Goal: Task Accomplishment & Management: Manage account settings

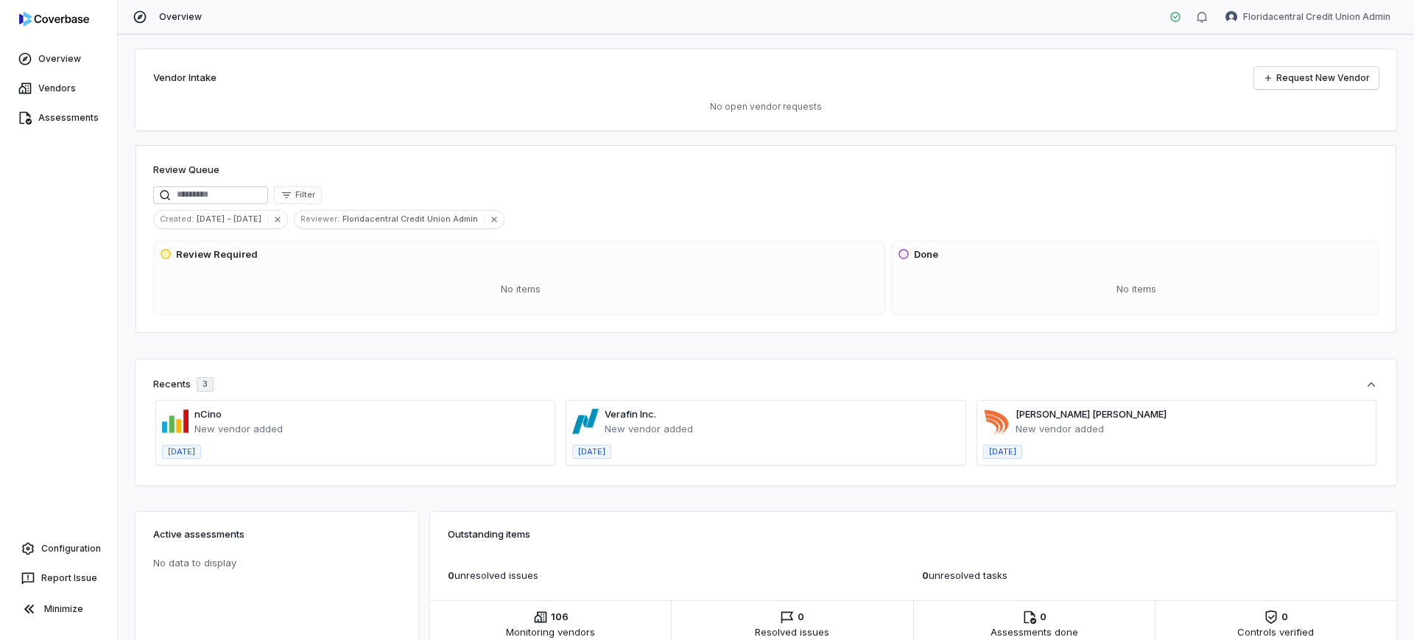
click at [1130, 172] on div "Review Queue" at bounding box center [765, 172] width 1225 height 18
click at [61, 111] on link "Assessments" at bounding box center [58, 118] width 111 height 27
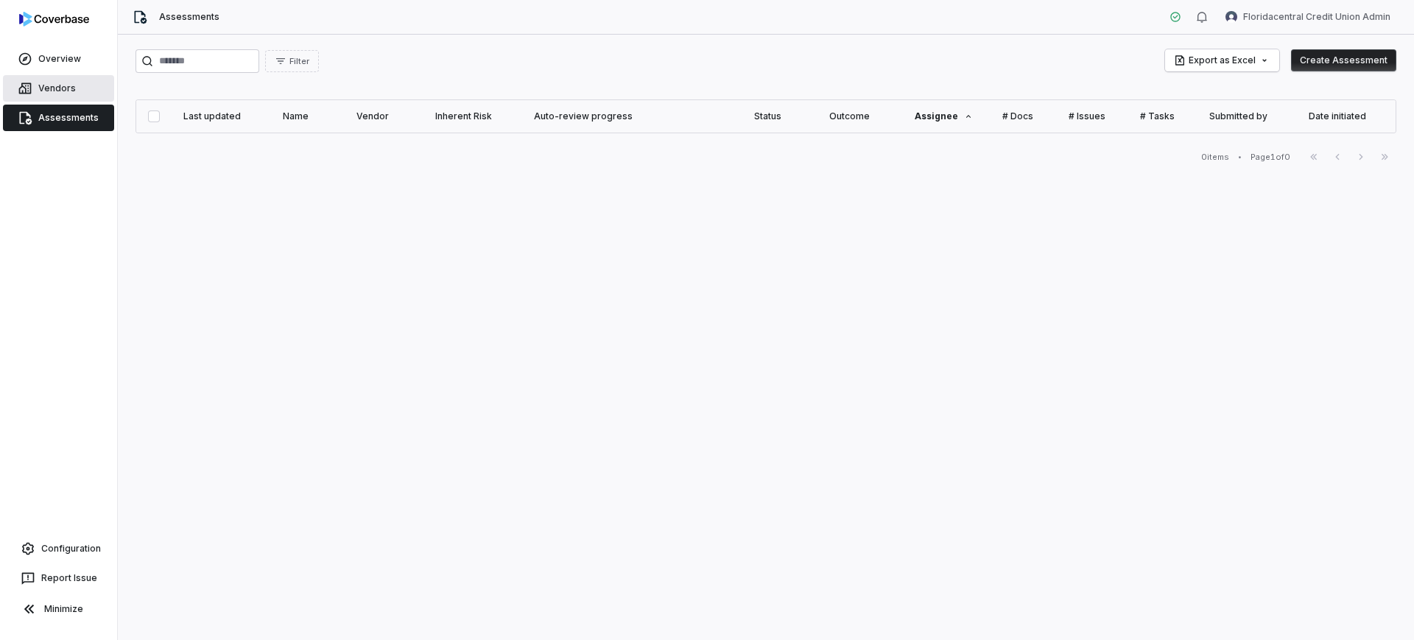
click at [101, 85] on link "Vendors" at bounding box center [58, 88] width 111 height 27
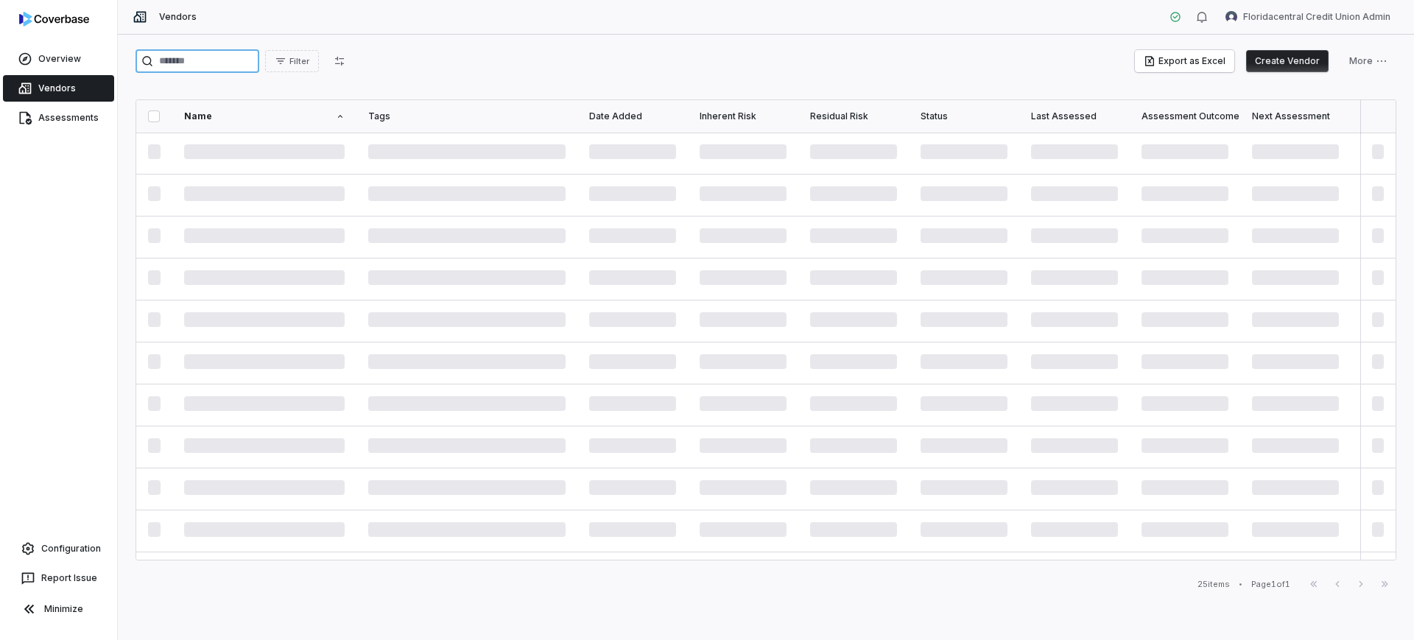
click at [206, 60] on input "search" at bounding box center [197, 61] width 124 height 24
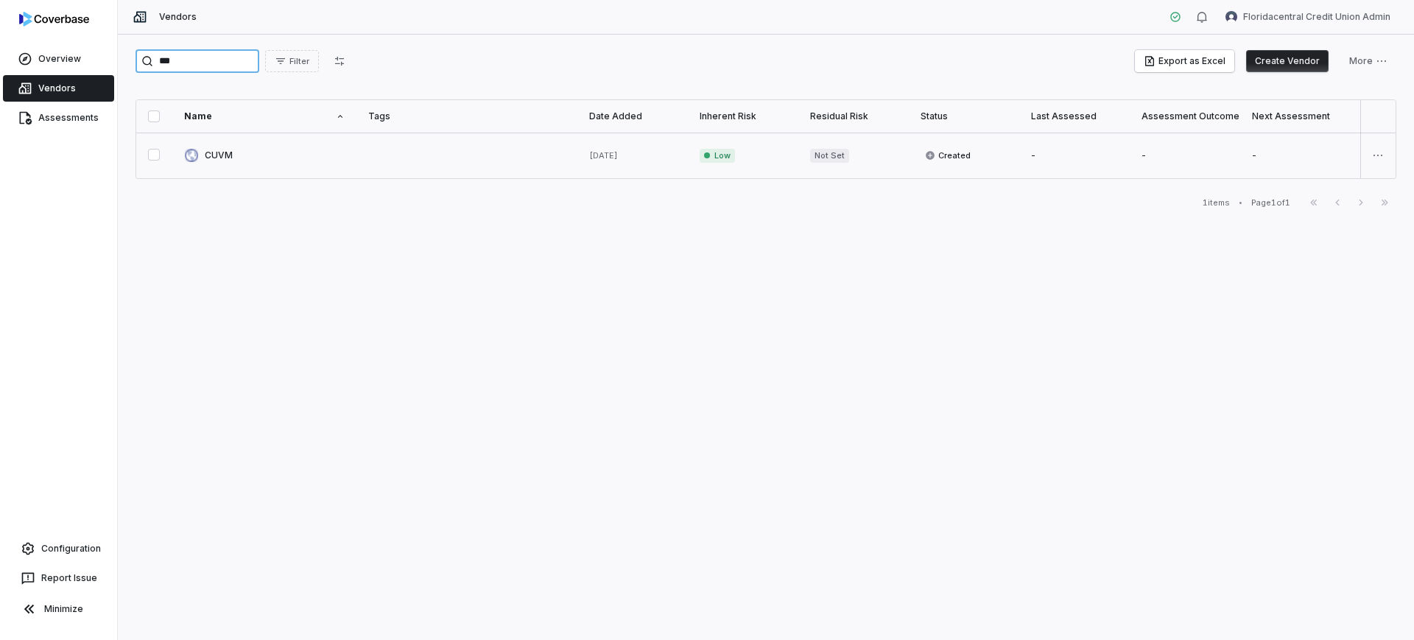
type input "***"
click at [267, 140] on link at bounding box center [264, 156] width 184 height 46
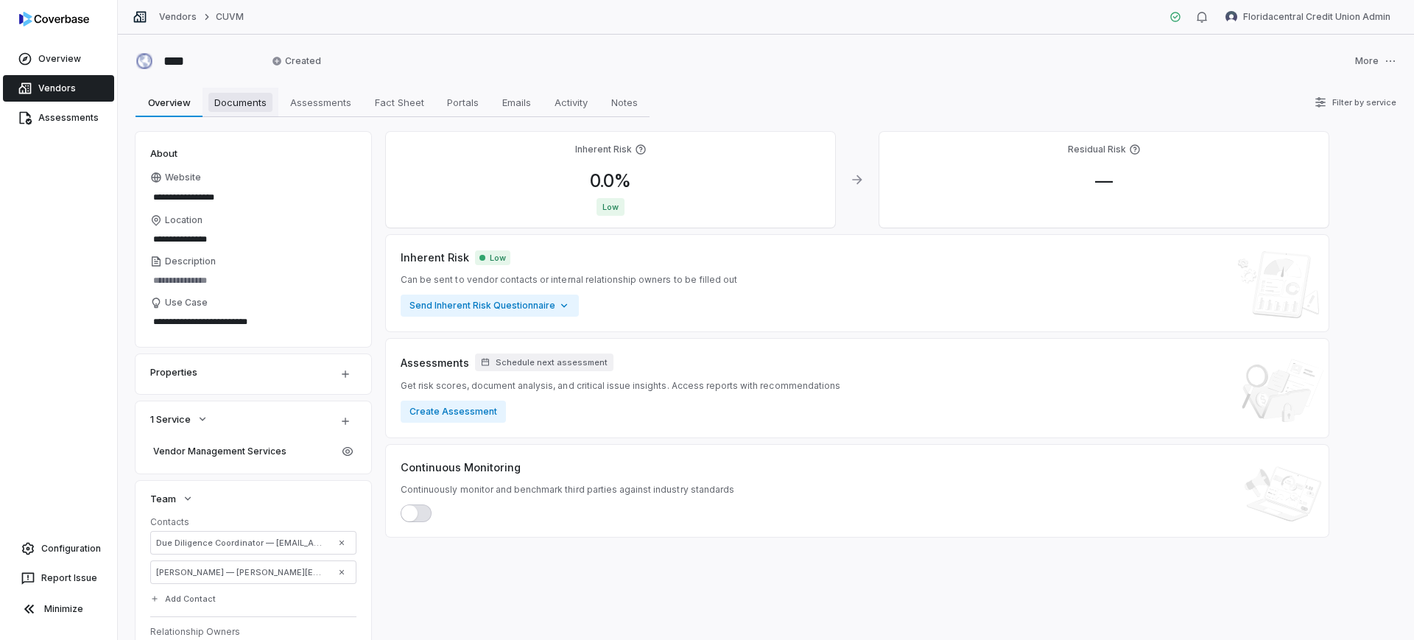
click at [272, 110] on link "Documents Documents" at bounding box center [240, 102] width 76 height 29
type textarea "*"
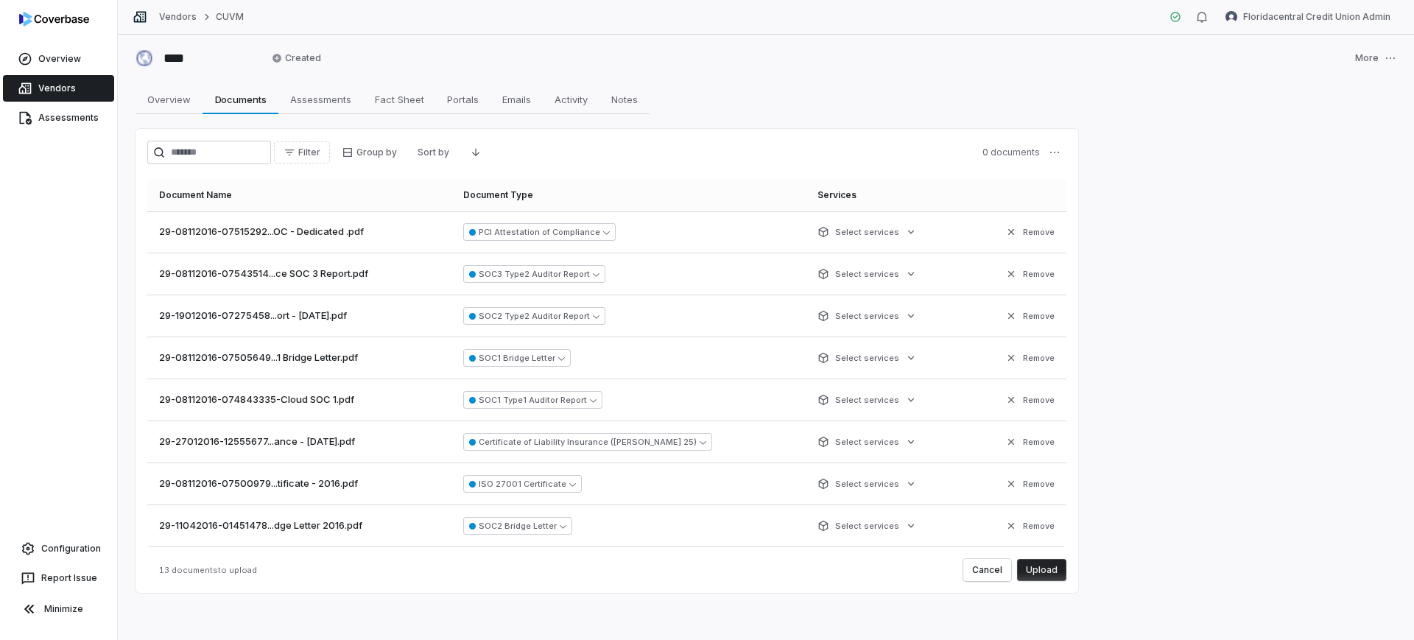
click at [1056, 562] on button "Upload" at bounding box center [1041, 570] width 49 height 22
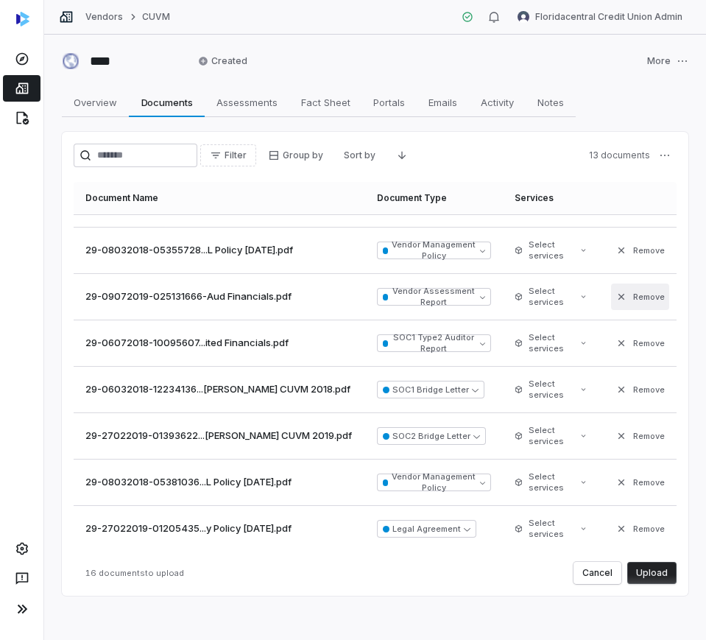
scroll to position [406, 0]
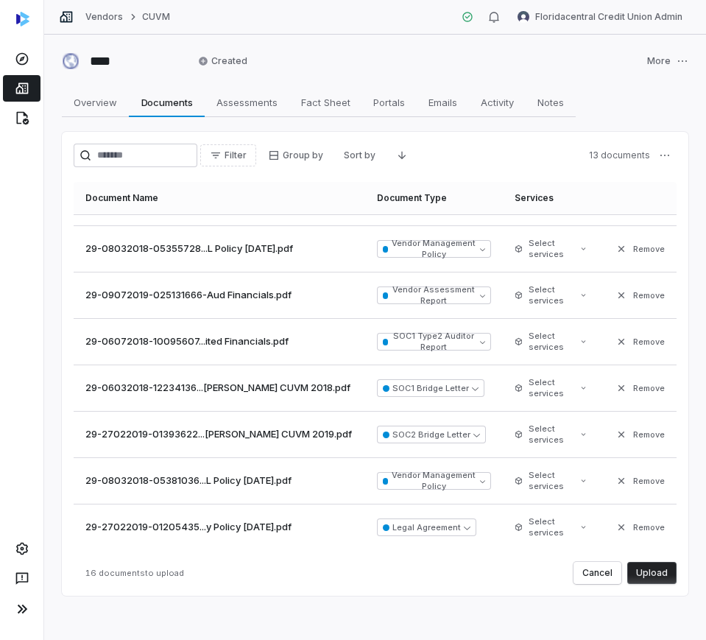
click at [631, 565] on button "Upload" at bounding box center [651, 573] width 49 height 22
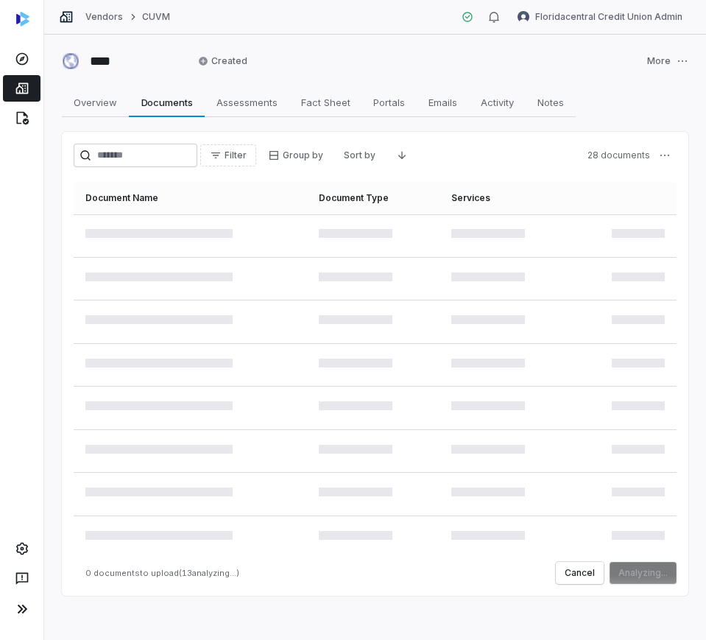
click at [560, 558] on div "Document Name Document Type Services 0 documents to upload ( 13 analyzing...) C…" at bounding box center [375, 383] width 603 height 402
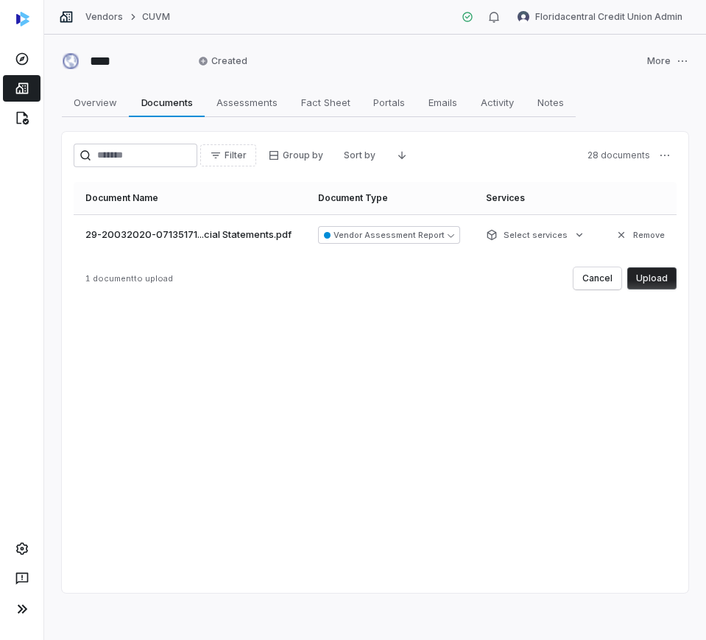
click at [662, 283] on button "Upload" at bounding box center [651, 278] width 49 height 22
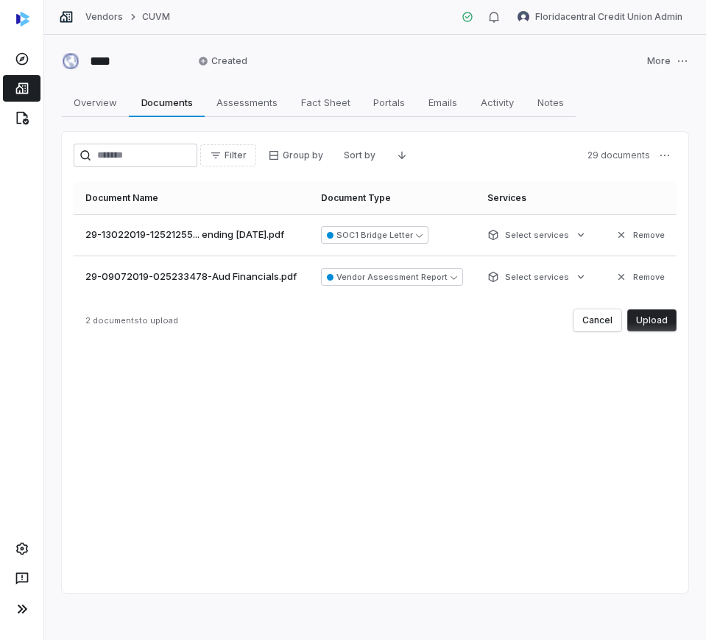
click at [666, 331] on button "Upload" at bounding box center [651, 320] width 49 height 22
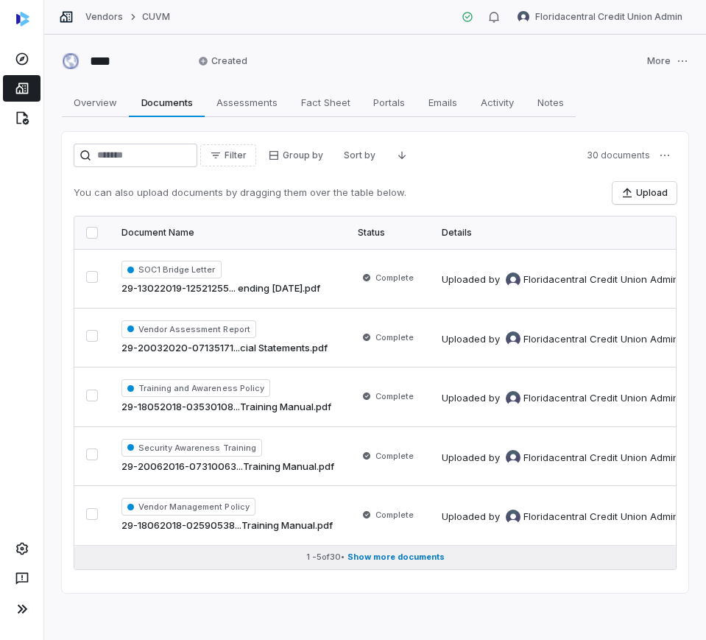
click at [395, 557] on span "Show more documents" at bounding box center [396, 556] width 97 height 11
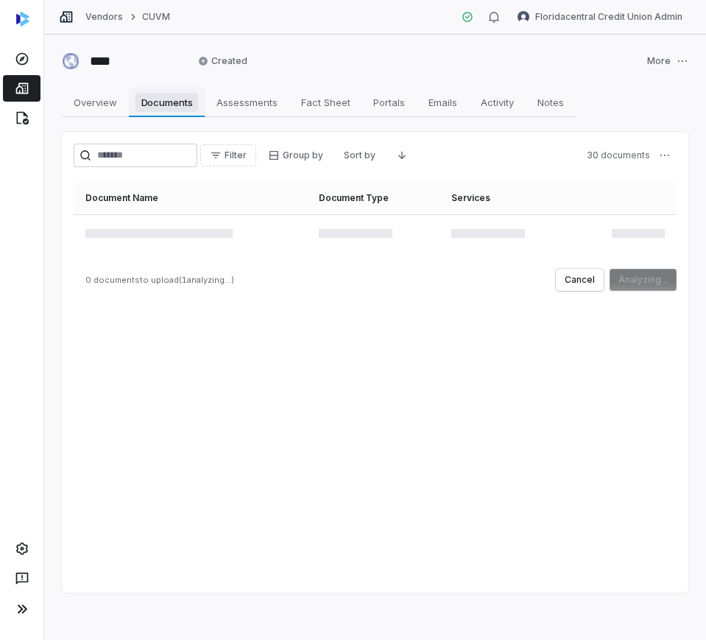
click at [165, 101] on span "Documents" at bounding box center [166, 102] width 63 height 19
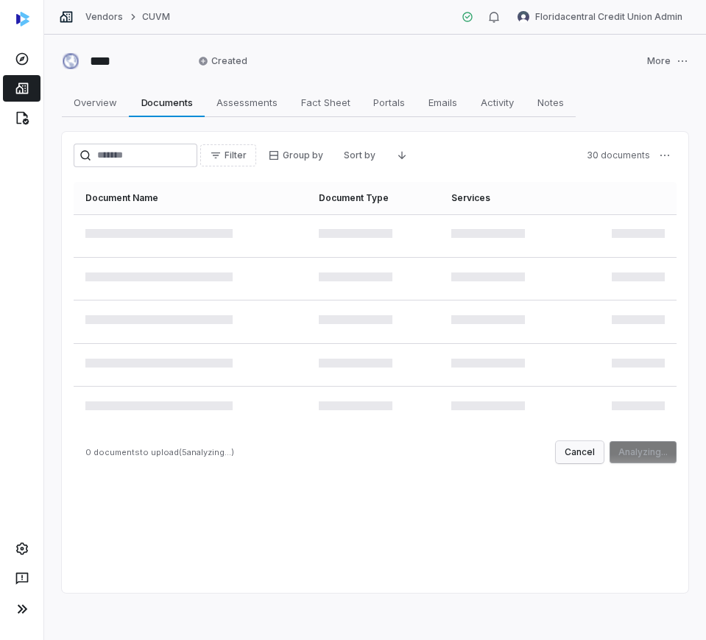
click at [601, 451] on button "Cancel" at bounding box center [580, 452] width 48 height 22
click at [99, 102] on span "Overview" at bounding box center [95, 102] width 55 height 19
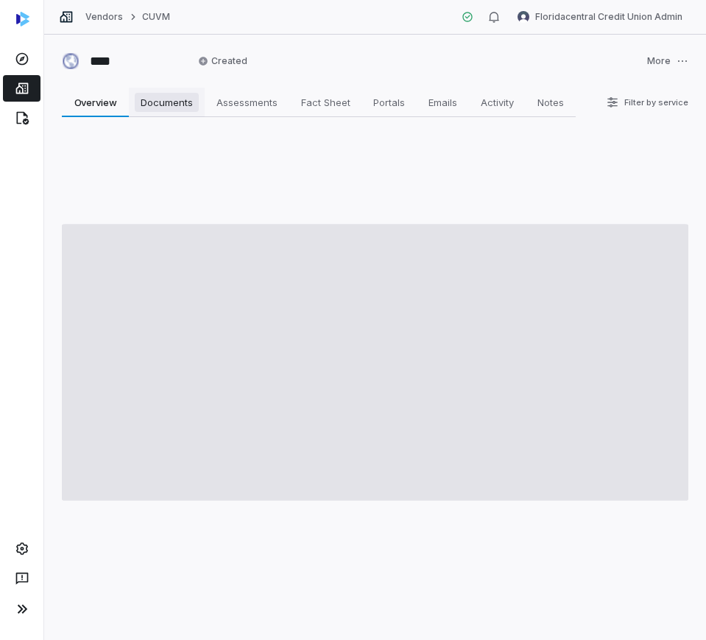
click at [154, 104] on span "Documents" at bounding box center [167, 102] width 64 height 19
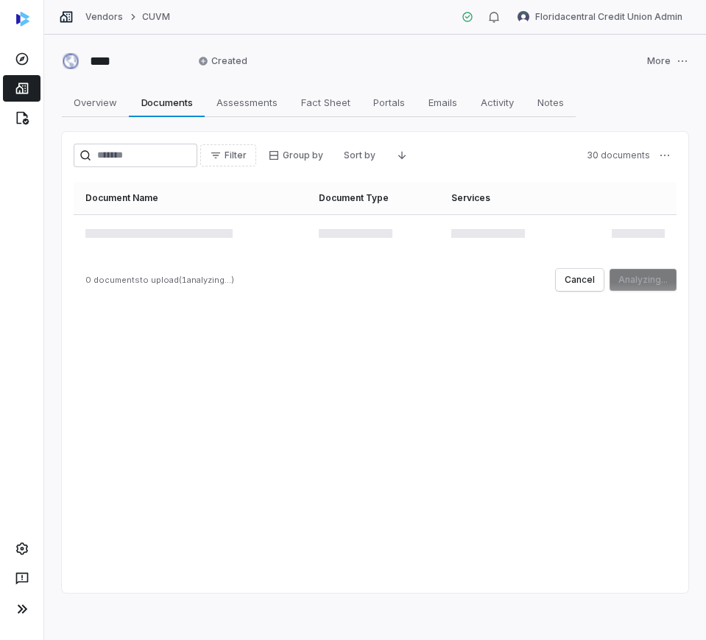
click at [657, 481] on div "Filter Group by Sort by 30 documents Document Name Document Type Services 0 doc…" at bounding box center [375, 362] width 627 height 461
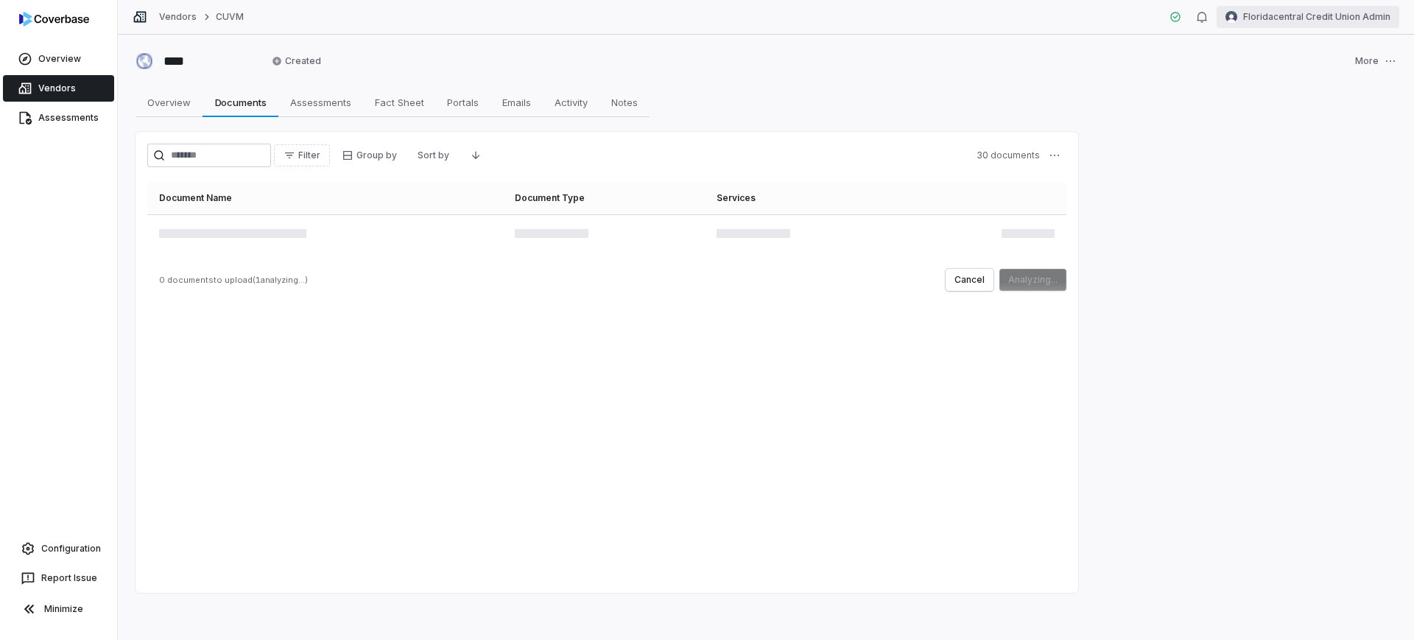
click at [705, 10] on html "Overview Vendors Assessments Configuration Report Issue Minimize Vendors CUVM F…" at bounding box center [707, 320] width 1414 height 640
click at [705, 135] on div "Log out" at bounding box center [1336, 136] width 113 height 24
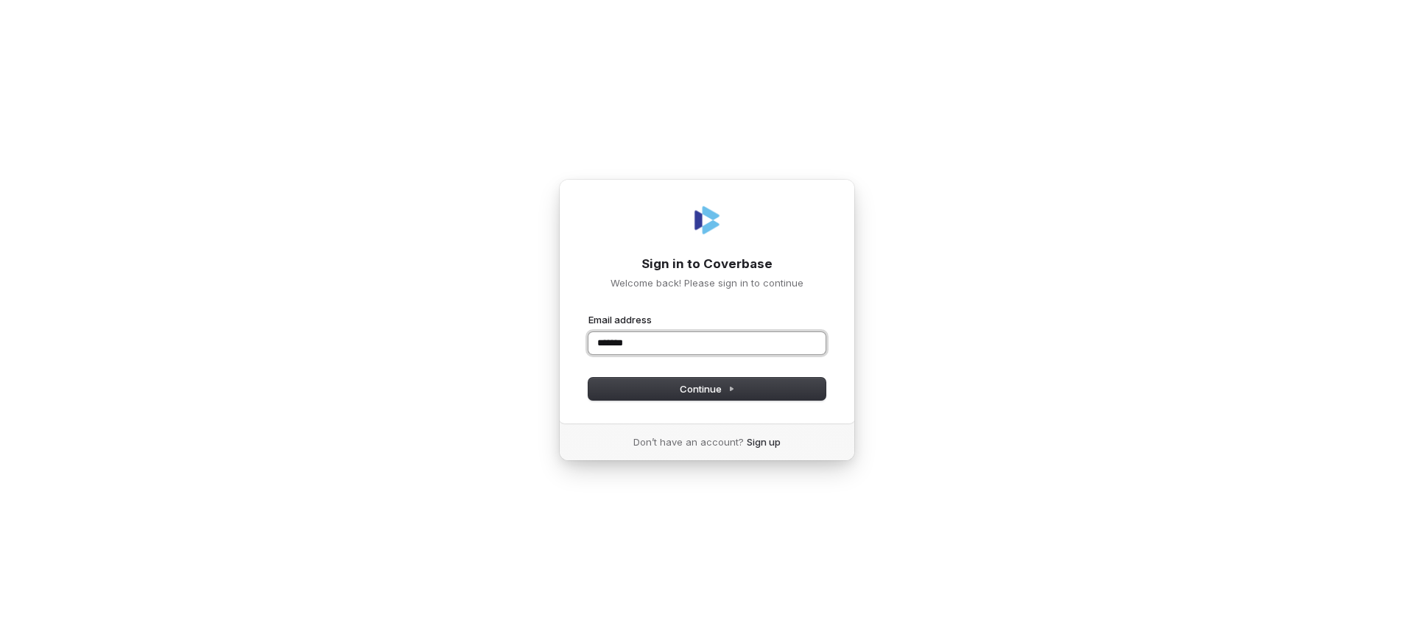
click at [588, 313] on button "submit" at bounding box center [588, 313] width 0 height 0
type input "**********"
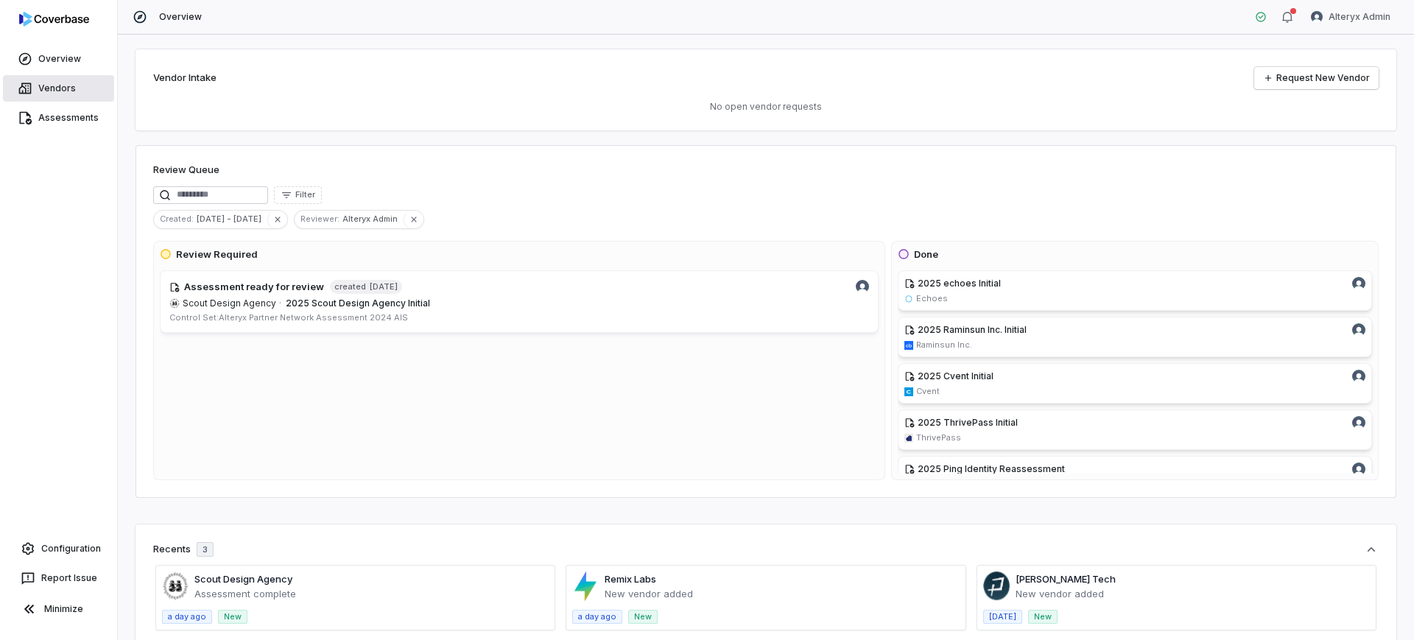
click at [18, 82] on icon at bounding box center [25, 88] width 15 height 15
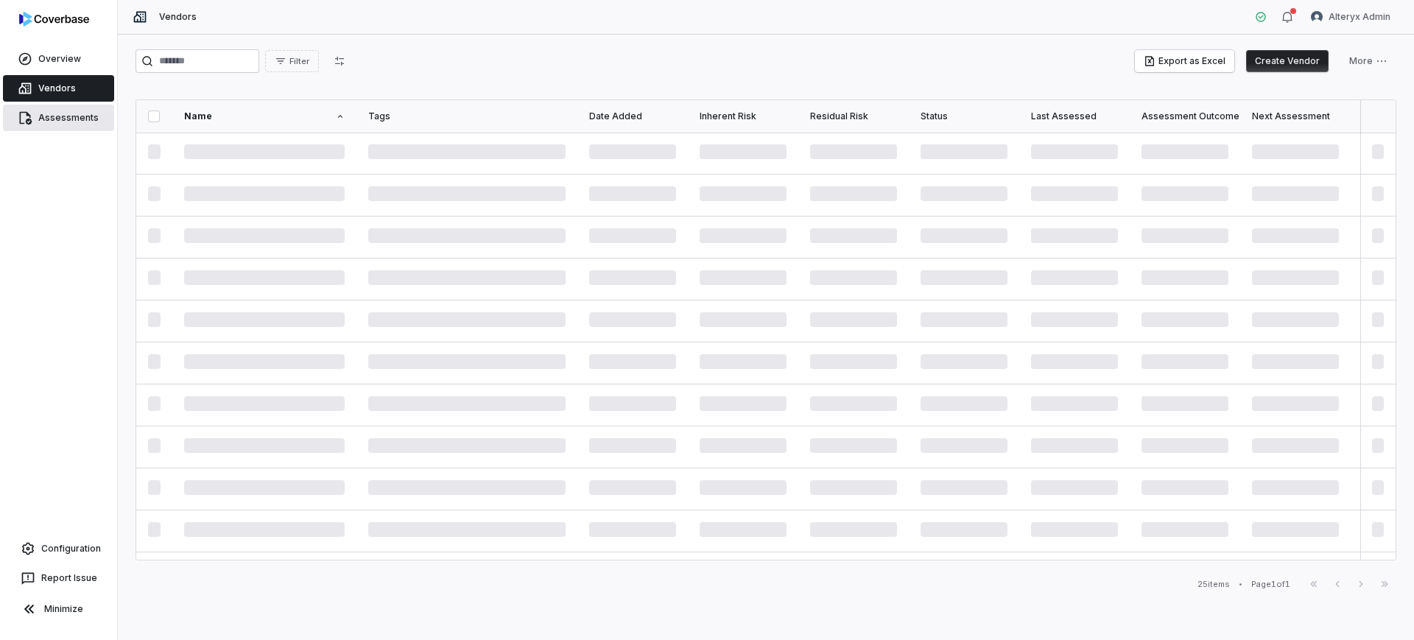
click at [64, 121] on link "Assessments" at bounding box center [58, 118] width 111 height 27
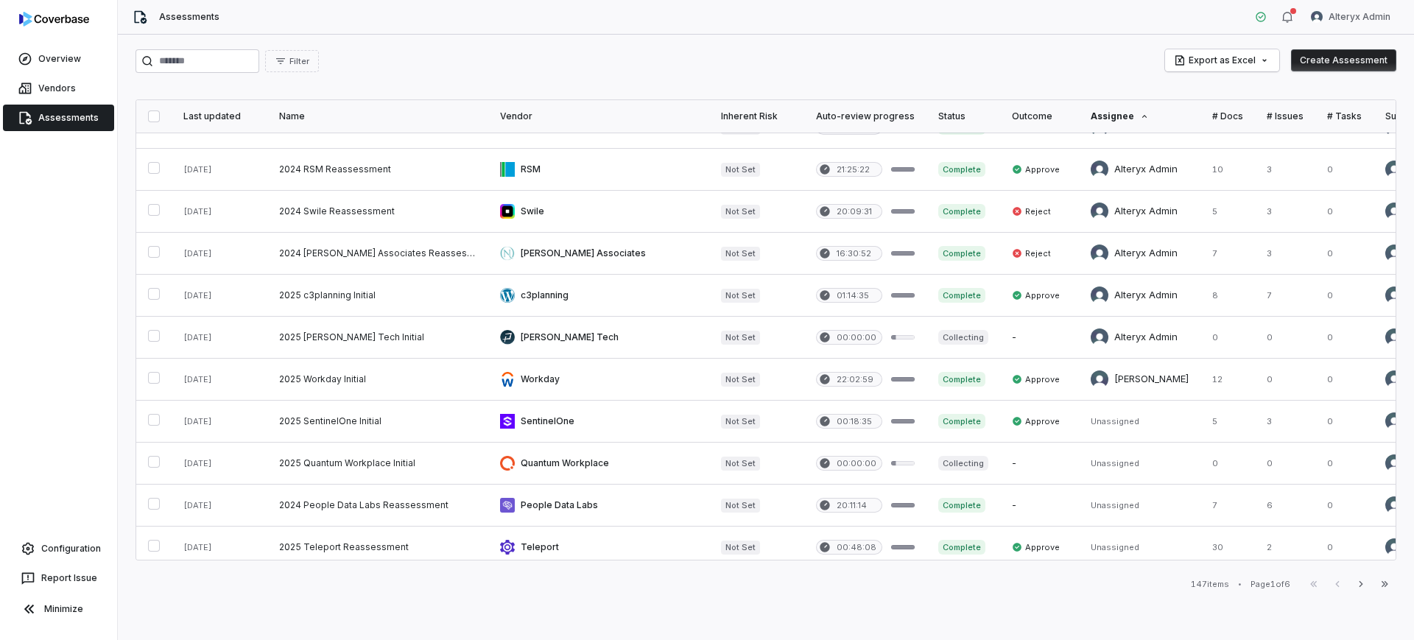
scroll to position [184, 0]
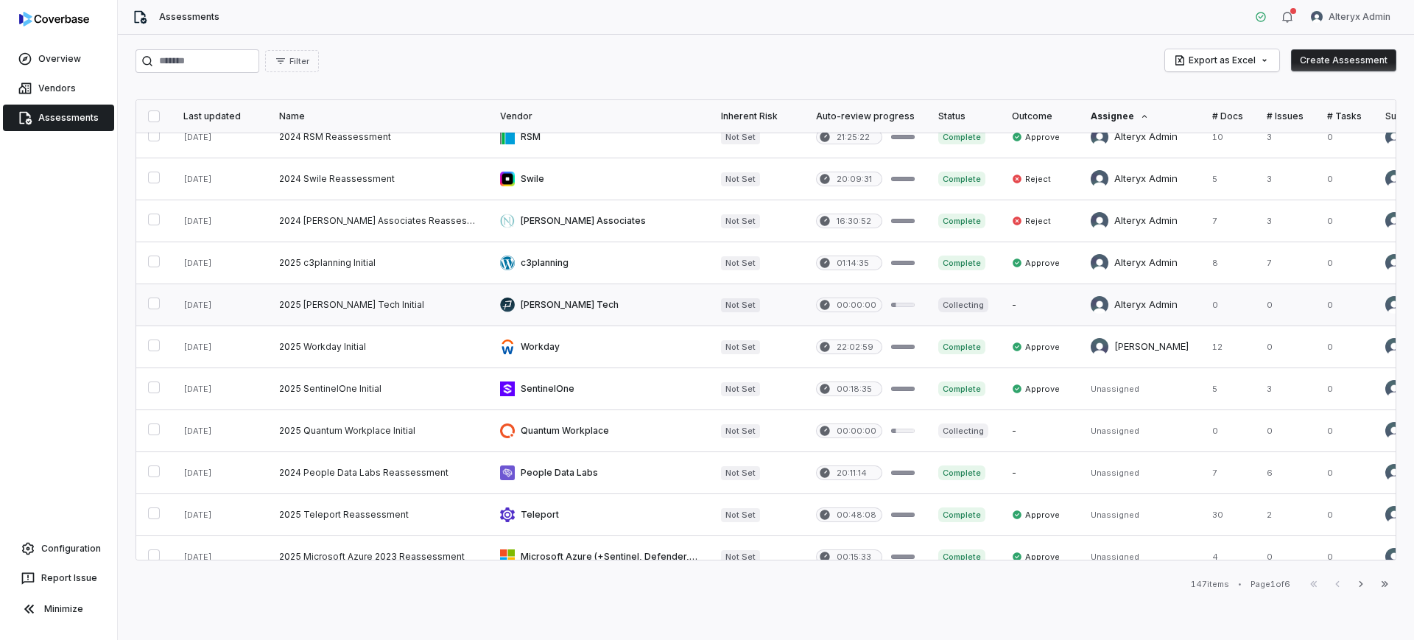
click at [1111, 303] on link at bounding box center [1139, 304] width 121 height 41
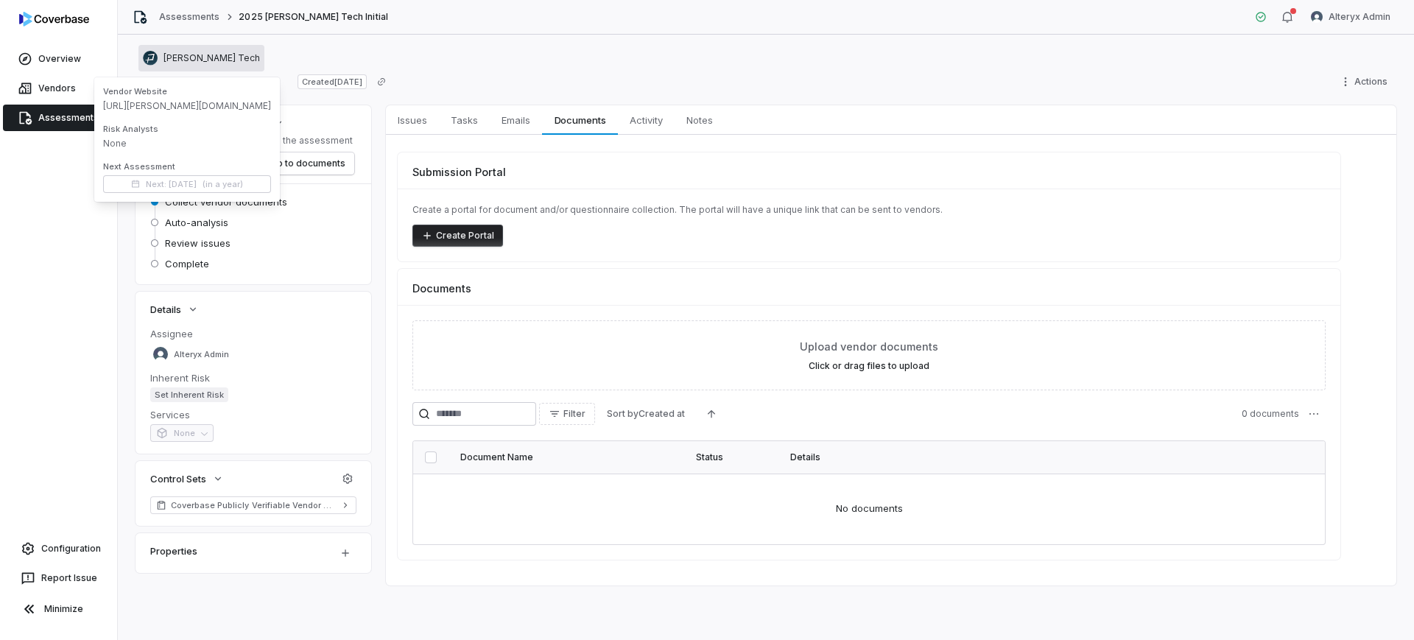
click at [137, 100] on span "https://pope.tech/" at bounding box center [187, 106] width 168 height 12
copy span "https://pope.tech/"
click at [727, 77] on div "**********" at bounding box center [765, 82] width 1260 height 24
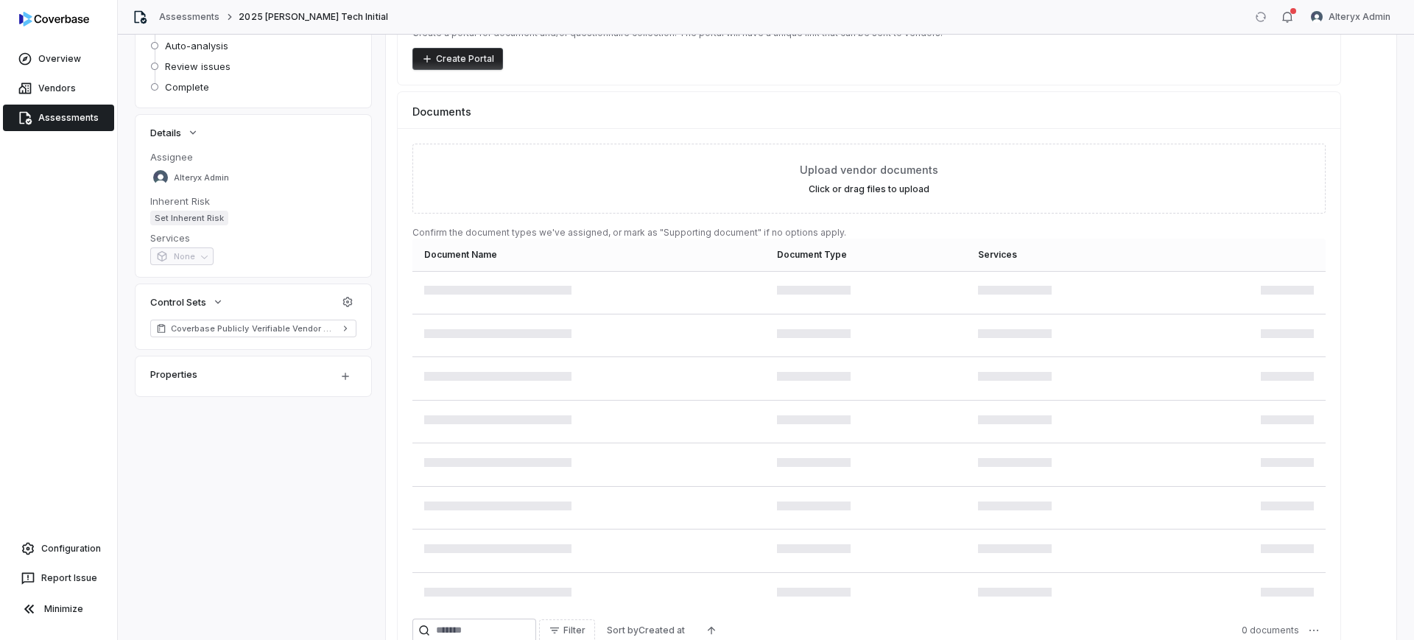
scroll to position [184, 0]
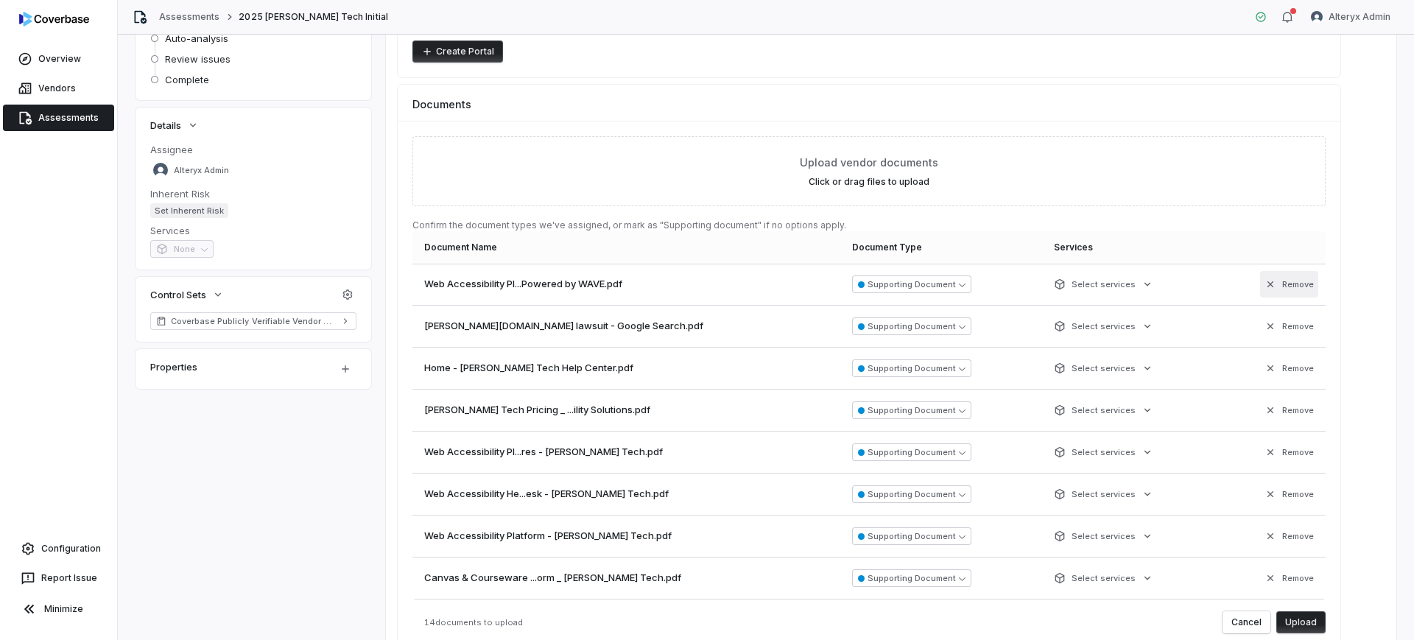
click at [1296, 284] on button "Remove" at bounding box center [1289, 284] width 58 height 27
click at [1296, 313] on button "Remove" at bounding box center [1289, 326] width 58 height 27
click at [1296, 284] on button "Remove" at bounding box center [1289, 284] width 58 height 27
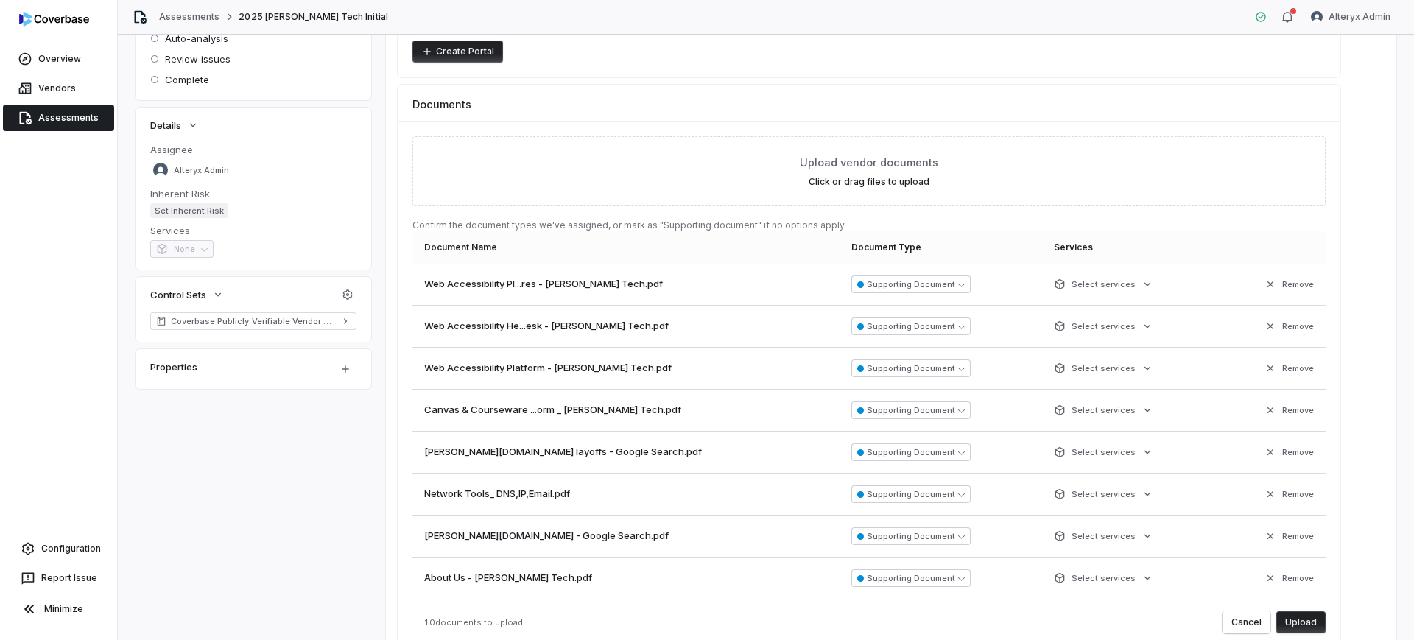
click at [1296, 284] on button "Remove" at bounding box center [1289, 284] width 58 height 27
click at [1296, 313] on button "Remove" at bounding box center [1289, 326] width 58 height 27
click at [1296, 283] on button "Remove" at bounding box center [1289, 284] width 58 height 27
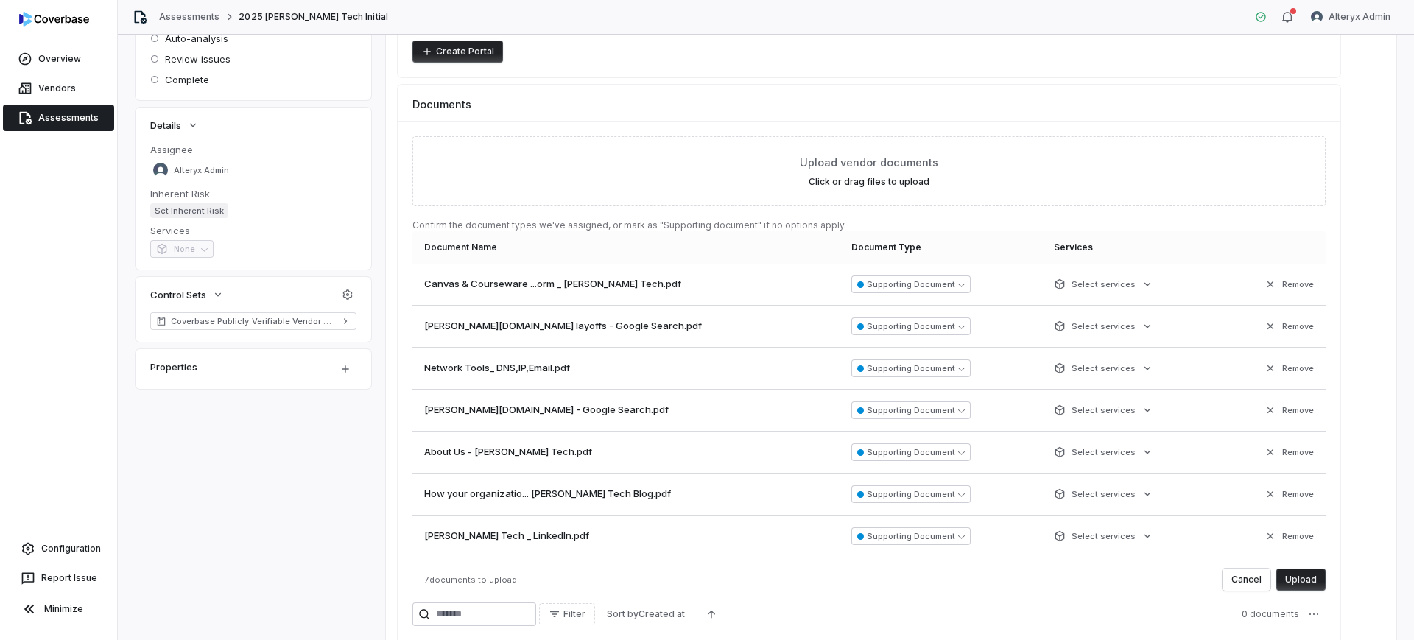
click at [1296, 283] on button "Remove" at bounding box center [1289, 284] width 58 height 27
click at [1296, 313] on button "Remove" at bounding box center [1289, 326] width 58 height 27
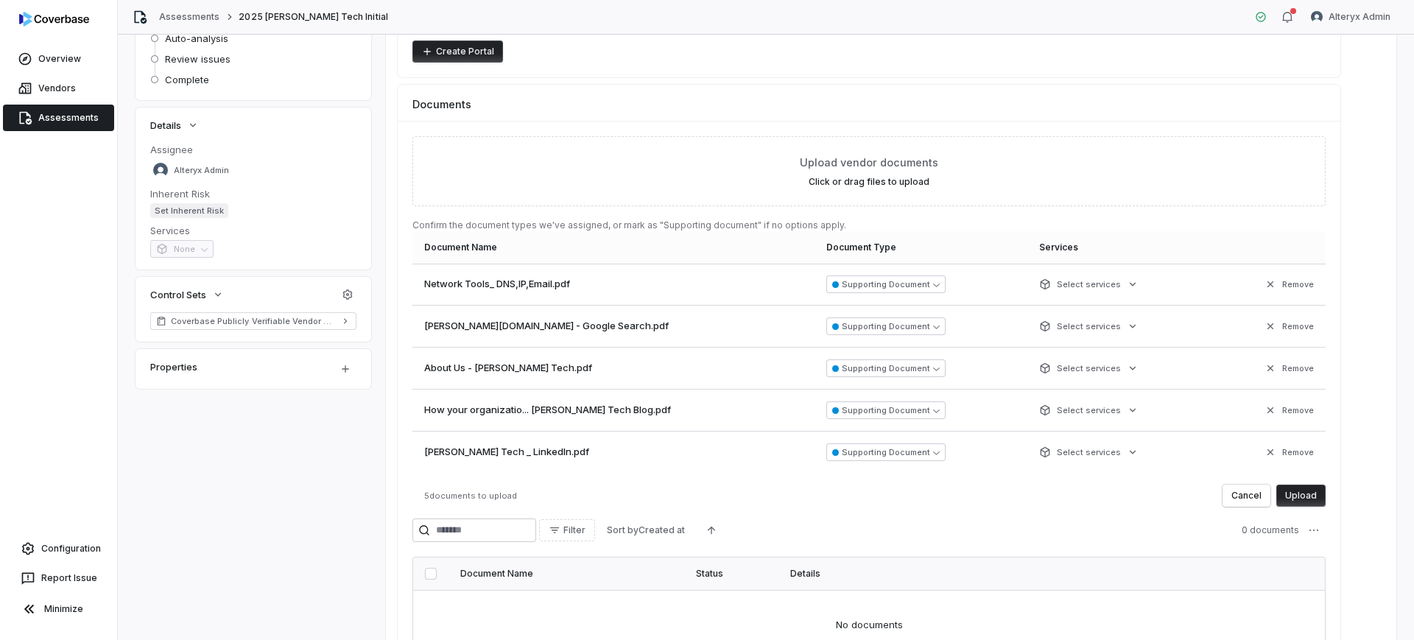
click at [1296, 283] on button "Remove" at bounding box center [1289, 284] width 58 height 27
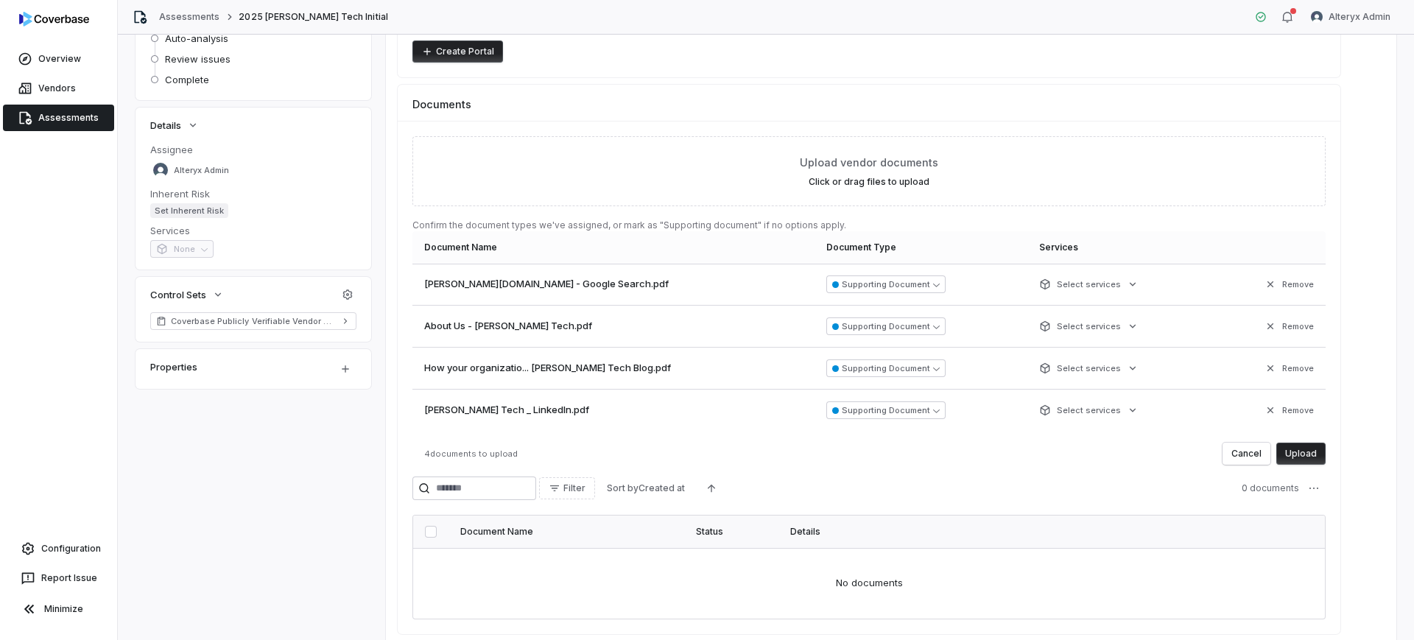
click at [1296, 283] on button "Remove" at bounding box center [1289, 284] width 58 height 27
click at [1296, 313] on button "Remove" at bounding box center [1289, 326] width 58 height 27
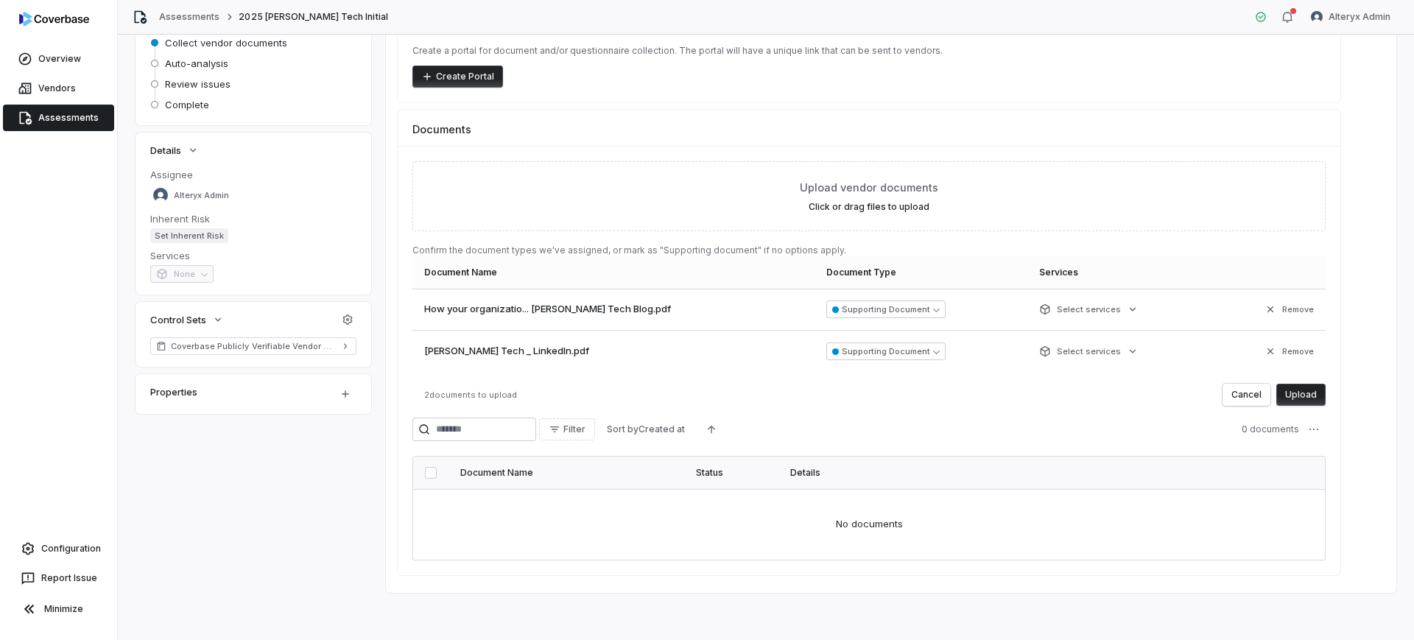
scroll to position [159, 0]
click at [1296, 283] on th at bounding box center [1267, 272] width 115 height 32
click at [1294, 304] on button "Remove" at bounding box center [1289, 309] width 58 height 27
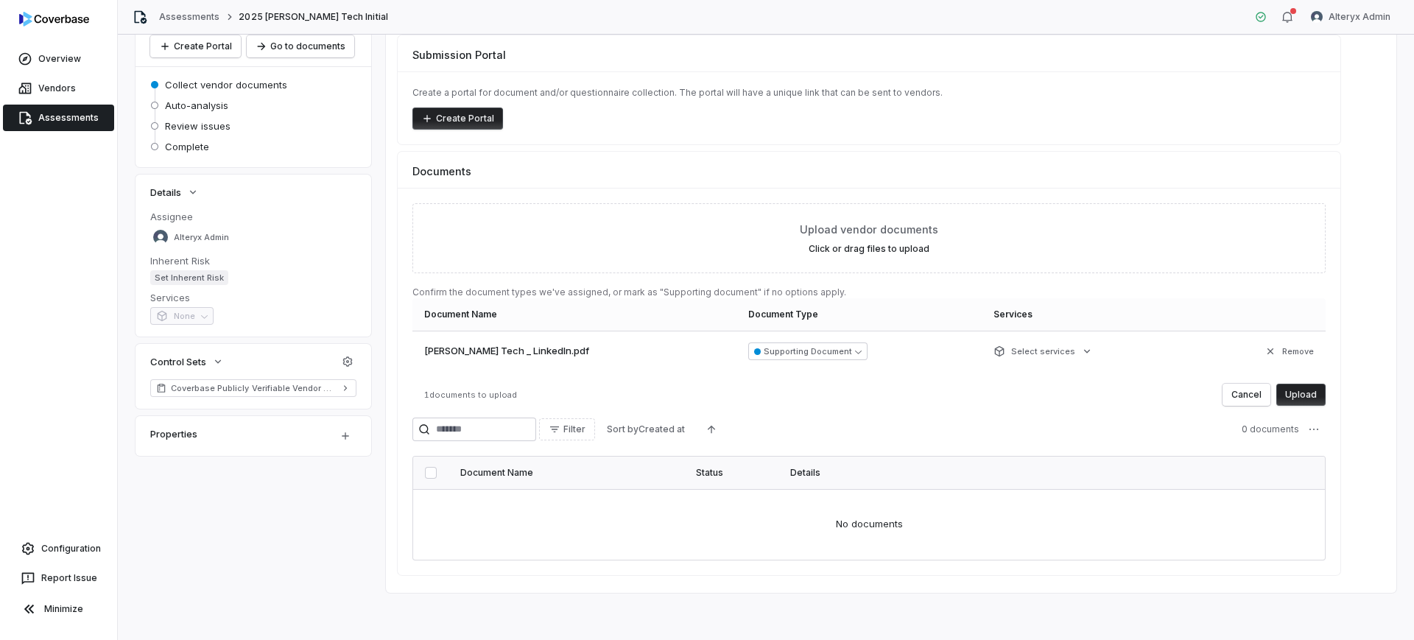
scroll to position [117, 0]
click at [1294, 346] on button "Remove" at bounding box center [1289, 351] width 58 height 27
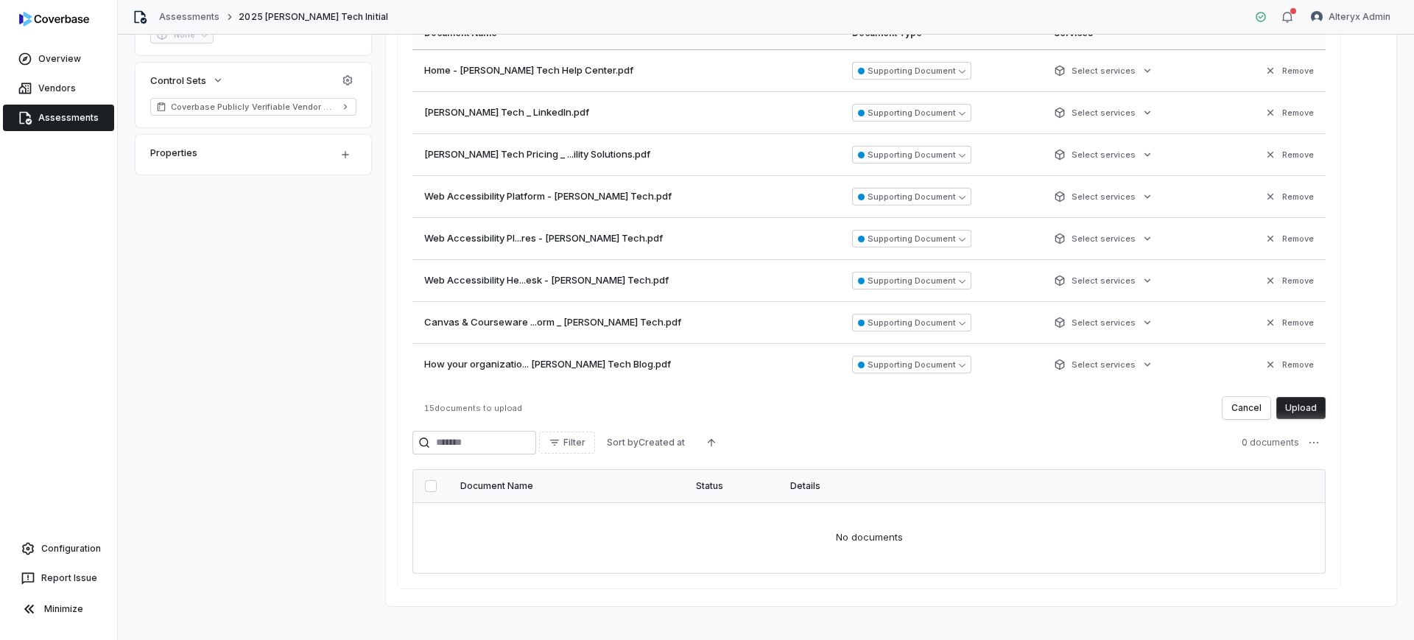
scroll to position [412, 0]
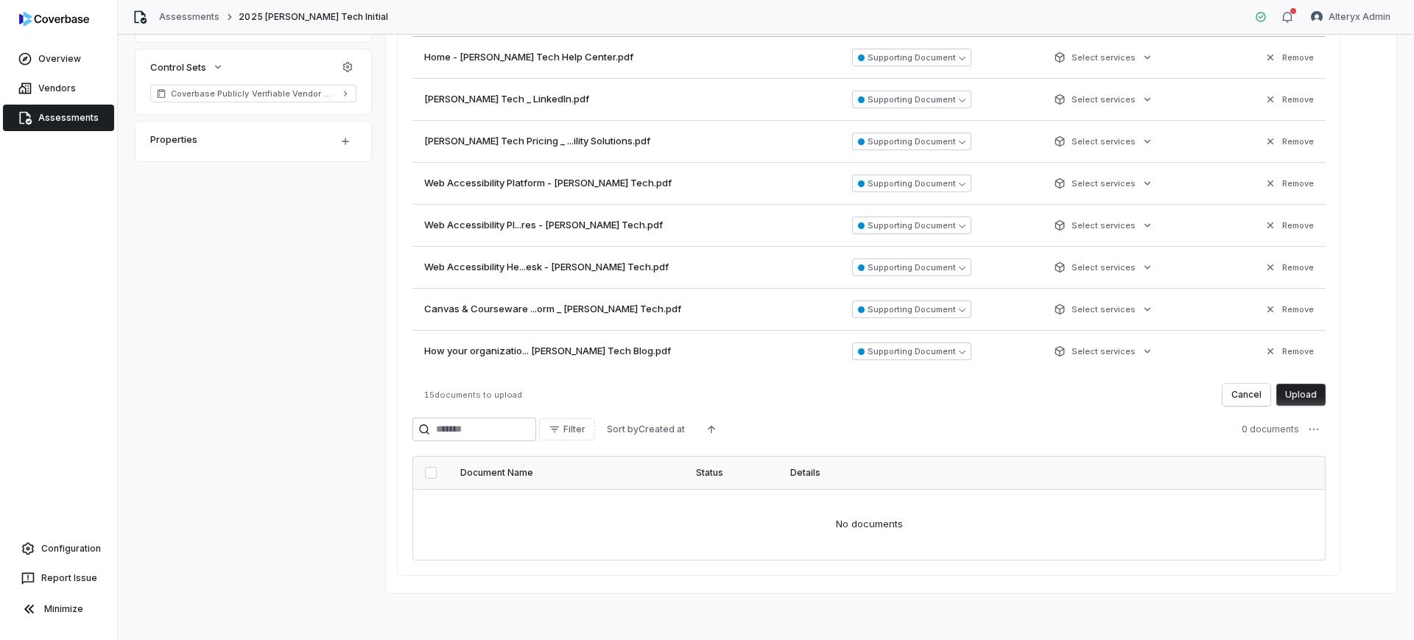
click at [1302, 403] on button "Upload" at bounding box center [1300, 395] width 49 height 22
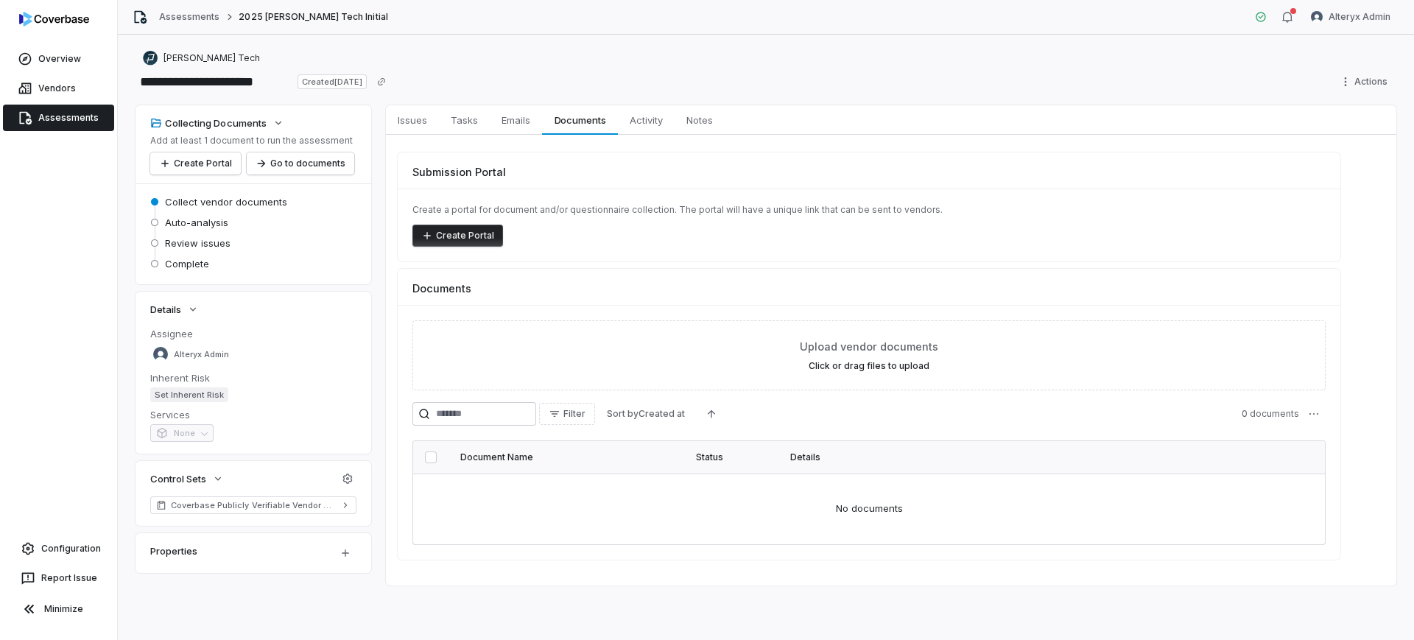
scroll to position [0, 0]
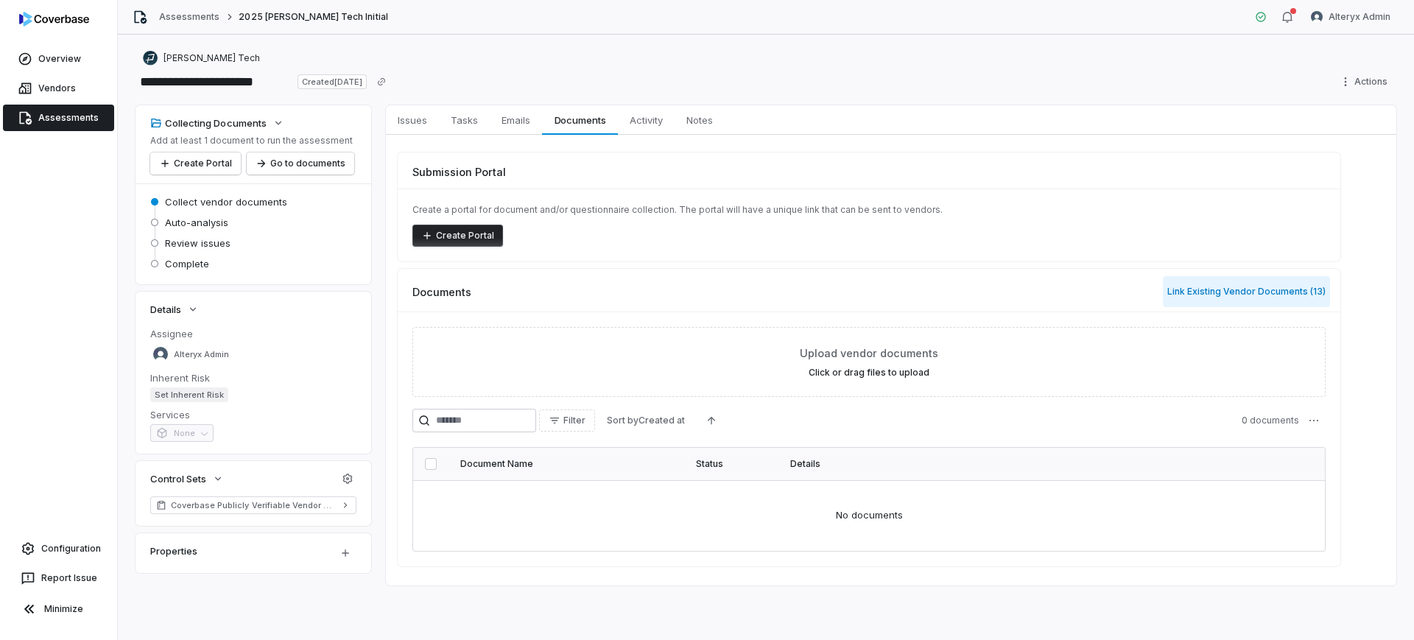
click at [1271, 293] on button "Link Existing Vendor Documents ( 13 )" at bounding box center [1246, 291] width 167 height 31
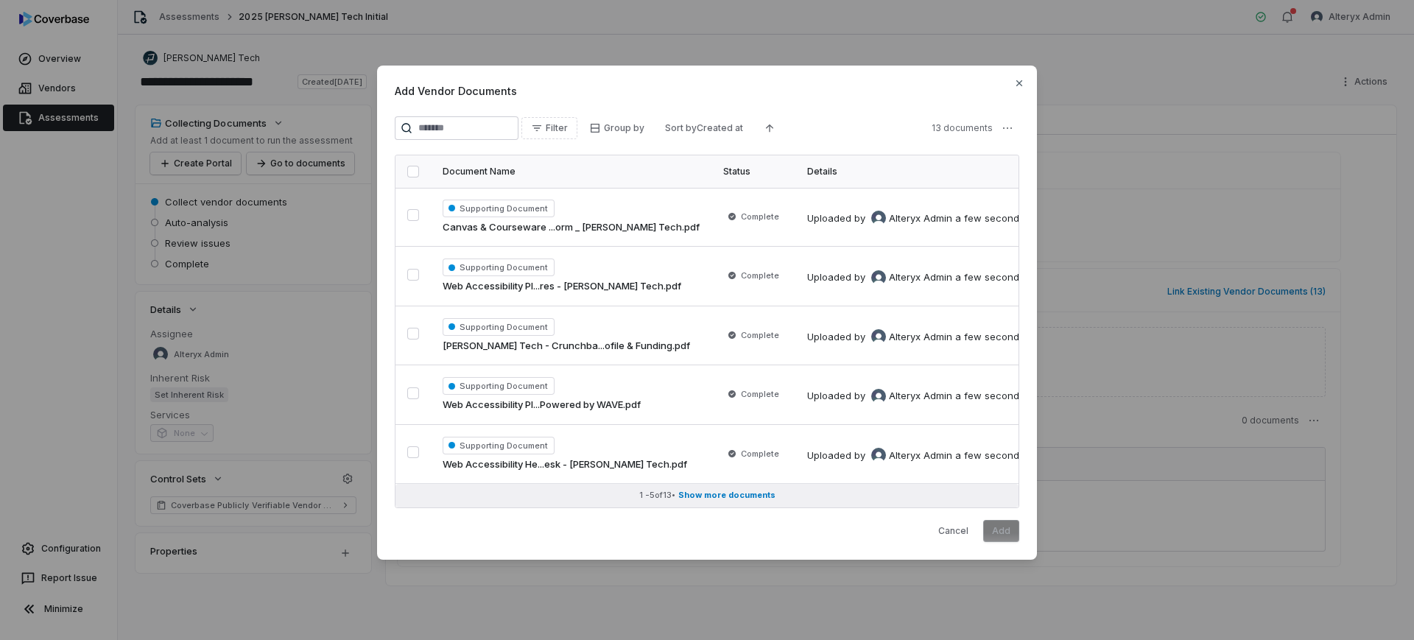
click at [736, 493] on span "Show more documents" at bounding box center [726, 495] width 97 height 11
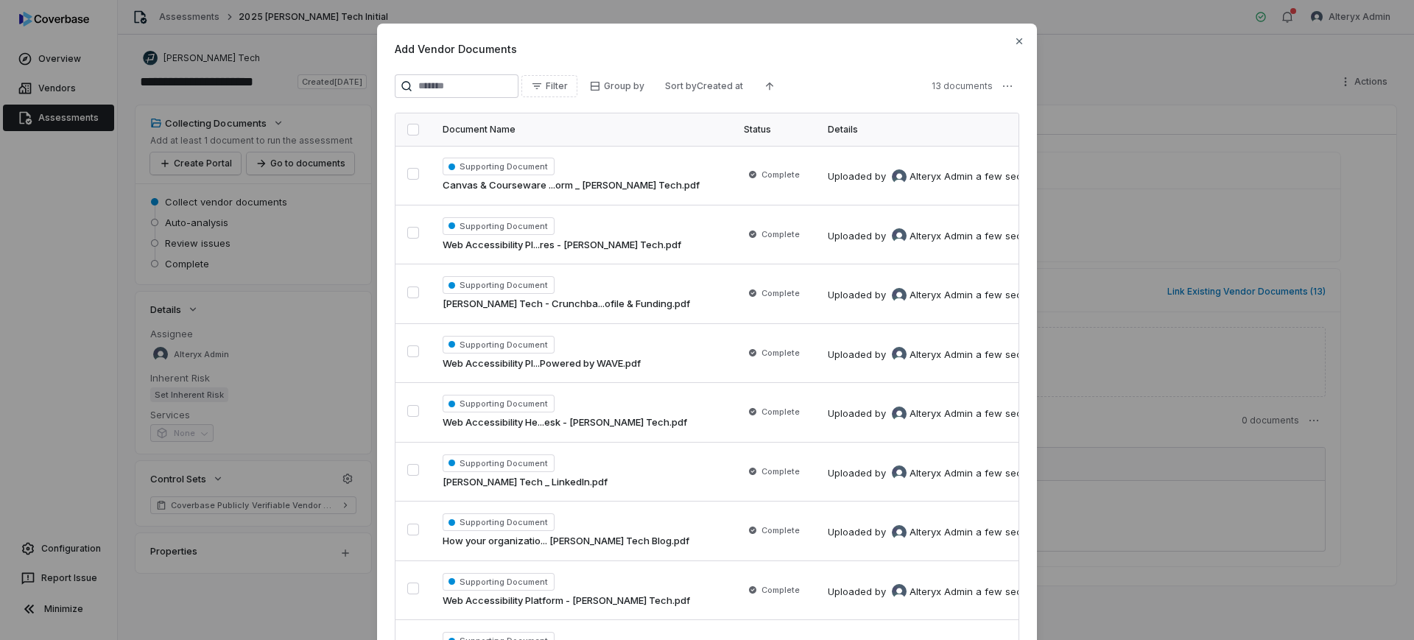
click at [407, 129] on button "button" at bounding box center [413, 130] width 12 height 12
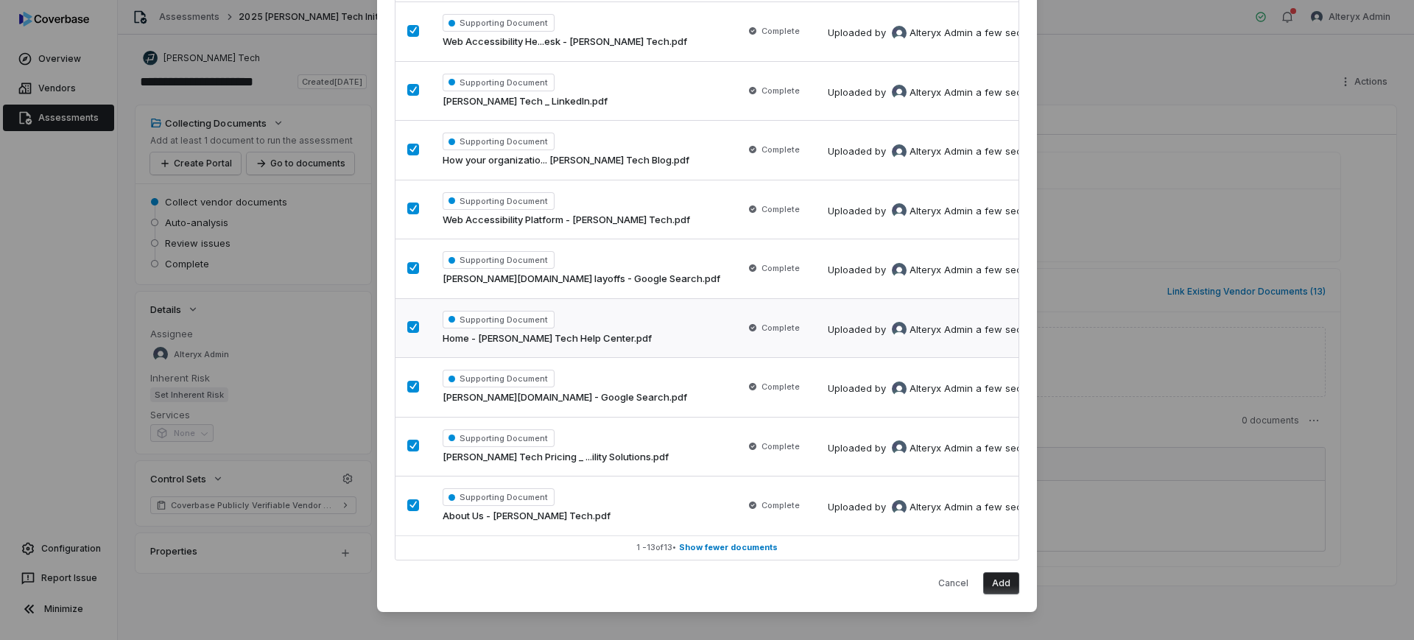
scroll to position [391, 0]
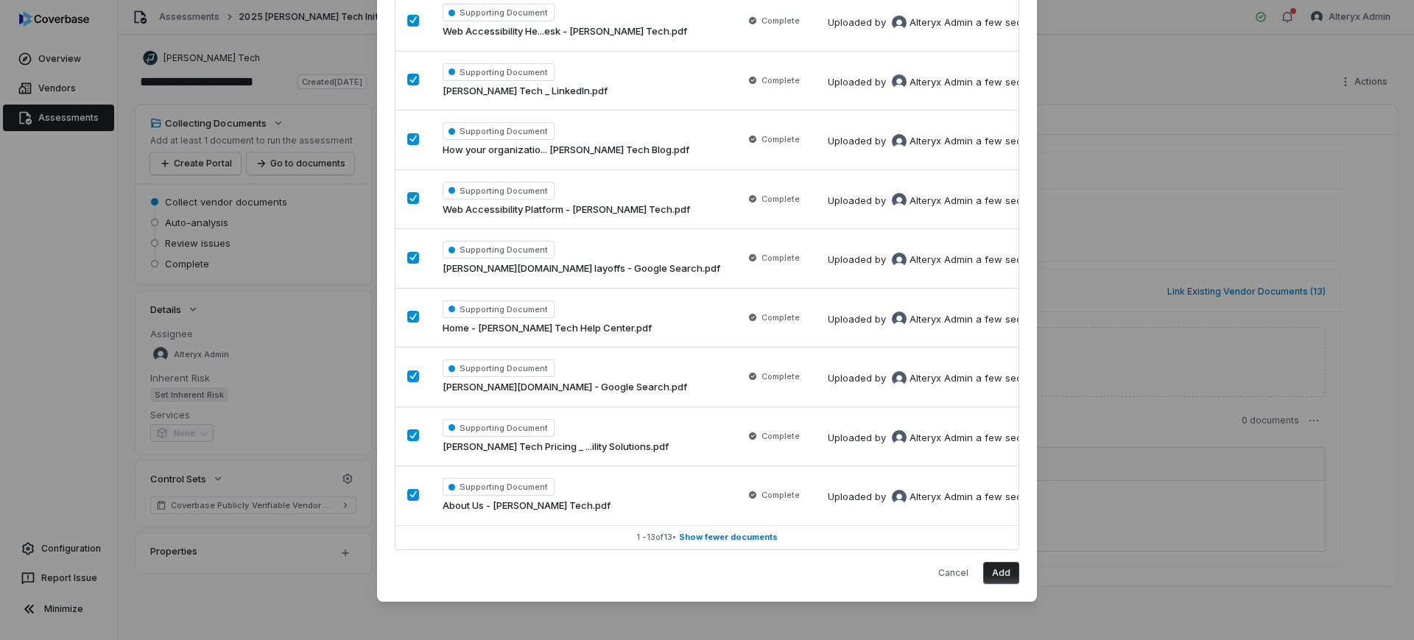
click at [1006, 576] on button "Add" at bounding box center [1001, 573] width 36 height 22
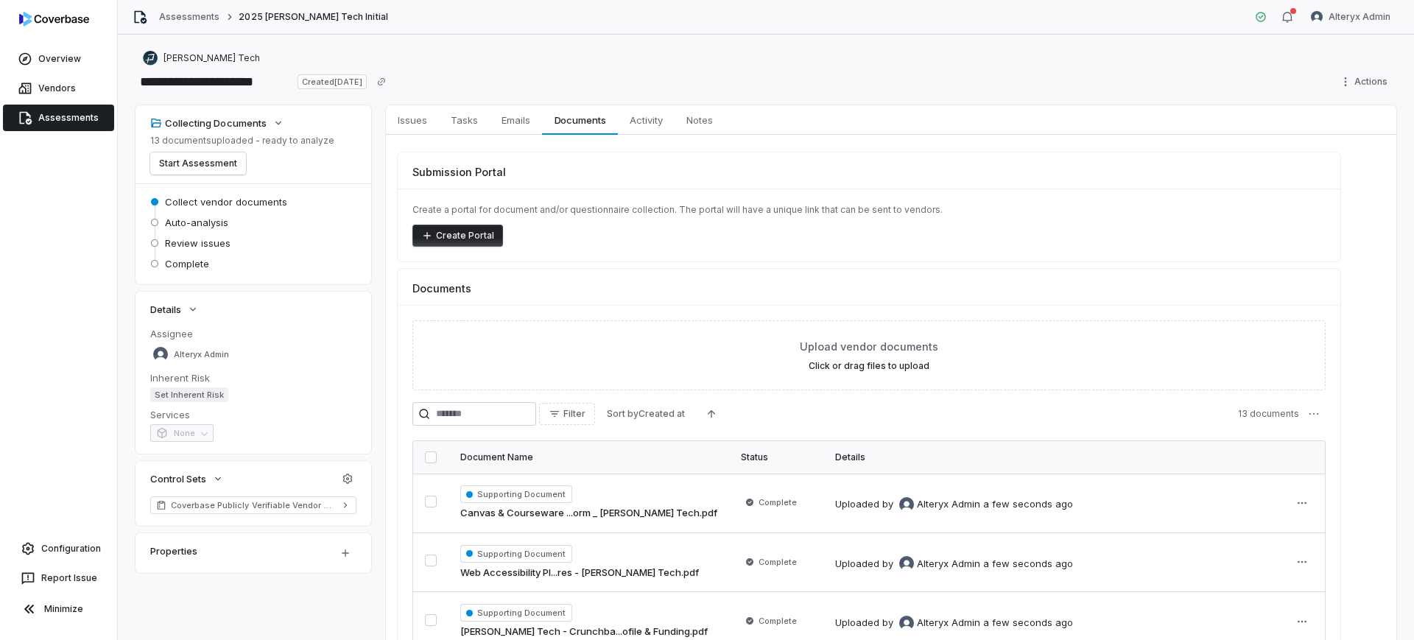
scroll to position [234, 0]
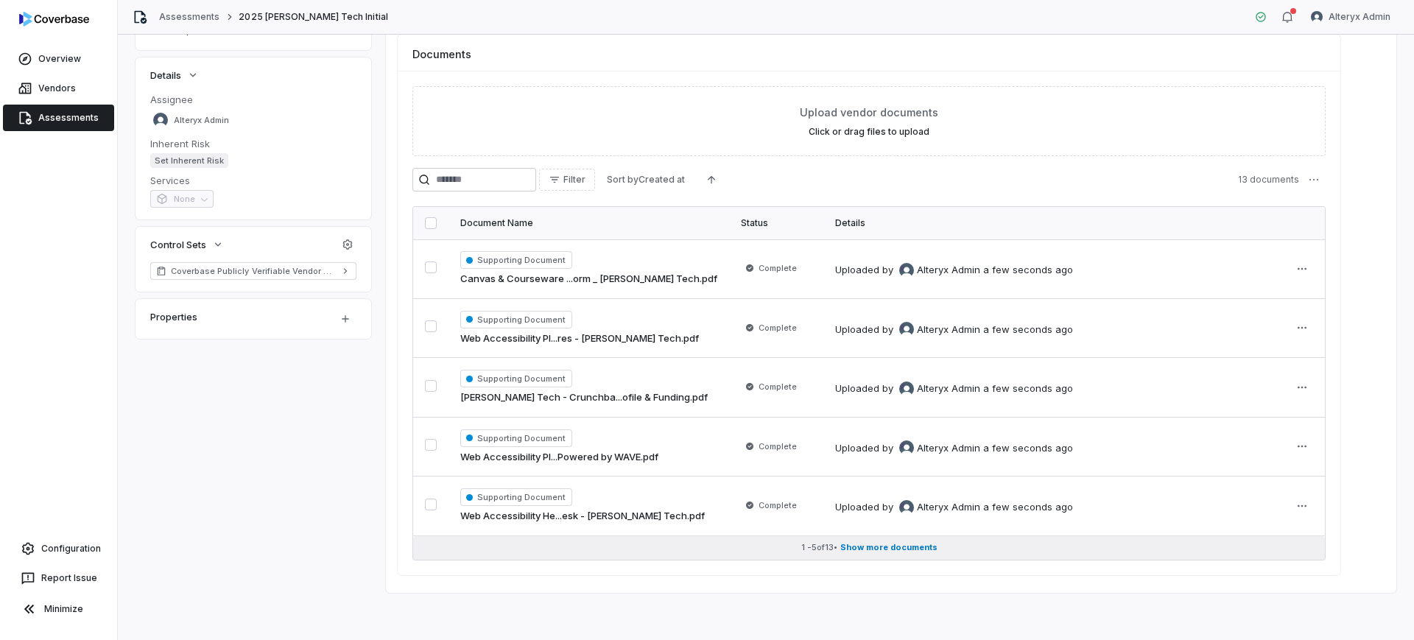
click at [936, 536] on button "1 - 5 of 13 • Show more documents" at bounding box center [868, 548] width 911 height 24
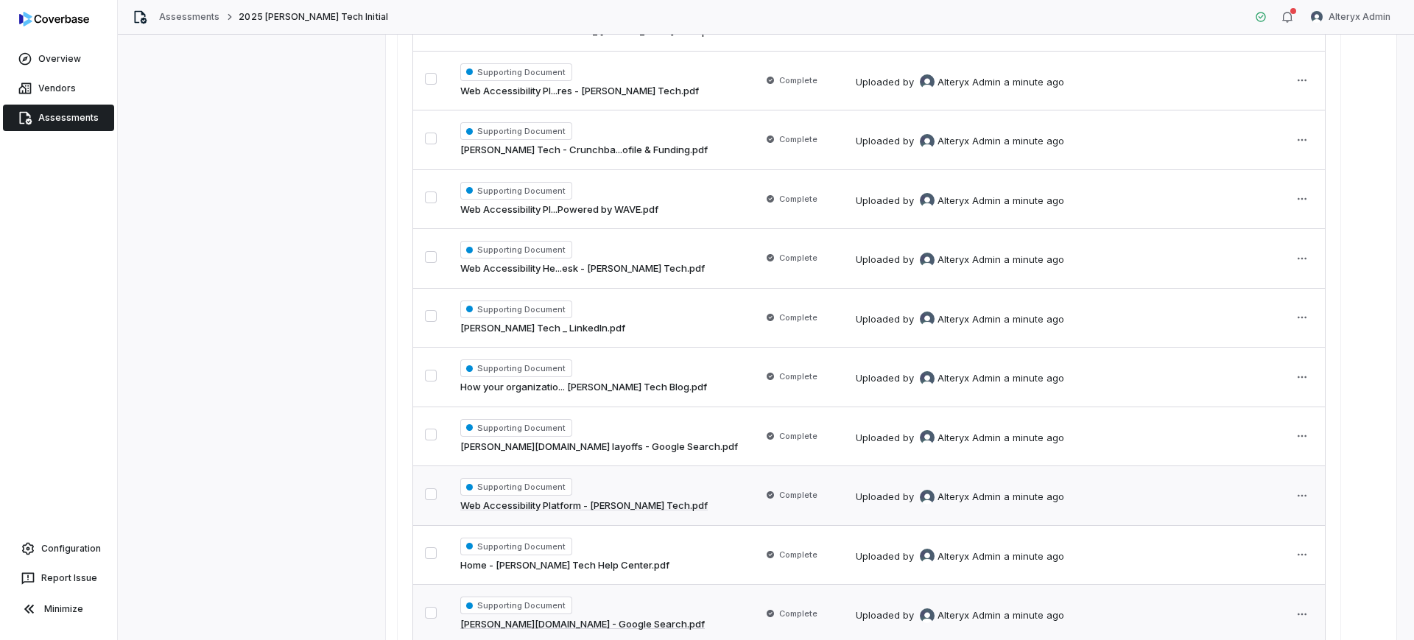
scroll to position [381, 0]
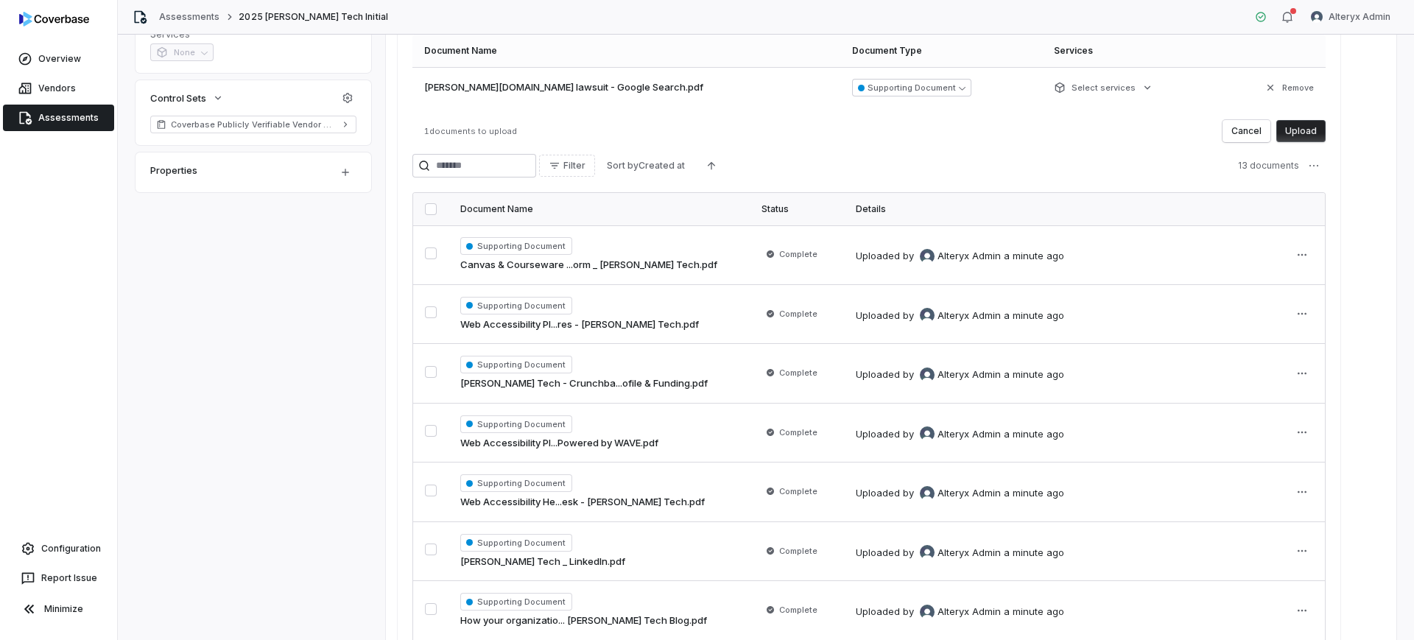
click at [1347, 386] on div "Submission Portal Create a portal for document and/or questionnaire collection.…" at bounding box center [891, 403] width 1010 height 1299
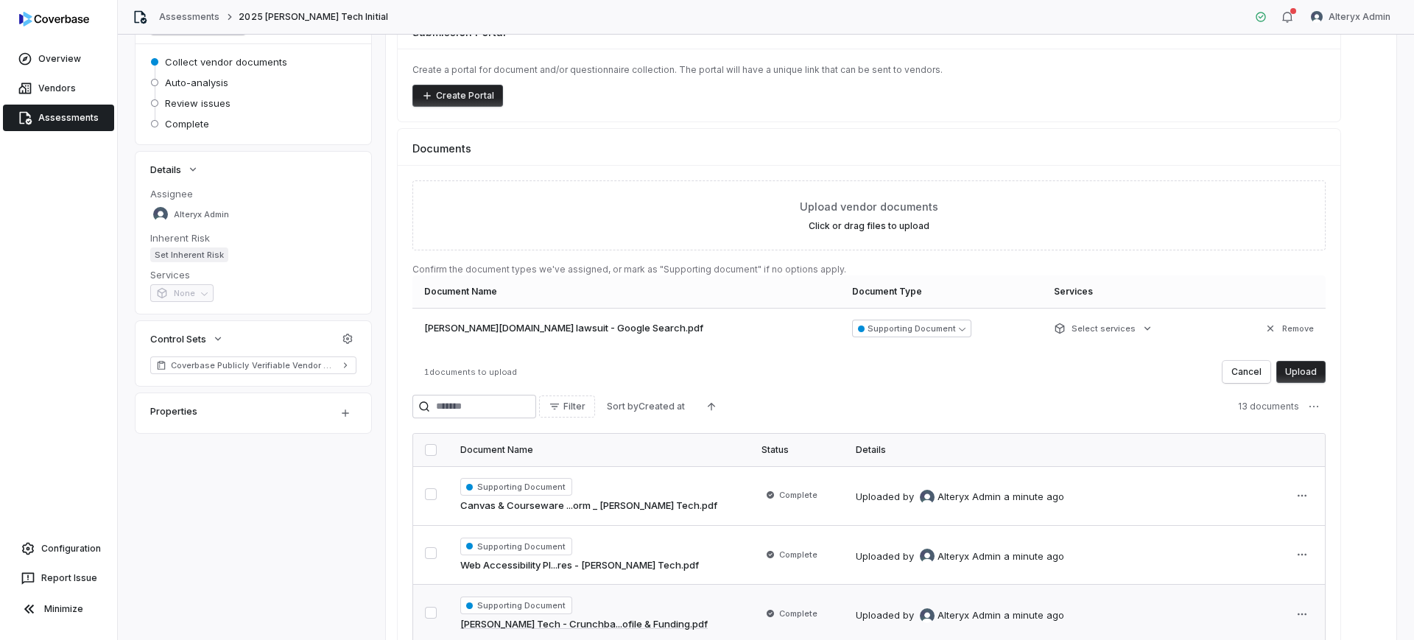
scroll to position [105, 0]
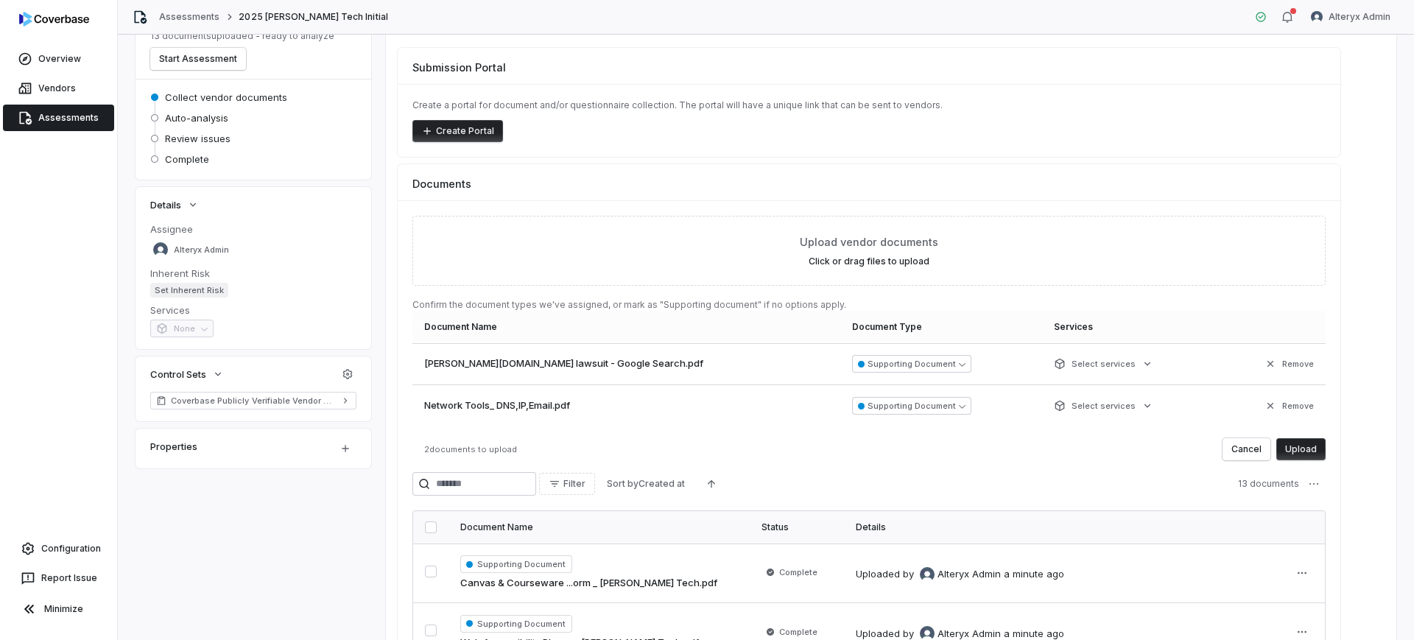
click at [1302, 446] on button "Upload" at bounding box center [1300, 449] width 49 height 22
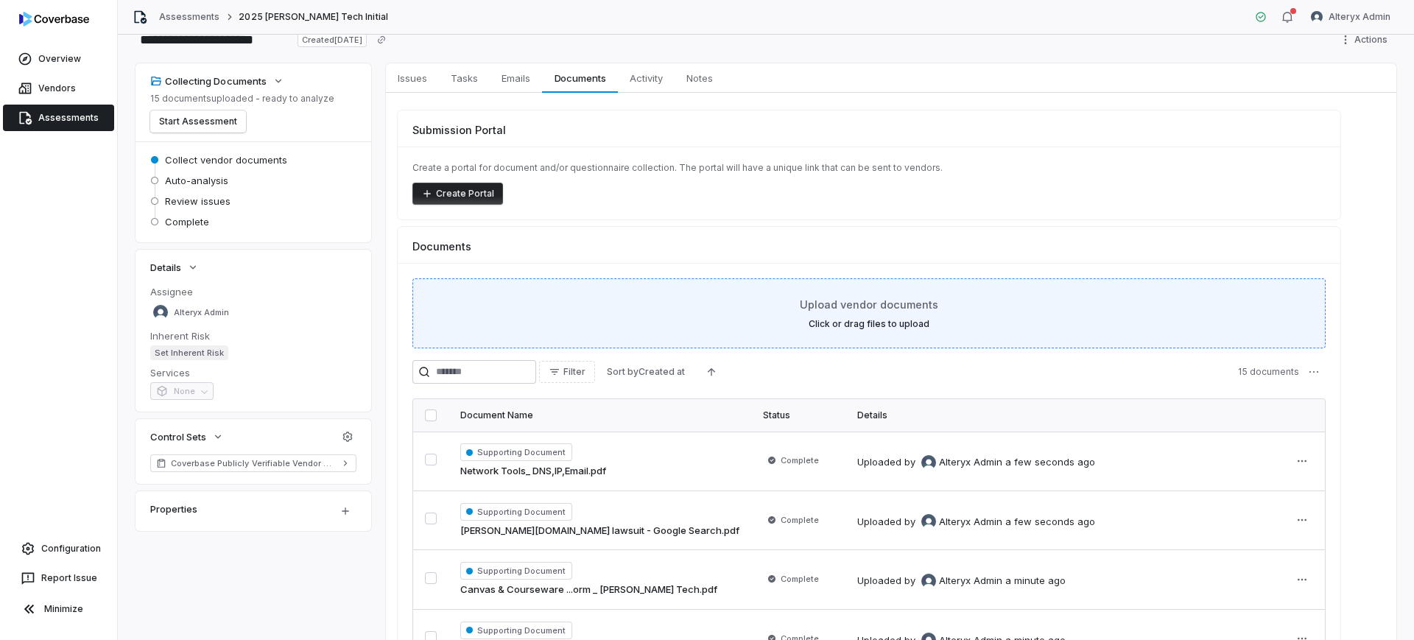
scroll to position [0, 0]
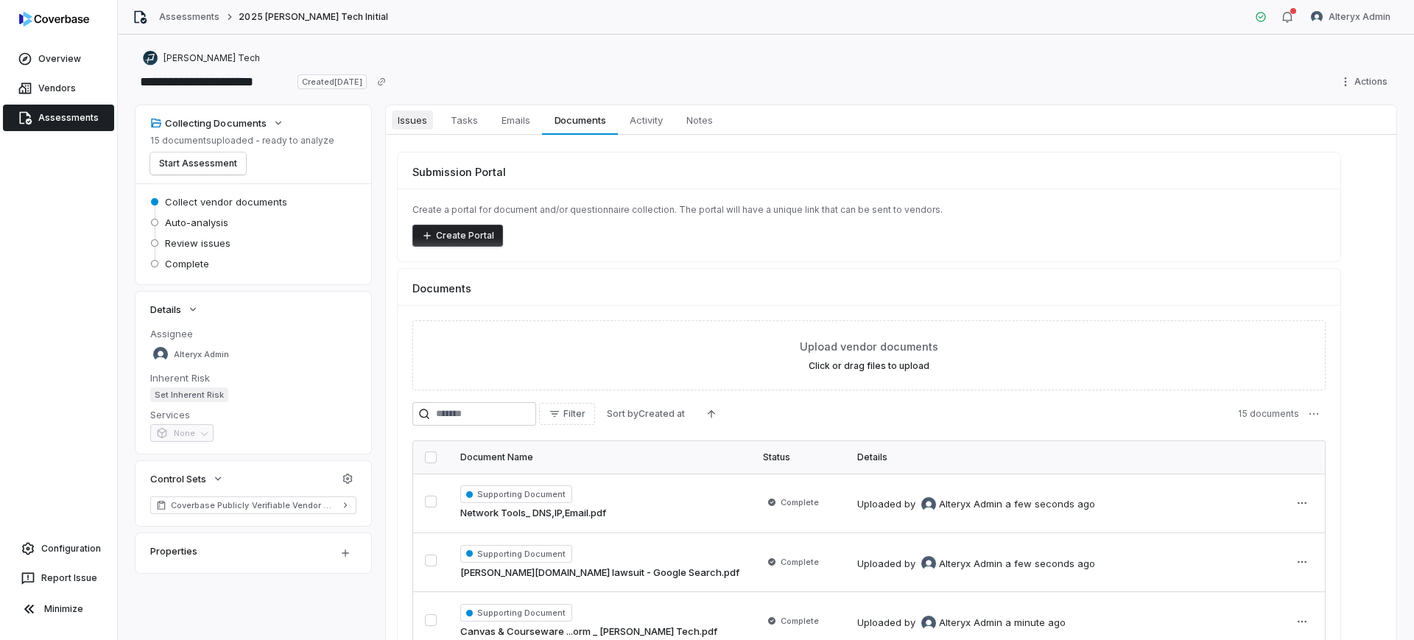
click at [426, 125] on span "Issues" at bounding box center [412, 119] width 41 height 19
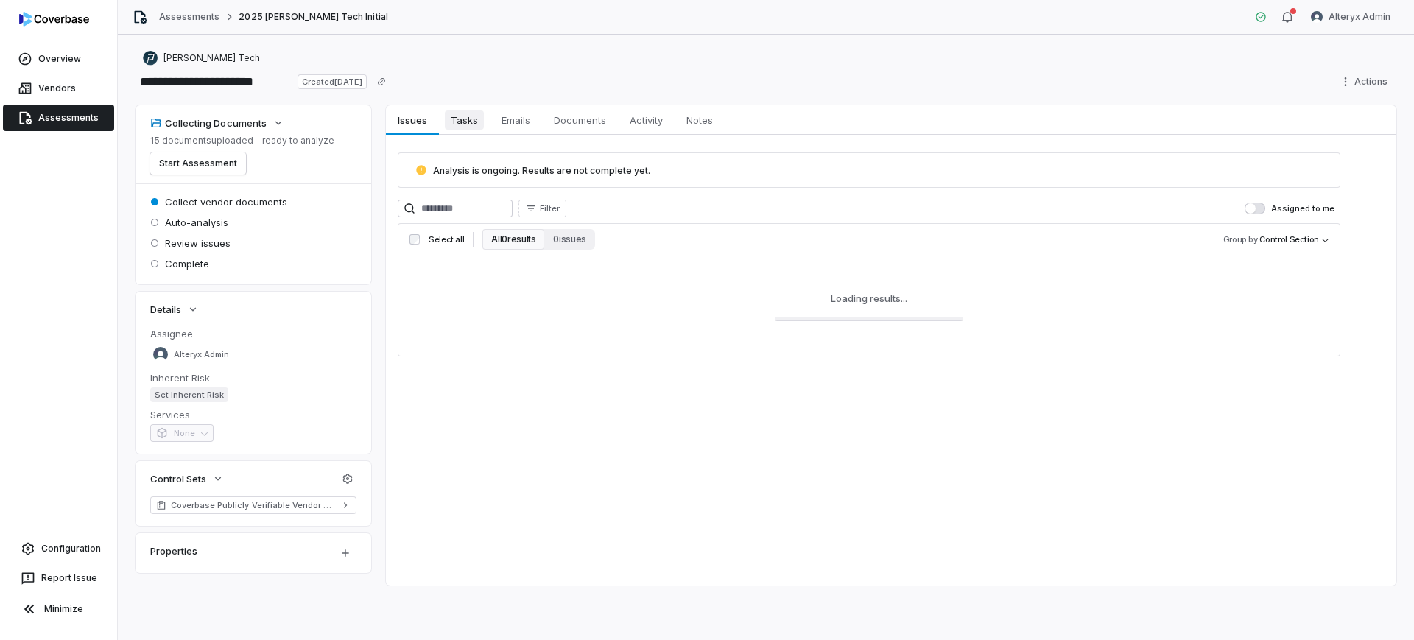
click at [484, 129] on link "Tasks Tasks" at bounding box center [464, 119] width 51 height 29
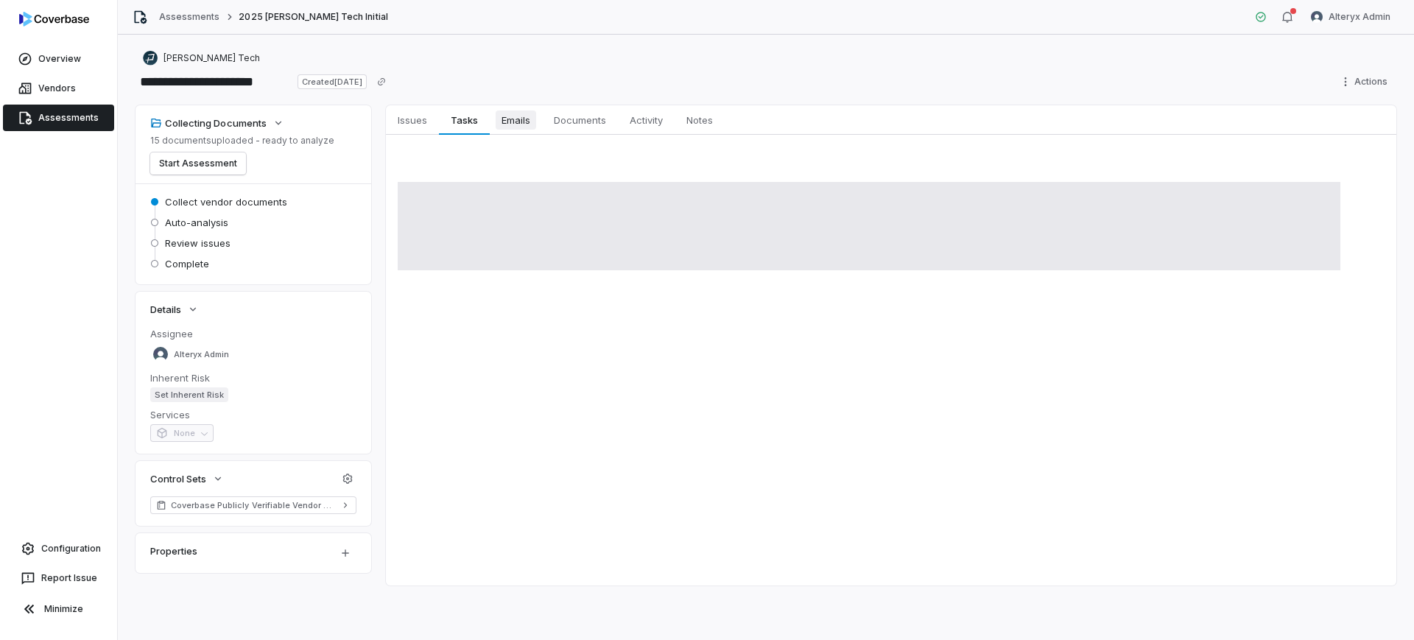
click at [504, 125] on span "Emails" at bounding box center [515, 119] width 40 height 19
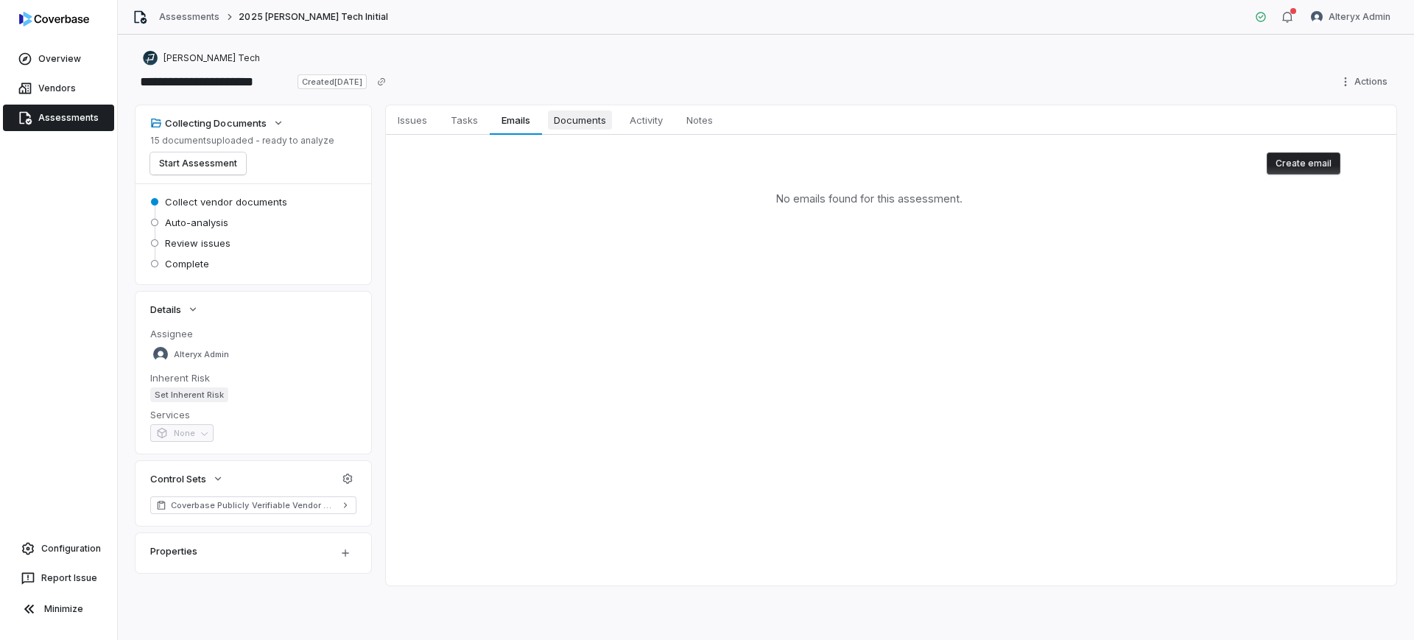
click at [571, 121] on span "Documents" at bounding box center [580, 119] width 64 height 19
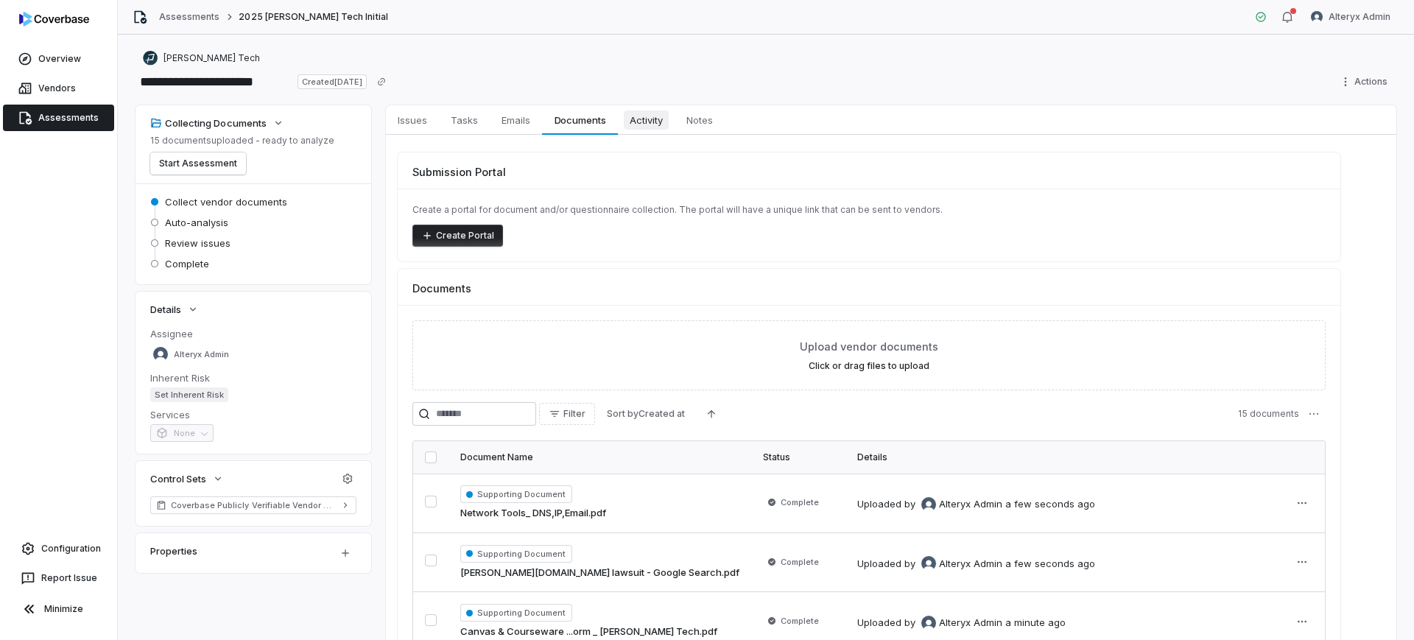
click at [632, 132] on link "Activity Activity" at bounding box center [646, 119] width 57 height 29
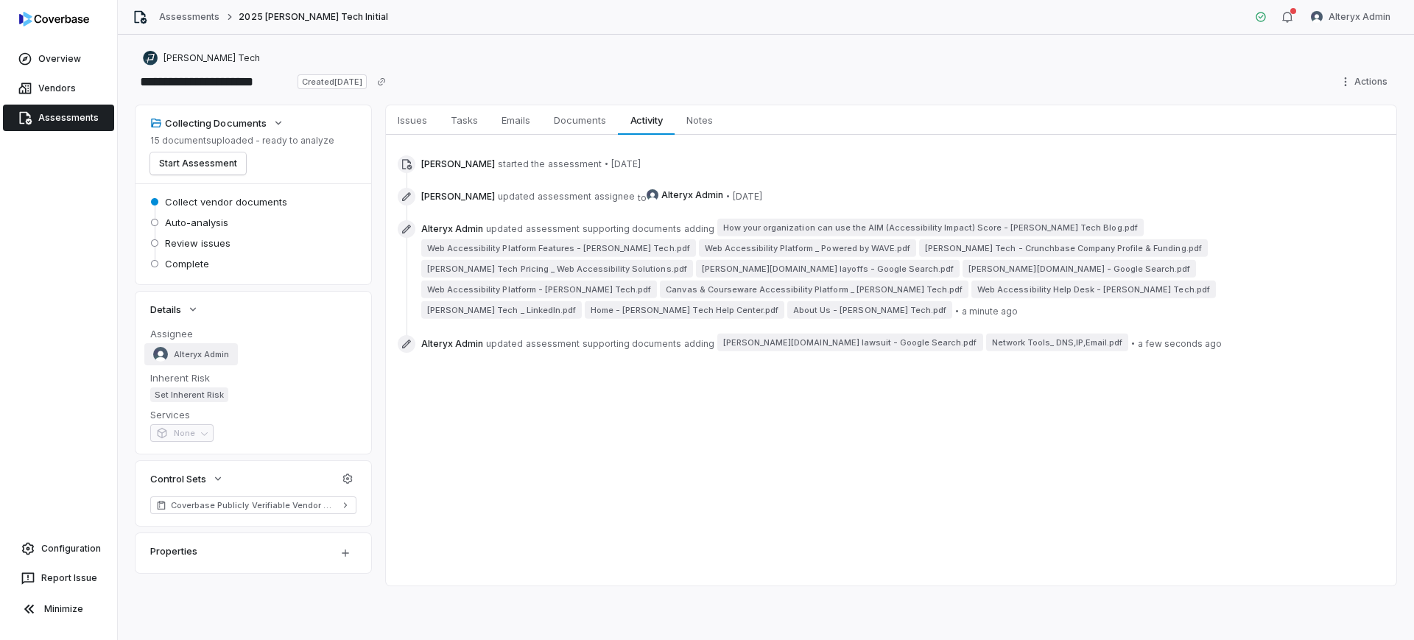
click at [180, 350] on span "Alteryx Admin" at bounding box center [201, 354] width 55 height 11
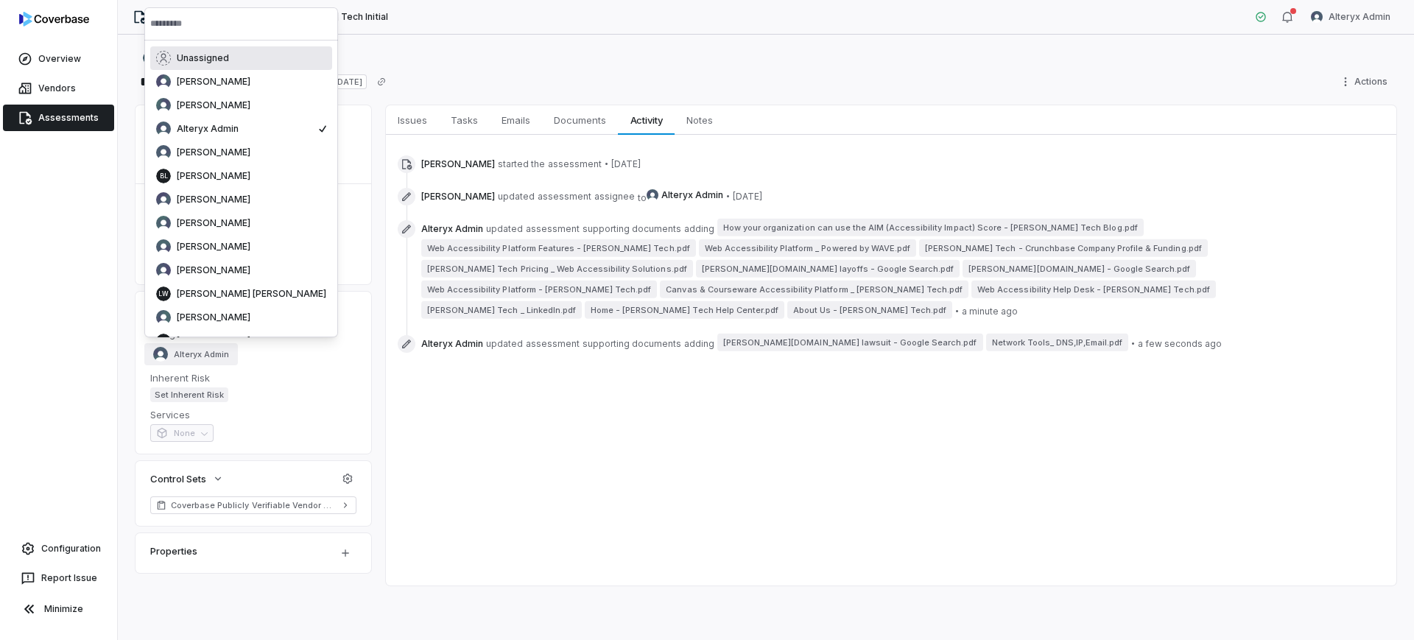
click at [220, 62] on span "Unassigned" at bounding box center [203, 58] width 52 height 12
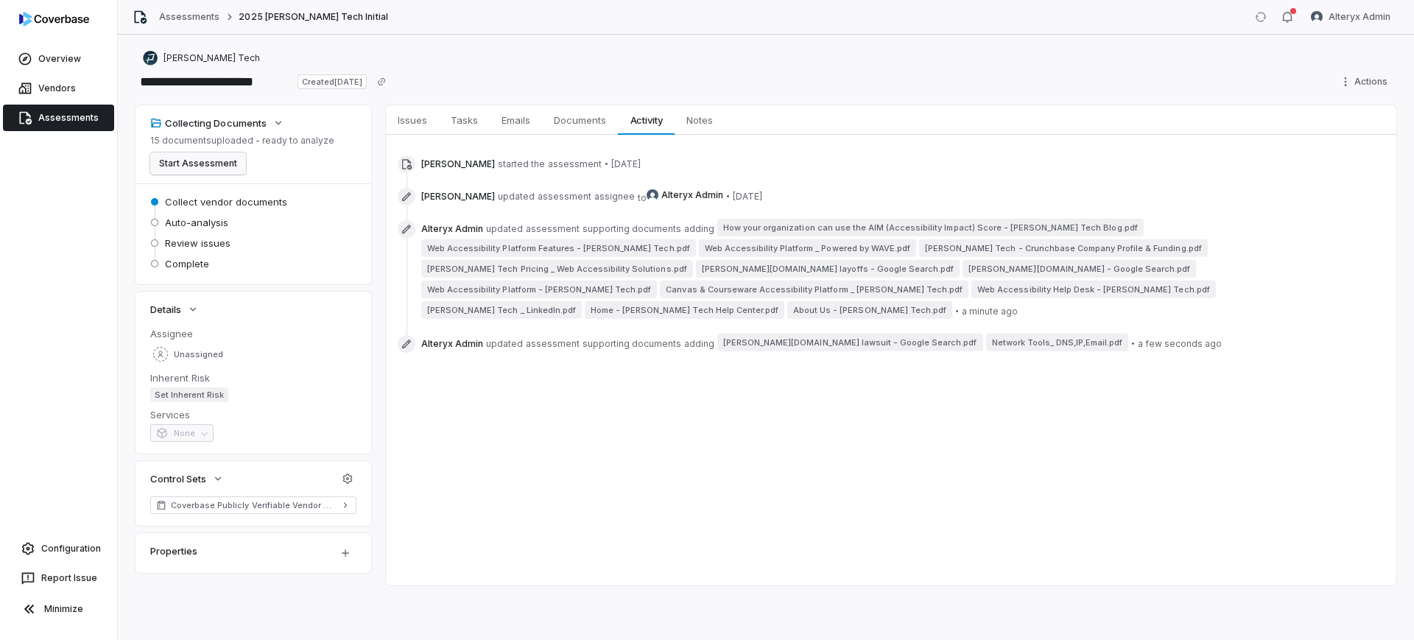
click at [190, 160] on button "Start Assessment" at bounding box center [198, 163] width 96 height 22
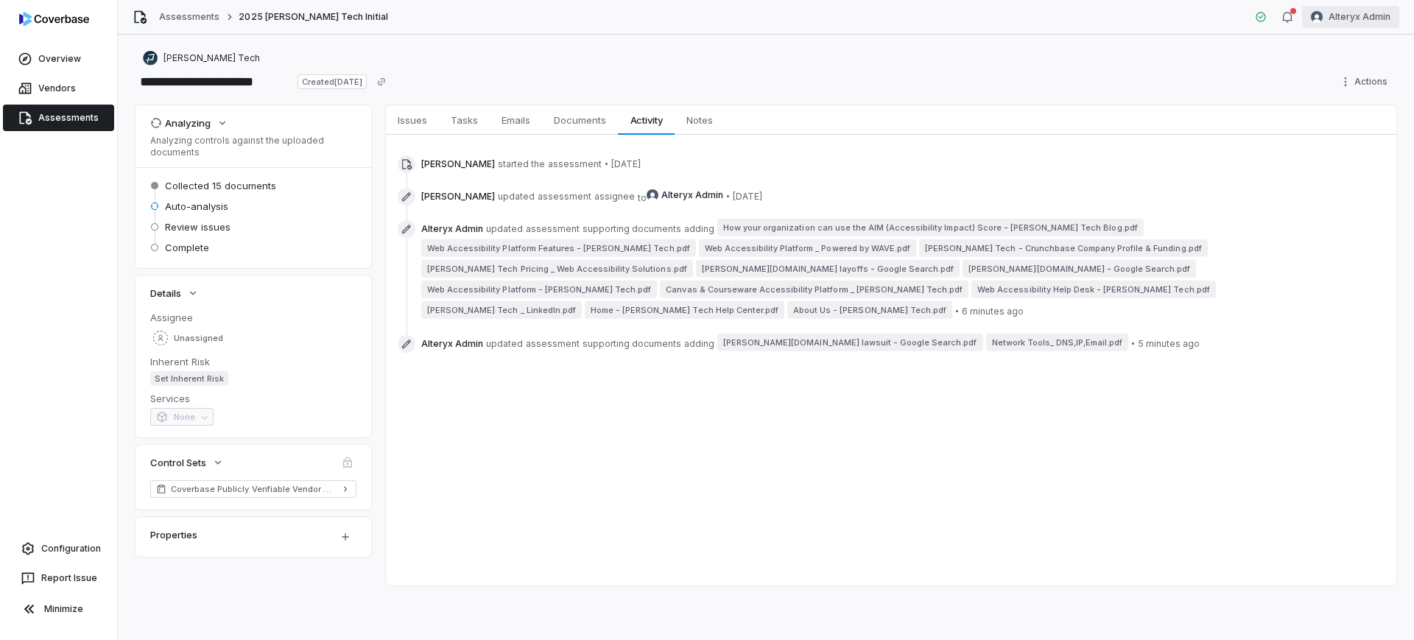
click at [1352, 16] on html "**********" at bounding box center [707, 320] width 1414 height 640
click at [1333, 141] on div "Log out" at bounding box center [1336, 136] width 113 height 24
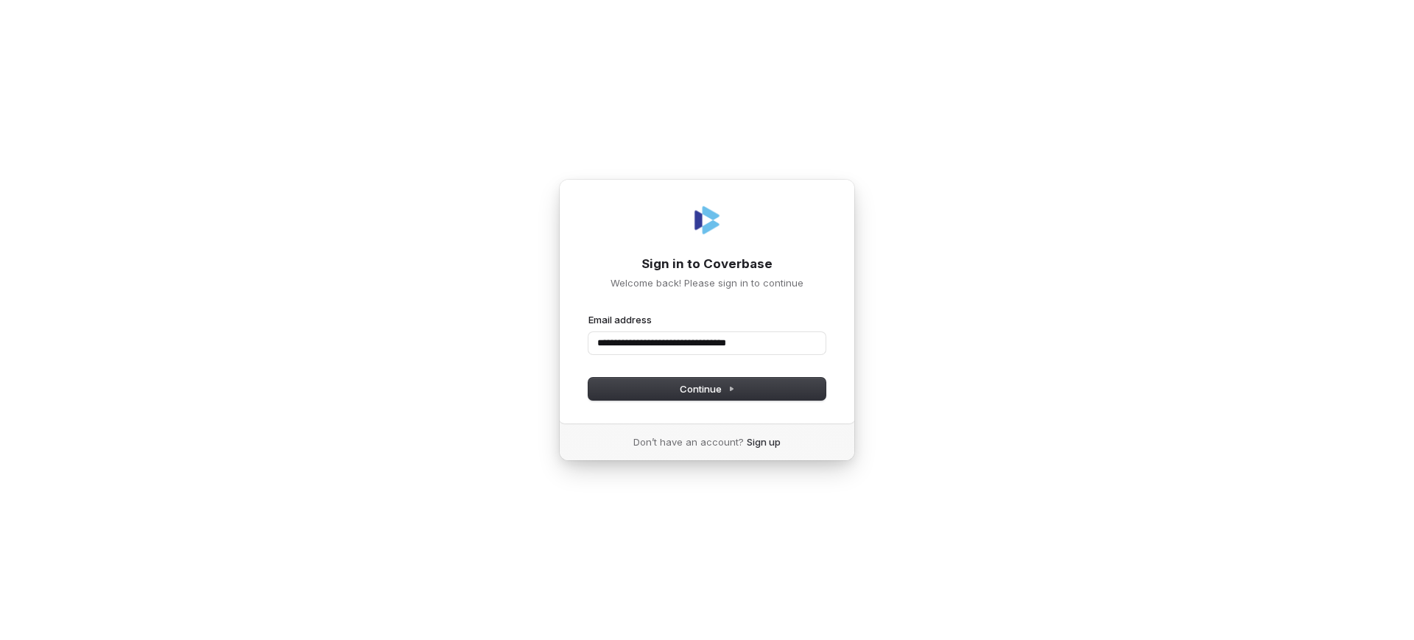
type input "**********"
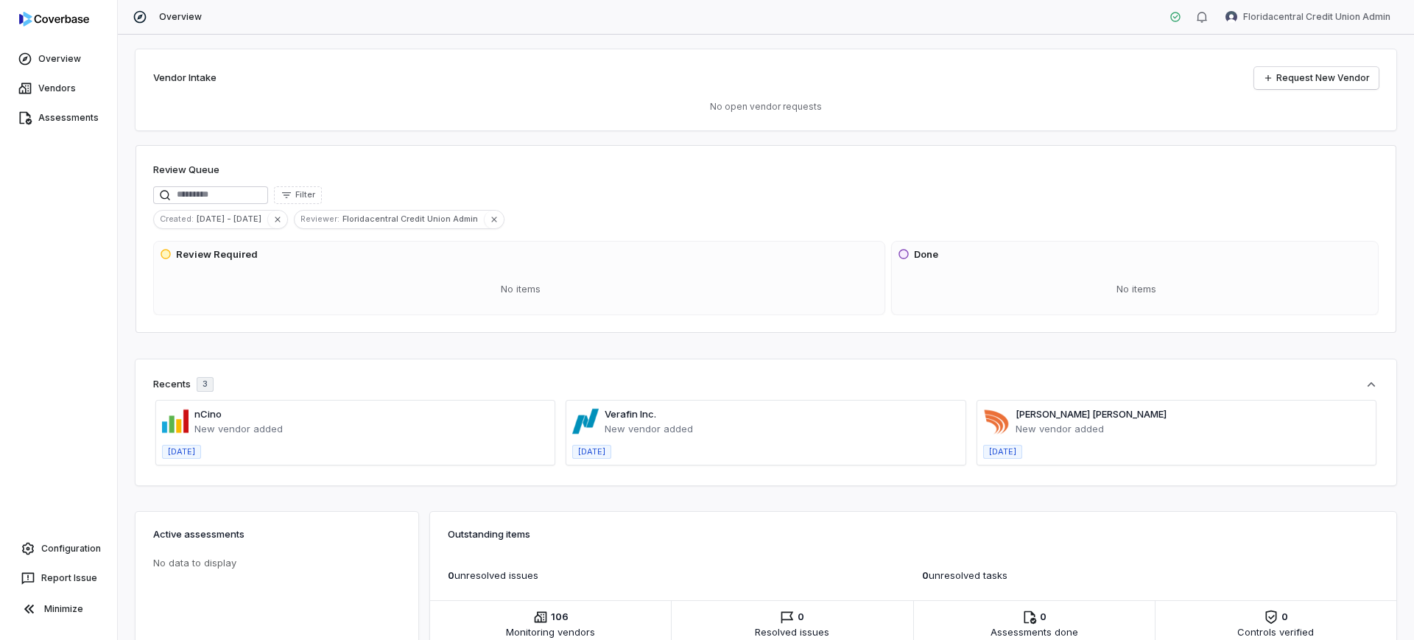
click at [1009, 107] on p "No open vendor requests" at bounding box center [765, 107] width 1225 height 12
click at [79, 96] on link "Vendors" at bounding box center [58, 88] width 111 height 27
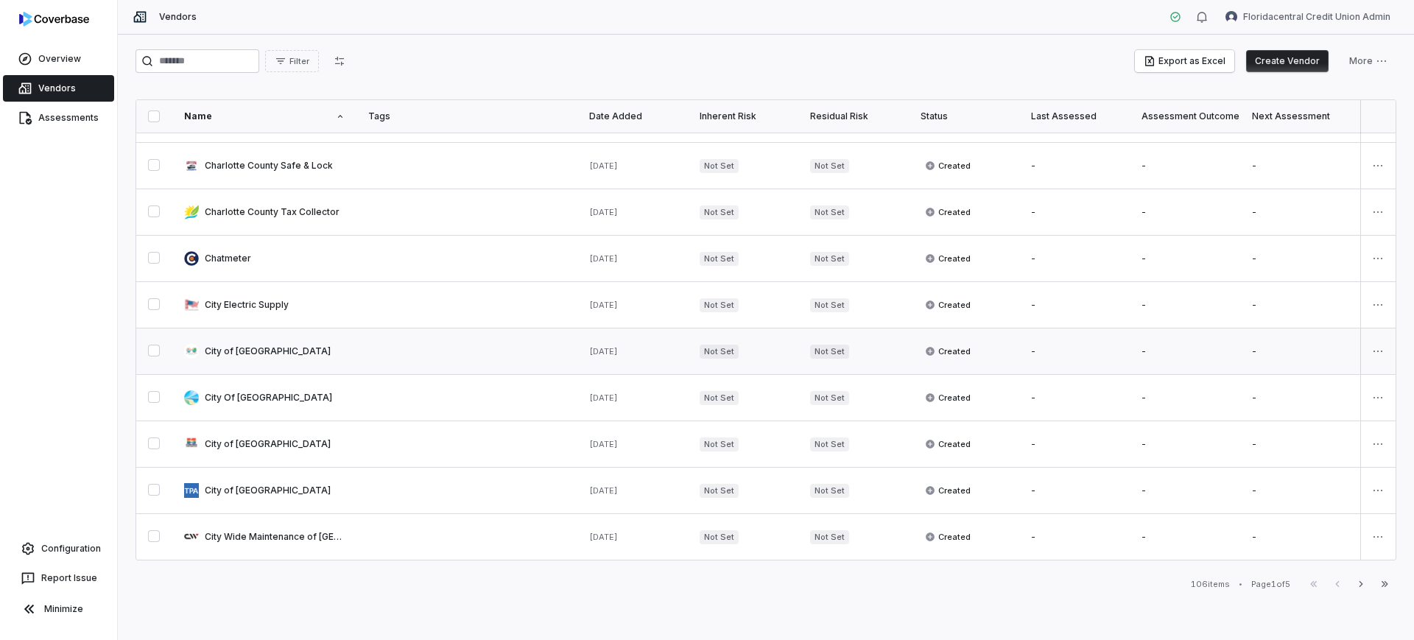
scroll to position [741, 0]
click at [1361, 588] on icon "button" at bounding box center [1361, 584] width 12 height 12
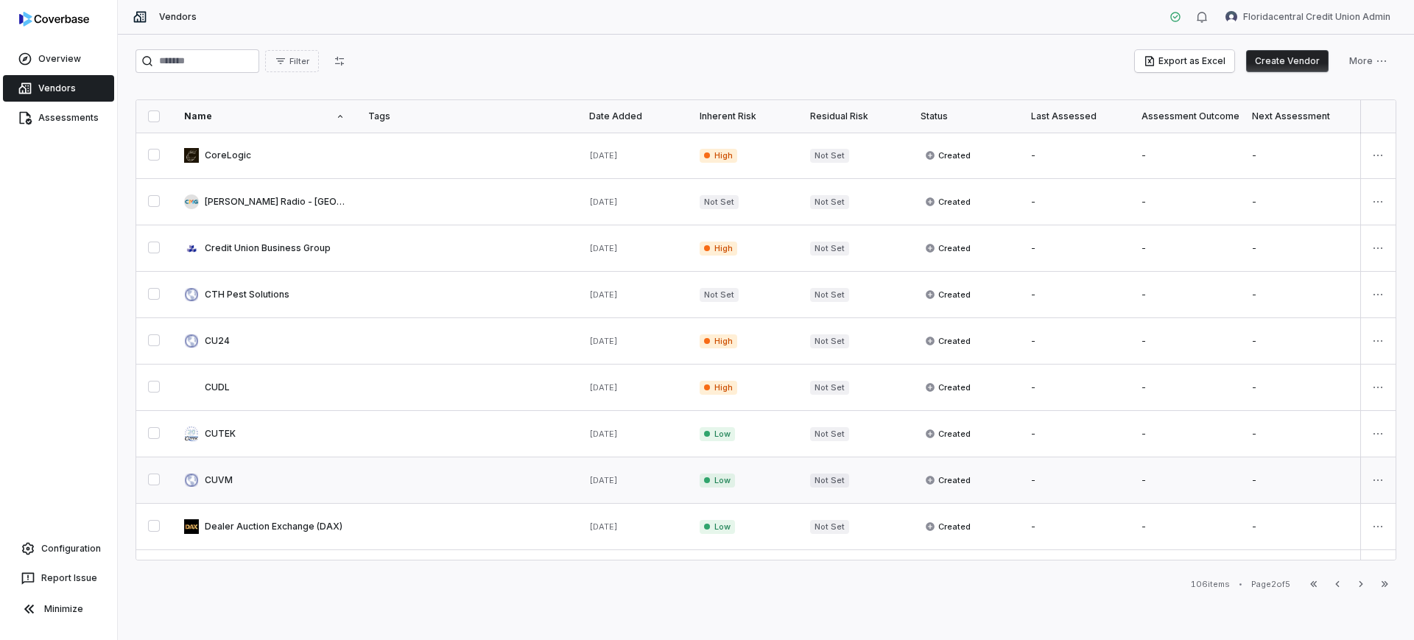
click at [241, 467] on link at bounding box center [264, 480] width 184 height 46
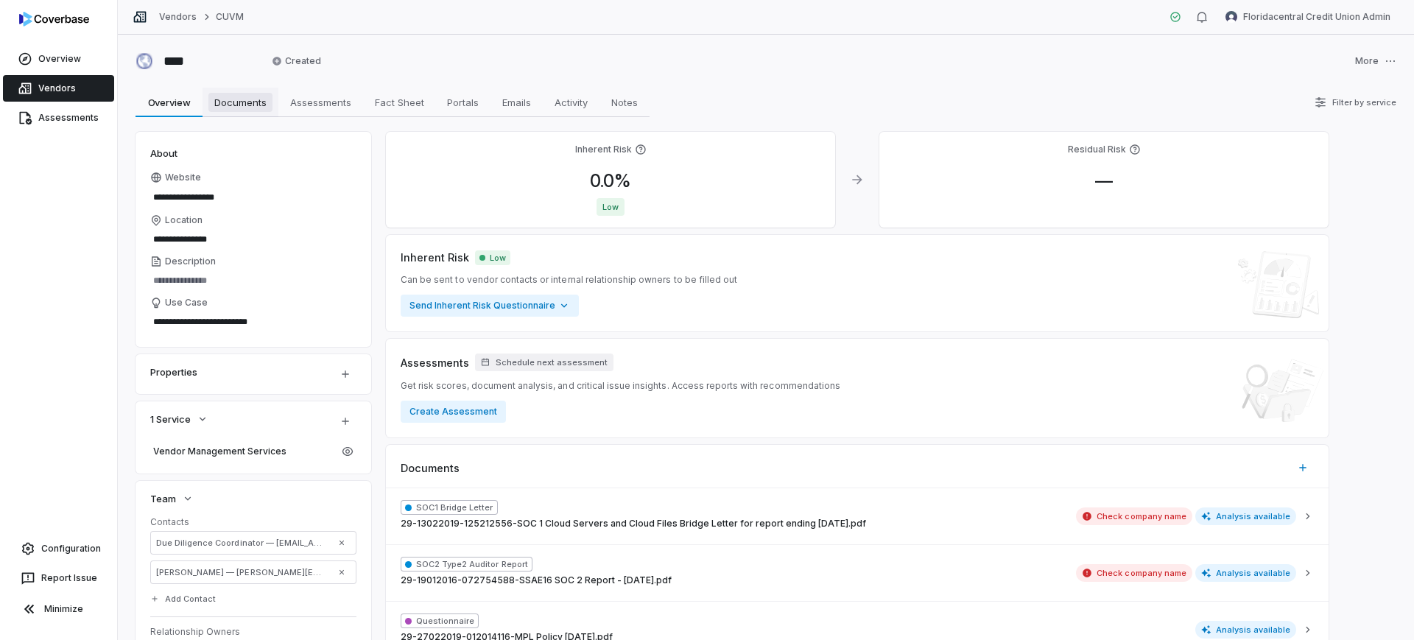
click at [255, 105] on span "Documents" at bounding box center [240, 102] width 64 height 19
type textarea "*"
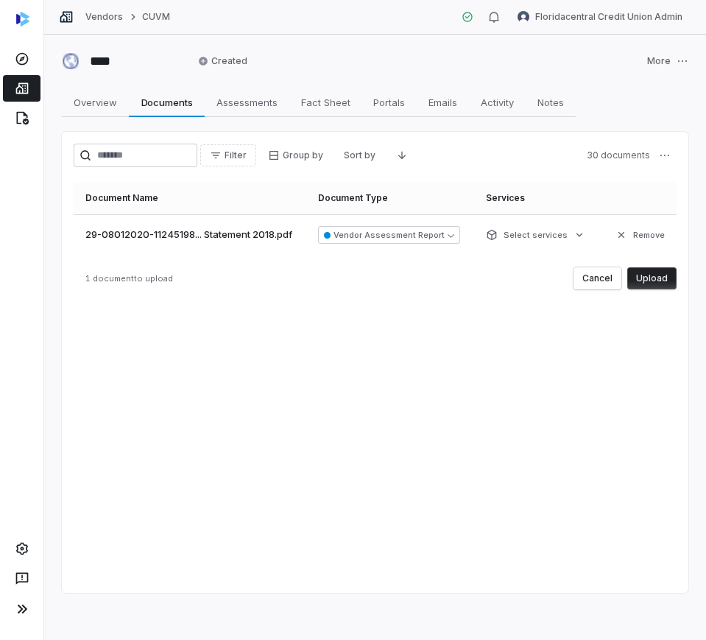
click at [657, 275] on button "Upload" at bounding box center [651, 278] width 49 height 22
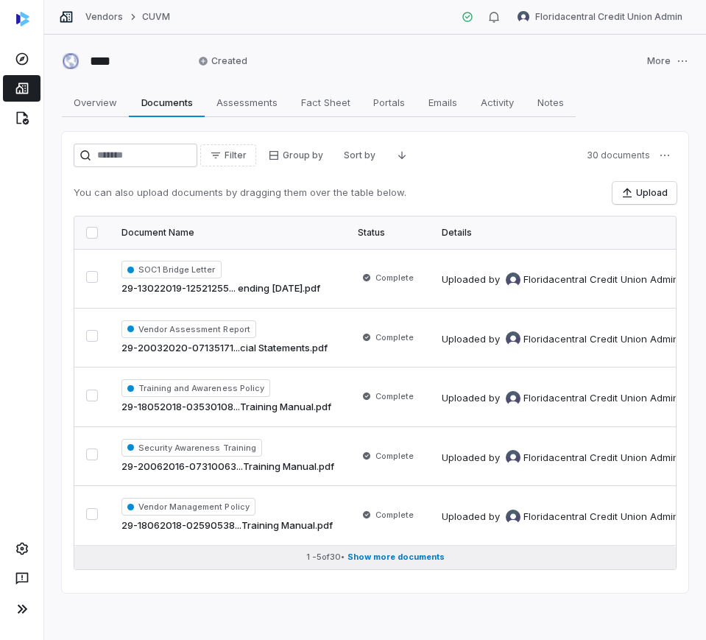
click at [373, 561] on span "Show more documents" at bounding box center [396, 556] width 97 height 11
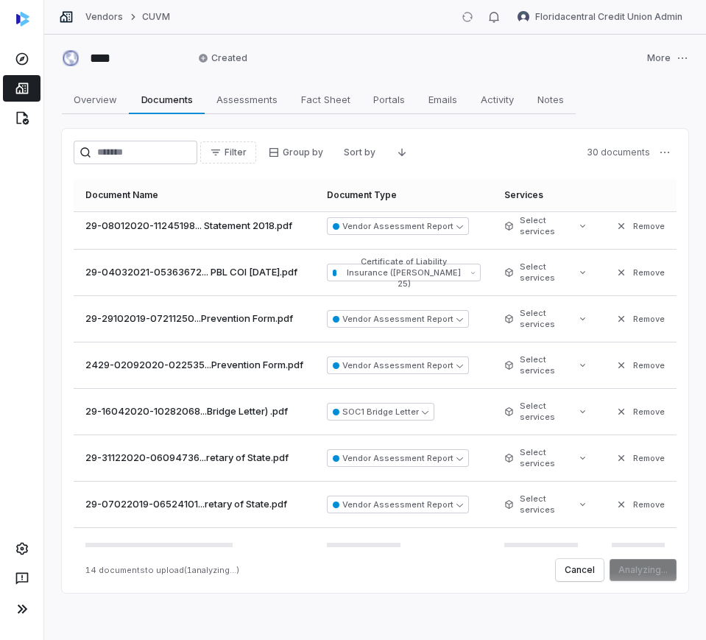
scroll to position [346, 0]
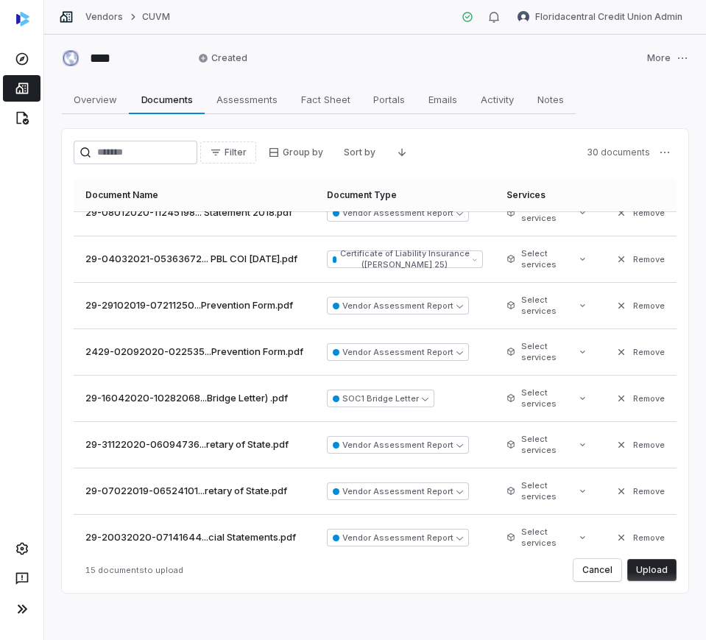
click at [649, 565] on button "Upload" at bounding box center [651, 570] width 49 height 22
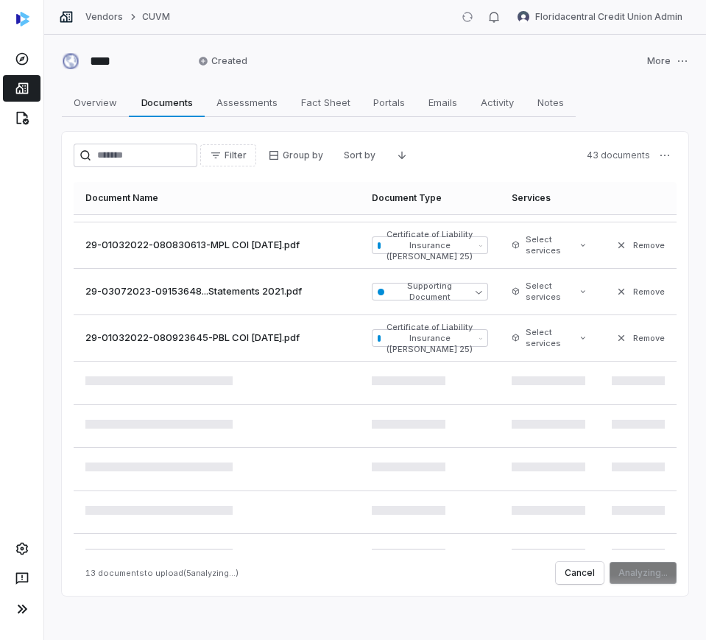
scroll to position [460, 0]
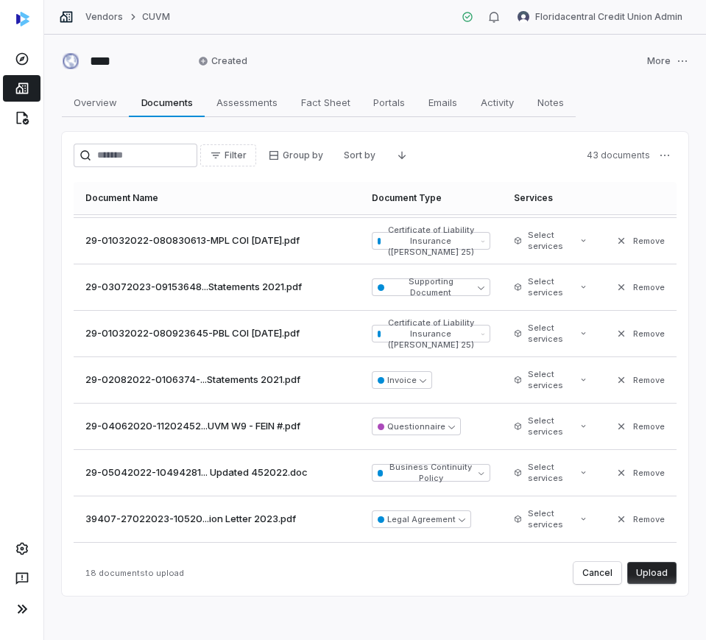
click at [656, 577] on button "Upload" at bounding box center [651, 573] width 49 height 22
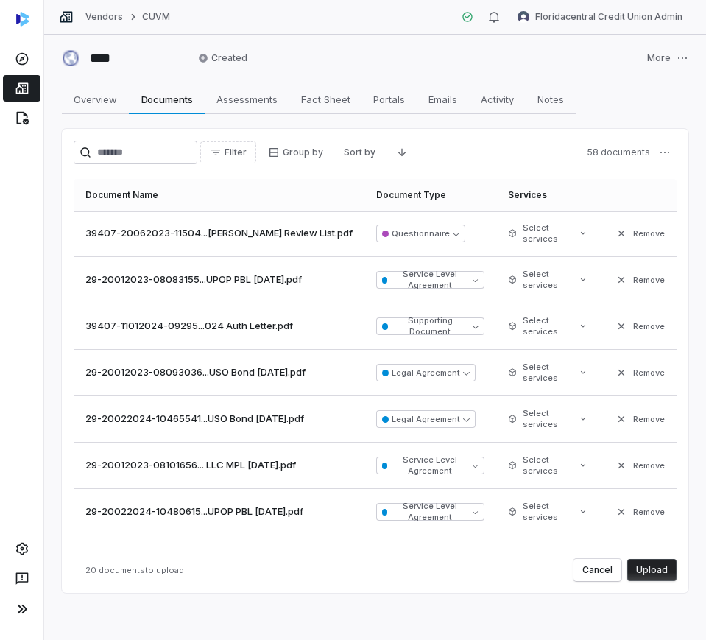
scroll to position [0, 0]
click at [663, 575] on button "Upload" at bounding box center [651, 570] width 49 height 22
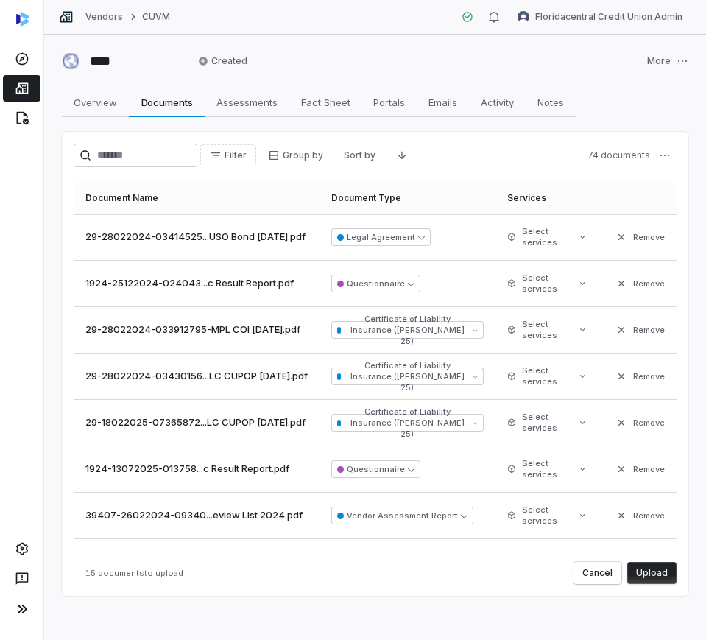
click at [635, 567] on button "Upload" at bounding box center [651, 573] width 49 height 22
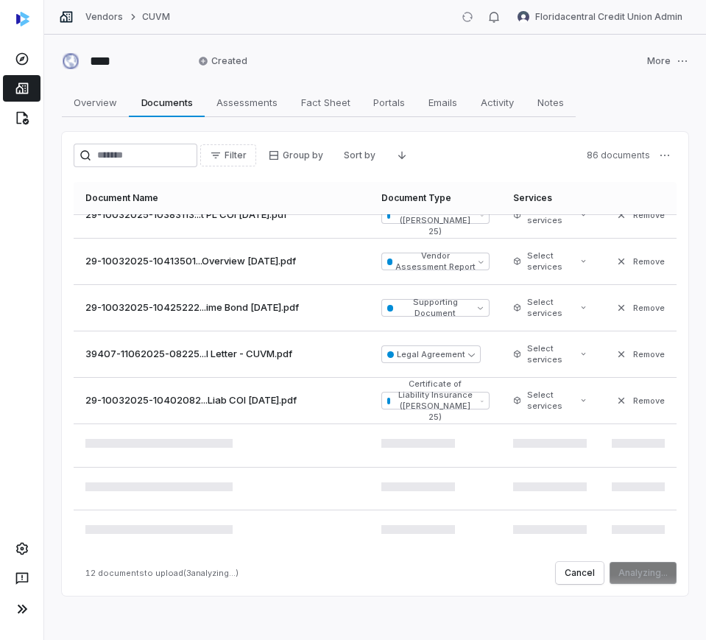
scroll to position [350, 0]
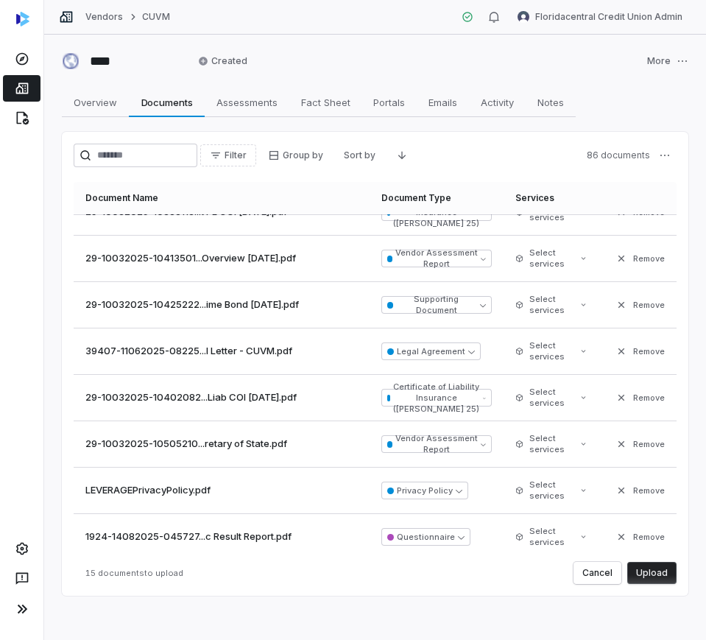
click at [643, 576] on button "Upload" at bounding box center [651, 573] width 49 height 22
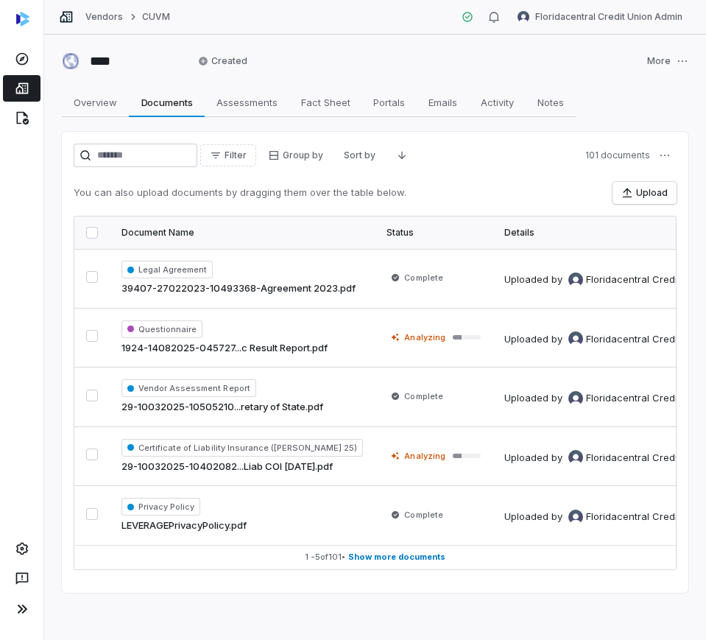
click at [27, 87] on icon at bounding box center [22, 88] width 15 height 15
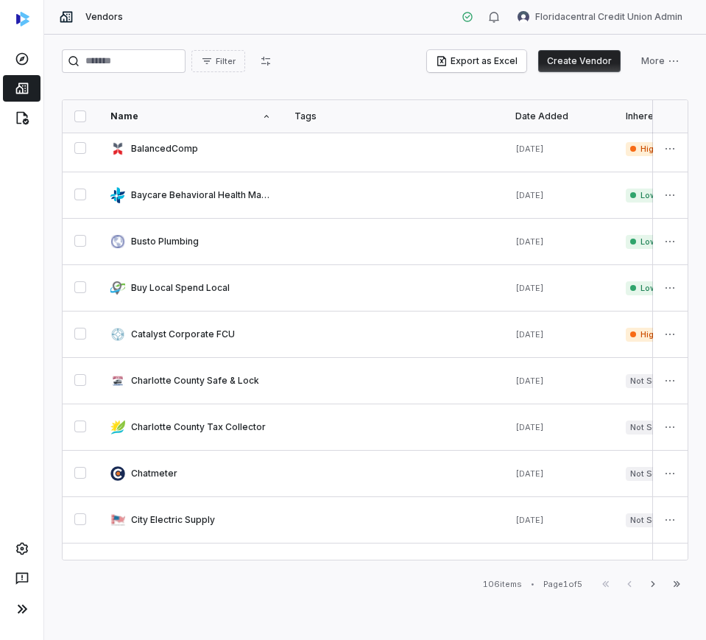
scroll to position [644, 0]
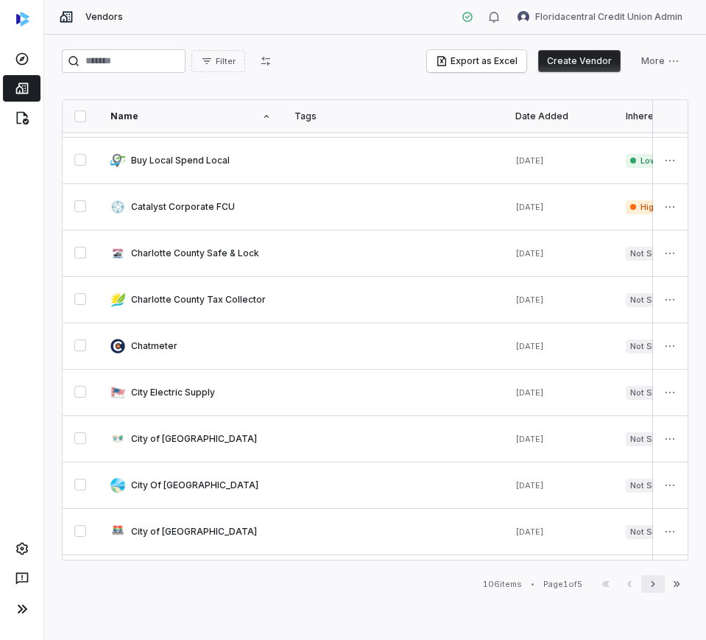
click at [657, 589] on icon "button" at bounding box center [653, 584] width 12 height 12
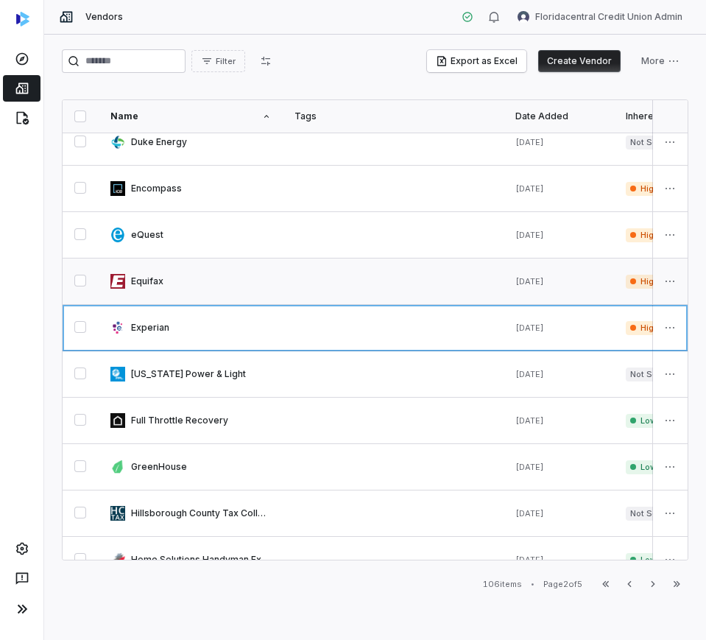
scroll to position [644, 0]
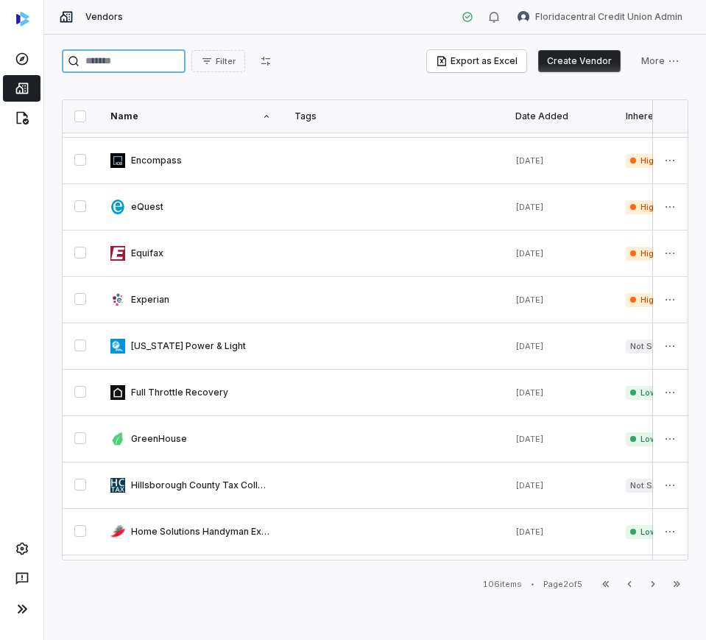
click at [151, 62] on input "search" at bounding box center [124, 61] width 124 height 24
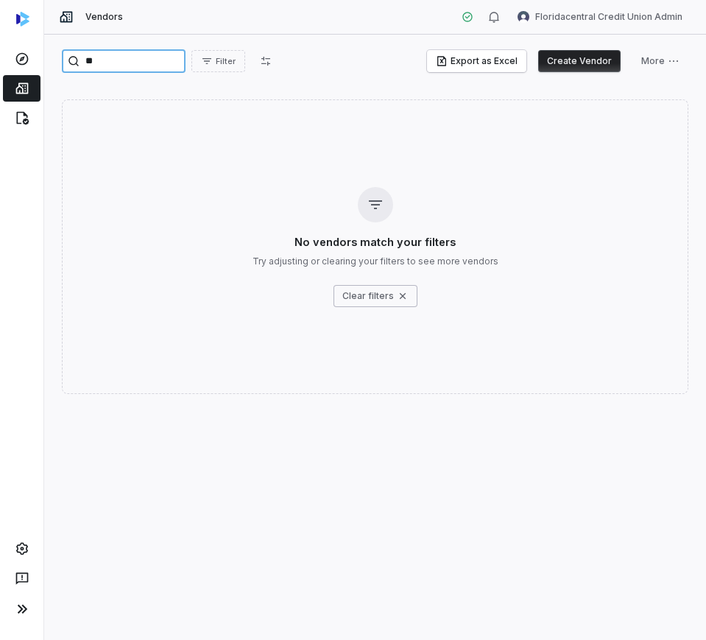
type input "*"
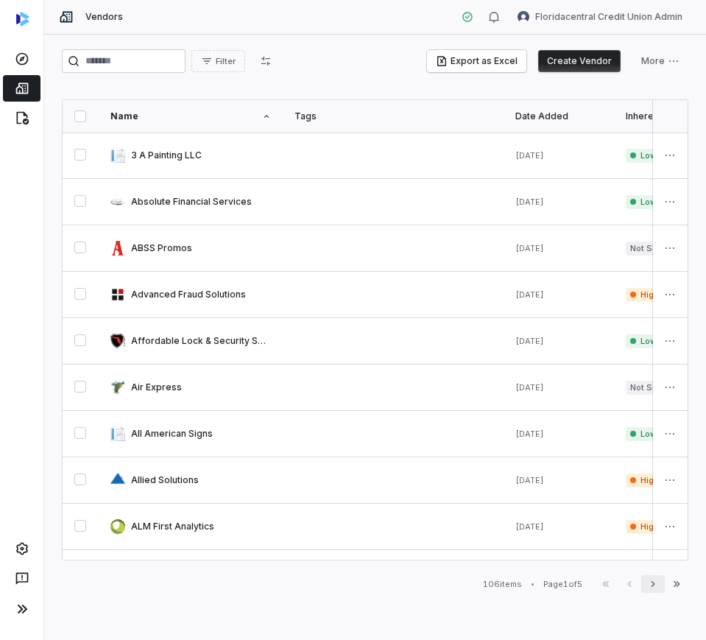
click at [663, 588] on button "Next" at bounding box center [653, 584] width 24 height 18
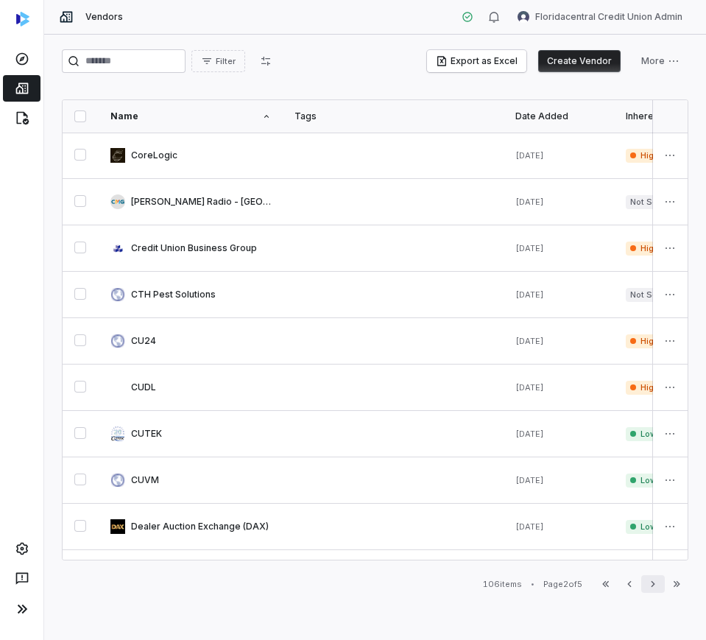
click at [663, 588] on button "Next" at bounding box center [653, 584] width 24 height 18
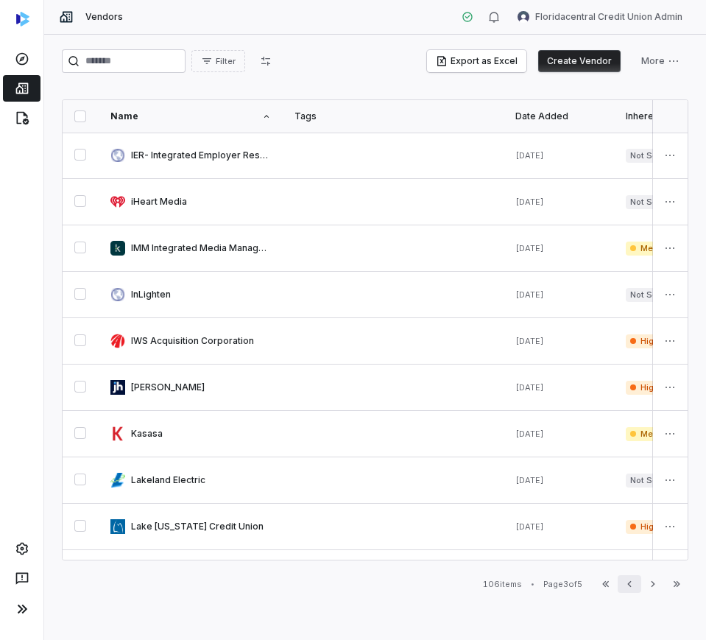
click at [629, 588] on icon "button" at bounding box center [630, 584] width 12 height 12
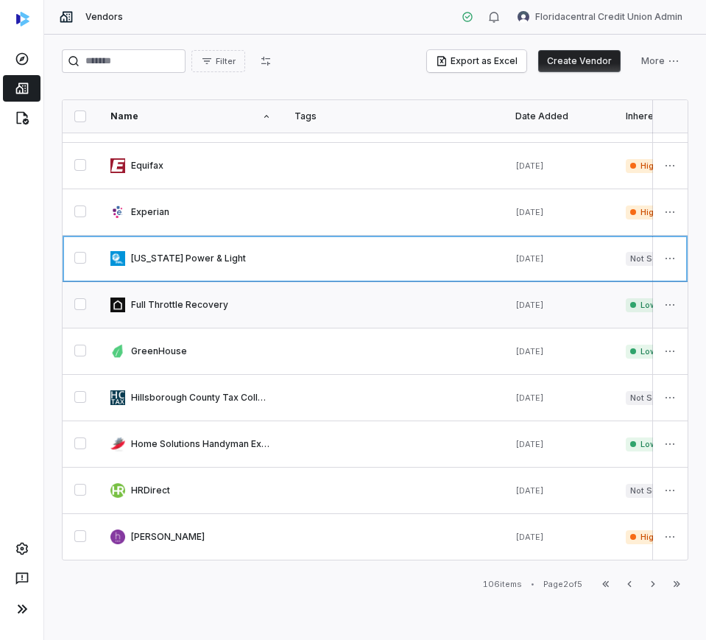
scroll to position [741, 0]
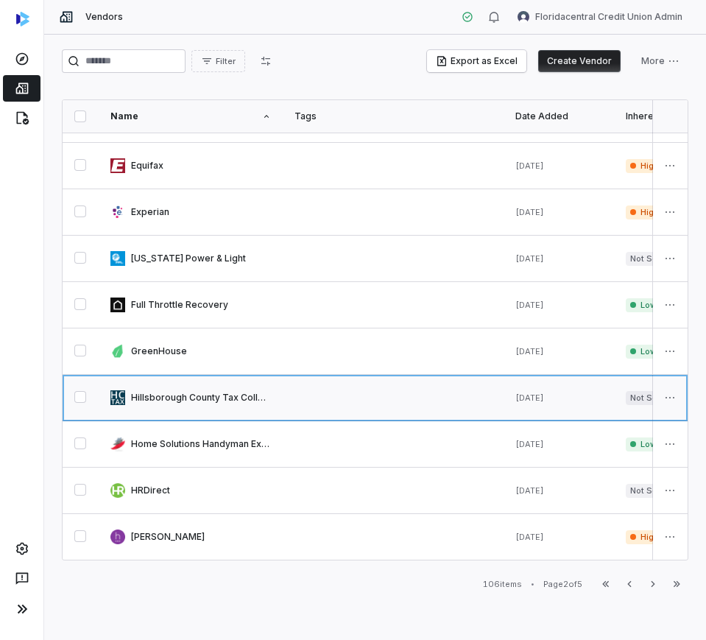
click at [198, 392] on link at bounding box center [191, 398] width 184 height 46
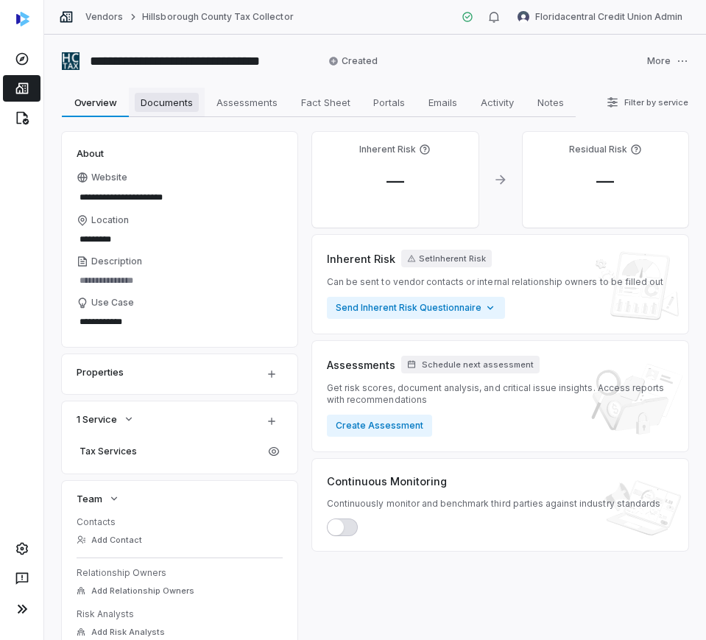
click at [172, 109] on span "Documents" at bounding box center [167, 102] width 64 height 19
type textarea "*"
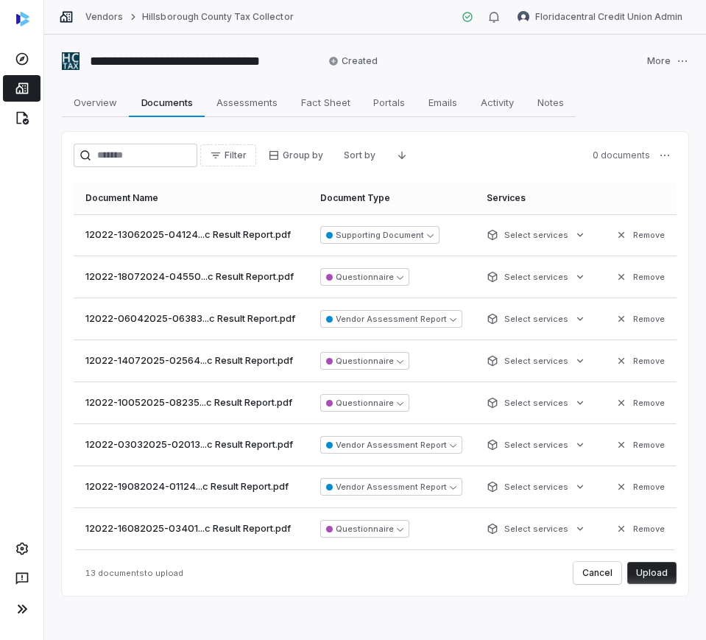
click at [652, 578] on button "Upload" at bounding box center [651, 573] width 49 height 22
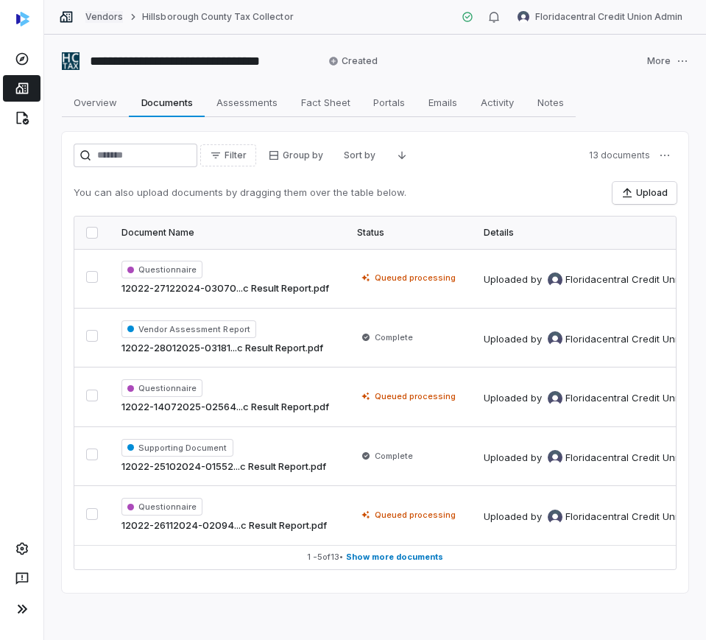
click at [98, 20] on link "Vendors" at bounding box center [104, 17] width 38 height 12
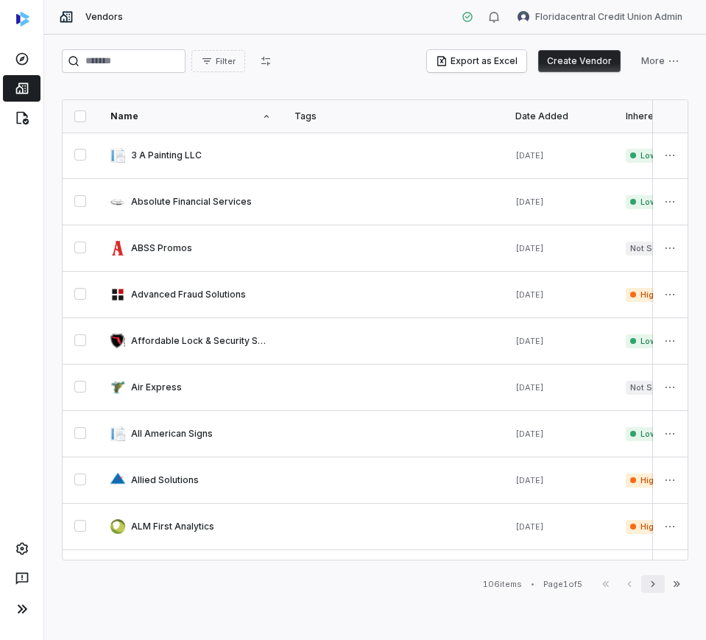
click at [655, 586] on icon "button" at bounding box center [653, 584] width 12 height 12
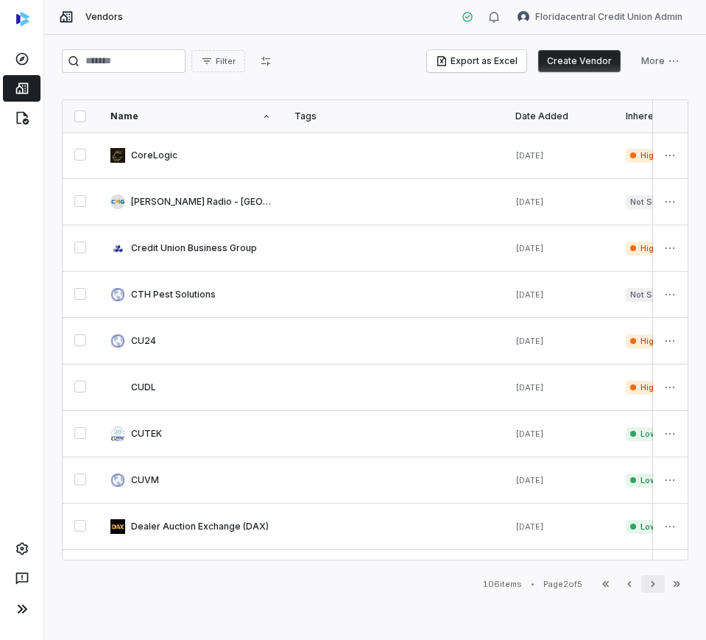
click at [655, 586] on icon "button" at bounding box center [653, 584] width 12 height 12
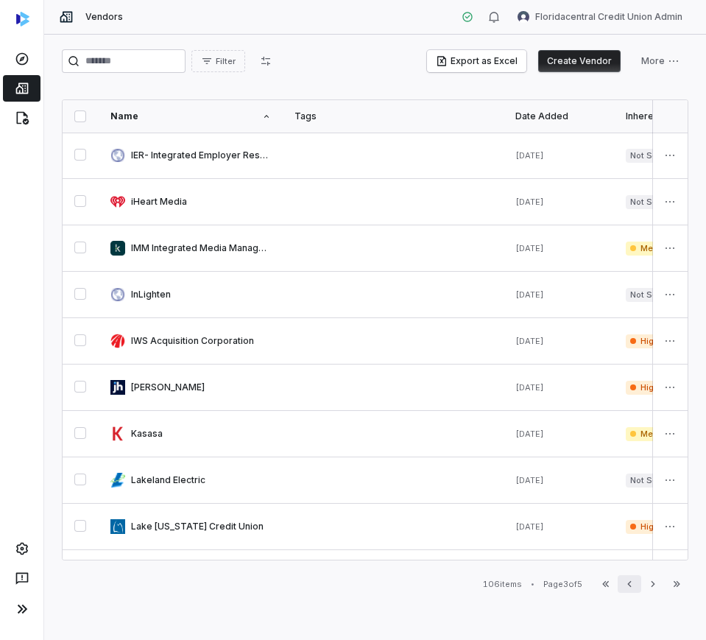
click at [621, 588] on button "Previous" at bounding box center [630, 584] width 24 height 18
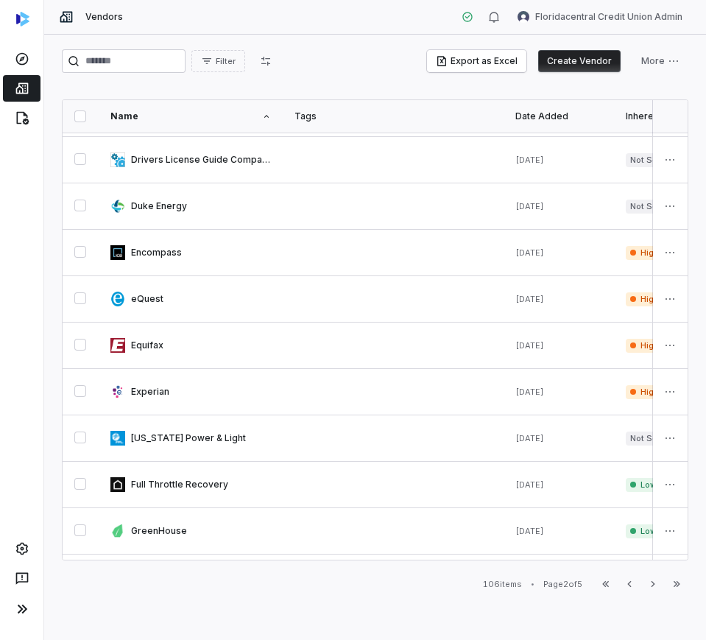
scroll to position [741, 0]
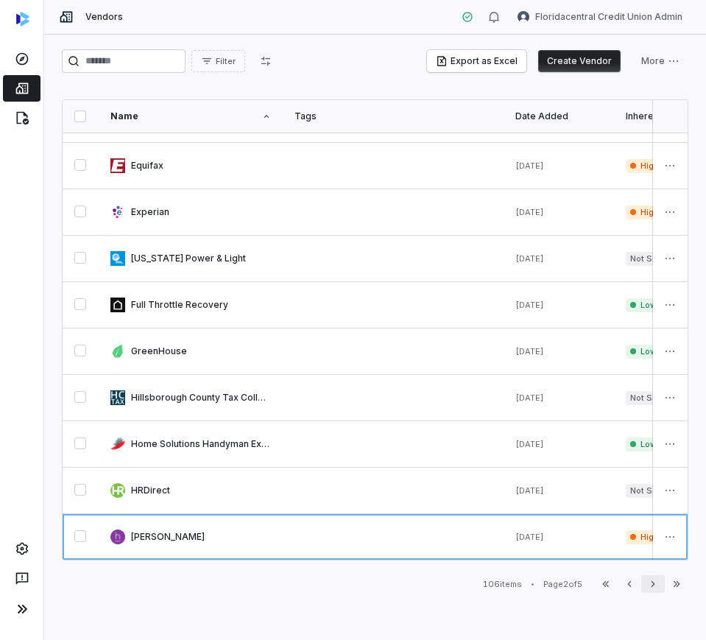
click at [662, 585] on button "Next" at bounding box center [653, 584] width 24 height 18
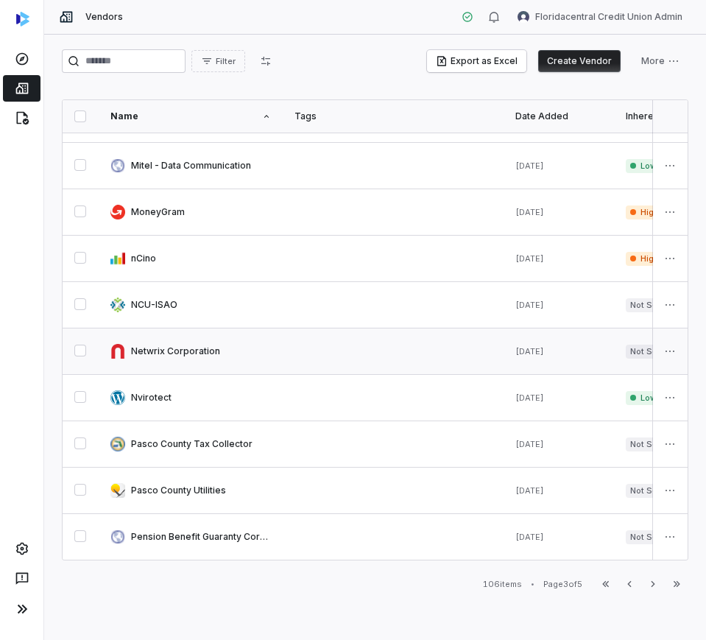
scroll to position [741, 0]
click at [656, 584] on icon "button" at bounding box center [653, 584] width 12 height 12
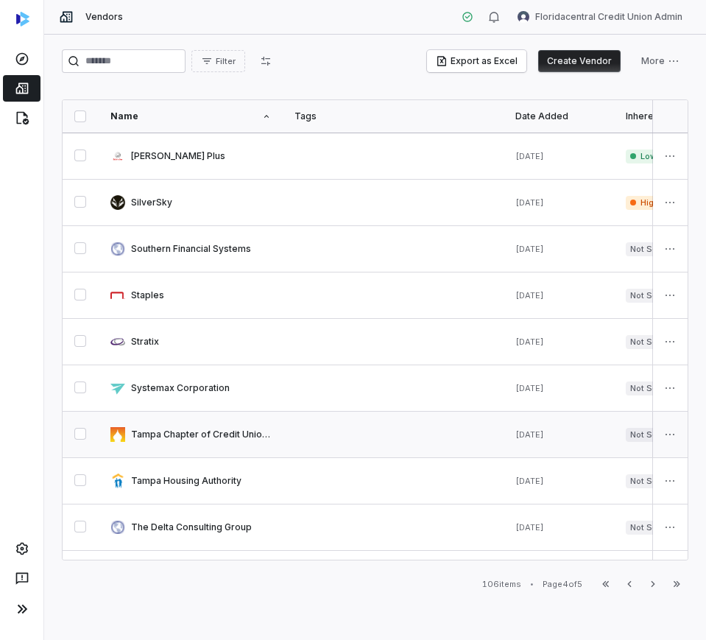
scroll to position [741, 0]
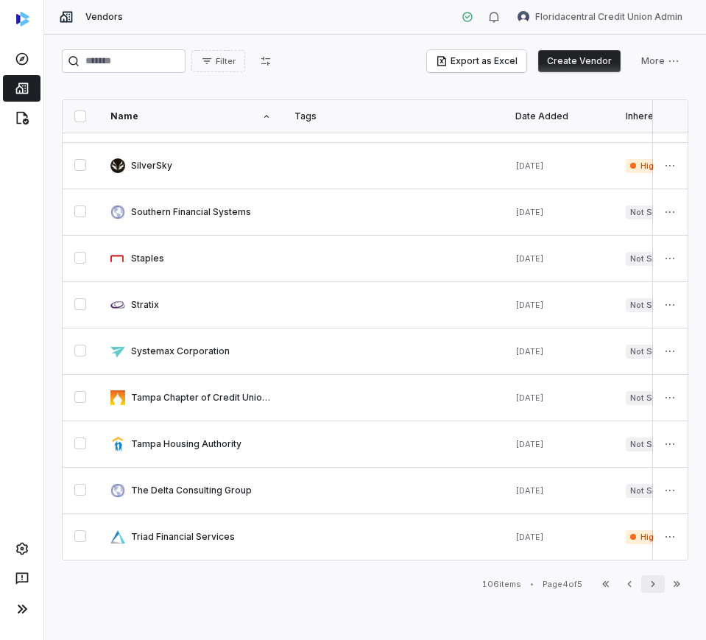
click at [658, 584] on icon "button" at bounding box center [653, 584] width 12 height 12
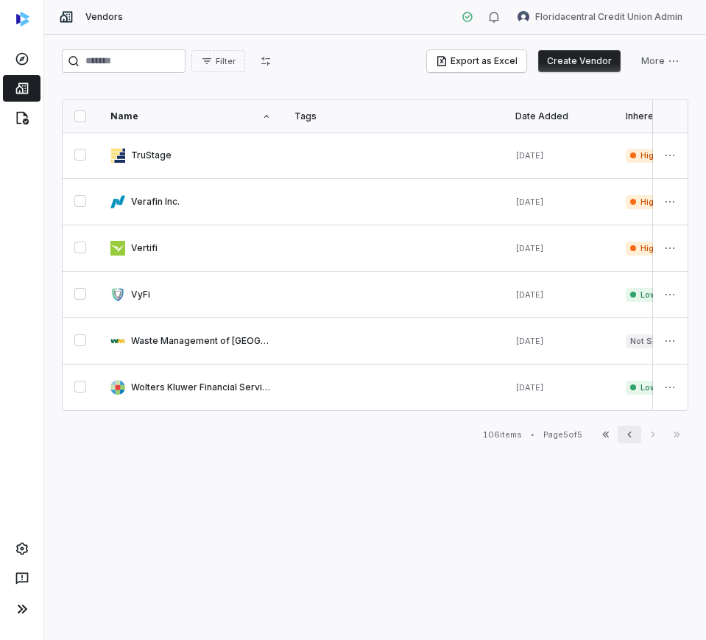
click at [627, 440] on icon "button" at bounding box center [630, 434] width 12 height 12
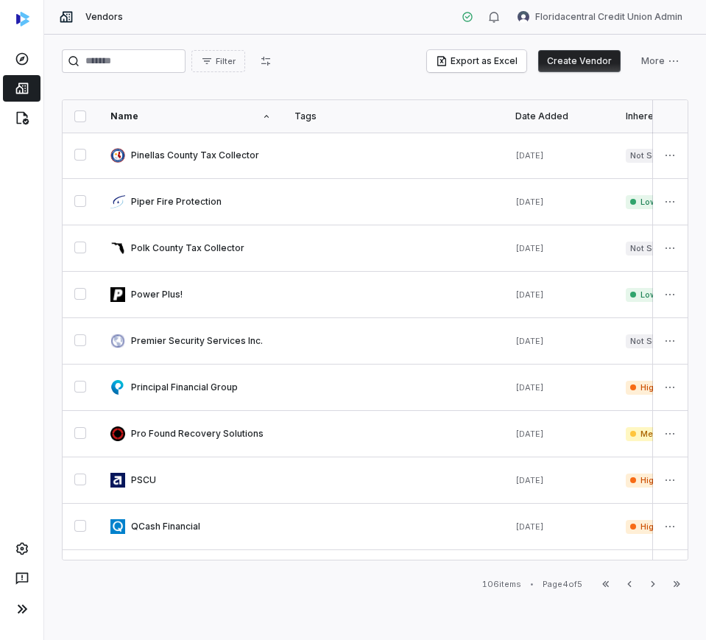
click at [82, 119] on button "button" at bounding box center [80, 116] width 12 height 12
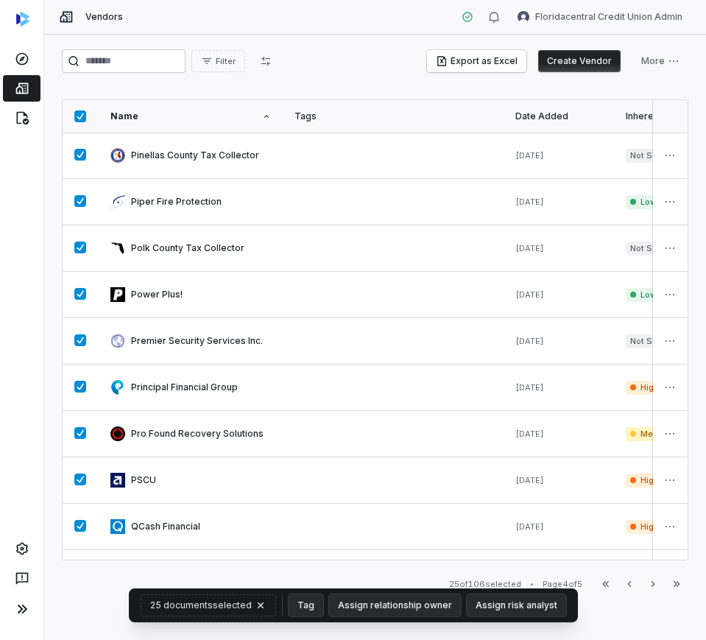
click at [82, 119] on button "button" at bounding box center [80, 116] width 12 height 12
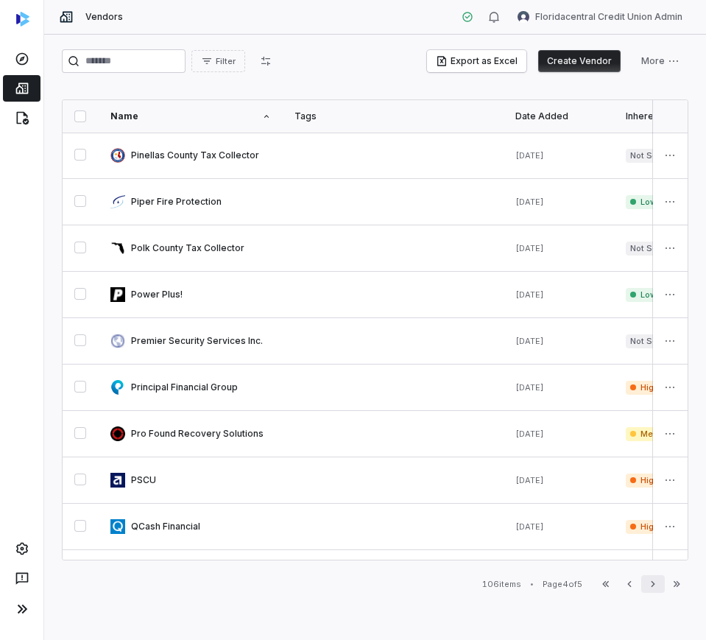
click at [659, 582] on button "Next" at bounding box center [653, 584] width 24 height 18
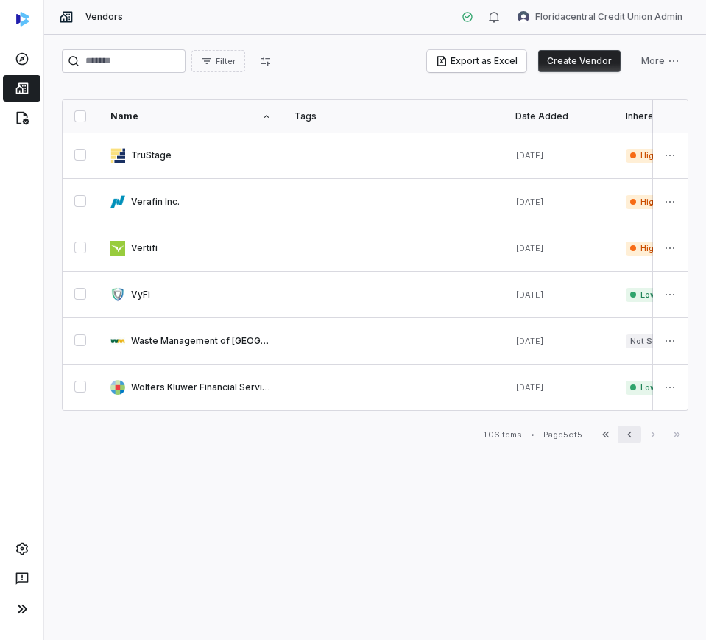
click at [629, 440] on icon "button" at bounding box center [630, 434] width 12 height 12
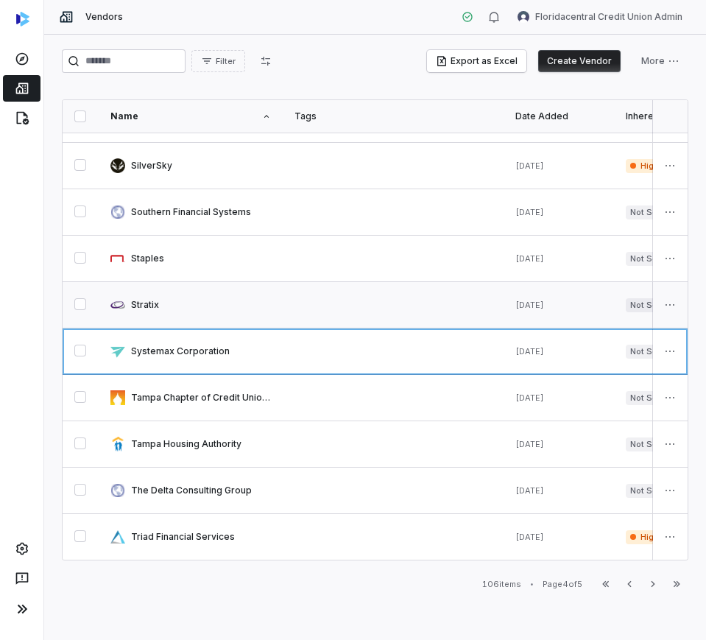
scroll to position [741, 0]
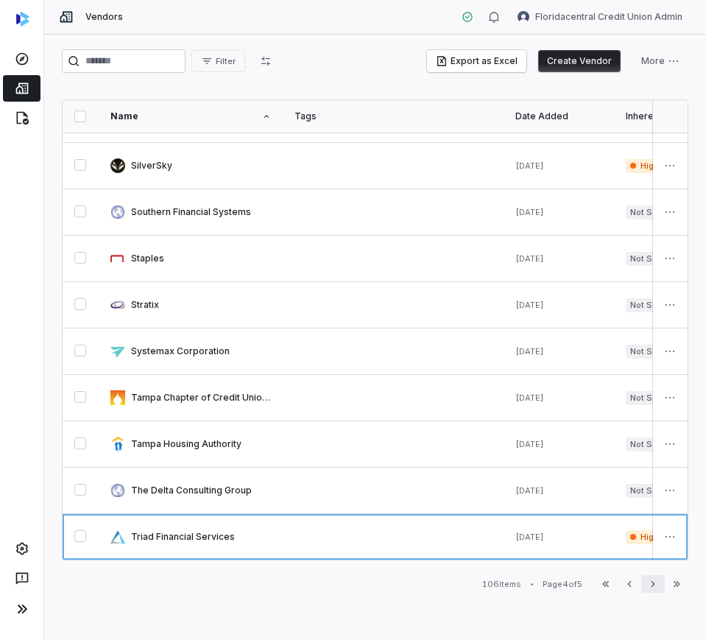
click icon "button"
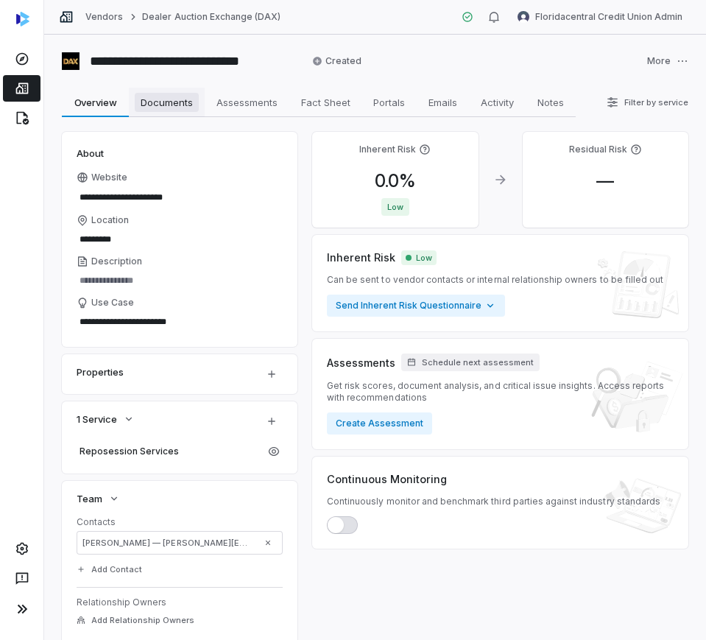
click at [186, 106] on span "Documents" at bounding box center [167, 102] width 64 height 19
type textarea "*"
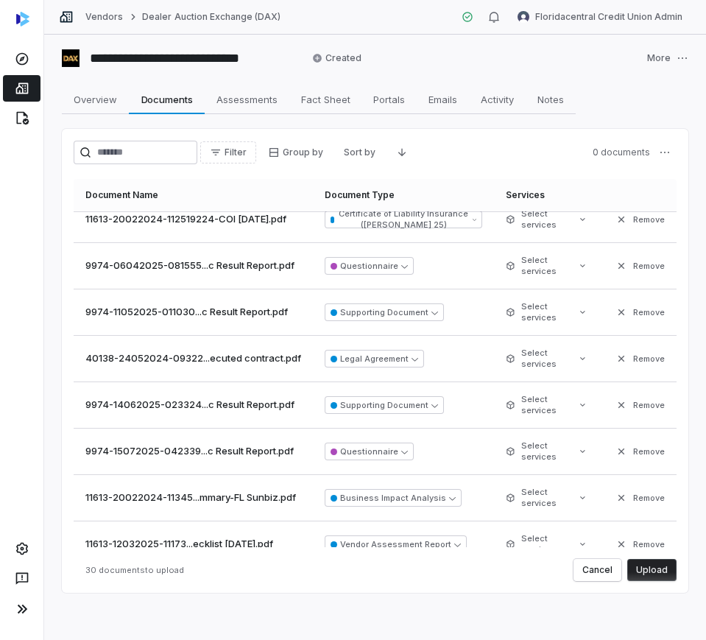
scroll to position [1055, 0]
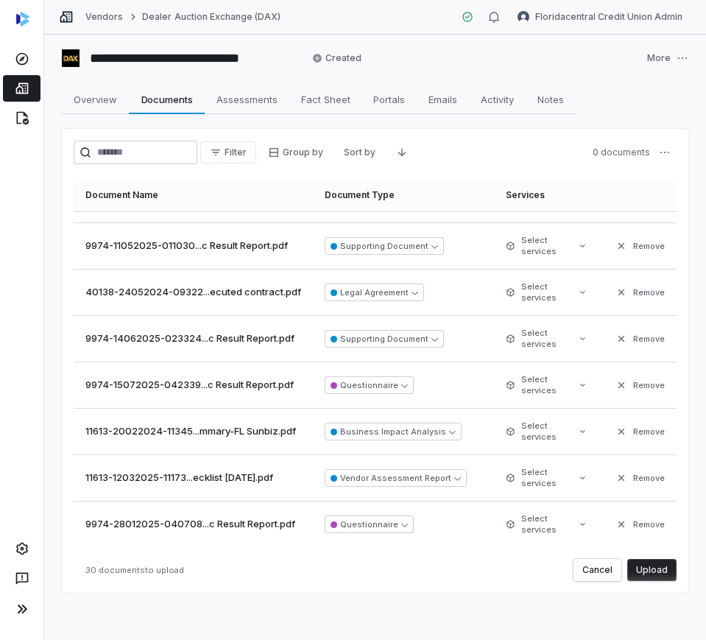
click at [646, 570] on button "Upload" at bounding box center [651, 570] width 49 height 22
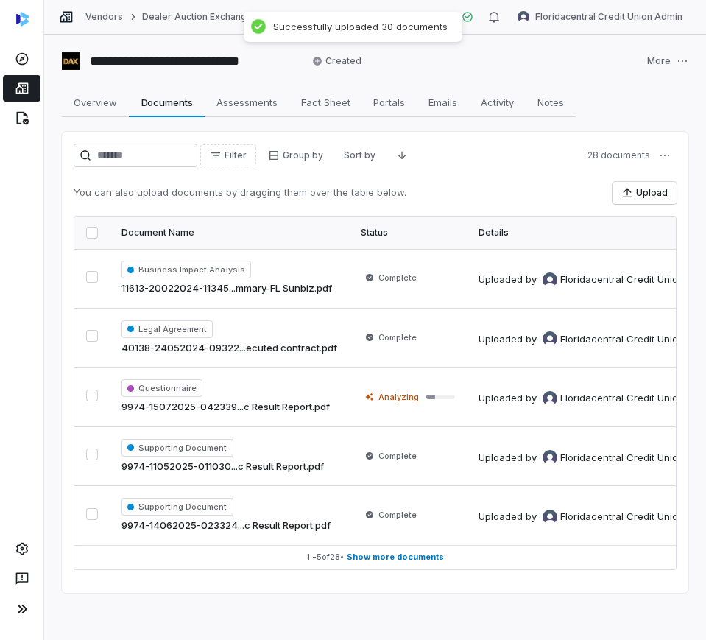
scroll to position [0, 0]
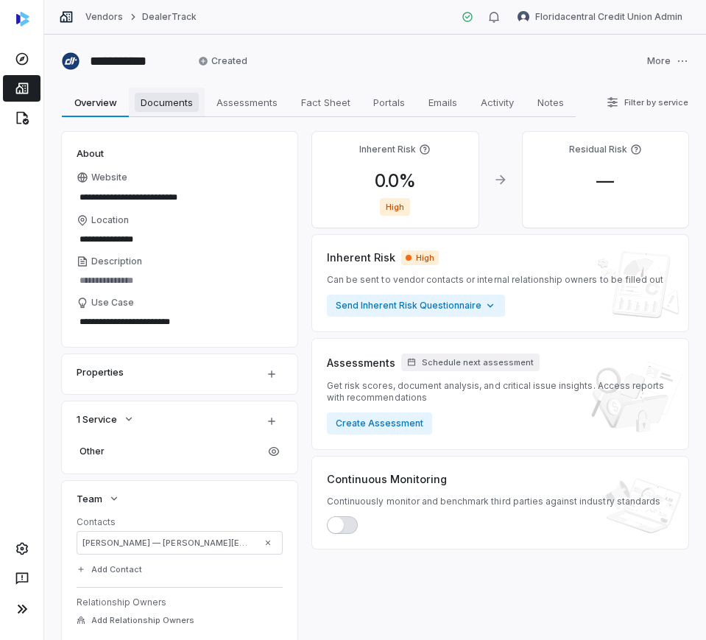
click at [173, 95] on span "Documents" at bounding box center [167, 102] width 64 height 19
type textarea "*"
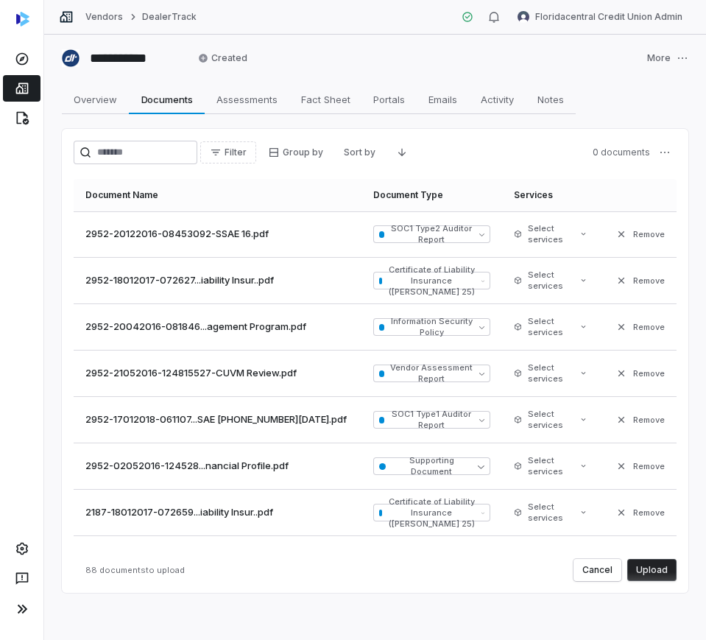
click at [641, 576] on button "Upload" at bounding box center [651, 570] width 49 height 22
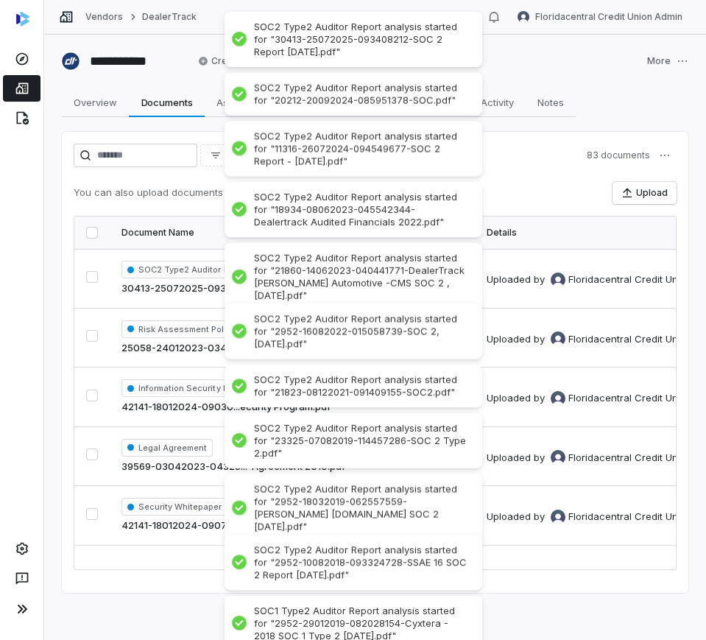
click at [528, 141] on div "Filter Group by Sort by 83 documents You can also upload documents by dragging …" at bounding box center [375, 362] width 627 height 461
click at [536, 144] on div "Filter Group by Sort by 83 documents" at bounding box center [375, 156] width 603 height 24
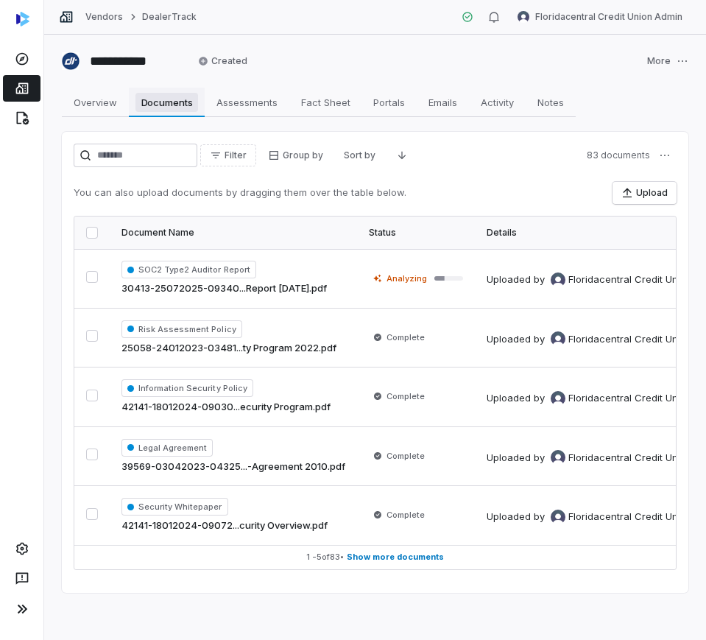
click at [149, 90] on link "Documents Documents" at bounding box center [167, 102] width 76 height 29
click at [93, 14] on link "Vendors" at bounding box center [104, 17] width 38 height 12
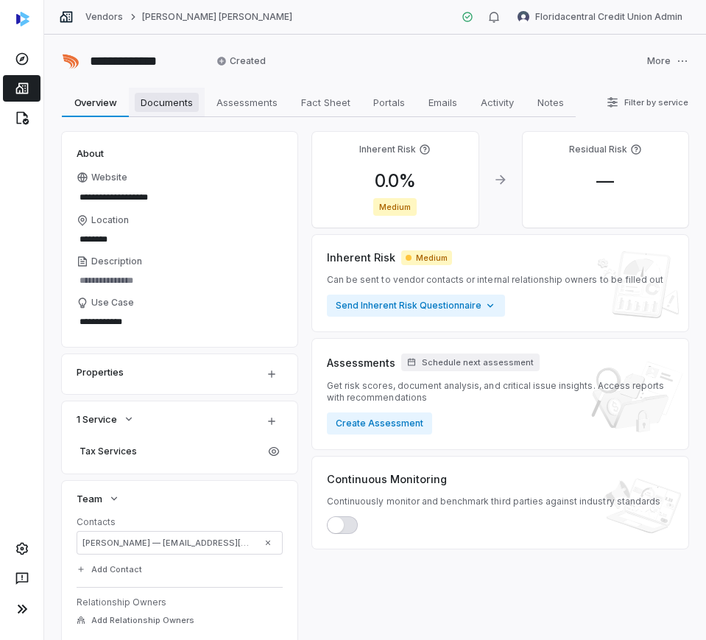
click at [178, 112] on link "Documents Documents" at bounding box center [167, 102] width 76 height 29
type textarea "*"
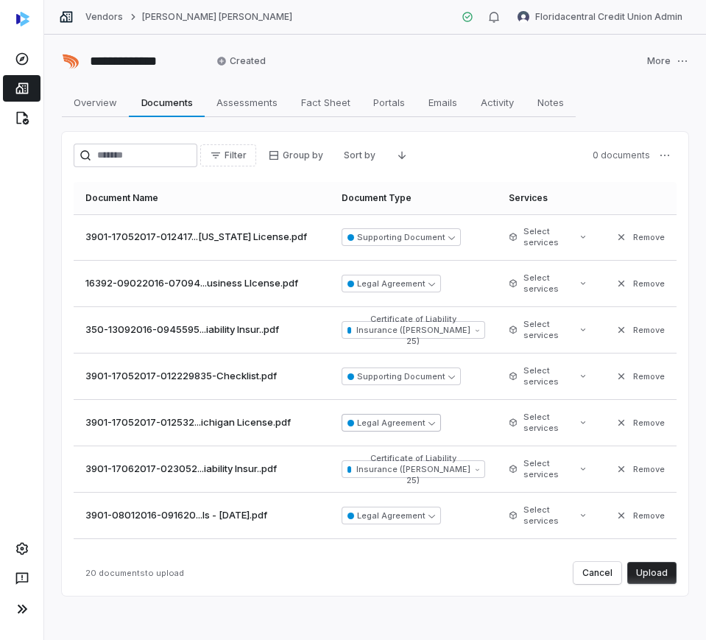
click at [394, 414] on button "Legal Agreement" at bounding box center [391, 423] width 99 height 18
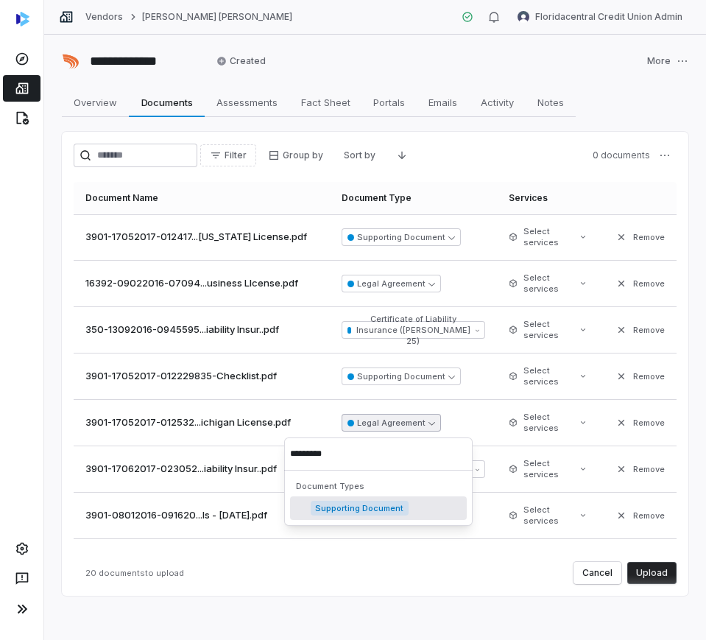
type input "**********"
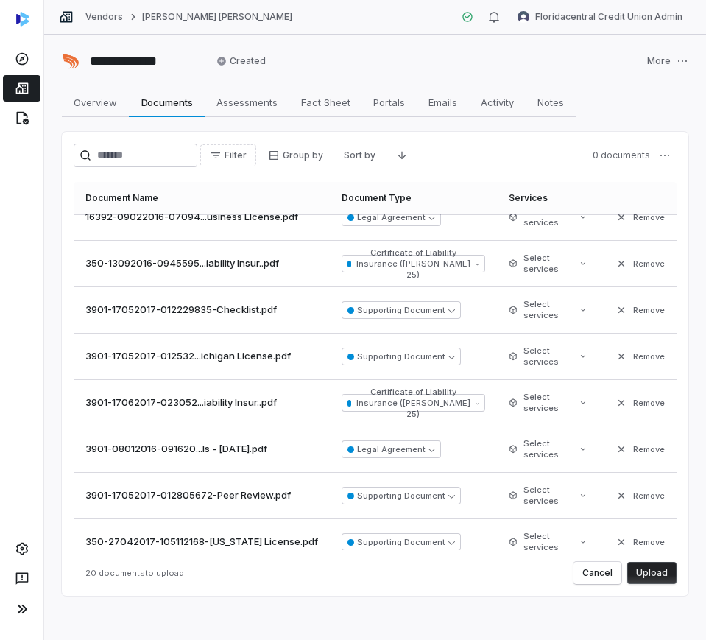
scroll to position [92, 0]
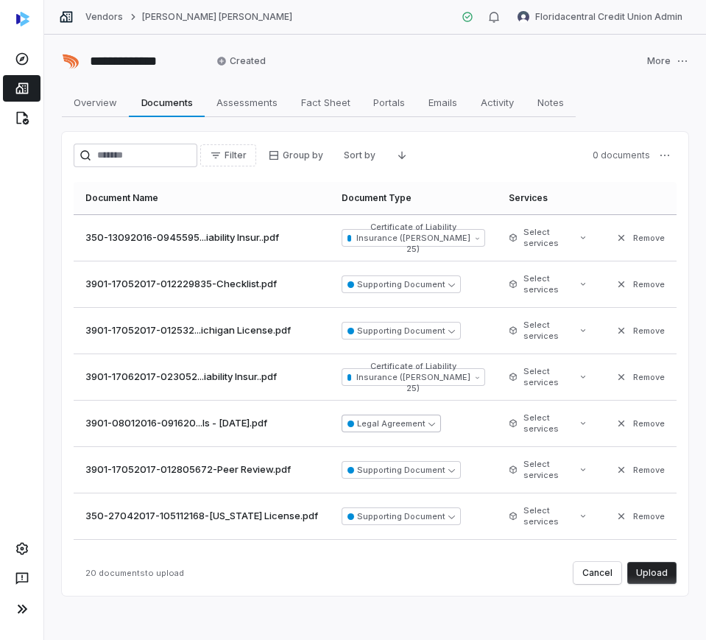
click at [375, 421] on button "Legal Agreement" at bounding box center [391, 423] width 99 height 18
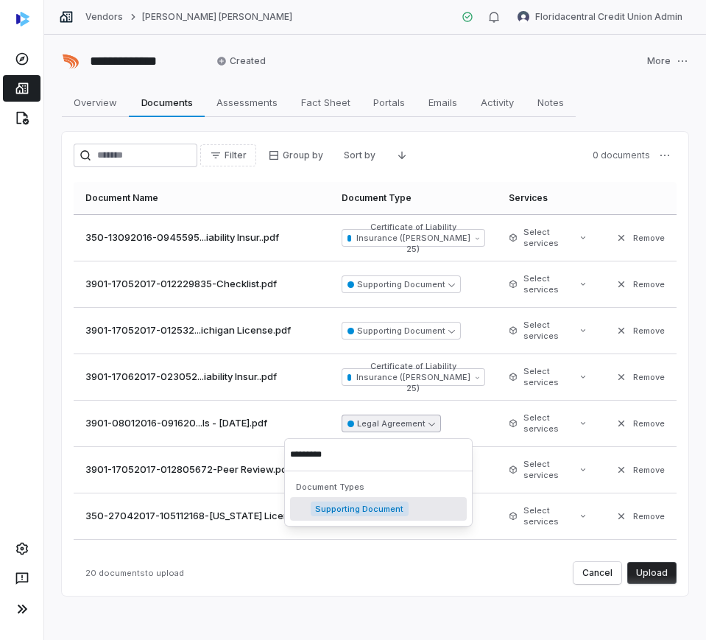
type input "**********"
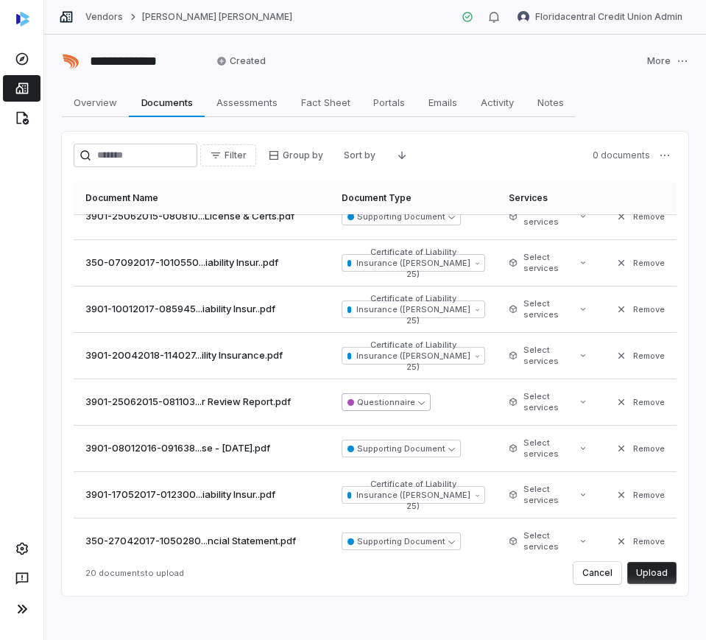
scroll to position [591, 0]
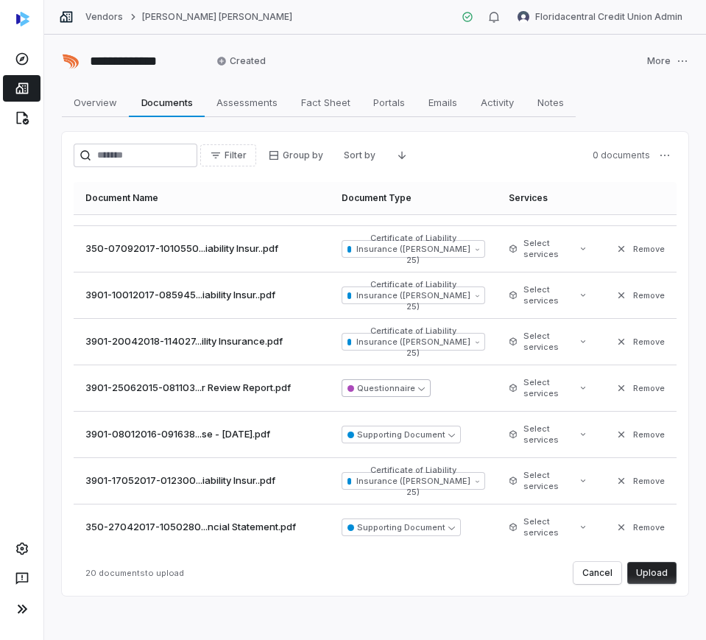
click at [378, 387] on button "Questionnaire" at bounding box center [386, 388] width 89 height 18
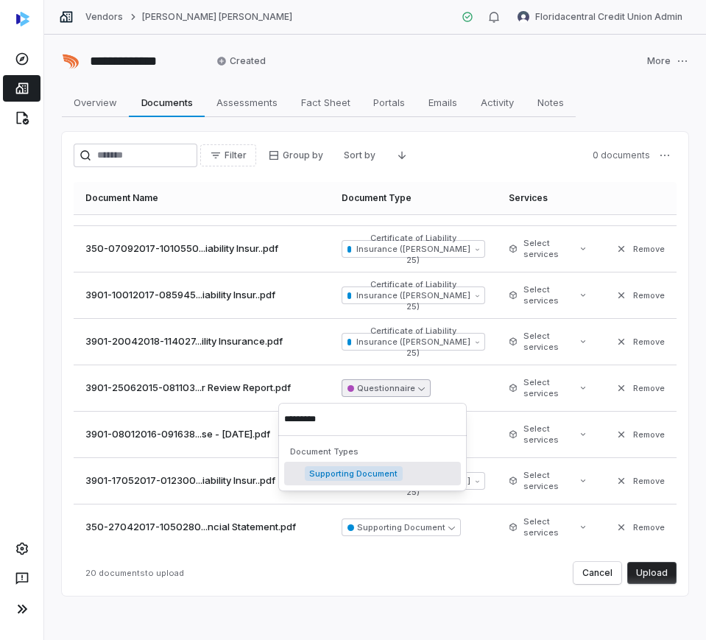
type input "**********"
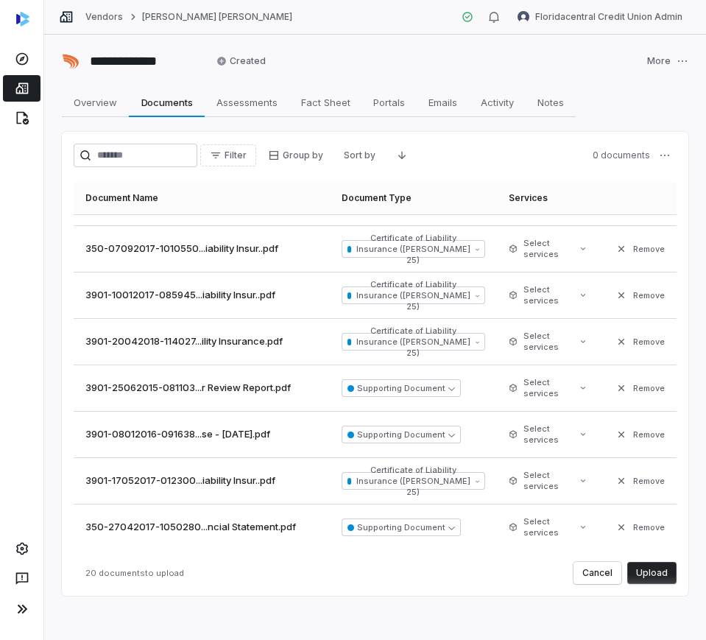
scroll to position [3, 0]
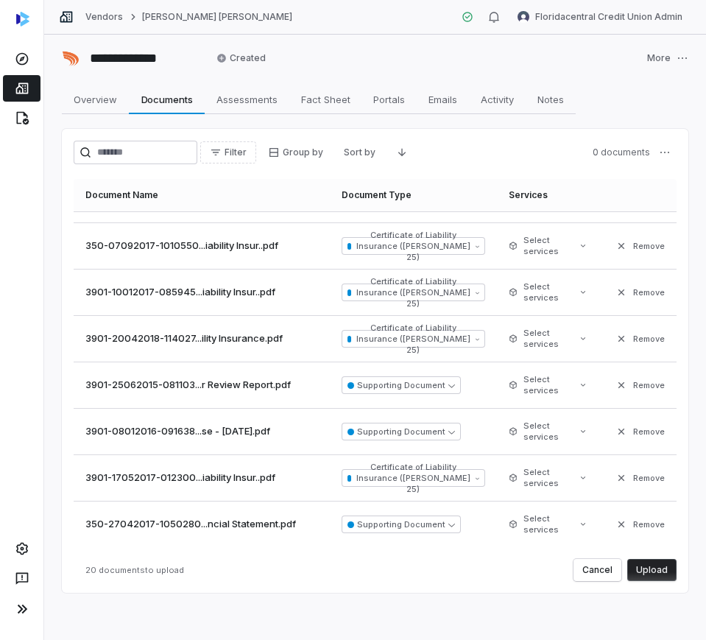
click at [657, 565] on button "Upload" at bounding box center [651, 570] width 49 height 22
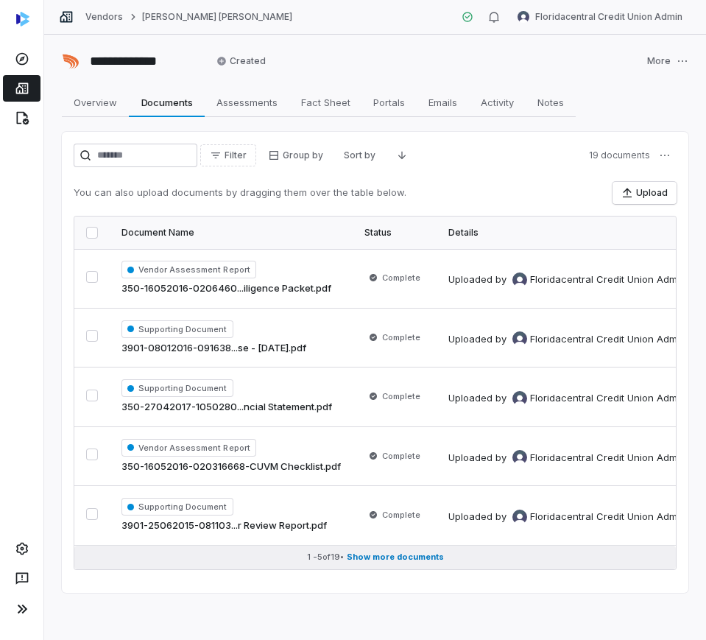
click at [403, 554] on span "Show more documents" at bounding box center [395, 556] width 97 height 11
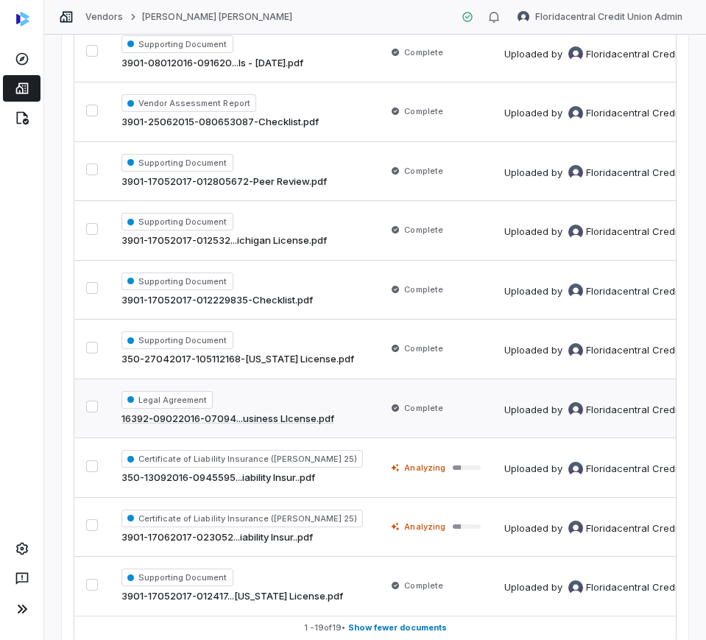
scroll to position [828, 0]
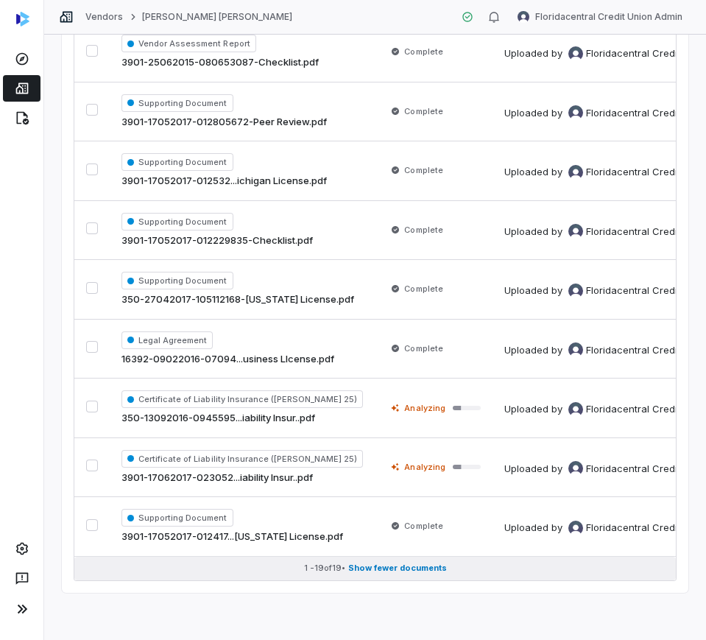
click at [443, 563] on button "1 - 19 of 19 • Show fewer documents" at bounding box center [375, 569] width 602 height 24
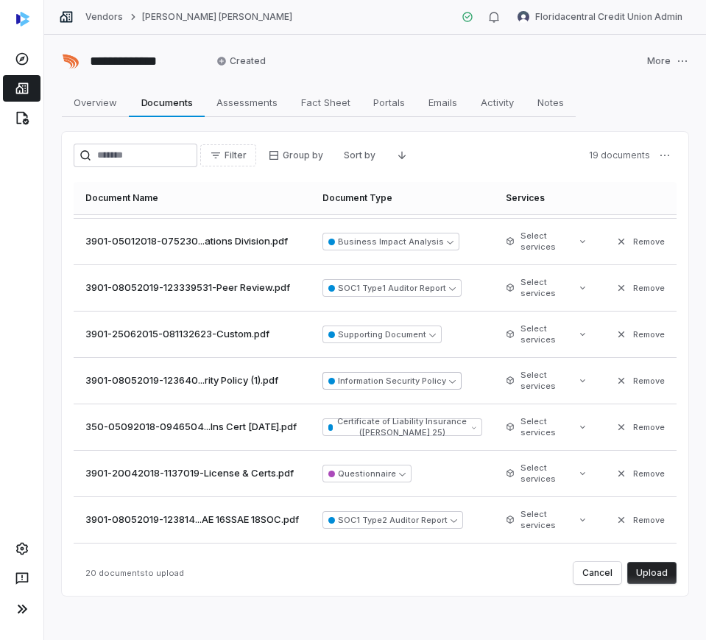
scroll to position [591, 0]
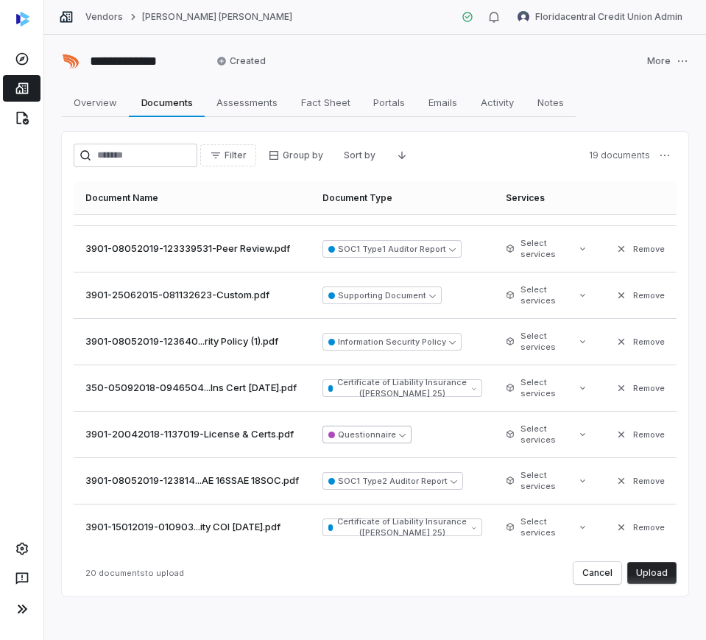
click at [398, 436] on button "Questionnaire" at bounding box center [366, 435] width 89 height 18
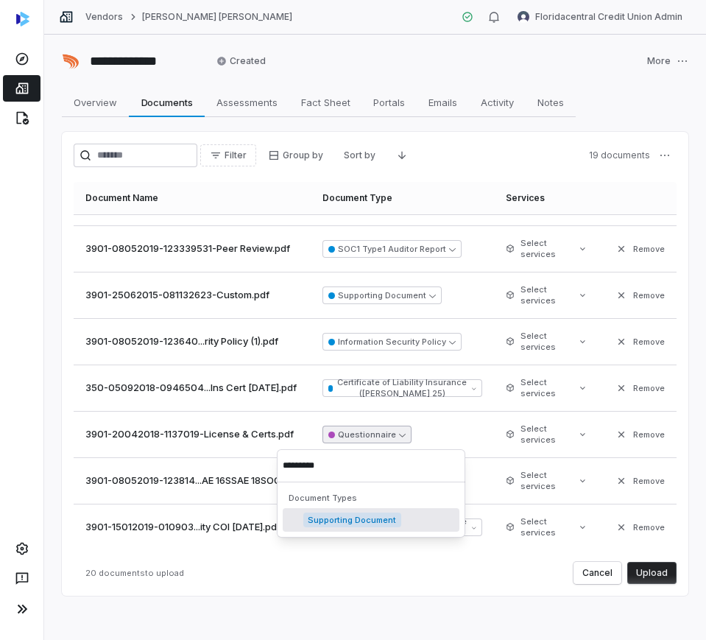
type input "**********"
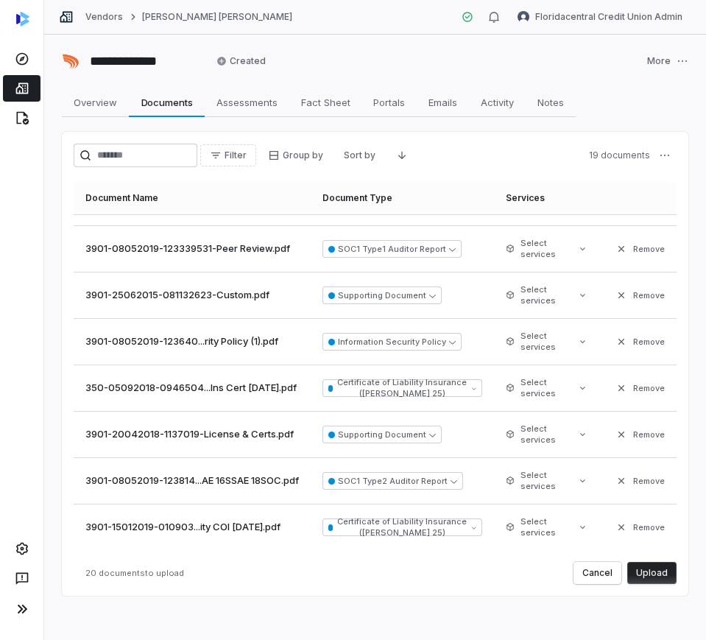
click at [643, 574] on button "Upload" at bounding box center [651, 573] width 49 height 22
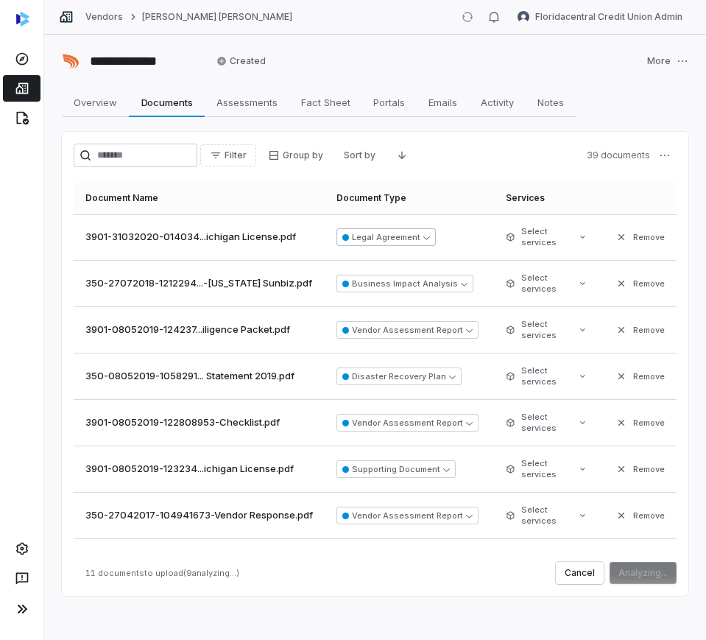
click at [390, 229] on button "Legal Agreement" at bounding box center [385, 237] width 99 height 18
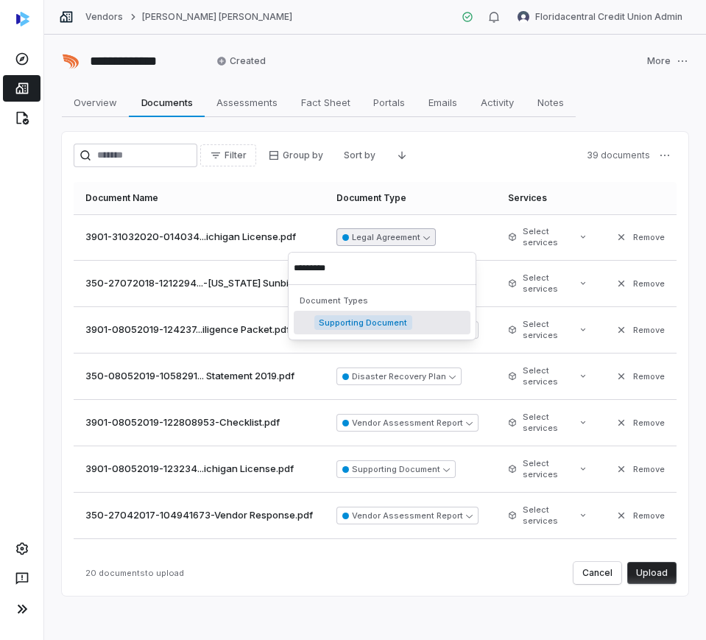
type input "**********"
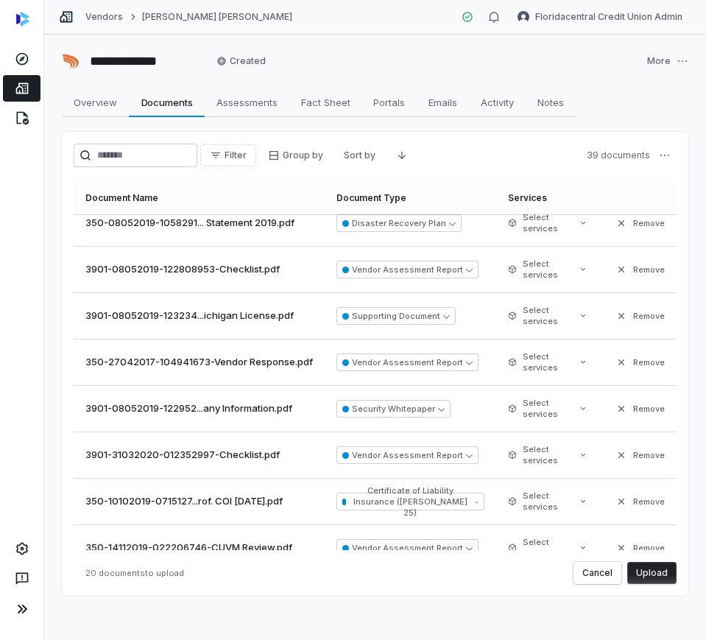
scroll to position [184, 0]
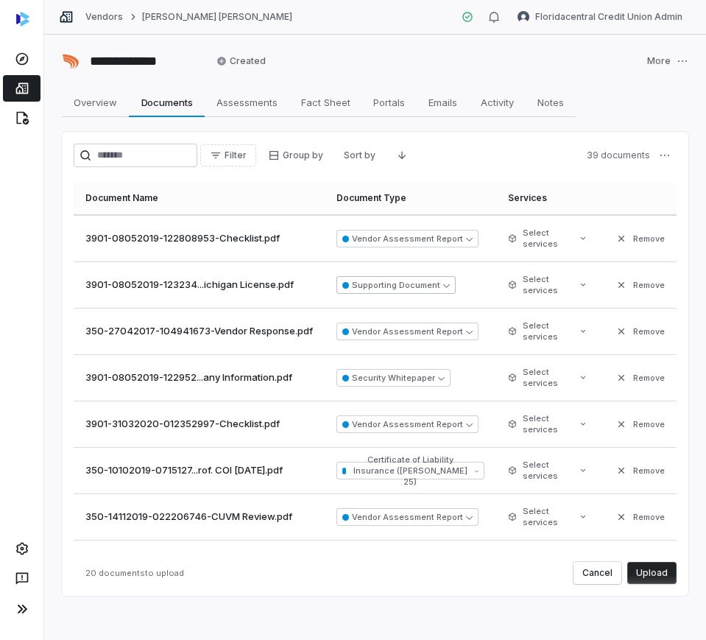
click at [393, 282] on button "Supporting Document" at bounding box center [395, 285] width 119 height 18
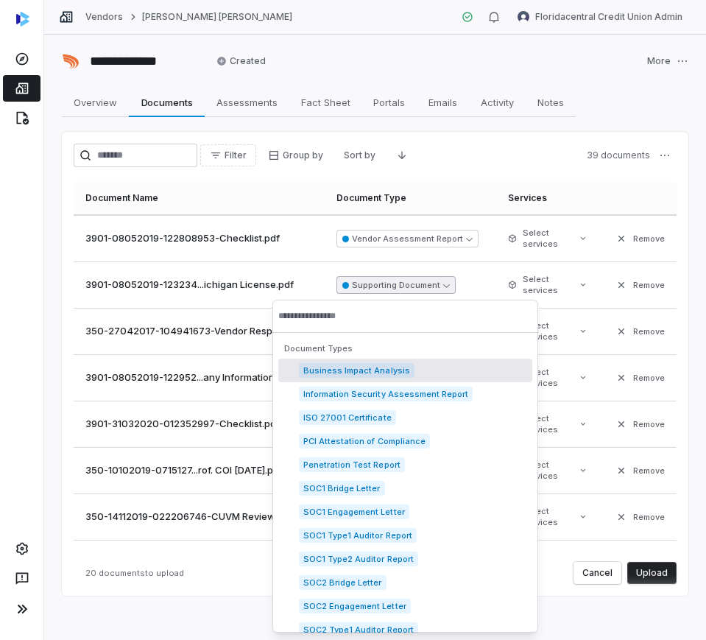
click at [393, 282] on button "Supporting Document" at bounding box center [395, 285] width 119 height 18
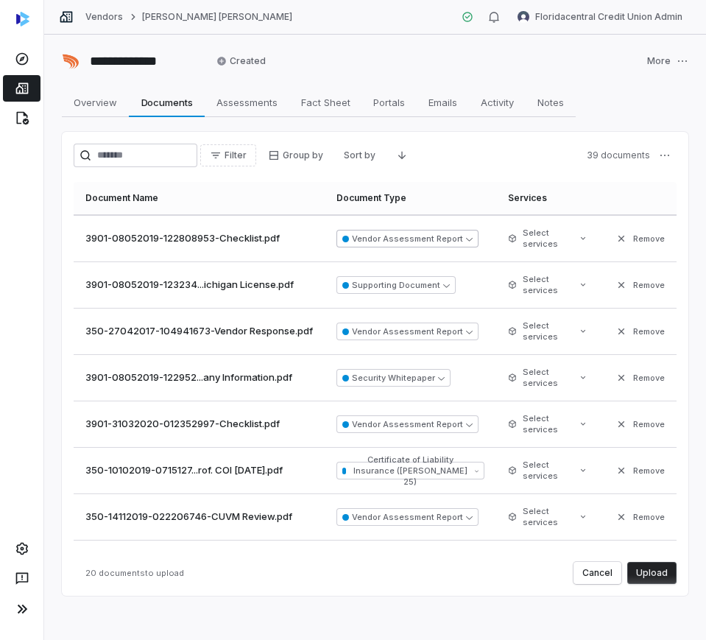
click at [395, 246] on button "Vendor Assessment Report" at bounding box center [407, 239] width 142 height 18
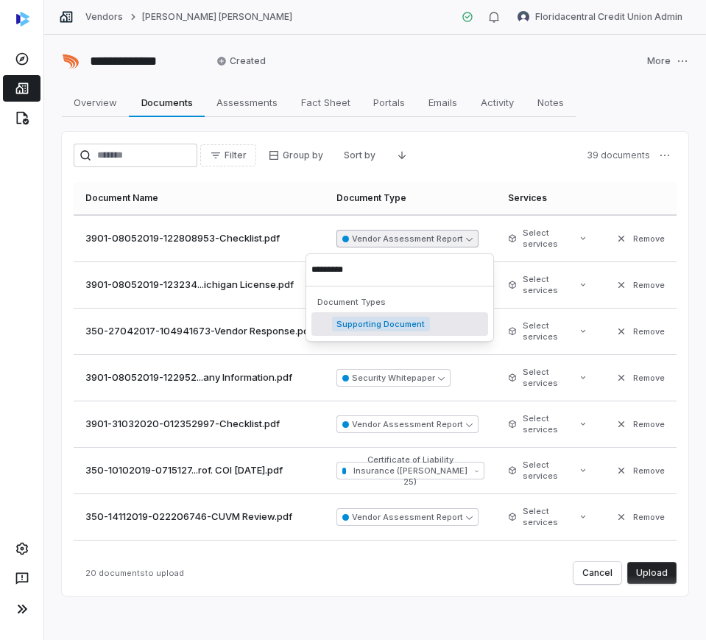
type input "**********"
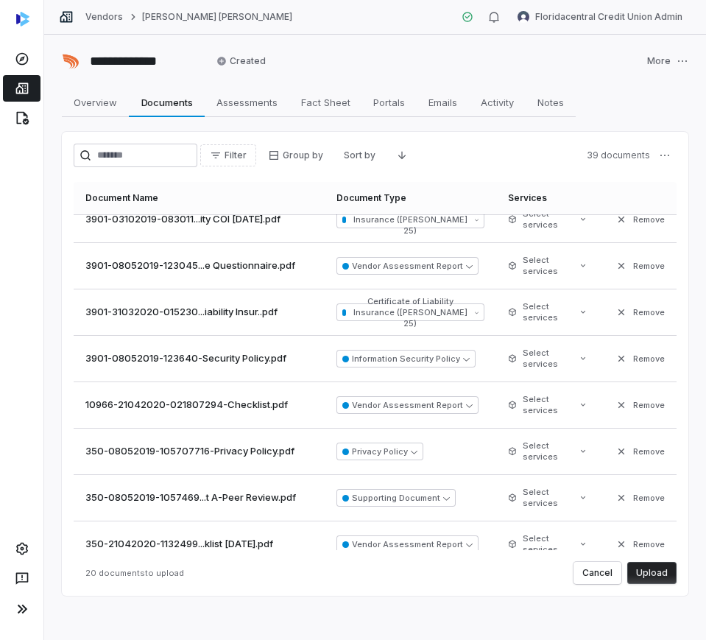
scroll to position [591, 0]
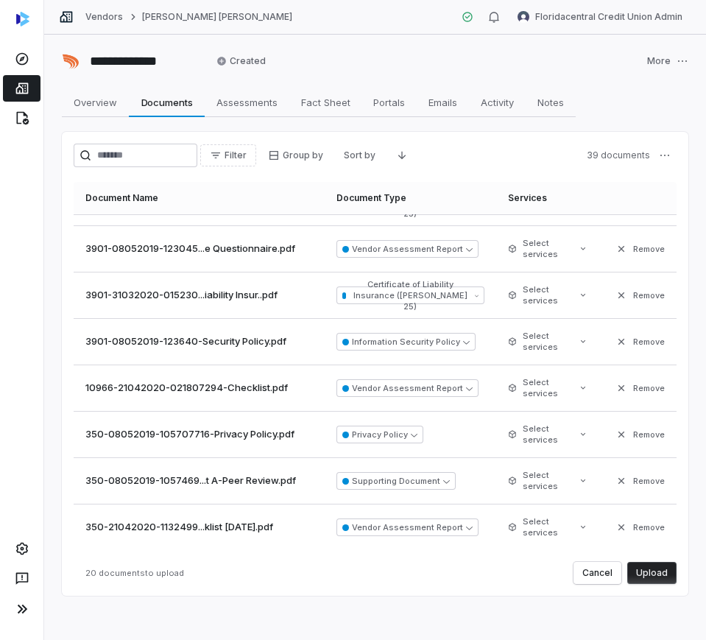
click at [655, 573] on button "Upload" at bounding box center [651, 573] width 49 height 22
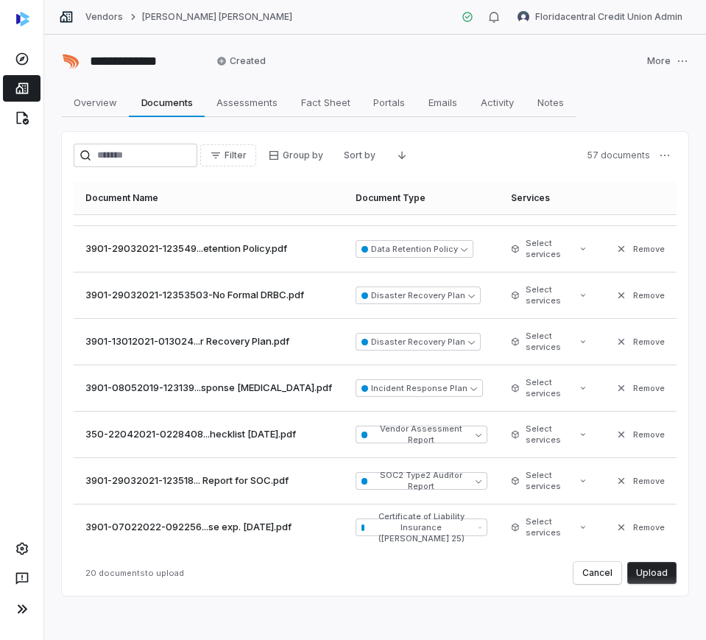
click at [649, 573] on button "Upload" at bounding box center [651, 573] width 49 height 22
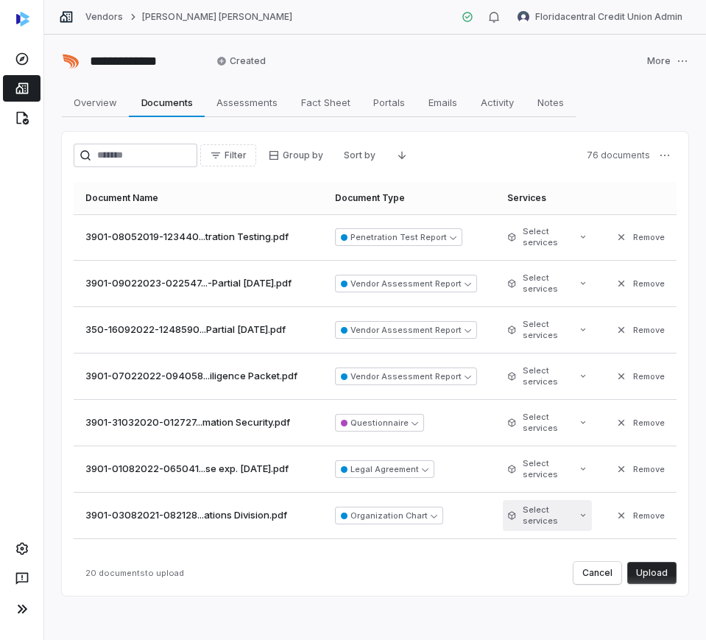
scroll to position [92, 0]
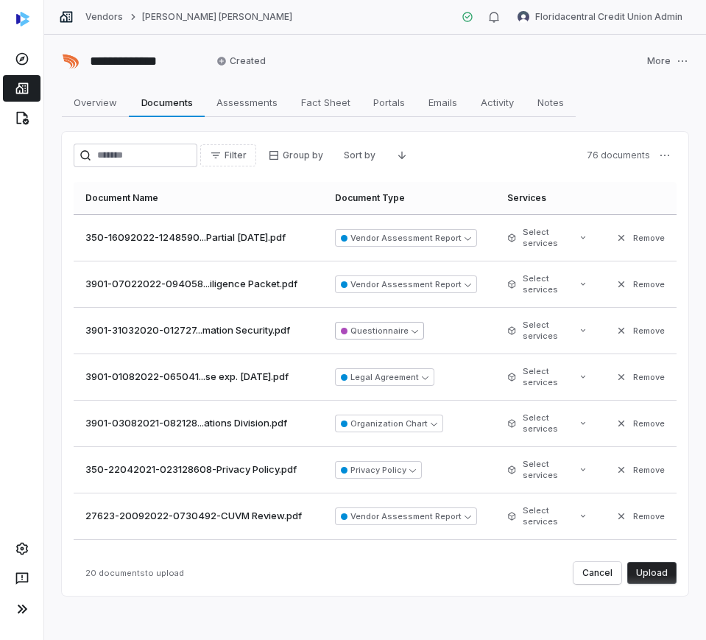
click at [396, 339] on button "Questionnaire" at bounding box center [379, 331] width 89 height 18
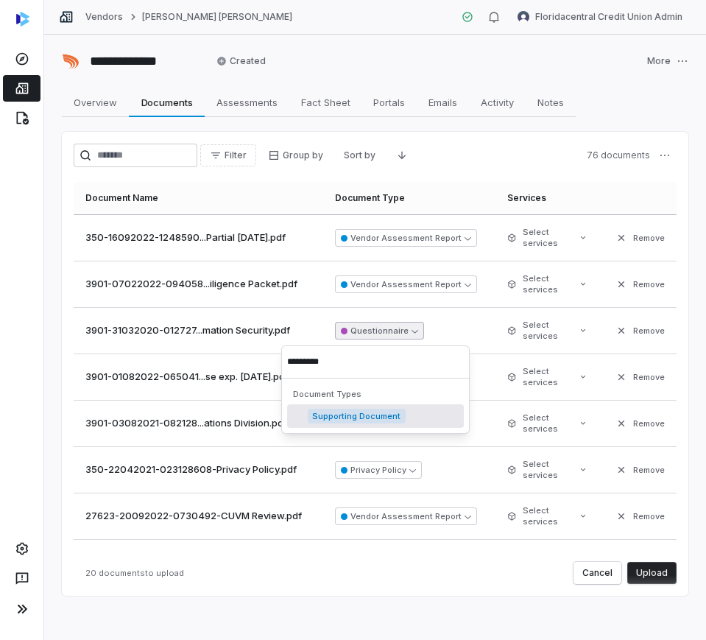
type input "**********"
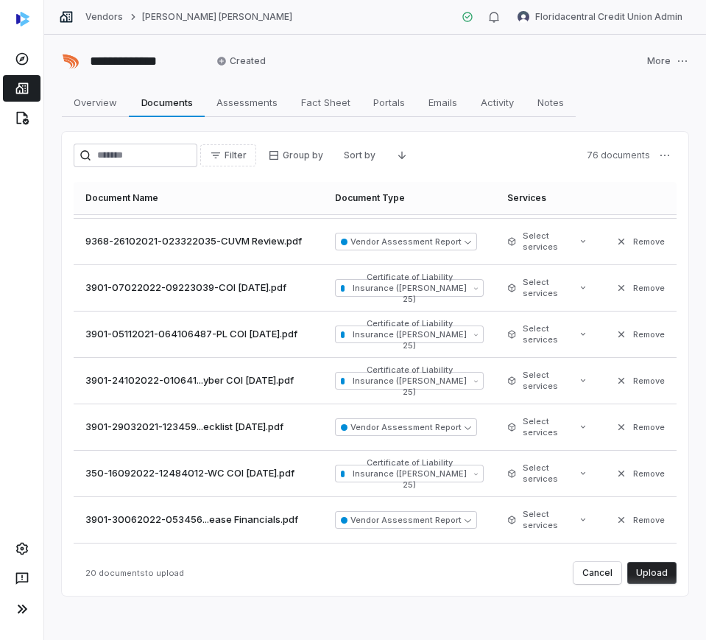
scroll to position [591, 0]
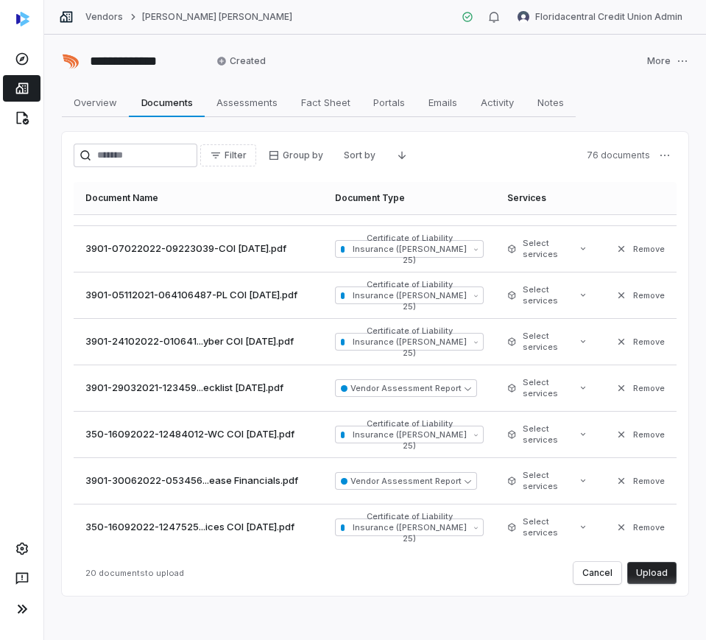
click at [657, 574] on button "Upload" at bounding box center [651, 573] width 49 height 22
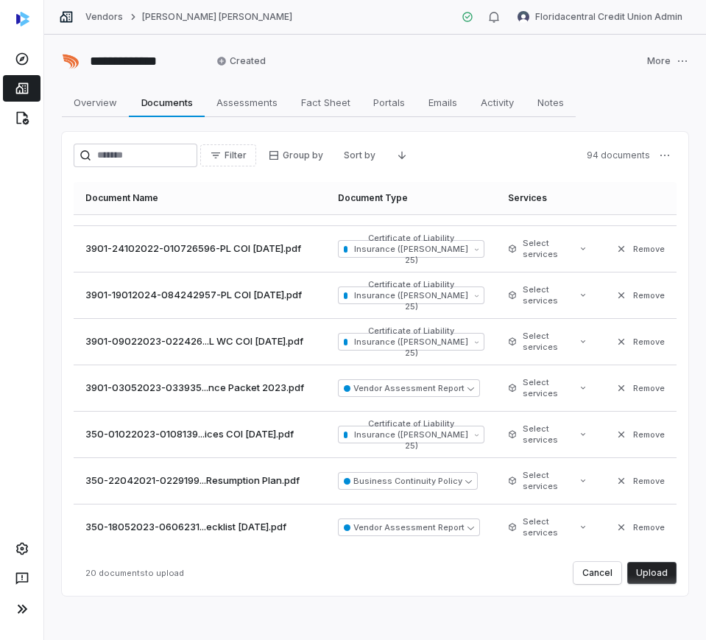
click at [641, 577] on button "Upload" at bounding box center [651, 573] width 49 height 22
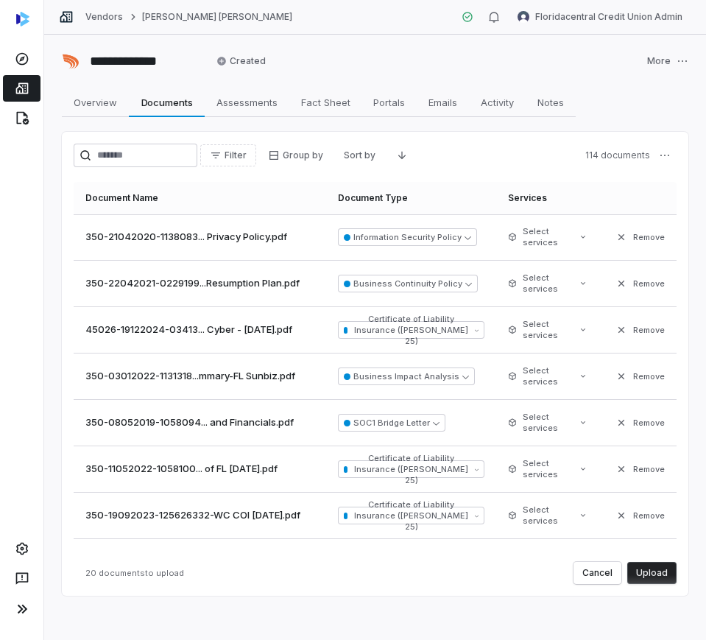
click at [641, 573] on button "Upload" at bounding box center [651, 573] width 49 height 22
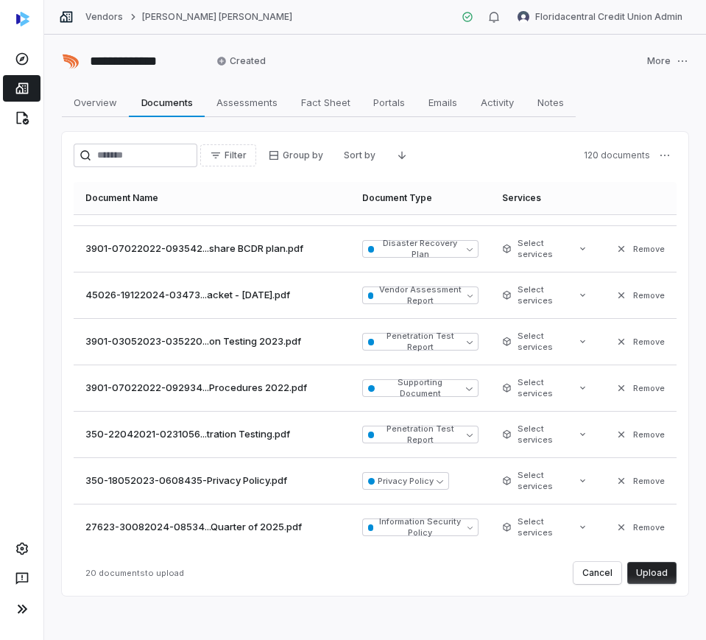
click at [643, 569] on button "Upload" at bounding box center [651, 573] width 49 height 22
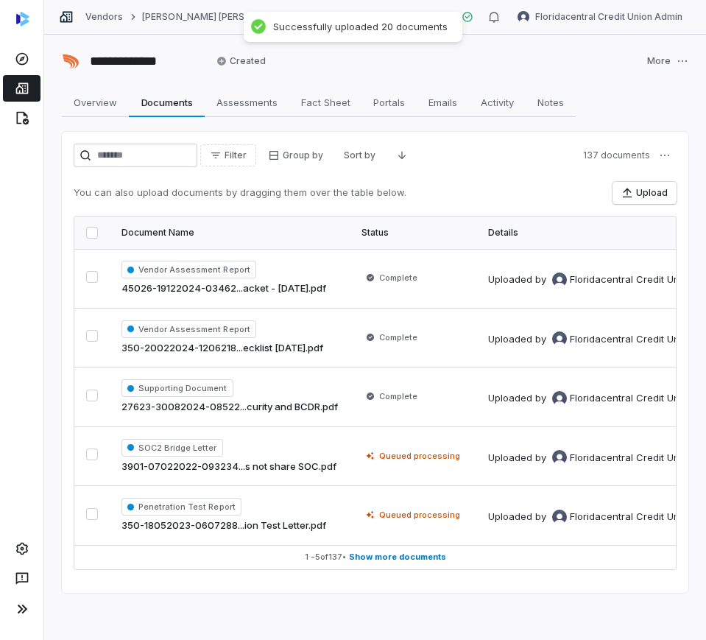
scroll to position [0, 0]
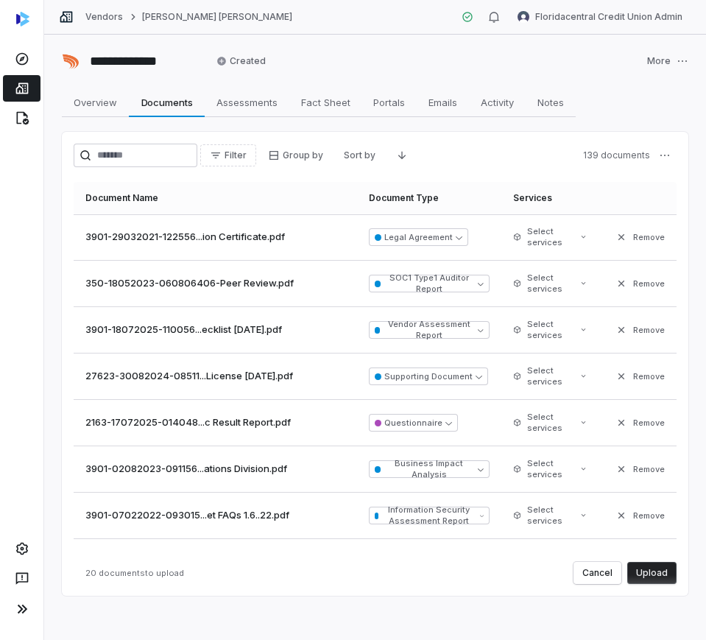
click at [634, 574] on button "Upload" at bounding box center [651, 573] width 49 height 22
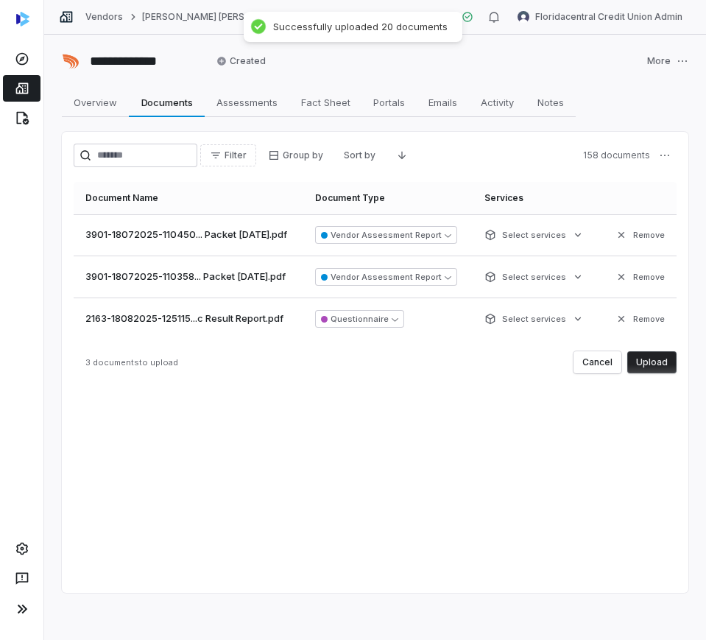
click at [648, 361] on button "Upload" at bounding box center [651, 362] width 49 height 22
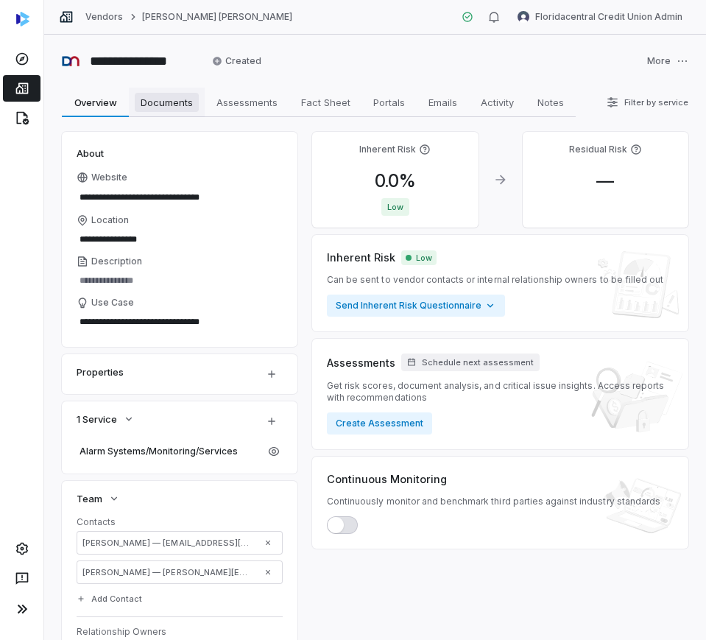
click at [153, 104] on span "Documents" at bounding box center [167, 102] width 64 height 19
type textarea "*"
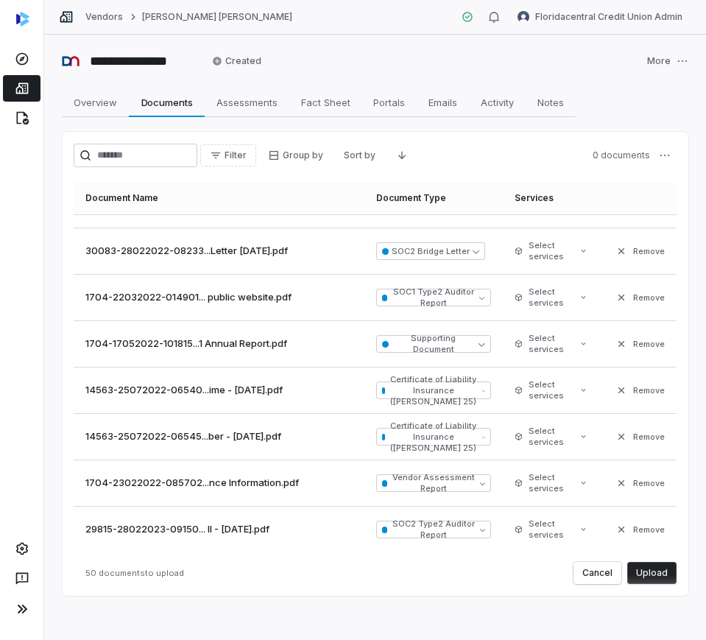
scroll to position [1983, 0]
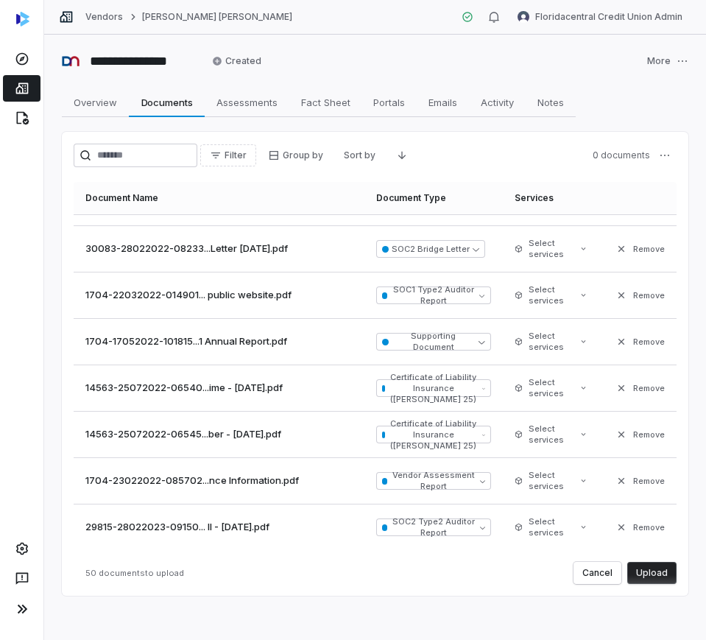
click at [642, 570] on button "Upload" at bounding box center [651, 573] width 49 height 22
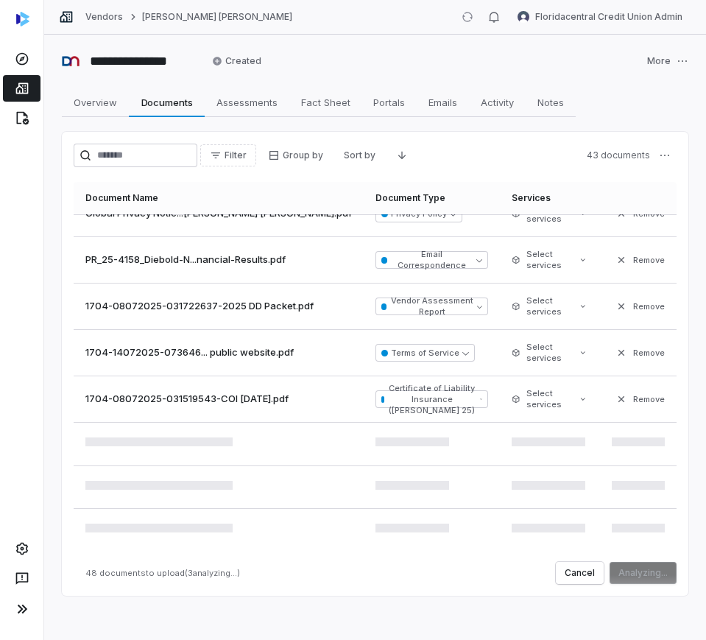
scroll to position [2019, 0]
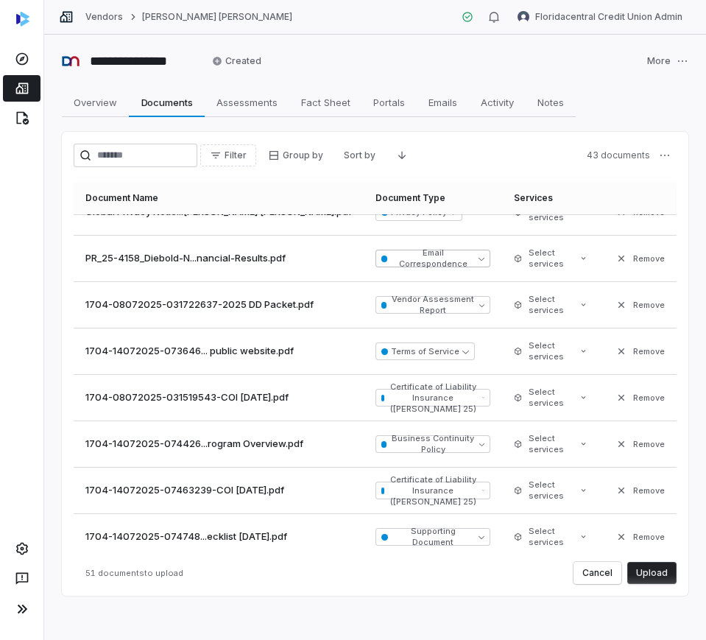
click at [389, 266] on button "Email Correspondence" at bounding box center [432, 259] width 115 height 18
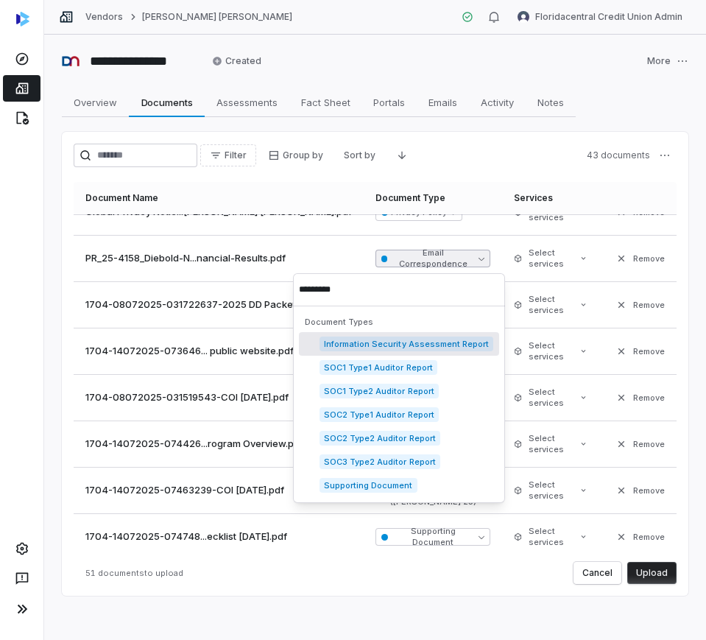
type input "**********"
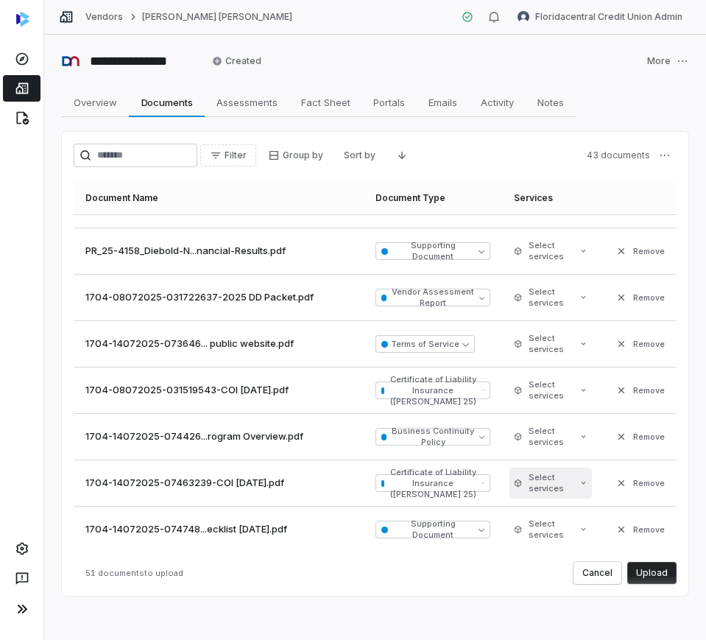
scroll to position [2029, 0]
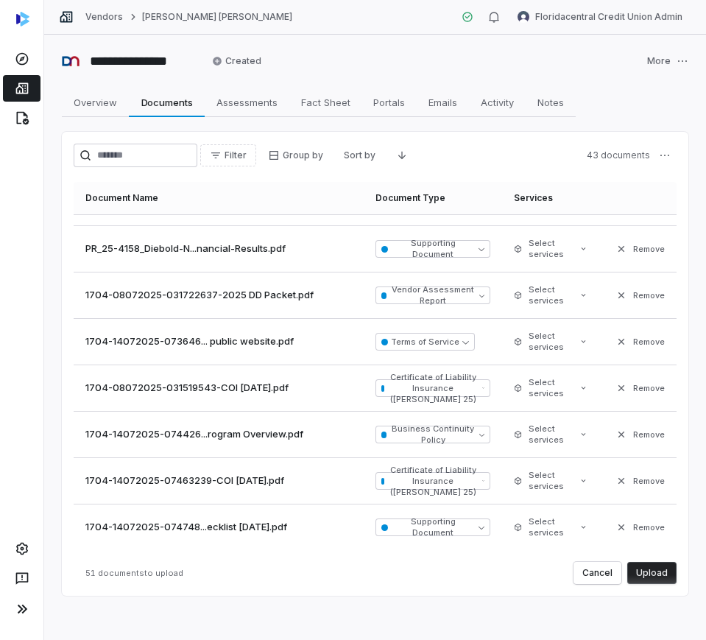
click at [647, 557] on div "Document Name Document Type Services 1704-15072022-080621...gram, pg. 16-17.pdf…" at bounding box center [375, 383] width 603 height 402
click at [653, 567] on button "Upload" at bounding box center [651, 573] width 49 height 22
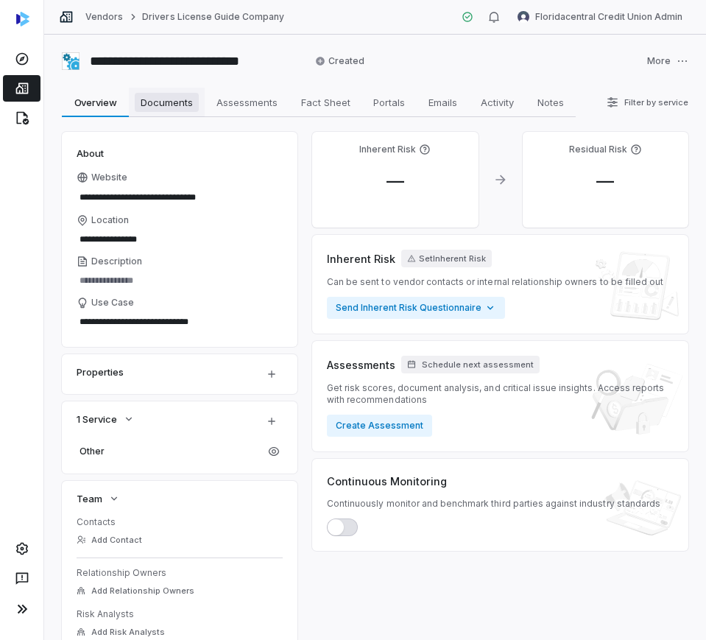
click at [162, 102] on span "Documents" at bounding box center [167, 102] width 64 height 19
type textarea "*"
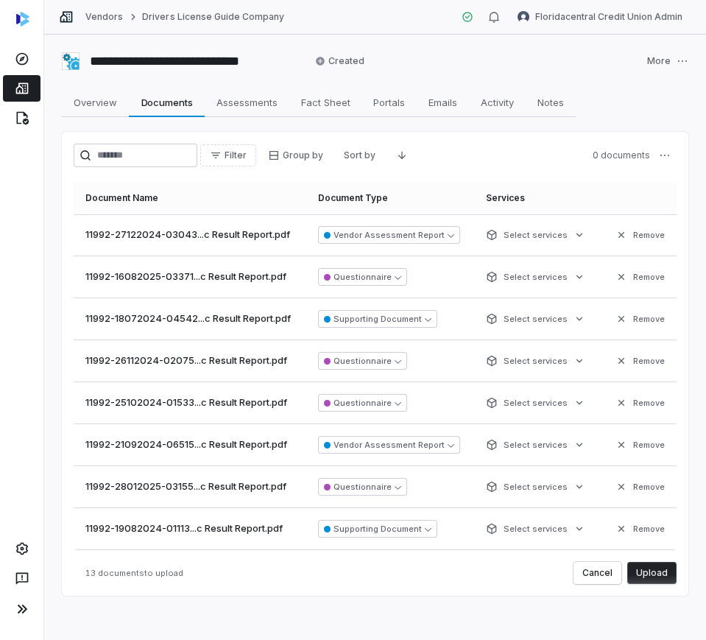
click at [647, 573] on button "Upload" at bounding box center [651, 573] width 49 height 22
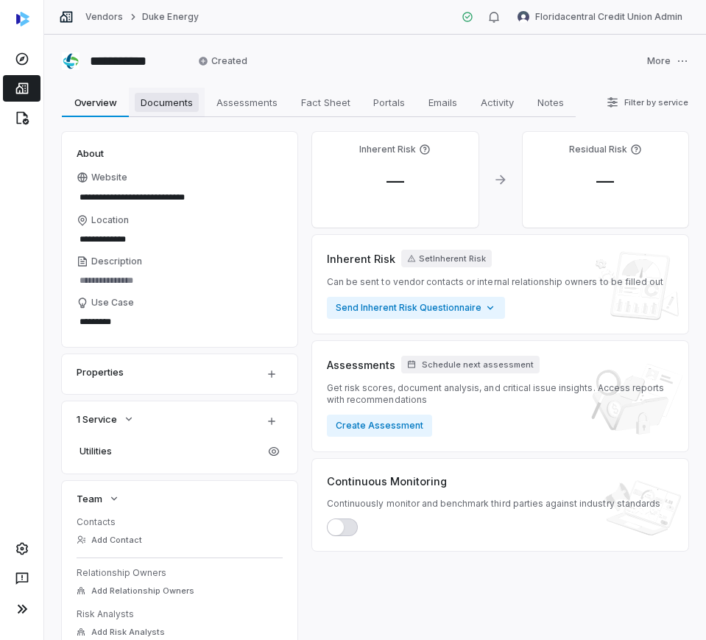
click at [163, 99] on span "Documents" at bounding box center [167, 102] width 64 height 19
type textarea "*"
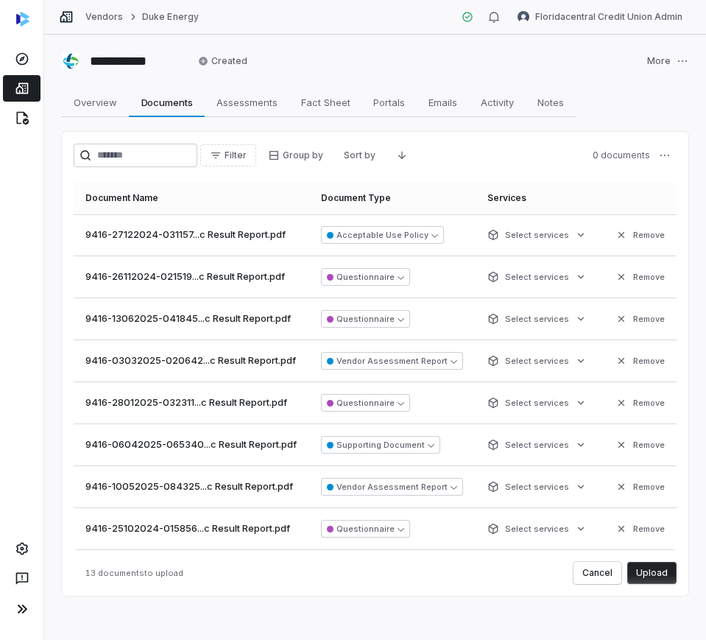
click at [667, 571] on div "Filter Group by Sort by 0 documents Document Name Document Type Services 9416-2…" at bounding box center [375, 364] width 627 height 464
click at [646, 577] on button "Upload" at bounding box center [651, 573] width 49 height 22
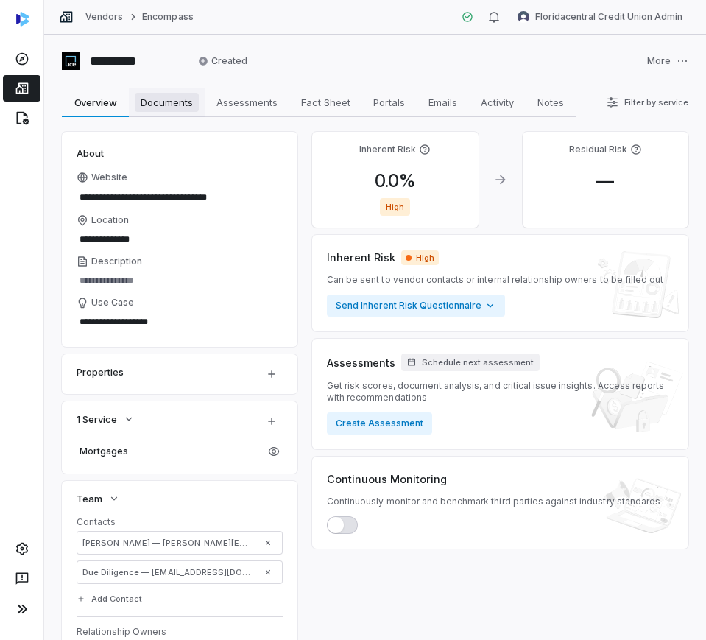
click at [177, 99] on span "Documents" at bounding box center [167, 102] width 64 height 19
type textarea "*"
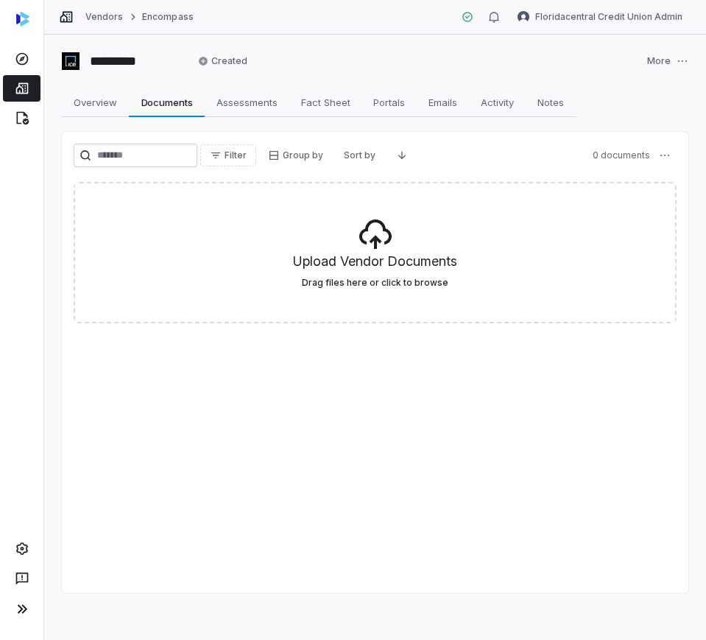
click at [267, 179] on div "Filter Group by Sort by 0 documents Upload Vendor Documents Drag files here or …" at bounding box center [375, 234] width 603 height 180
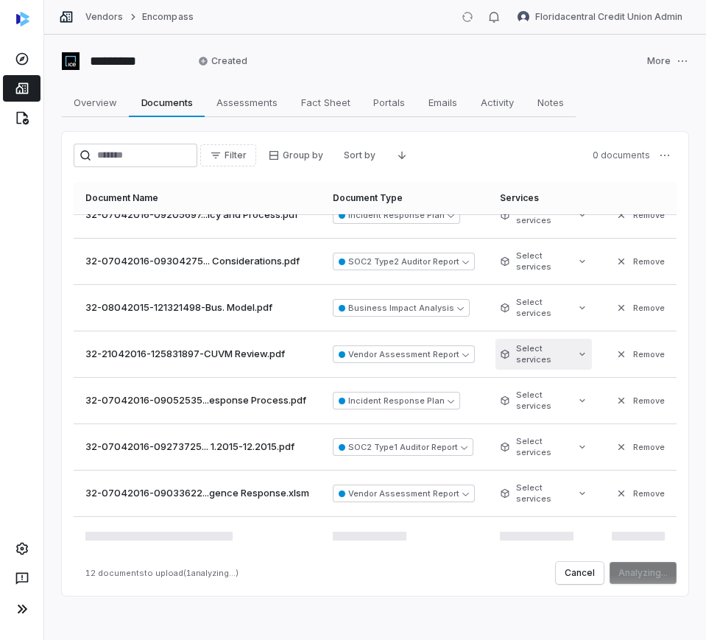
scroll to position [264, 0]
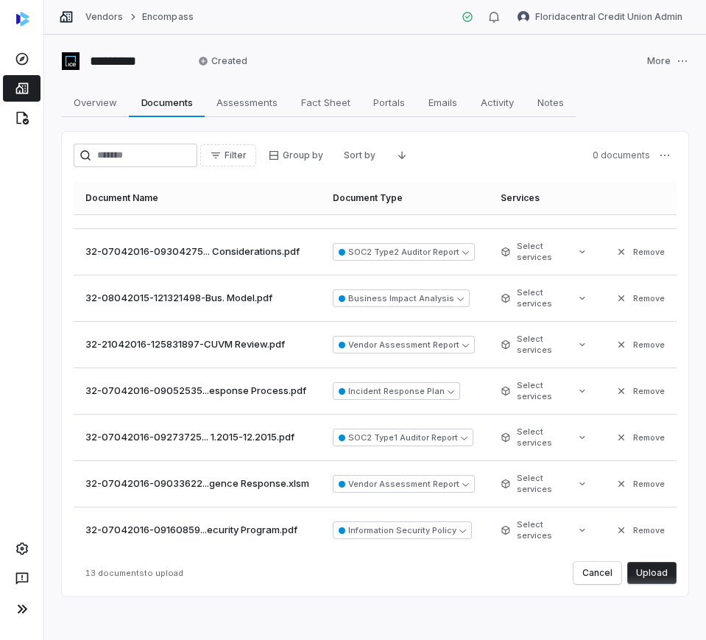
click at [642, 575] on button "Upload" at bounding box center [651, 573] width 49 height 22
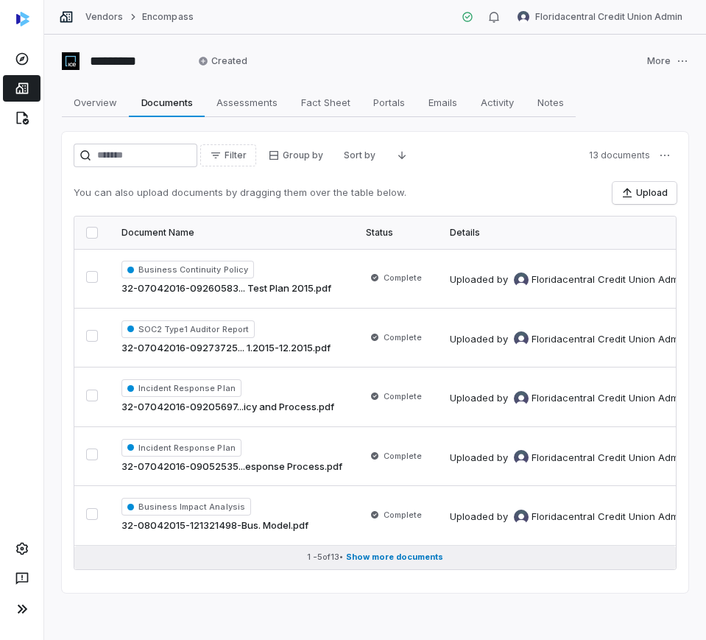
click at [396, 559] on span "Show more documents" at bounding box center [394, 556] width 97 height 11
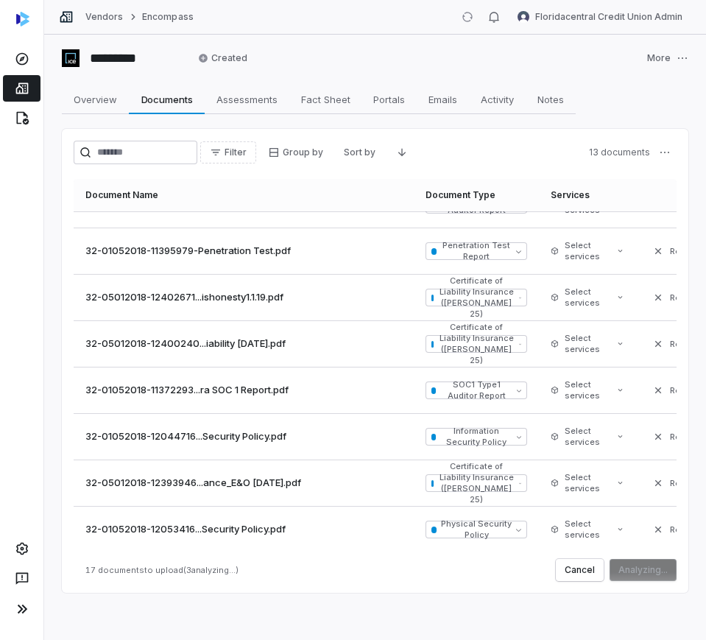
scroll to position [578, 0]
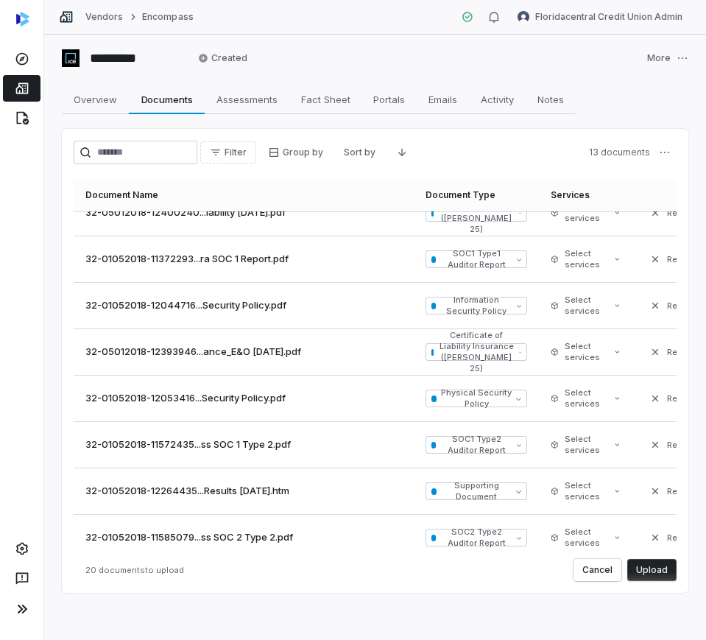
click at [663, 561] on button "Upload" at bounding box center [651, 570] width 49 height 22
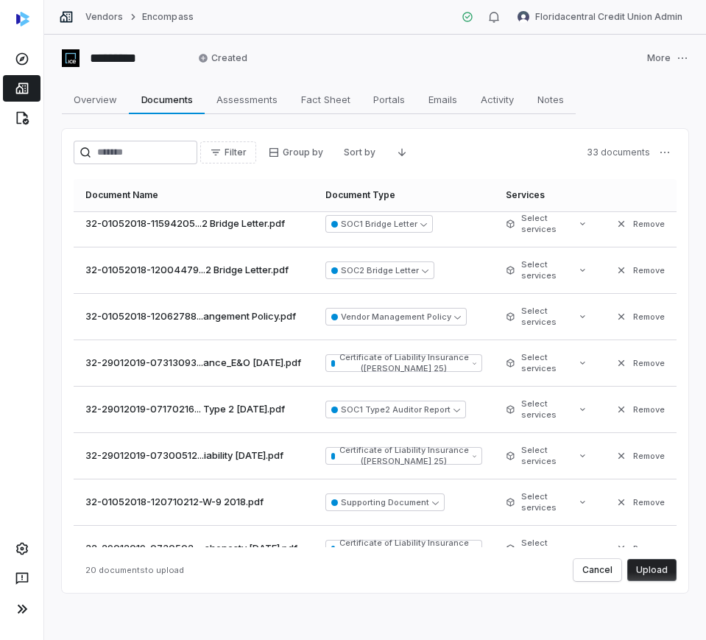
scroll to position [0, 0]
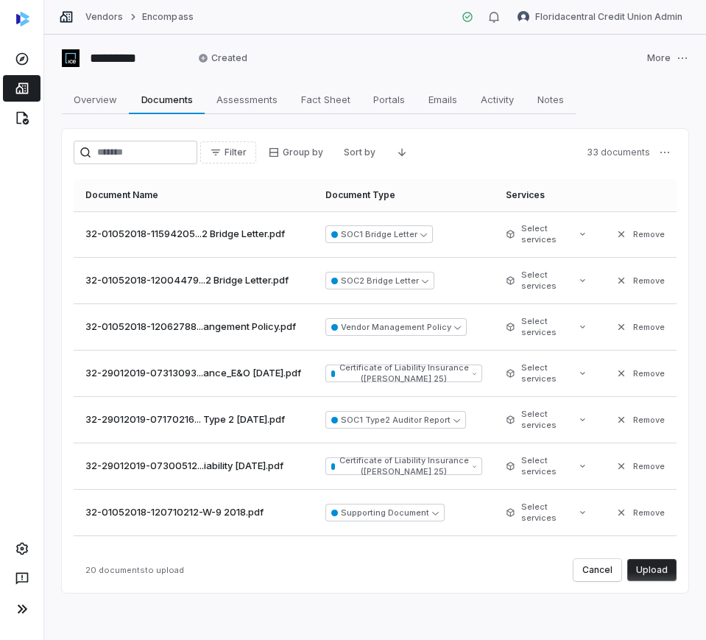
click at [646, 579] on button "Upload" at bounding box center [651, 570] width 49 height 22
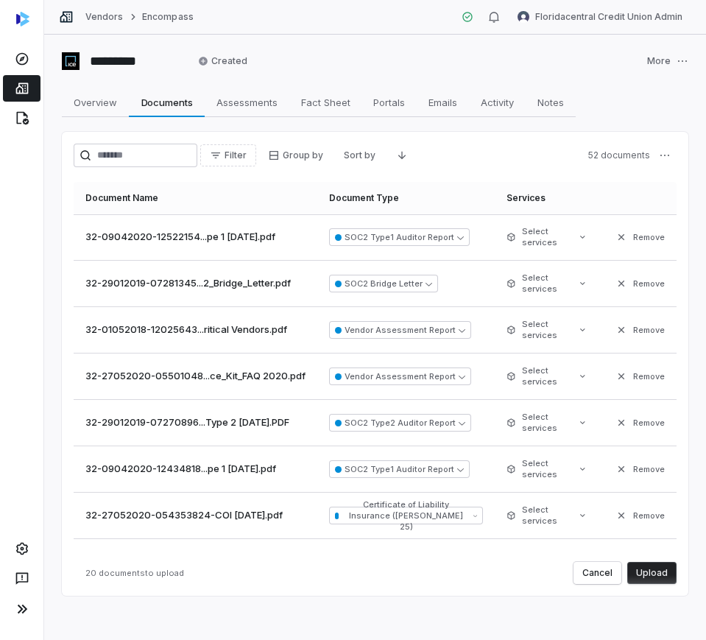
click at [642, 576] on button "Upload" at bounding box center [651, 573] width 49 height 22
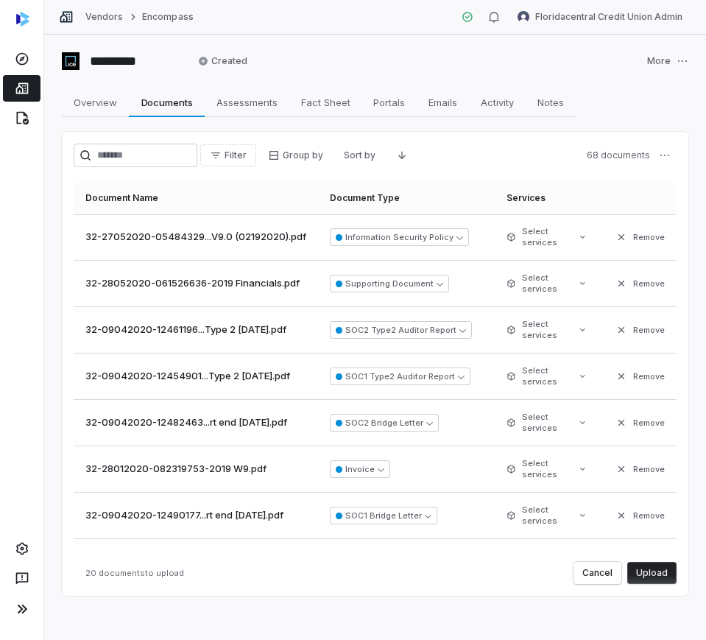
click at [653, 568] on button "Upload" at bounding box center [651, 573] width 49 height 22
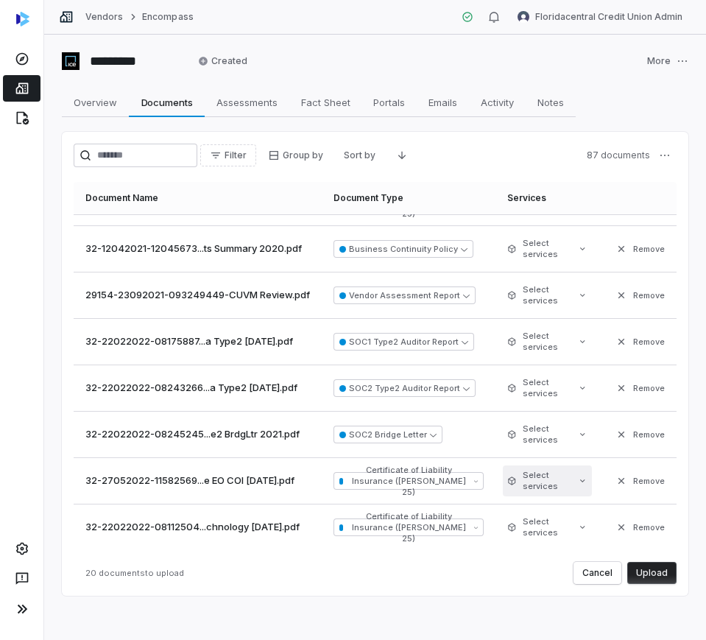
scroll to position [3, 0]
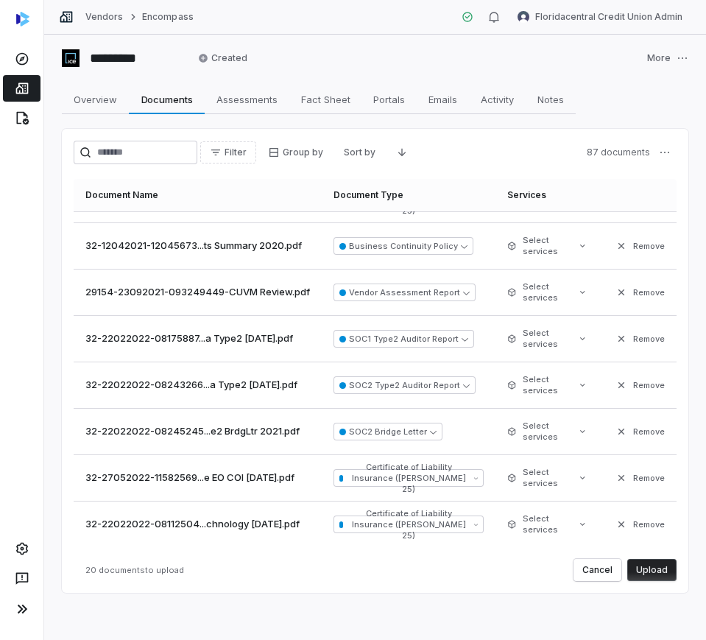
click at [634, 565] on button "Upload" at bounding box center [651, 570] width 49 height 22
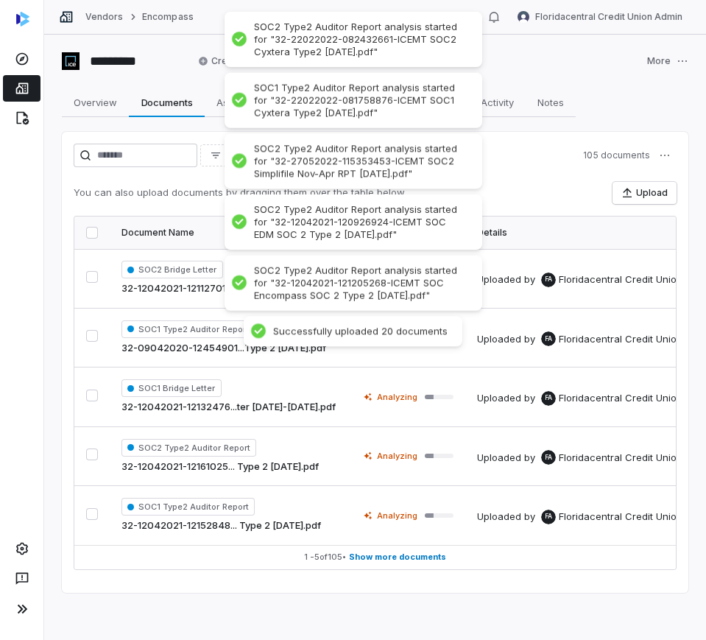
scroll to position [0, 0]
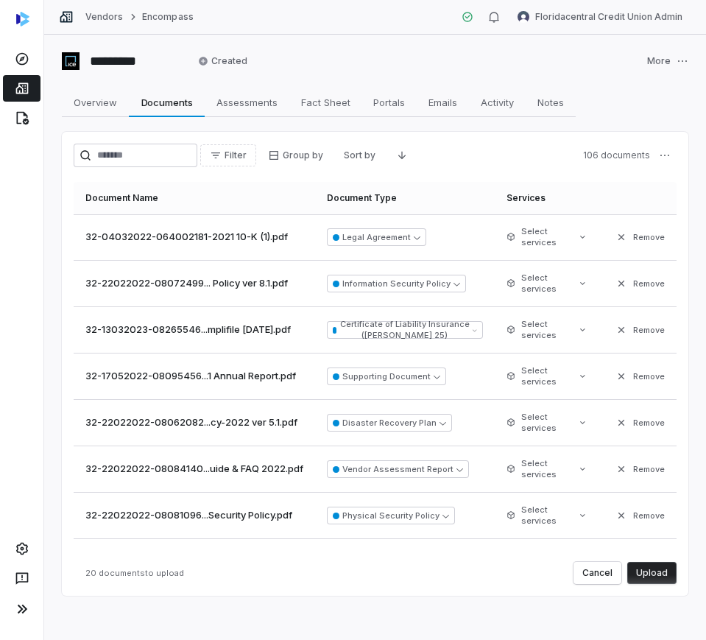
click at [641, 571] on button "Upload" at bounding box center [651, 573] width 49 height 22
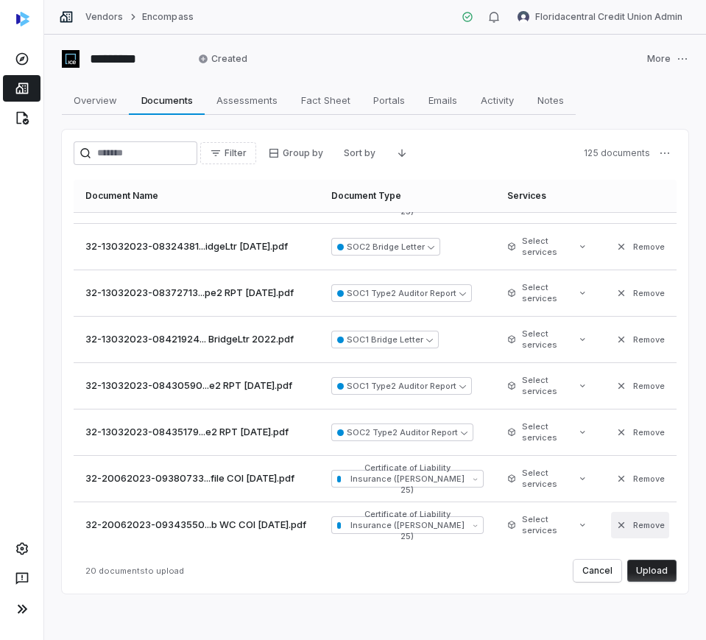
scroll to position [3, 0]
click at [653, 574] on button "Upload" at bounding box center [651, 570] width 49 height 22
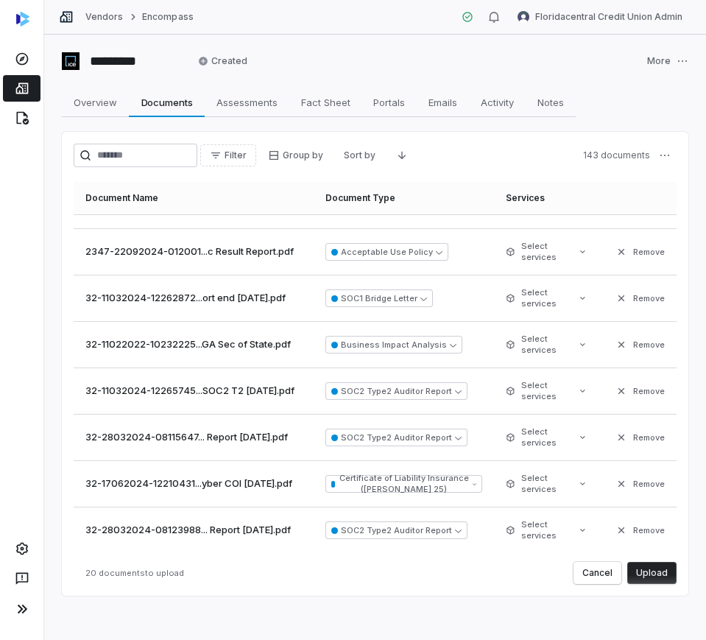
scroll to position [368, 0]
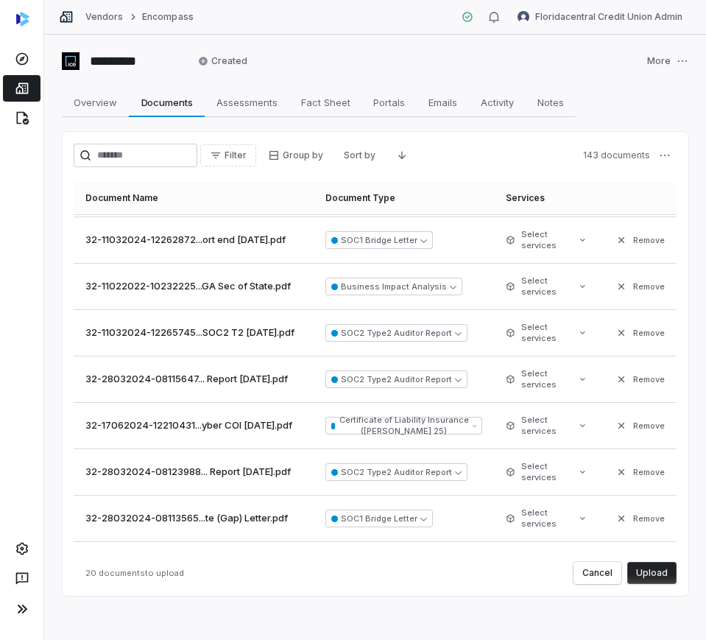
click at [645, 571] on button "Upload" at bounding box center [651, 573] width 49 height 22
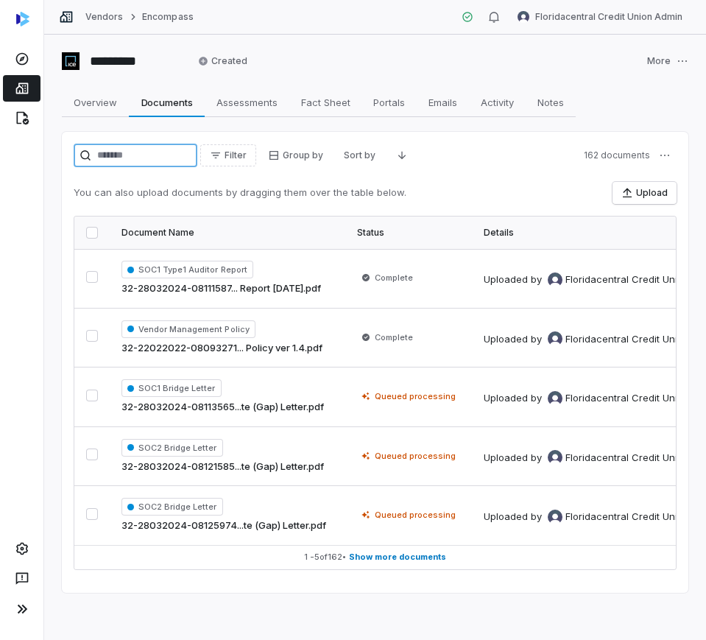
click at [112, 163] on input "search" at bounding box center [136, 156] width 124 height 24
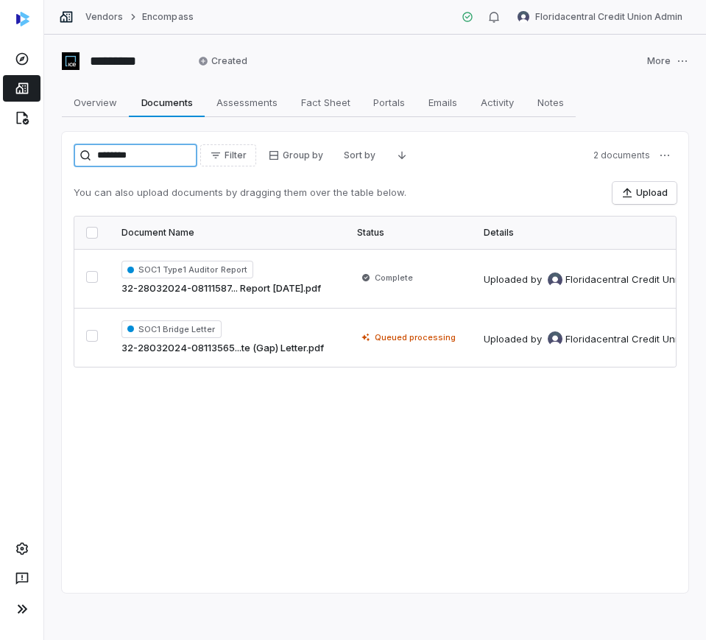
type input "********"
click at [159, 161] on input "********" at bounding box center [136, 156] width 124 height 24
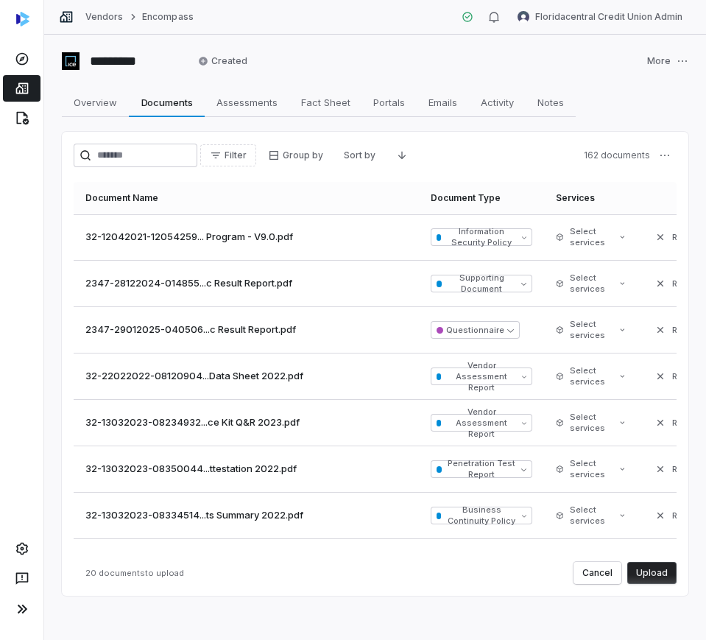
click at [636, 576] on button "Upload" at bounding box center [651, 573] width 49 height 22
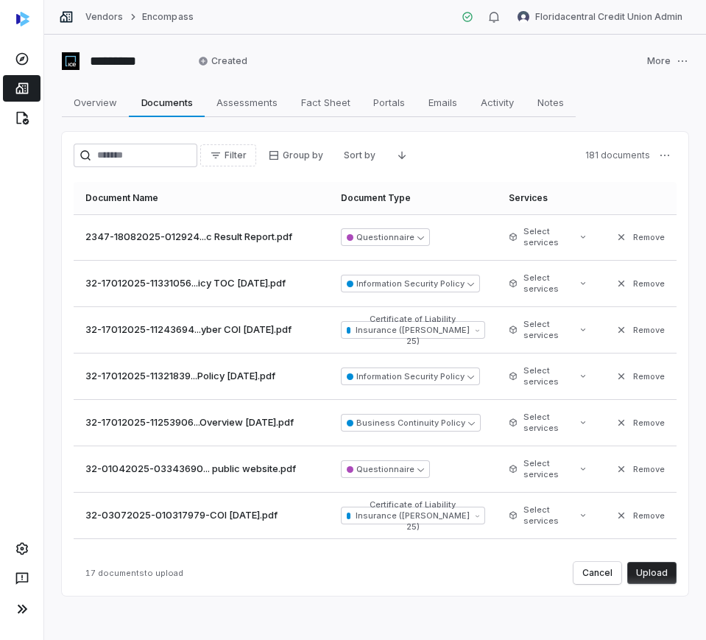
click at [650, 571] on button "Upload" at bounding box center [651, 573] width 49 height 22
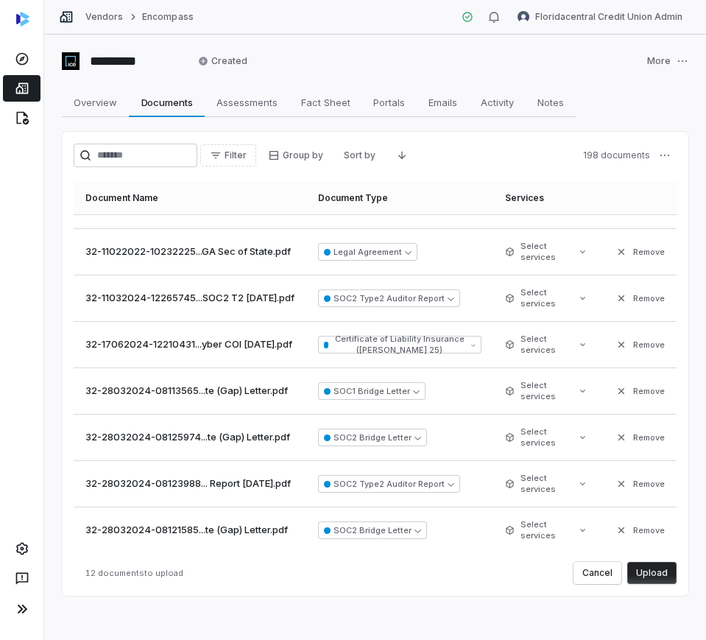
scroll to position [220, 0]
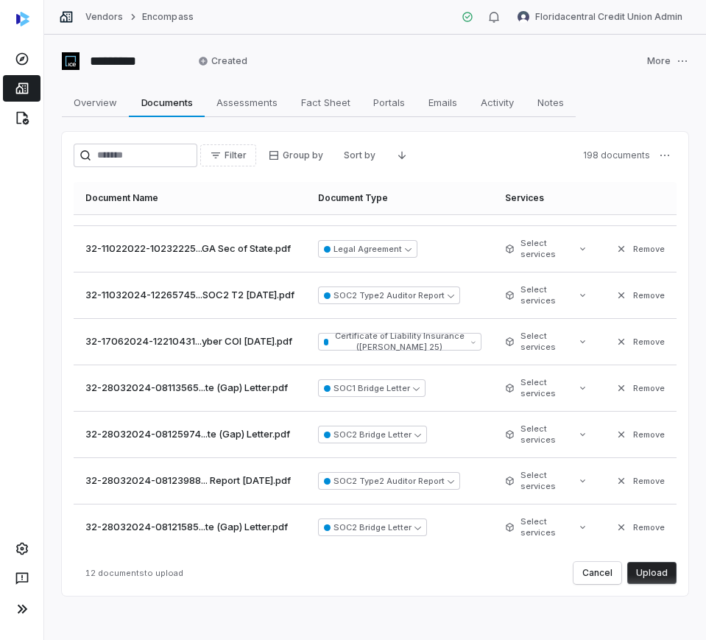
click at [660, 572] on button "Upload" at bounding box center [651, 573] width 49 height 22
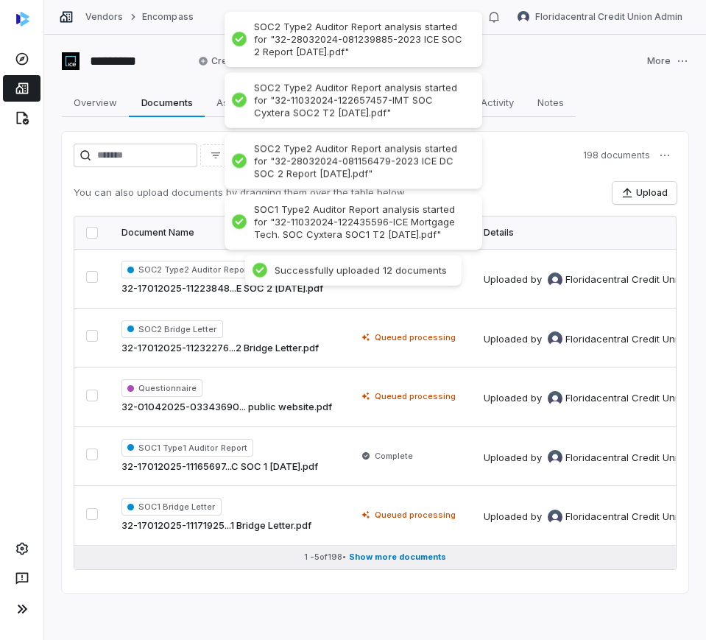
click at [457, 553] on button "1 - 5 of 198 • Show more documents" at bounding box center [375, 558] width 602 height 24
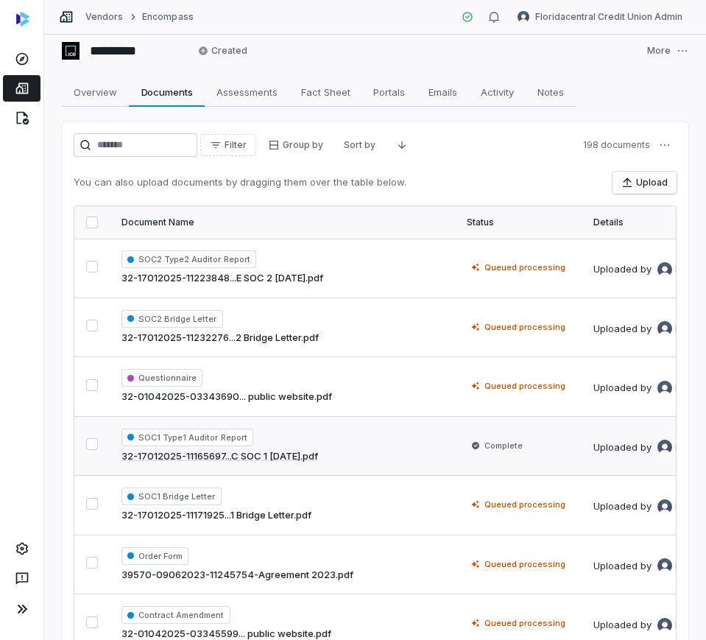
scroll to position [0, 0]
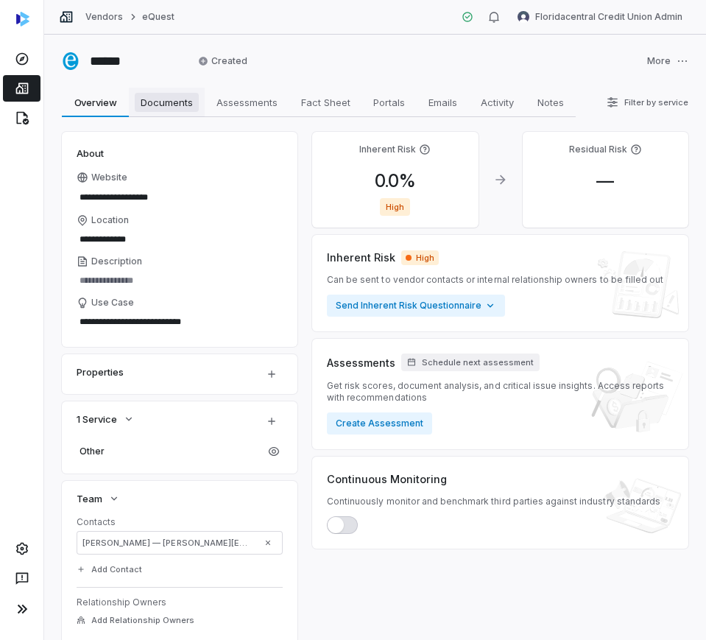
click at [170, 96] on span "Documents" at bounding box center [167, 102] width 64 height 19
type textarea "*"
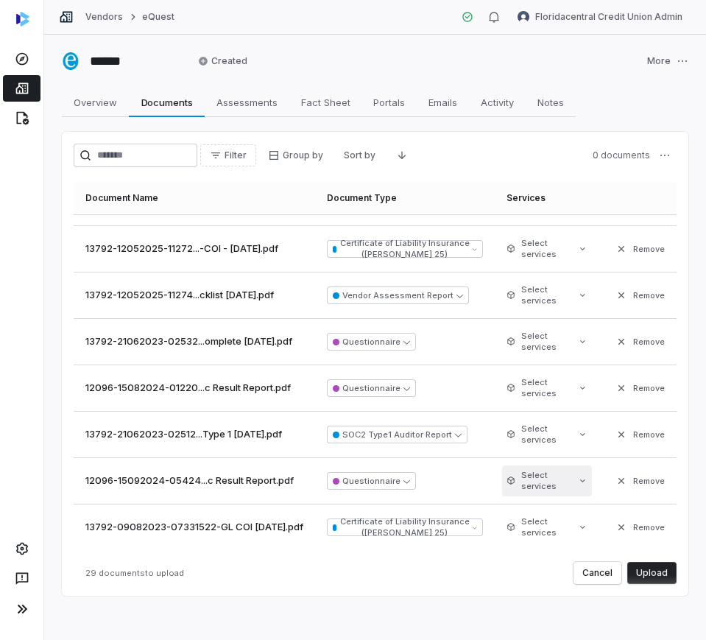
scroll to position [3, 0]
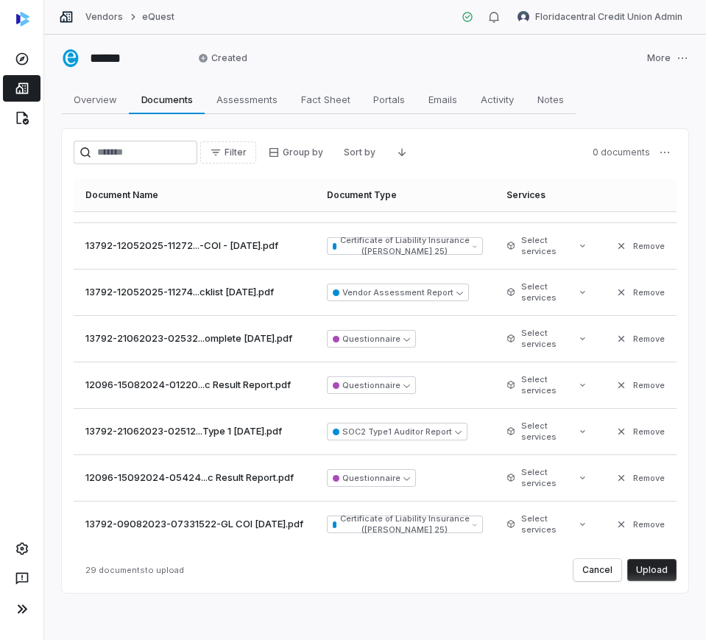
click at [644, 570] on button "Upload" at bounding box center [651, 570] width 49 height 22
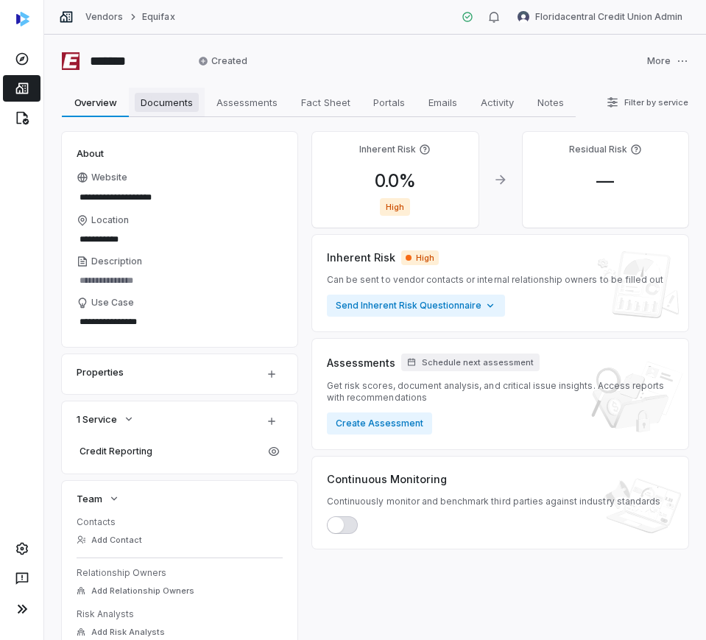
click at [162, 105] on span "Documents" at bounding box center [167, 102] width 64 height 19
type textarea "*"
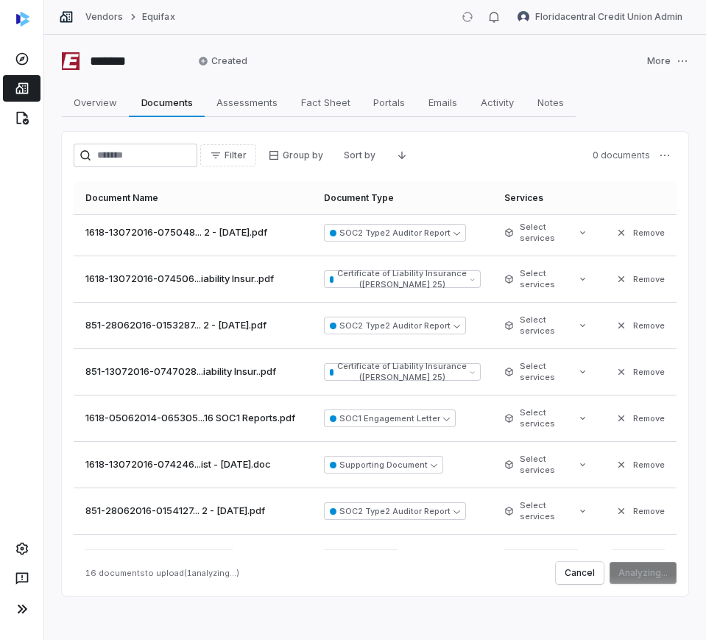
scroll to position [449, 0]
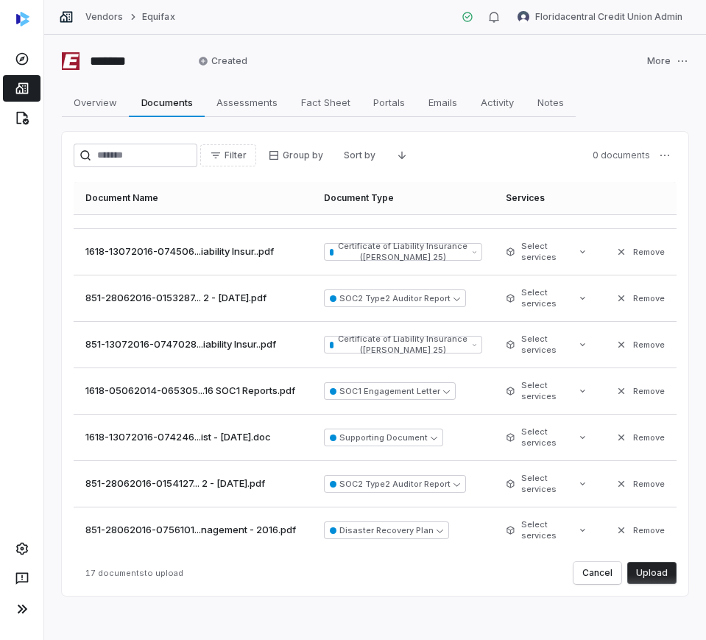
click at [650, 568] on button "Upload" at bounding box center [651, 573] width 49 height 22
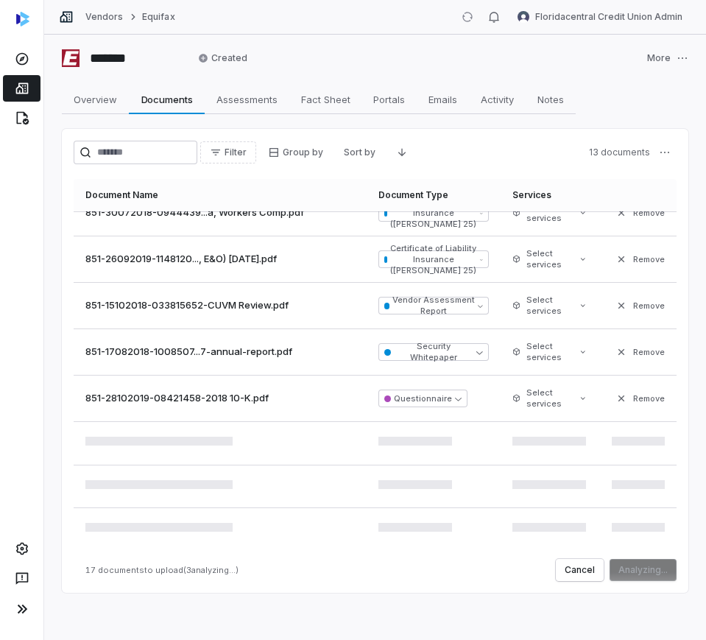
scroll to position [582, 0]
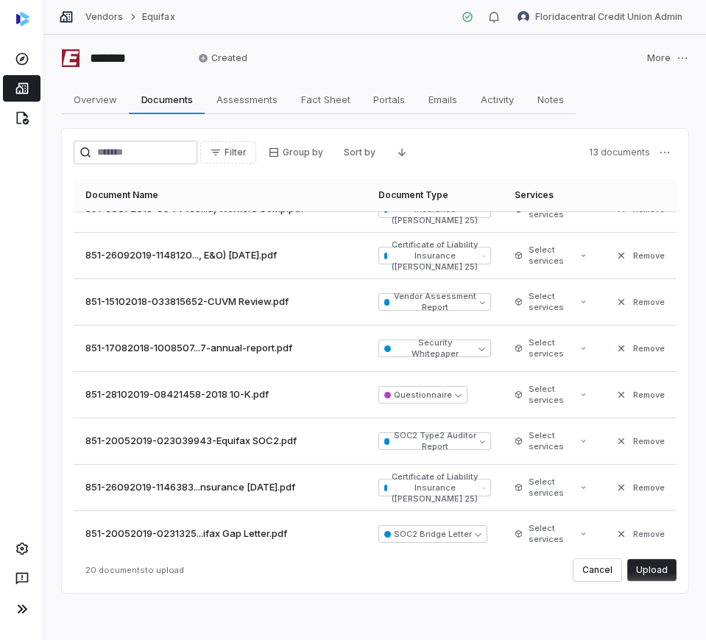
click at [656, 560] on button "Upload" at bounding box center [651, 570] width 49 height 22
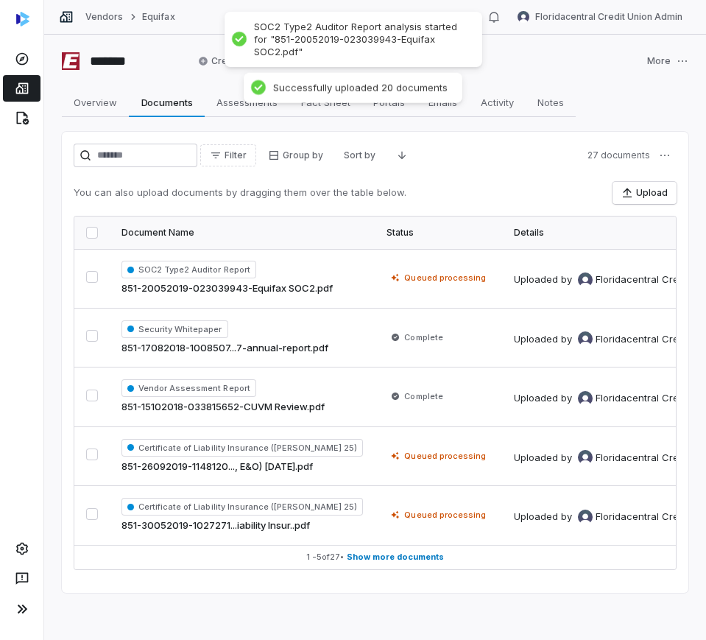
scroll to position [0, 0]
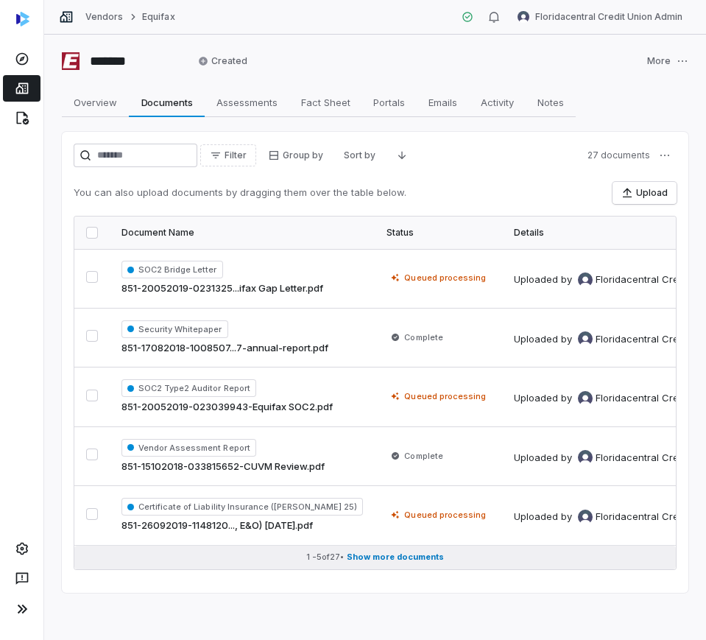
click at [431, 547] on button "1 - 5 of 27 • Show more documents" at bounding box center [375, 558] width 602 height 24
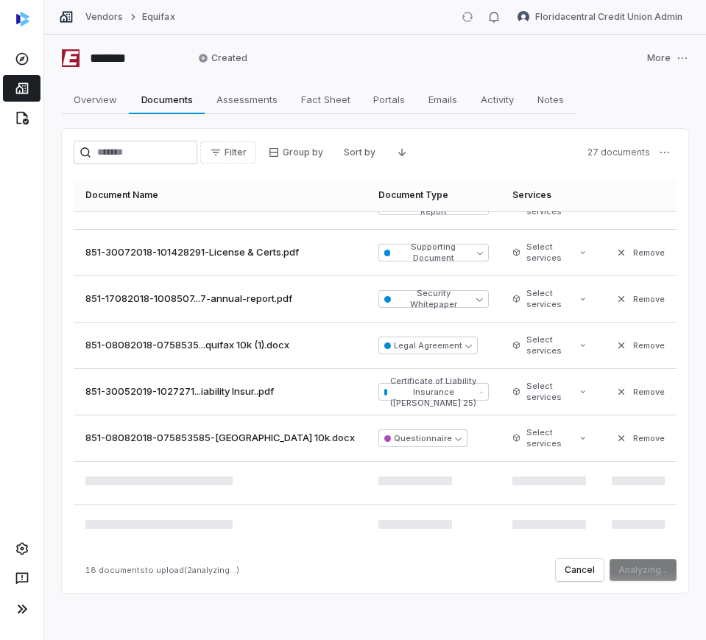
scroll to position [588, 0]
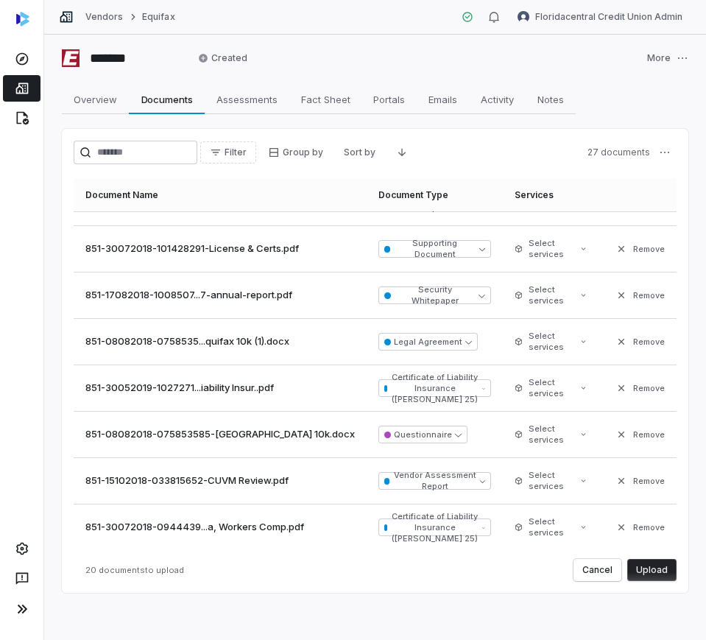
click at [638, 572] on button "Upload" at bounding box center [651, 570] width 49 height 22
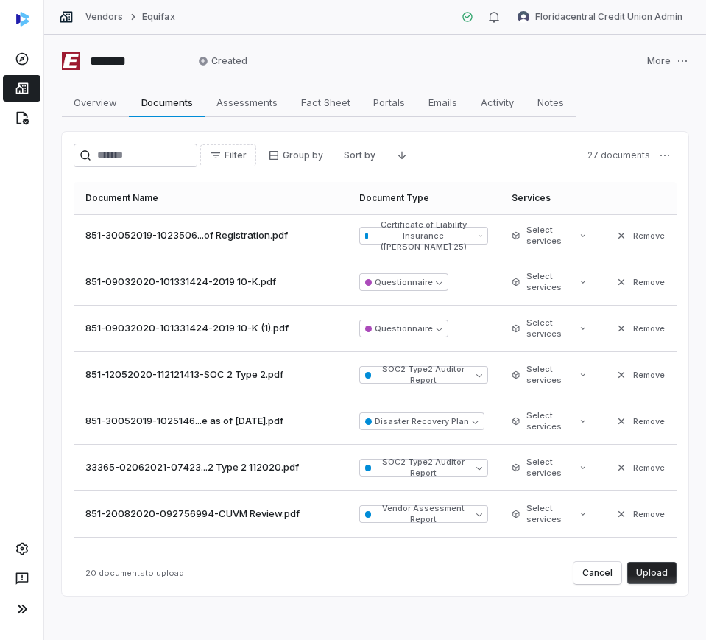
scroll to position [0, 0]
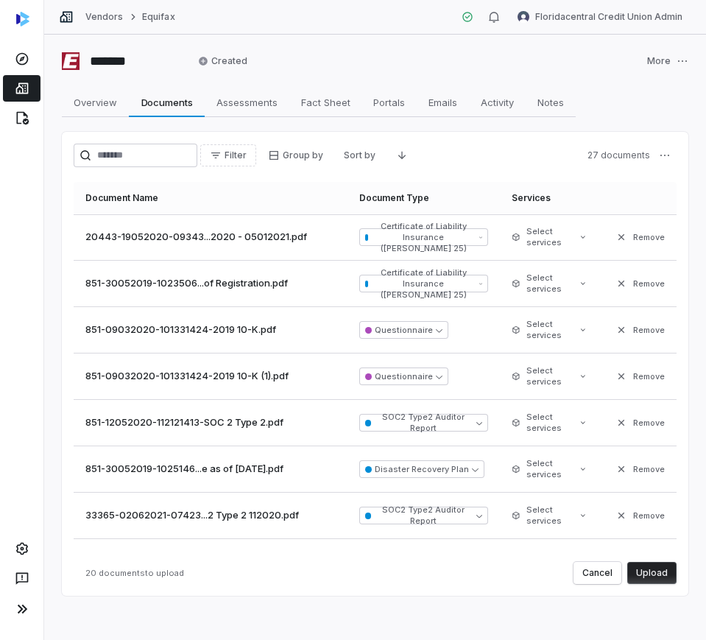
click at [637, 565] on button "Upload" at bounding box center [651, 573] width 49 height 22
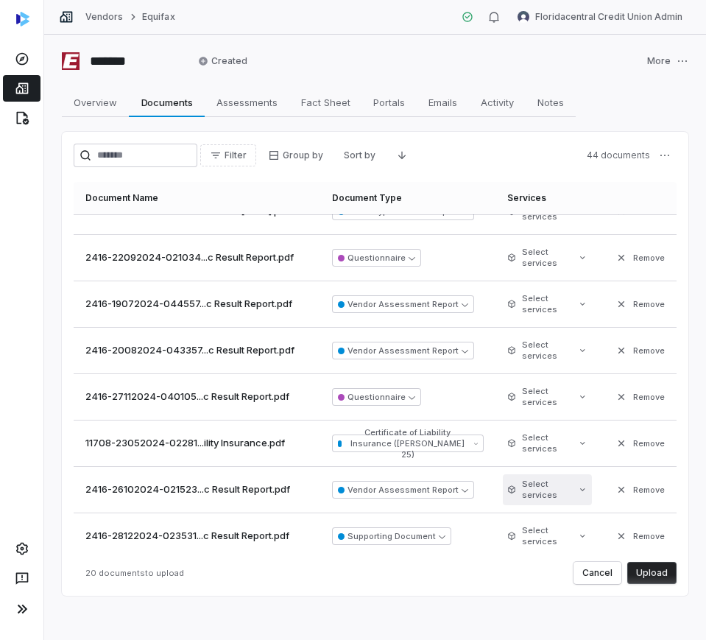
scroll to position [591, 0]
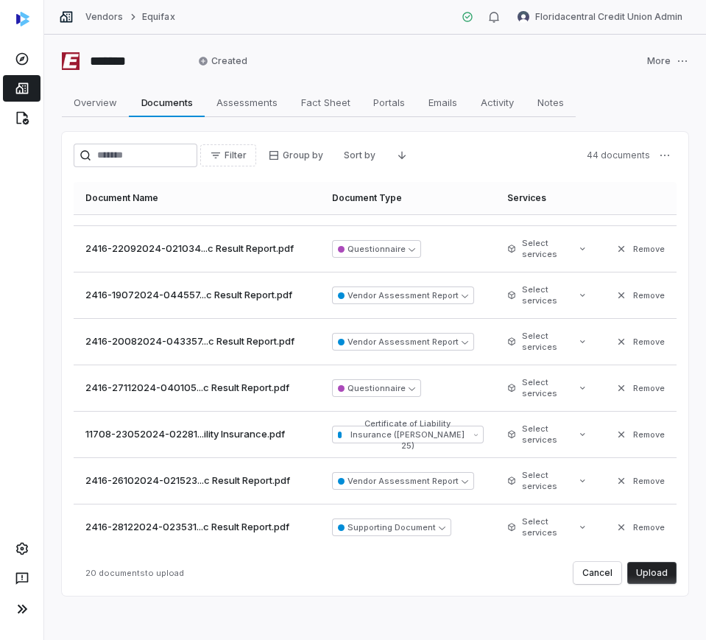
click at [640, 571] on button "Upload" at bounding box center [651, 573] width 49 height 22
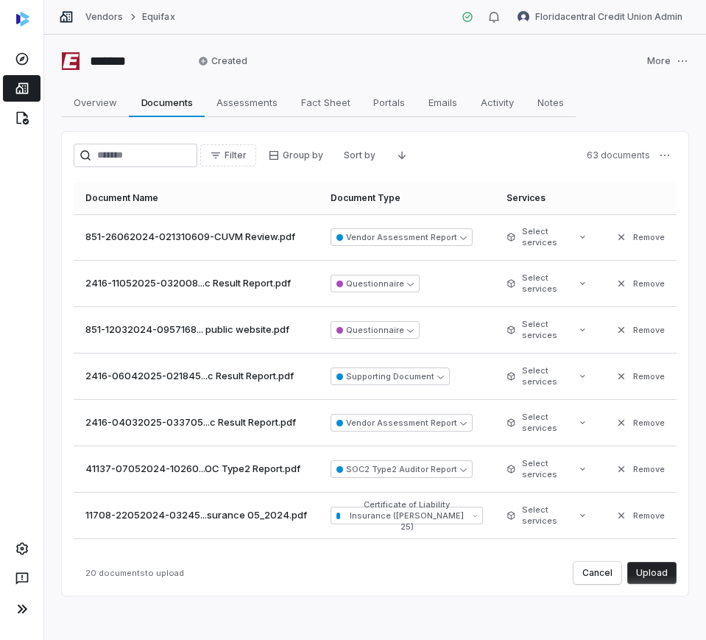
click at [633, 571] on button "Upload" at bounding box center [651, 573] width 49 height 22
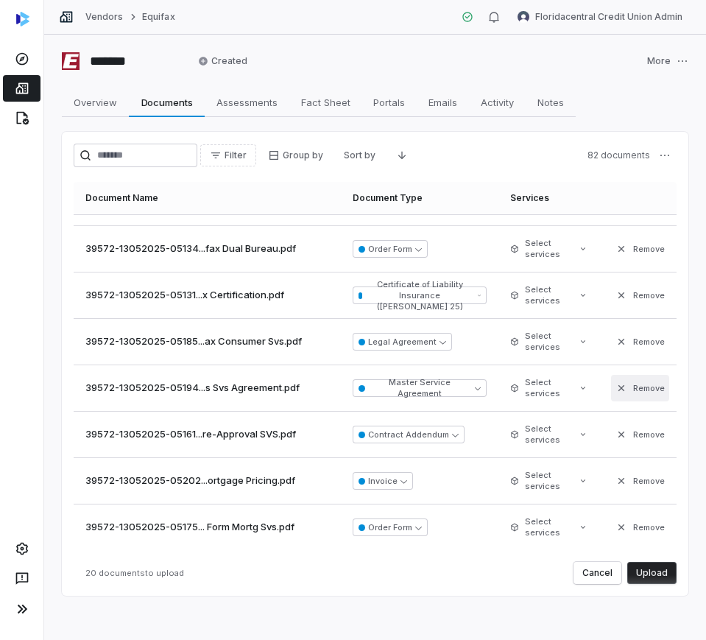
scroll to position [3, 0]
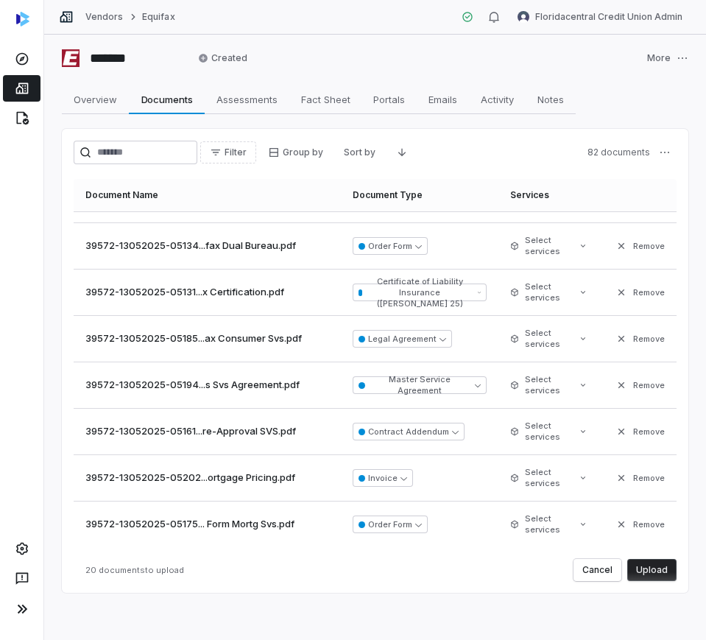
click at [656, 566] on button "Upload" at bounding box center [651, 570] width 49 height 22
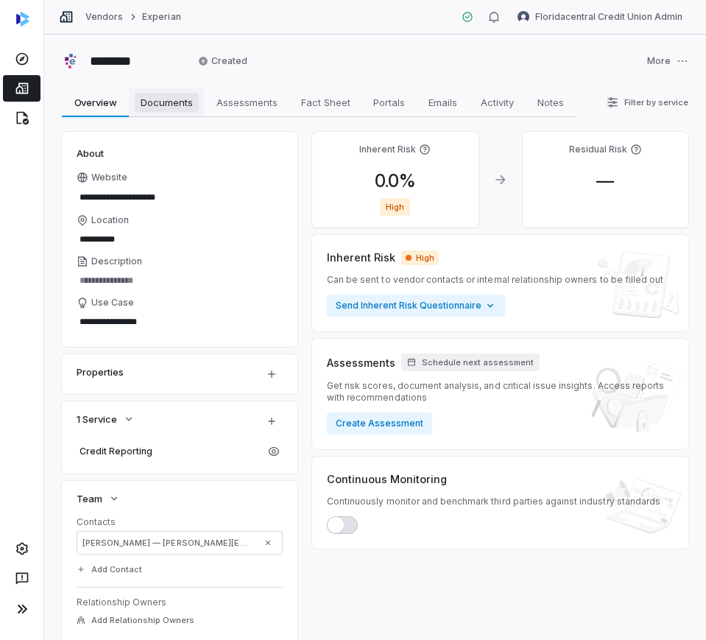
click at [175, 114] on link "Documents Documents" at bounding box center [167, 102] width 76 height 29
type textarea "*"
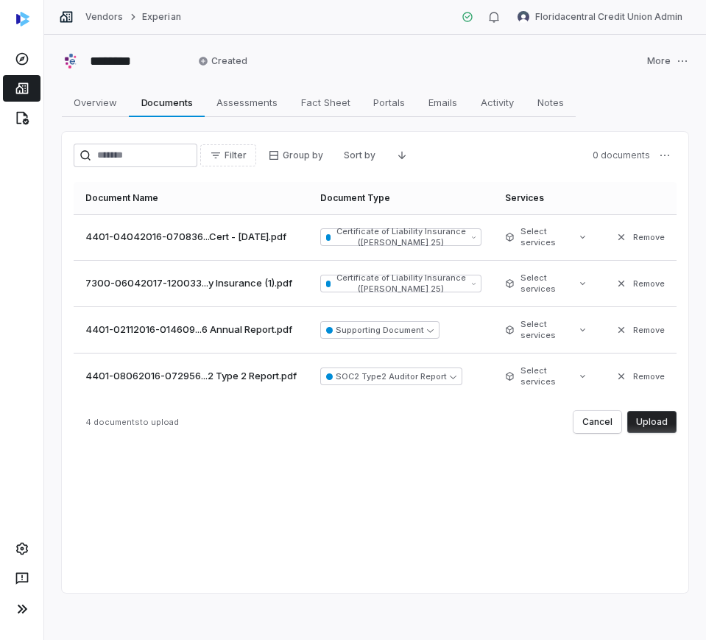
click at [660, 417] on button "Upload" at bounding box center [651, 422] width 49 height 22
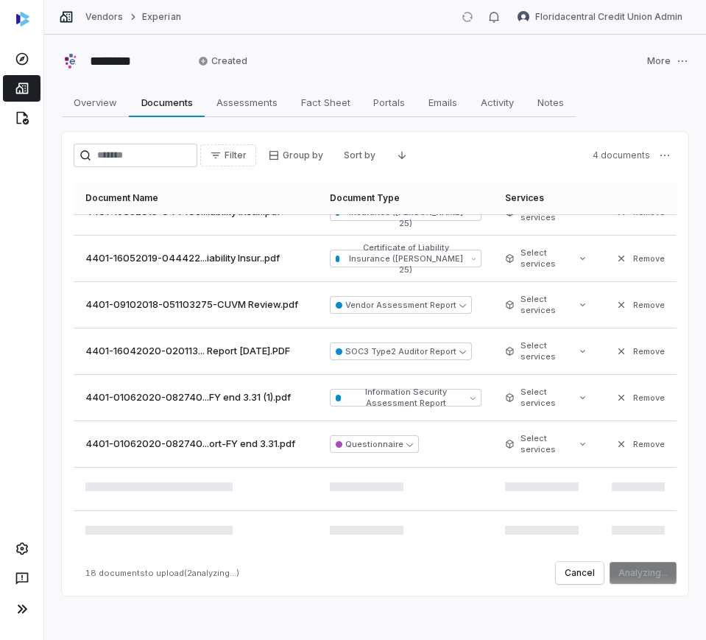
scroll to position [585, 0]
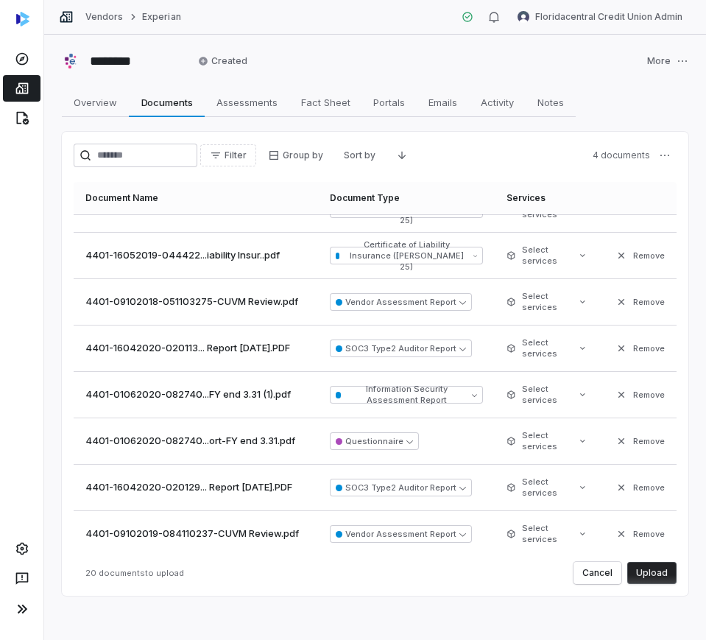
click at [644, 572] on button "Upload" at bounding box center [651, 573] width 49 height 22
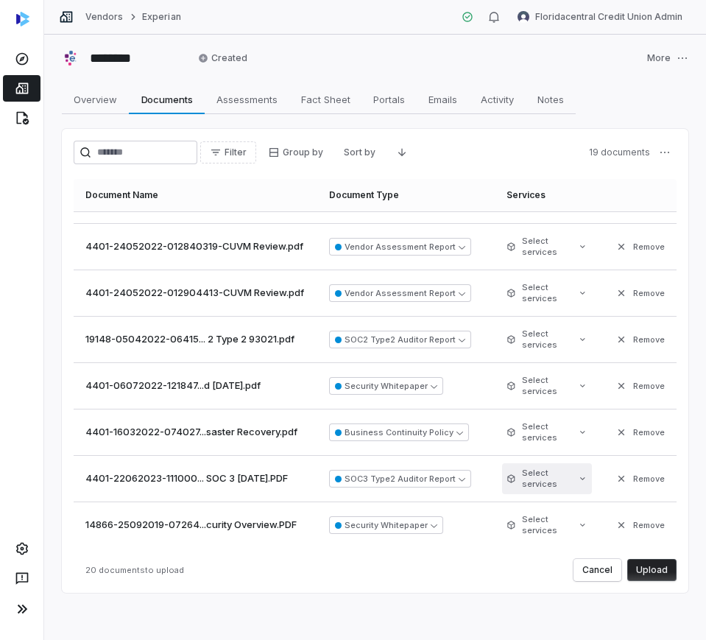
scroll to position [591, 0]
click at [627, 565] on button "Upload" at bounding box center [651, 570] width 49 height 22
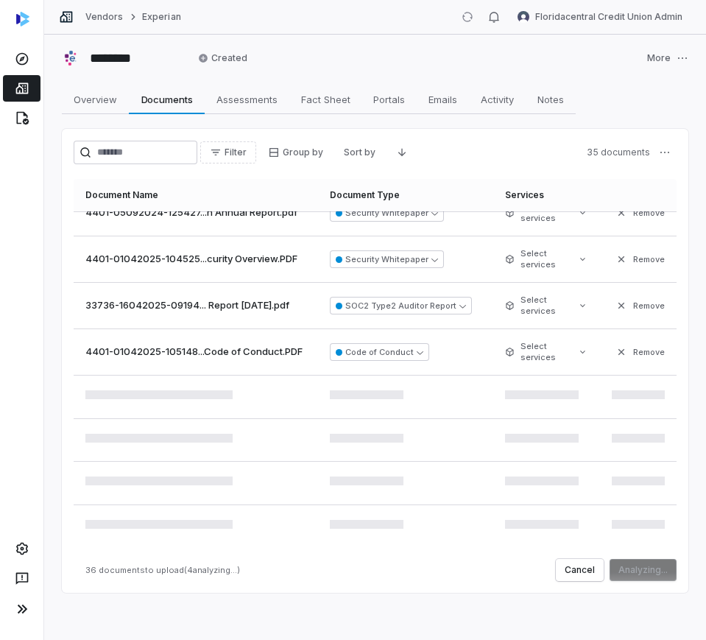
scroll to position [1516, 0]
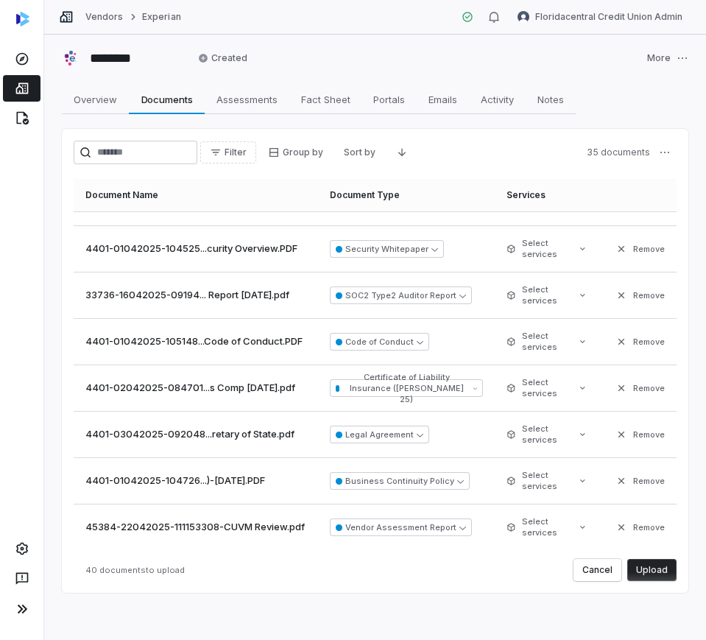
click at [646, 573] on button "Upload" at bounding box center [651, 570] width 49 height 22
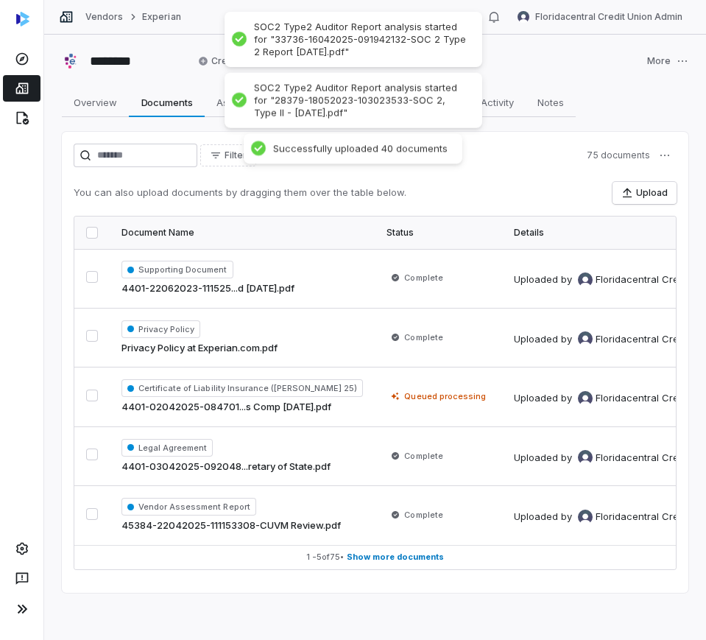
scroll to position [0, 0]
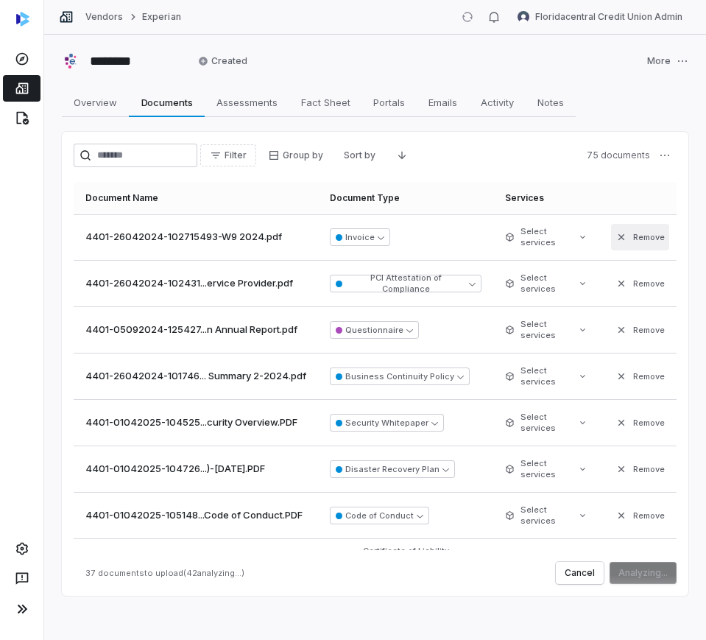
click at [617, 231] on button "Remove" at bounding box center [640, 237] width 58 height 27
click at [617, 270] on button "Remove" at bounding box center [640, 283] width 58 height 27
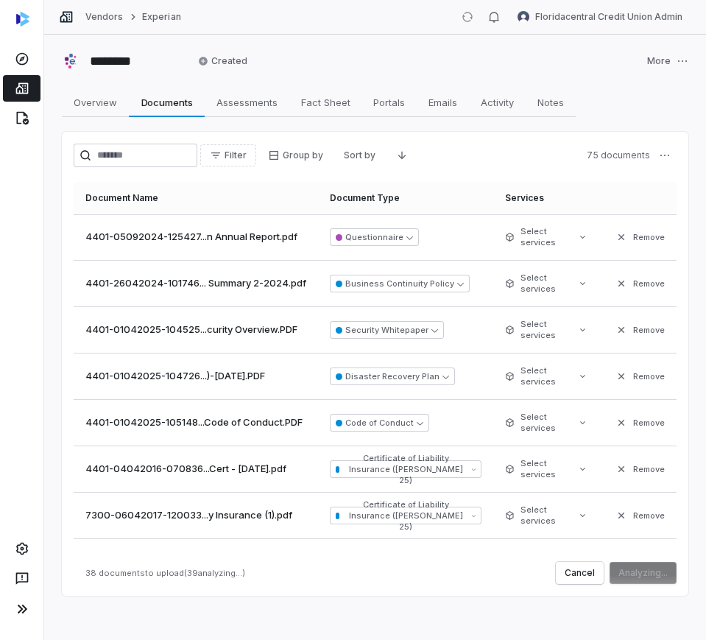
click at [617, 231] on button "Remove" at bounding box center [640, 237] width 58 height 27
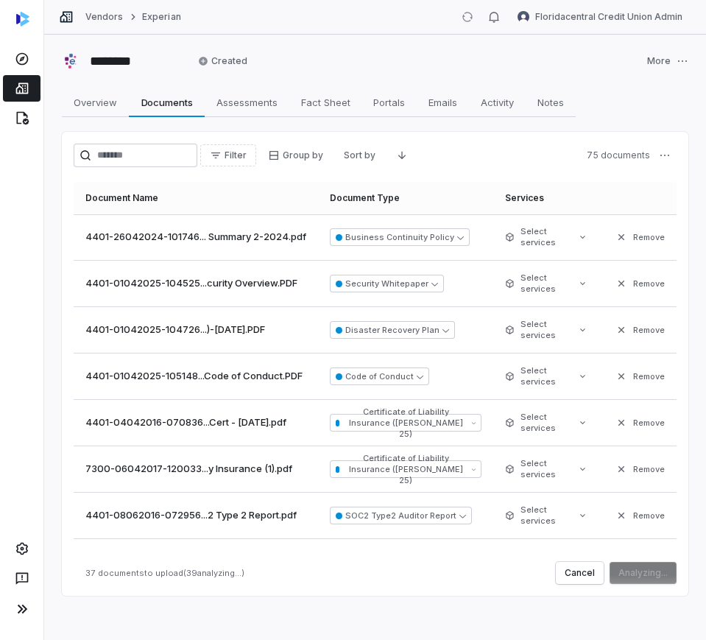
click at [617, 231] on button "Remove" at bounding box center [640, 237] width 58 height 27
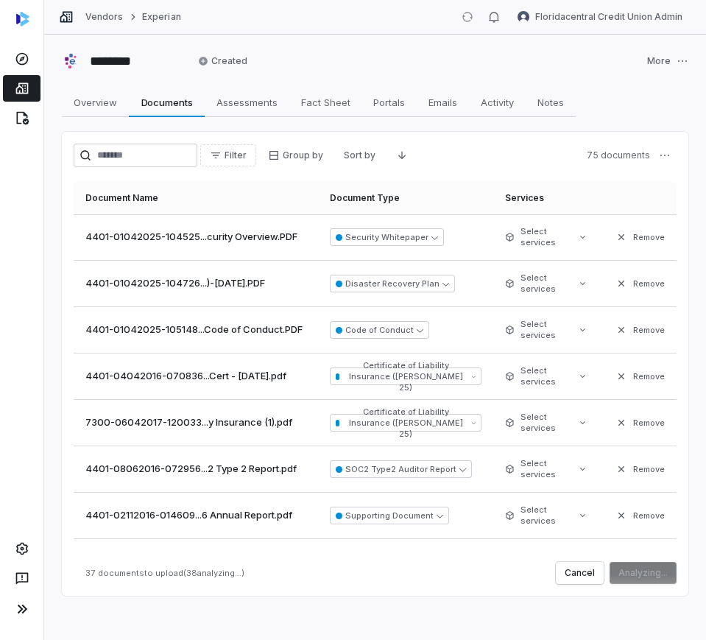
click at [617, 231] on button "Remove" at bounding box center [640, 237] width 58 height 27
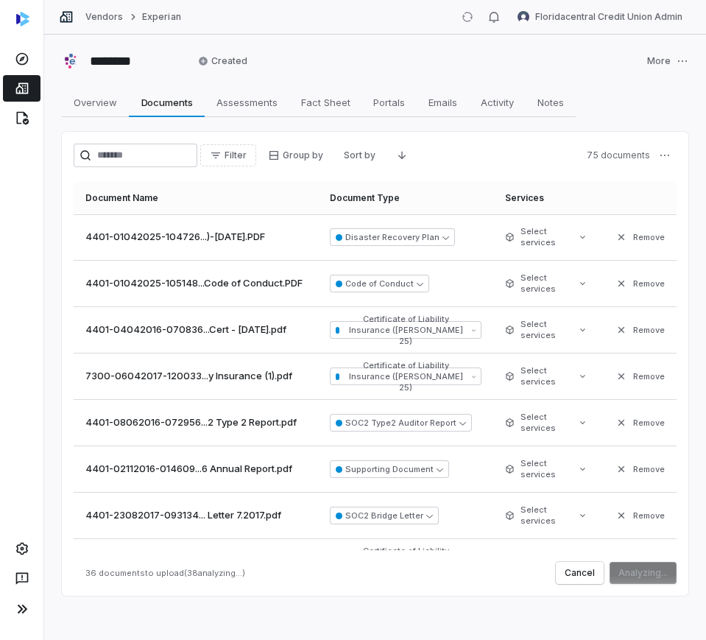
click at [617, 231] on button "Remove" at bounding box center [640, 237] width 58 height 27
click at [617, 270] on button "Remove" at bounding box center [640, 283] width 58 height 27
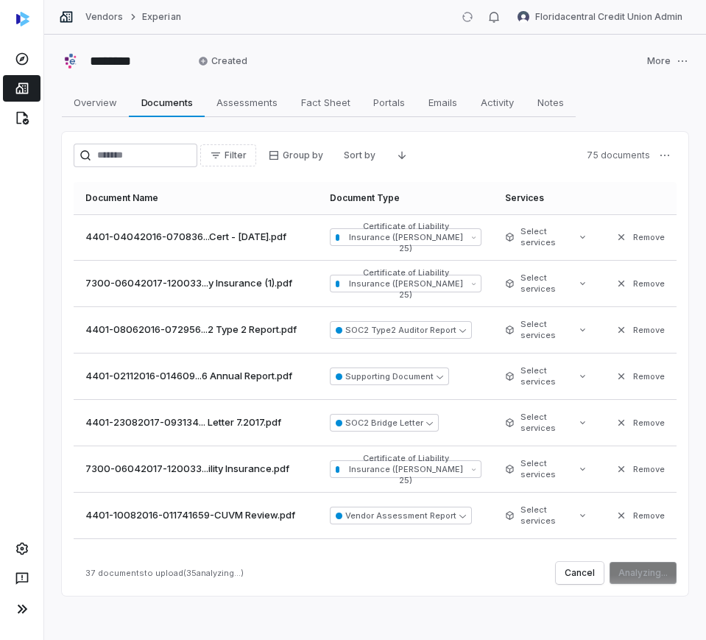
click at [617, 231] on button "Remove" at bounding box center [640, 237] width 58 height 27
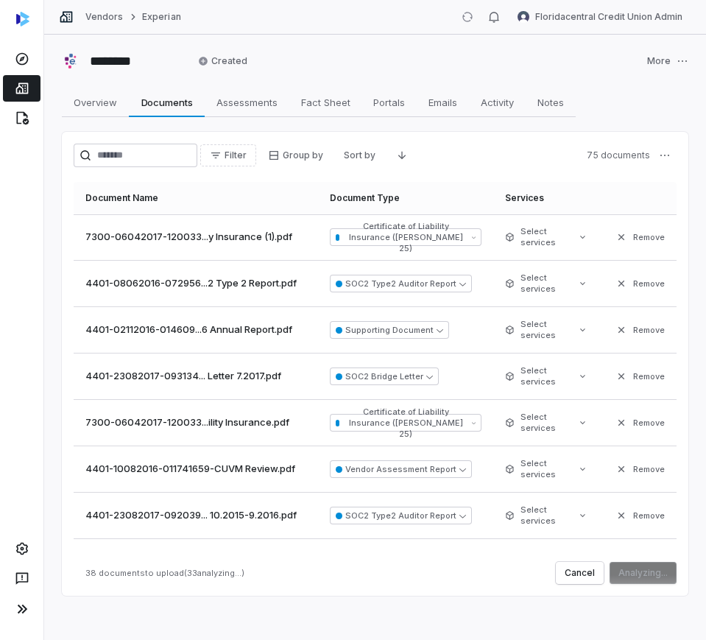
click at [617, 231] on button "Remove" at bounding box center [640, 237] width 58 height 27
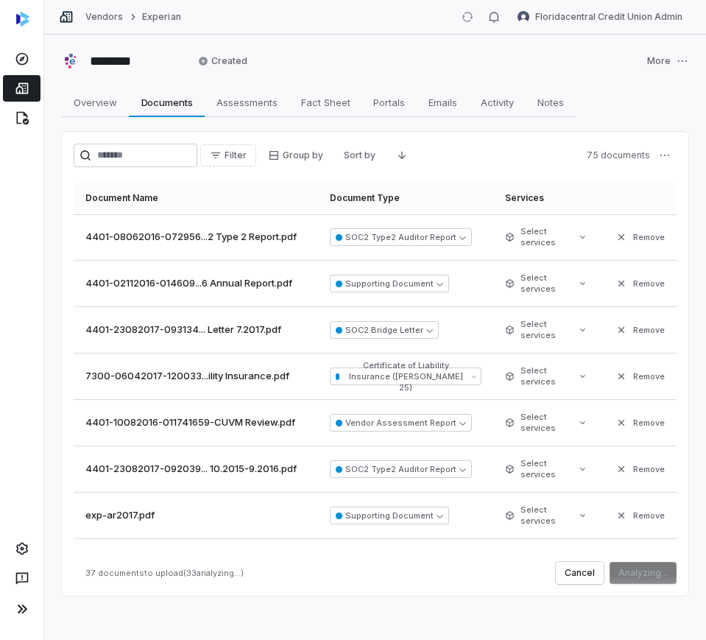
click at [617, 231] on button "Remove" at bounding box center [640, 237] width 58 height 27
click at [617, 270] on button "Remove" at bounding box center [640, 283] width 58 height 27
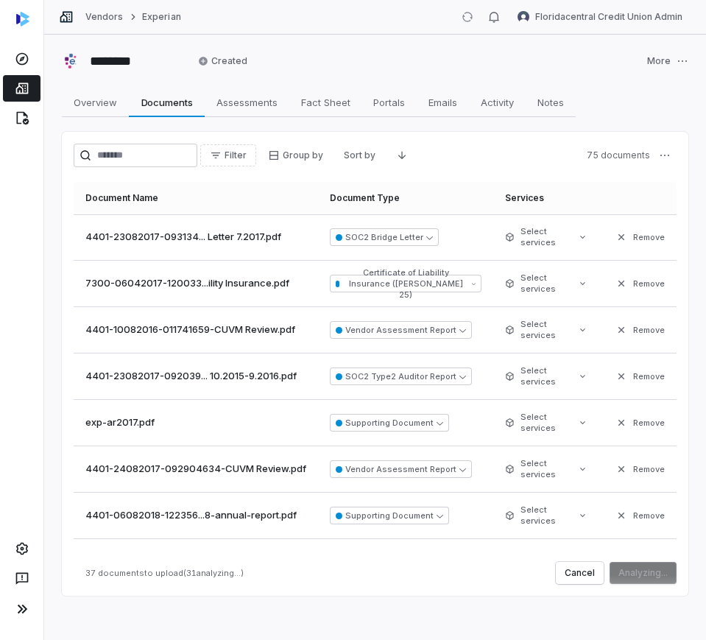
click at [617, 231] on button "Remove" at bounding box center [640, 237] width 58 height 27
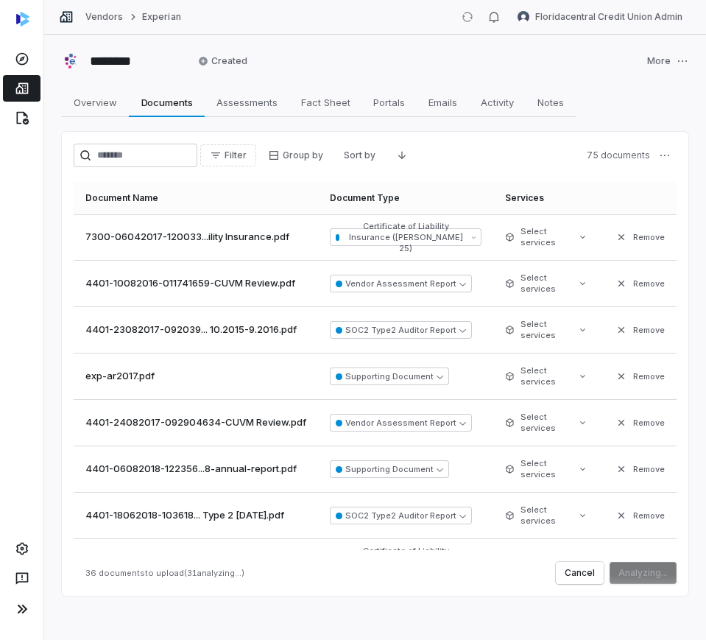
click at [617, 231] on button "Remove" at bounding box center [640, 237] width 58 height 27
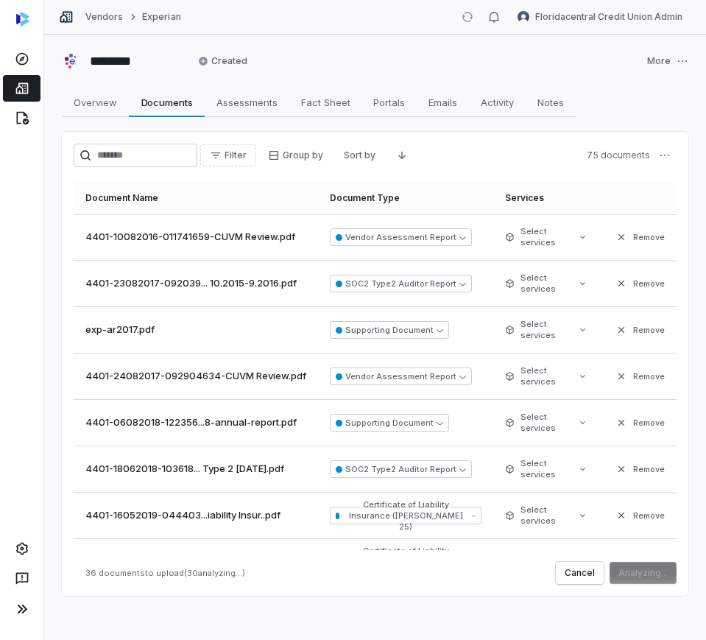
click at [617, 231] on button "Remove" at bounding box center [640, 237] width 58 height 27
click at [617, 270] on button "Remove" at bounding box center [640, 283] width 58 height 27
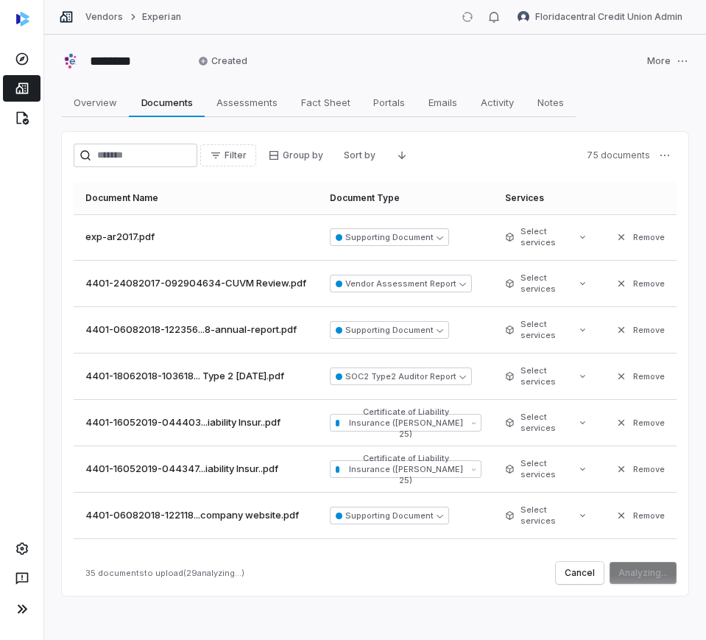
click at [617, 231] on button "Remove" at bounding box center [640, 237] width 58 height 27
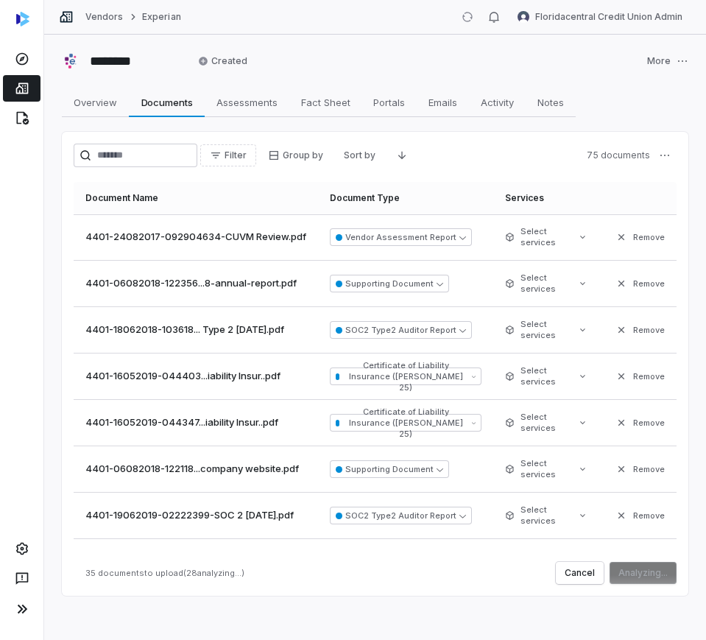
click at [617, 231] on button "Remove" at bounding box center [640, 237] width 58 height 27
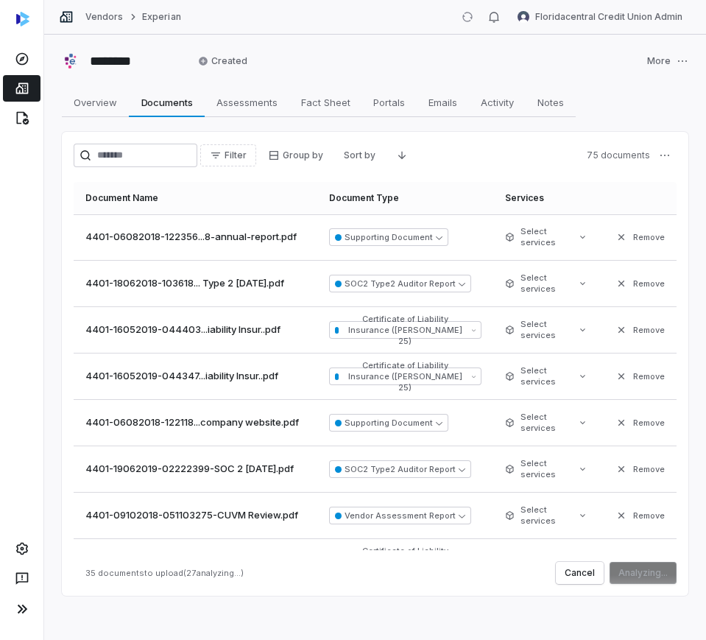
click at [617, 231] on button "Remove" at bounding box center [640, 237] width 58 height 27
click at [617, 270] on button "Remove" at bounding box center [640, 283] width 58 height 27
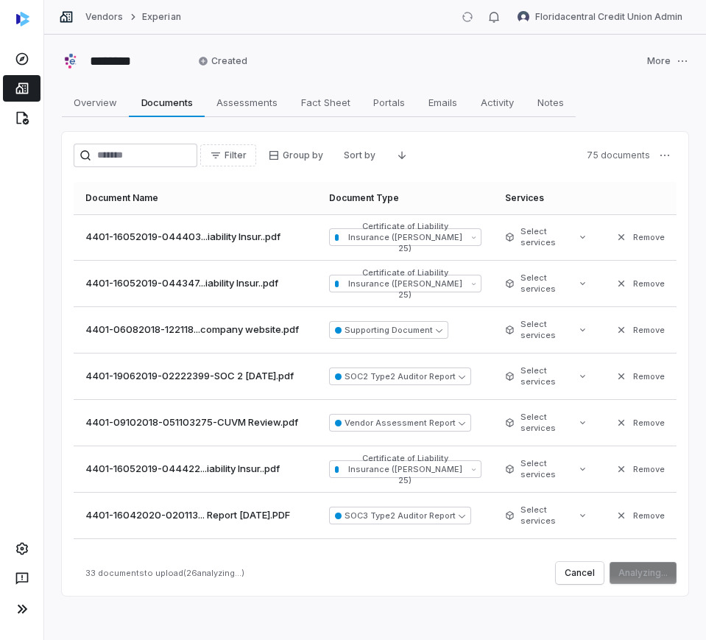
click at [617, 231] on button "Remove" at bounding box center [640, 237] width 58 height 27
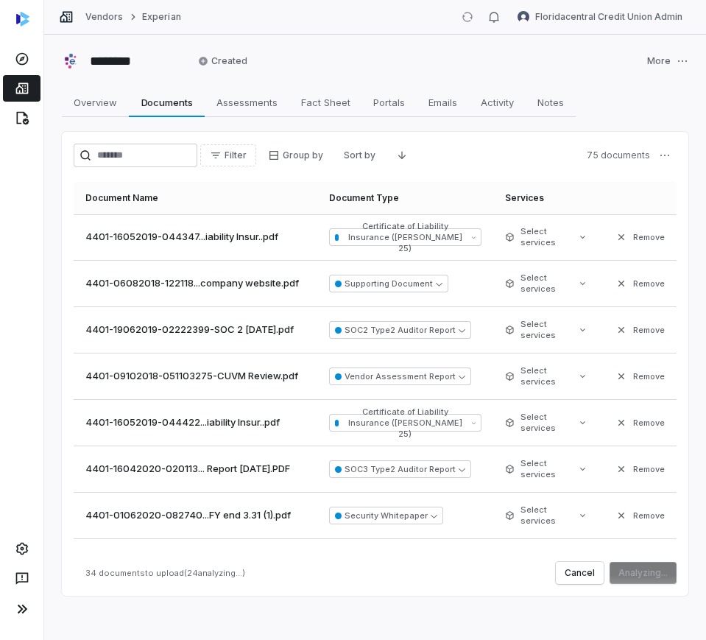
click at [617, 231] on button "Remove" at bounding box center [640, 237] width 58 height 27
click at [617, 270] on button "Remove" at bounding box center [640, 283] width 58 height 27
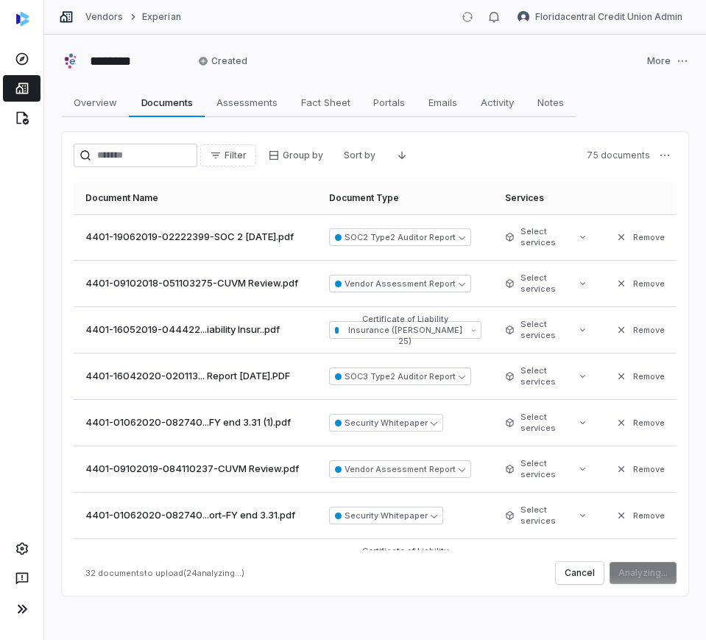
click at [617, 231] on button "Remove" at bounding box center [640, 237] width 58 height 27
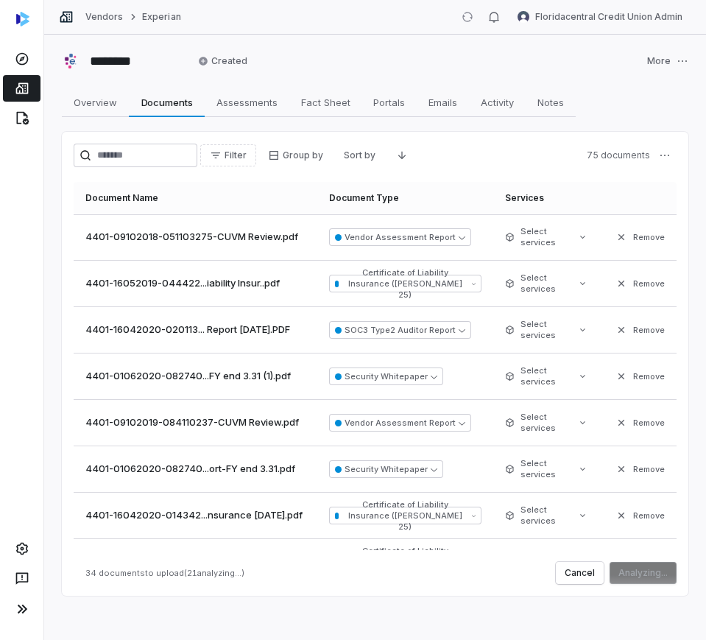
click at [617, 231] on button "Remove" at bounding box center [640, 237] width 58 height 27
click at [617, 270] on button "Remove" at bounding box center [640, 283] width 58 height 27
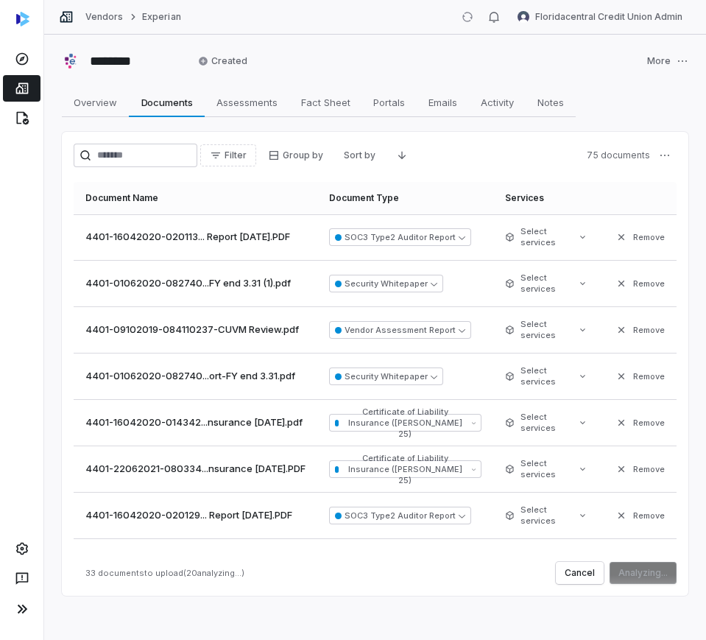
click at [617, 231] on button "Remove" at bounding box center [640, 237] width 58 height 27
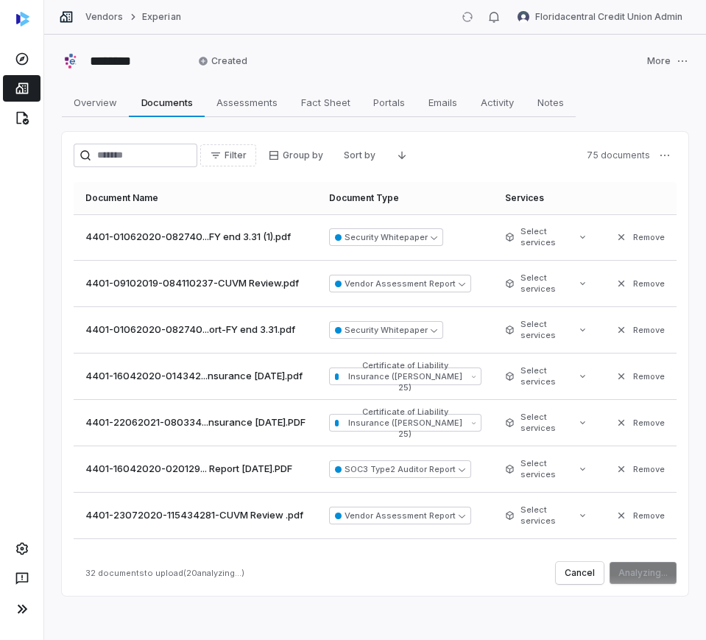
click at [617, 231] on button "Remove" at bounding box center [640, 237] width 58 height 27
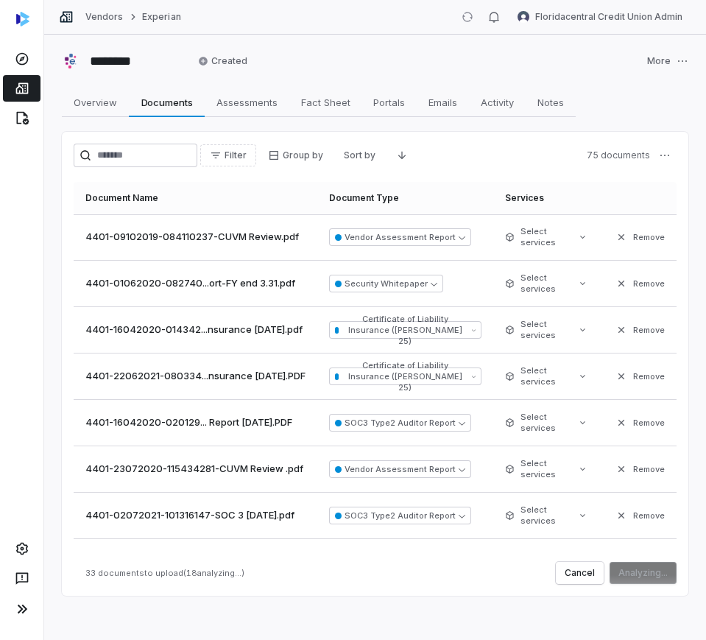
click at [617, 231] on button "Remove" at bounding box center [640, 237] width 58 height 27
click at [617, 270] on button "Remove" at bounding box center [640, 283] width 58 height 27
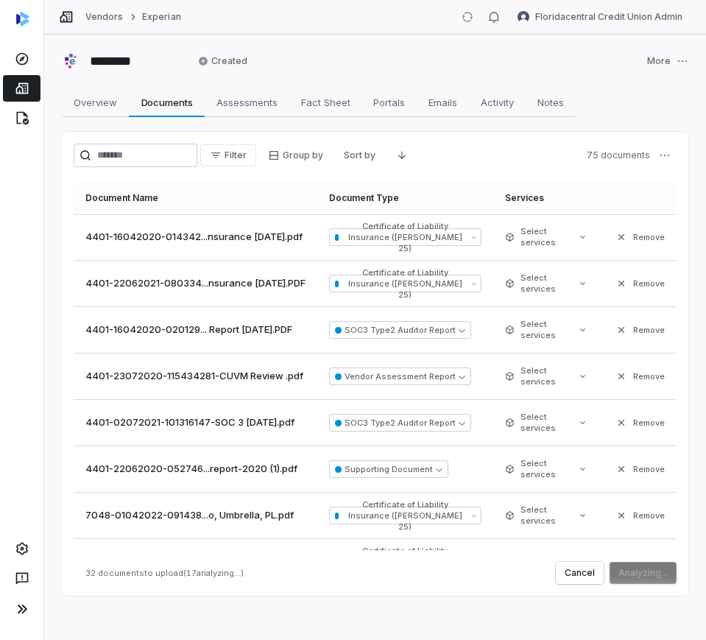
click at [617, 231] on button "Remove" at bounding box center [640, 237] width 58 height 27
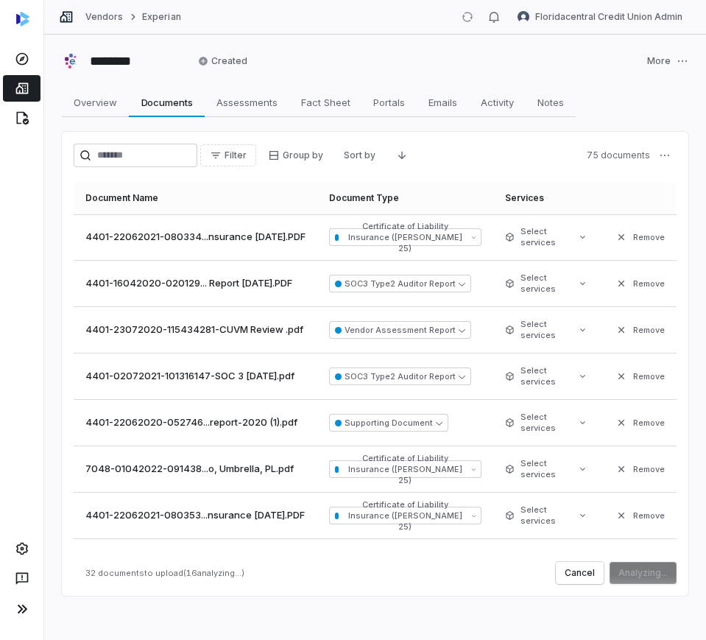
click at [617, 231] on button "Remove" at bounding box center [640, 237] width 58 height 27
click at [617, 270] on button "Remove" at bounding box center [640, 283] width 58 height 27
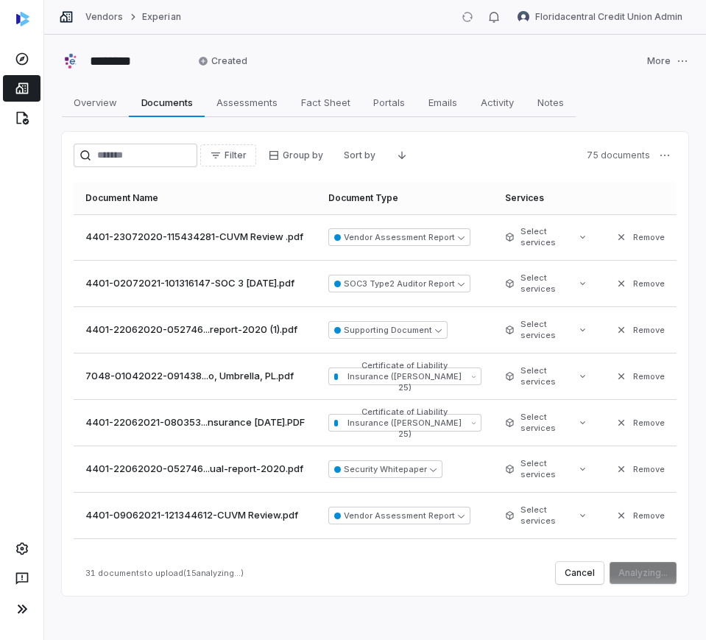
click at [617, 231] on button "Remove" at bounding box center [640, 237] width 58 height 27
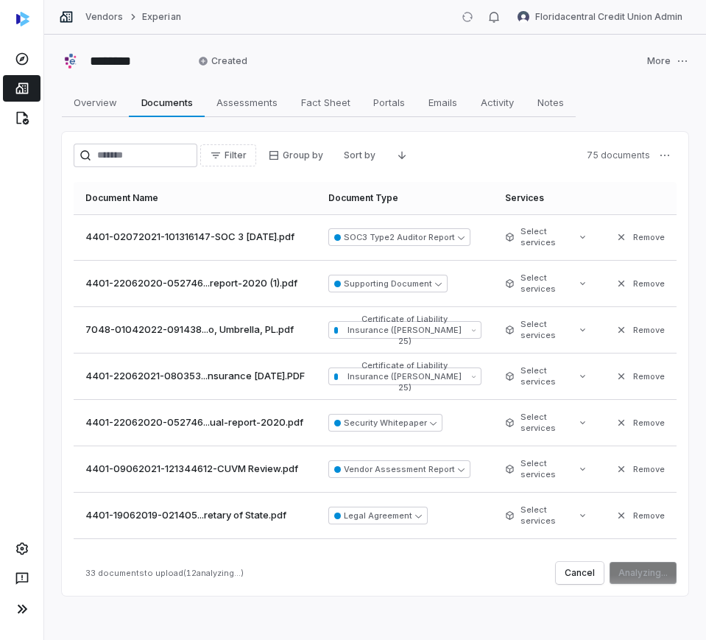
click at [617, 231] on button "Remove" at bounding box center [640, 237] width 58 height 27
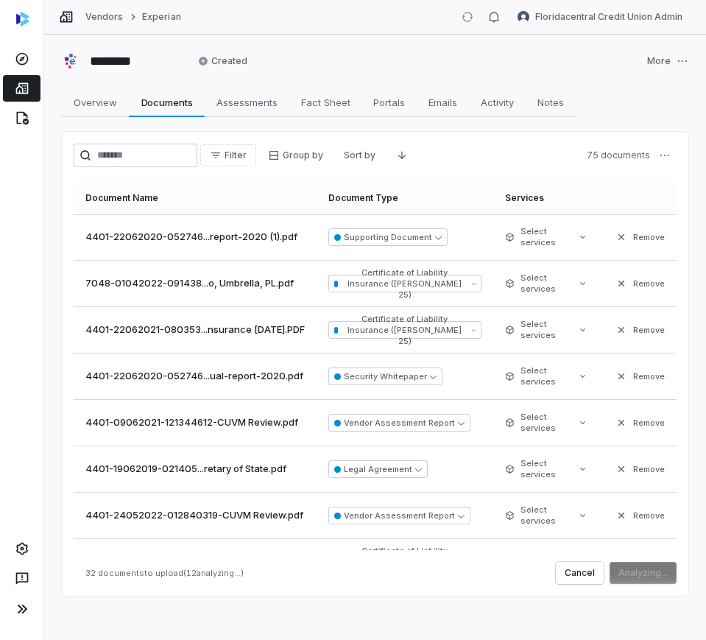
click at [617, 231] on button "Remove" at bounding box center [640, 237] width 58 height 27
click at [617, 270] on button "Remove" at bounding box center [640, 283] width 58 height 27
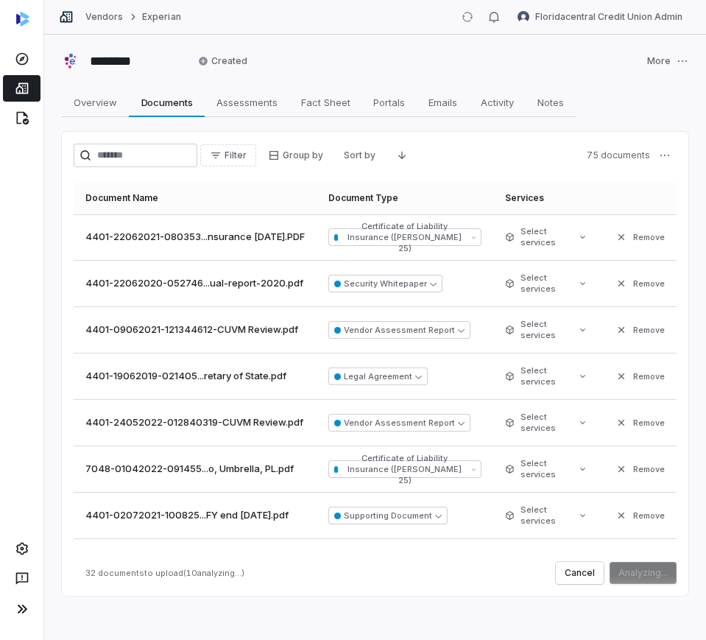
click at [617, 231] on button "Remove" at bounding box center [640, 237] width 58 height 27
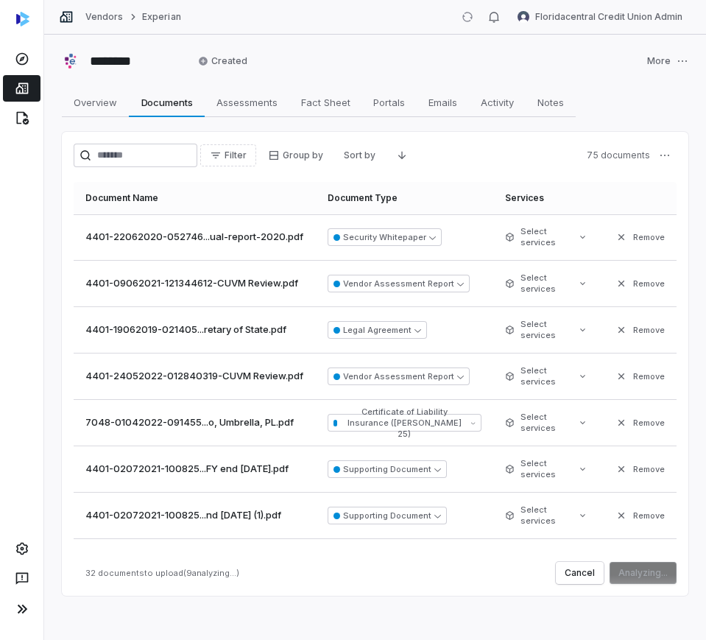
click at [617, 231] on button "Remove" at bounding box center [640, 237] width 58 height 27
click at [617, 270] on button "Remove" at bounding box center [640, 283] width 58 height 27
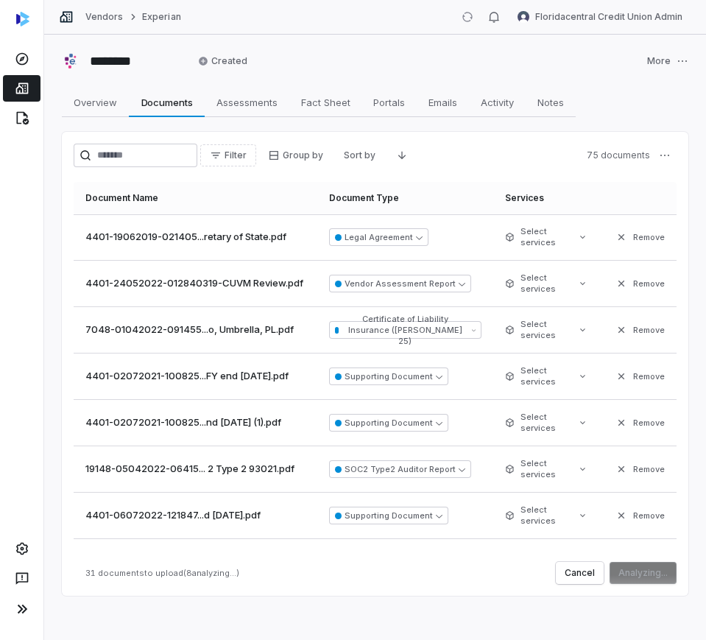
click at [617, 231] on button "Remove" at bounding box center [640, 237] width 58 height 27
click at [617, 270] on button "Remove" at bounding box center [640, 283] width 58 height 27
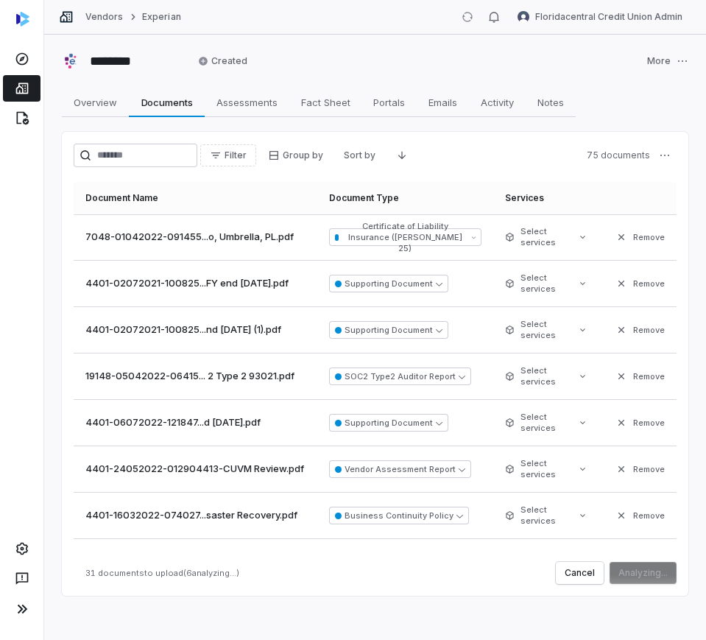
click at [617, 231] on button "Remove" at bounding box center [640, 237] width 58 height 27
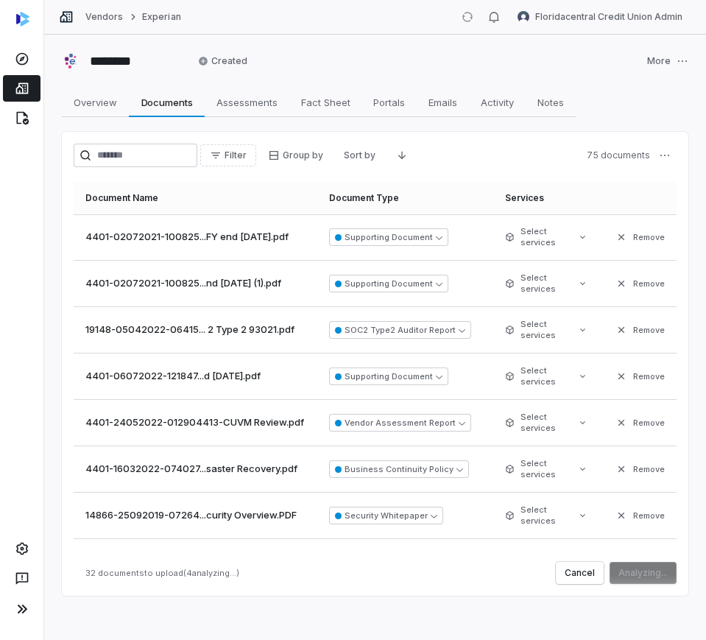
click at [617, 231] on button "Remove" at bounding box center [640, 237] width 58 height 27
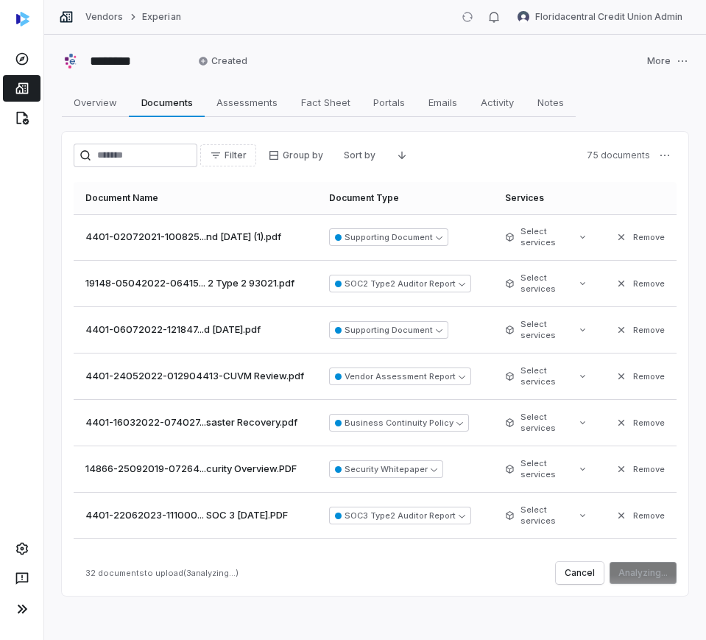
click at [617, 231] on button "Remove" at bounding box center [640, 237] width 58 height 27
click at [617, 270] on button "Remove" at bounding box center [640, 283] width 58 height 27
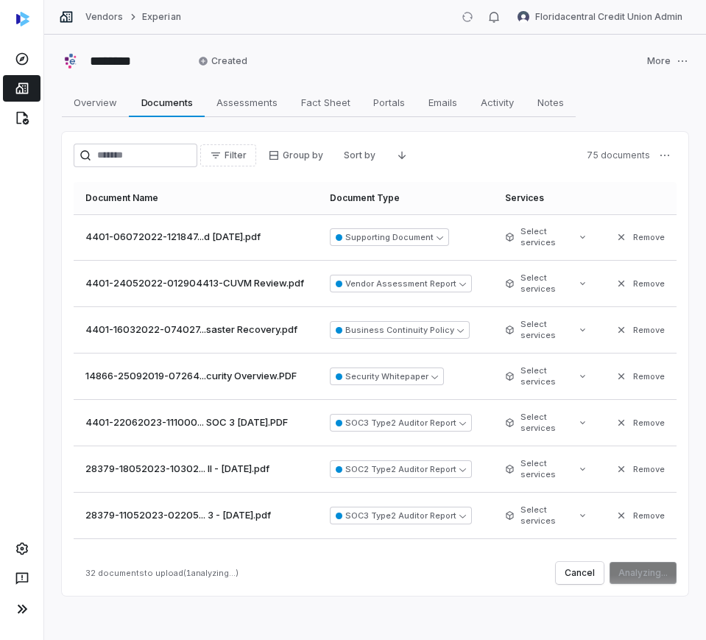
click at [617, 231] on button "Remove" at bounding box center [640, 237] width 58 height 27
click at [617, 270] on button "Remove" at bounding box center [640, 283] width 58 height 27
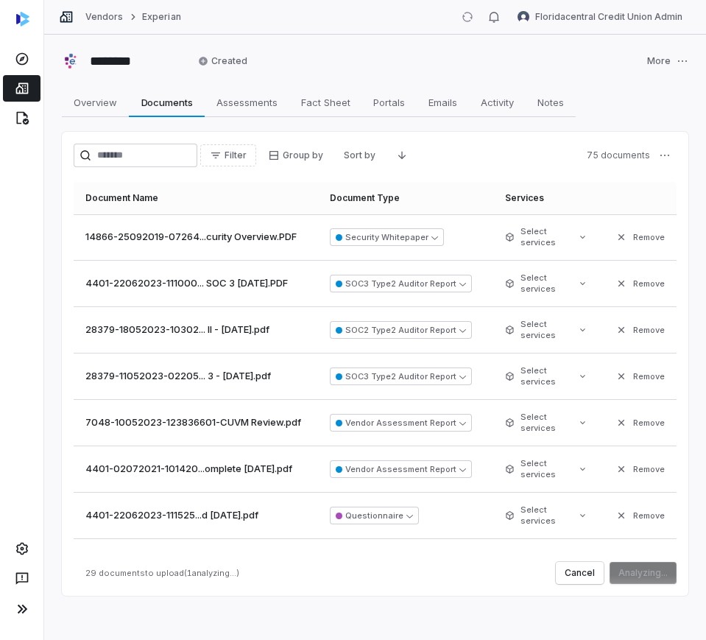
click at [617, 231] on button "Remove" at bounding box center [640, 237] width 58 height 27
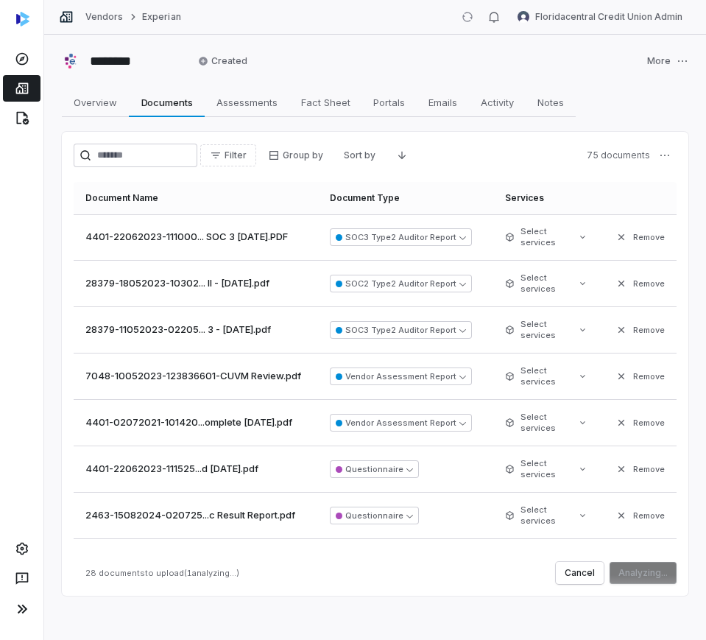
click at [617, 231] on button "Remove" at bounding box center [640, 237] width 58 height 27
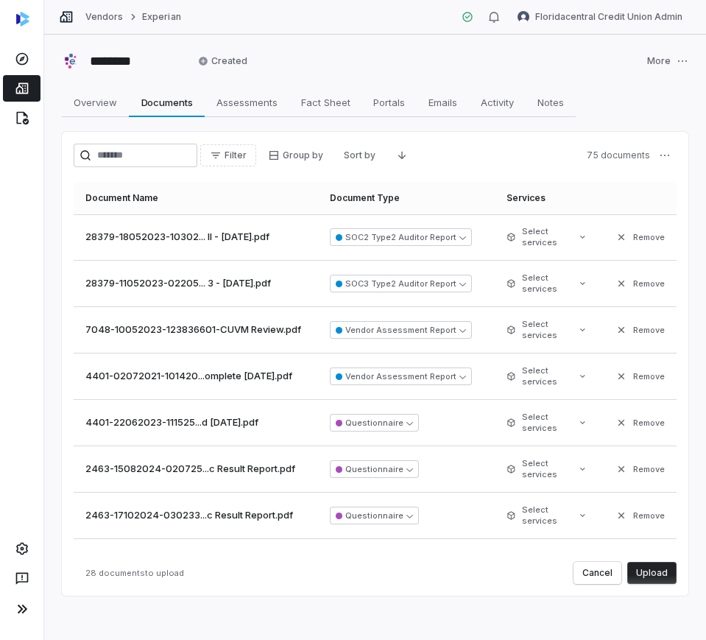
click at [617, 231] on button "Remove" at bounding box center [640, 237] width 58 height 27
click at [617, 270] on button "Remove" at bounding box center [640, 283] width 58 height 27
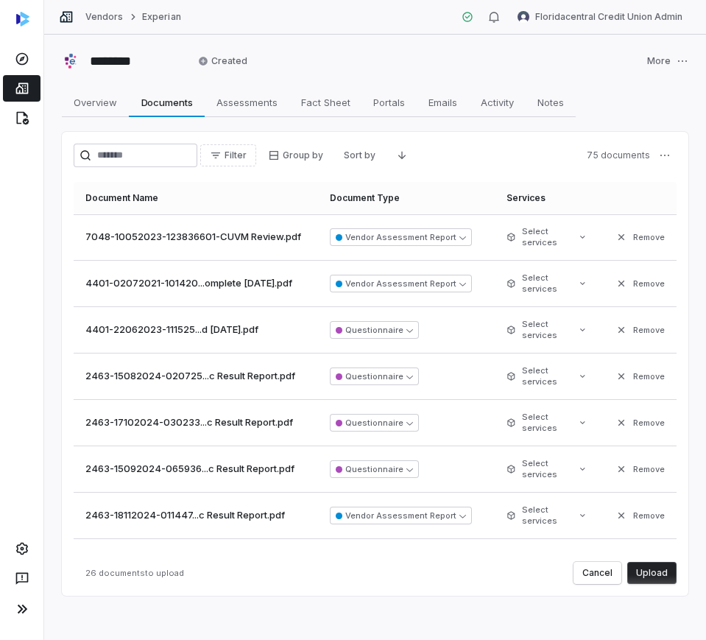
click at [617, 231] on button "Remove" at bounding box center [640, 237] width 58 height 27
click at [617, 270] on button "Remove" at bounding box center [640, 283] width 58 height 27
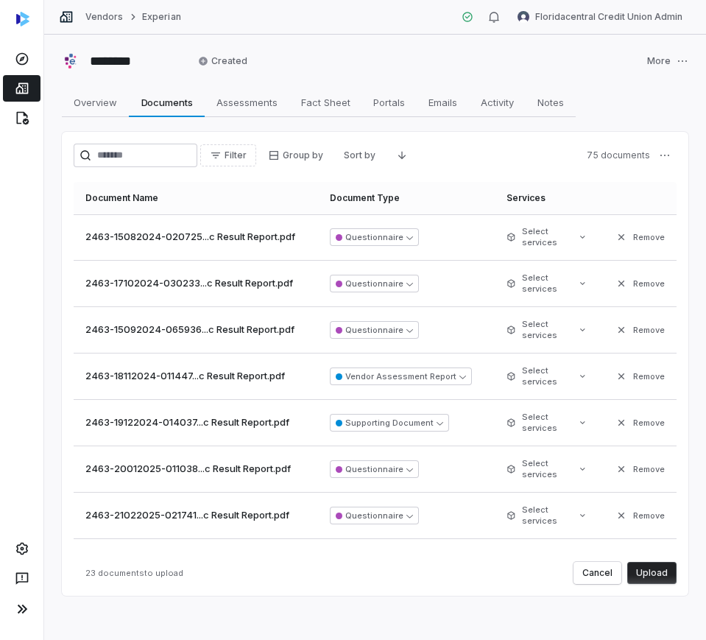
click at [617, 231] on button "Remove" at bounding box center [640, 237] width 58 height 27
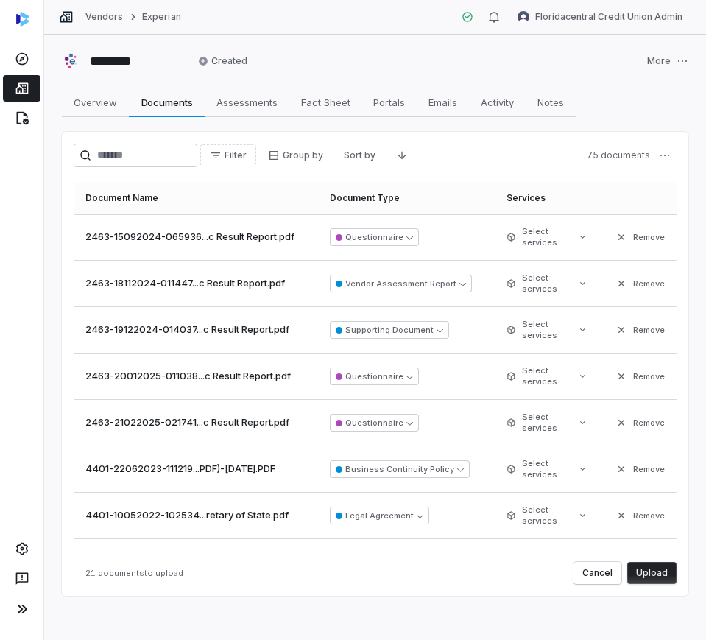
click at [617, 231] on button "Remove" at bounding box center [640, 237] width 58 height 27
click at [617, 270] on button "Remove" at bounding box center [640, 283] width 58 height 27
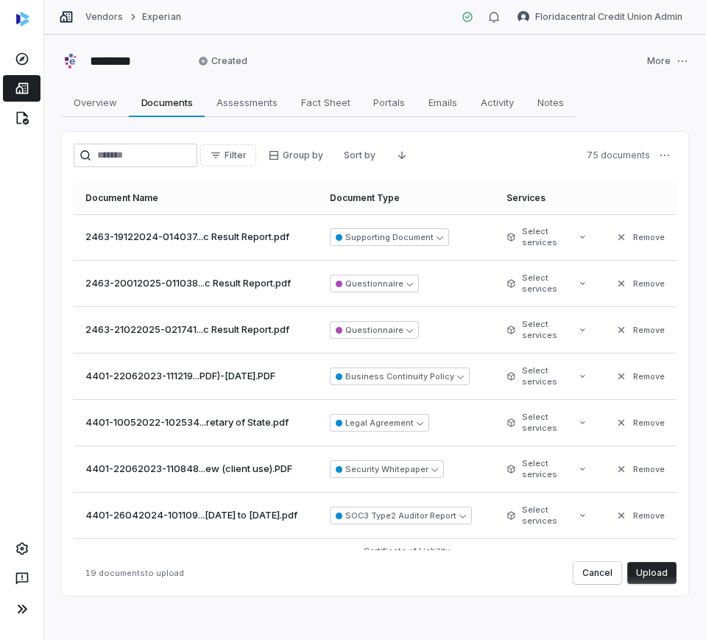
click at [617, 231] on button "Remove" at bounding box center [640, 237] width 58 height 27
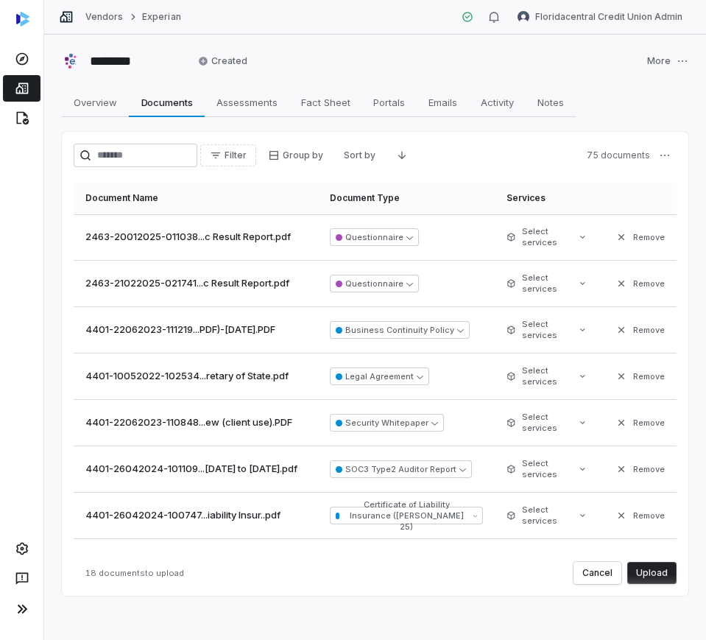
click at [617, 231] on button "Remove" at bounding box center [640, 237] width 58 height 27
click at [617, 270] on button "Remove" at bounding box center [640, 283] width 58 height 27
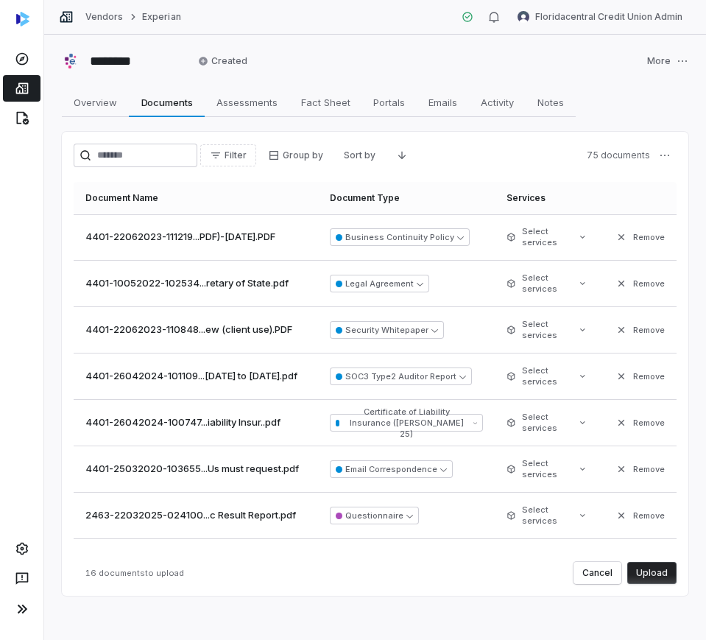
click at [617, 231] on button "Remove" at bounding box center [640, 237] width 58 height 27
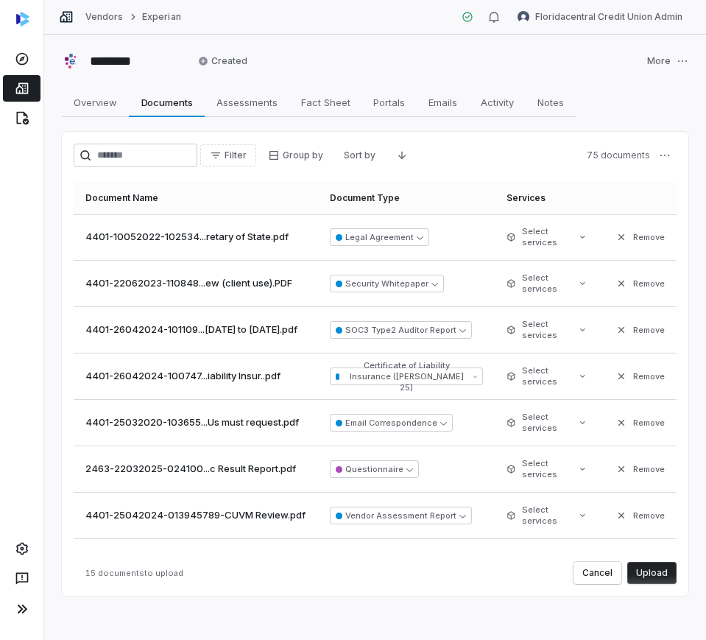
click at [617, 231] on button "Remove" at bounding box center [640, 237] width 58 height 27
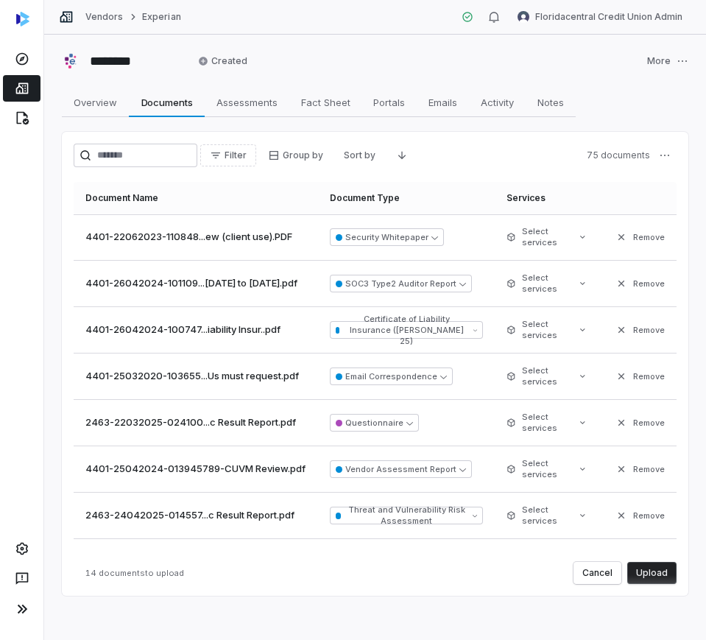
click at [617, 231] on button "Remove" at bounding box center [640, 237] width 58 height 27
click at [617, 270] on button "Remove" at bounding box center [640, 283] width 58 height 27
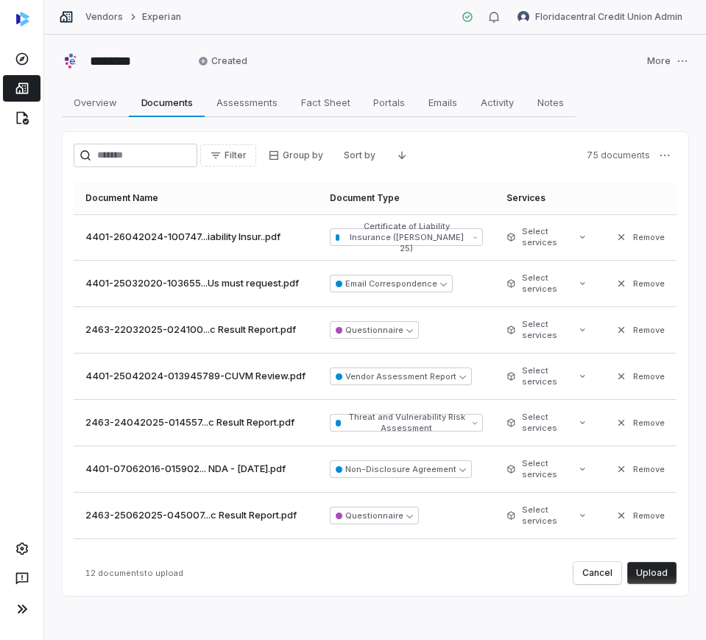
click at [617, 231] on button "Remove" at bounding box center [640, 237] width 58 height 27
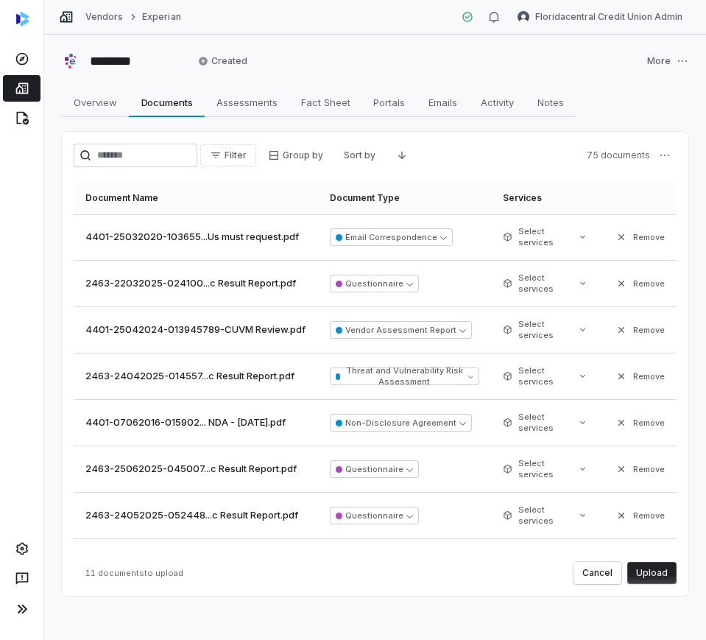
click at [617, 231] on button "Remove" at bounding box center [640, 237] width 58 height 27
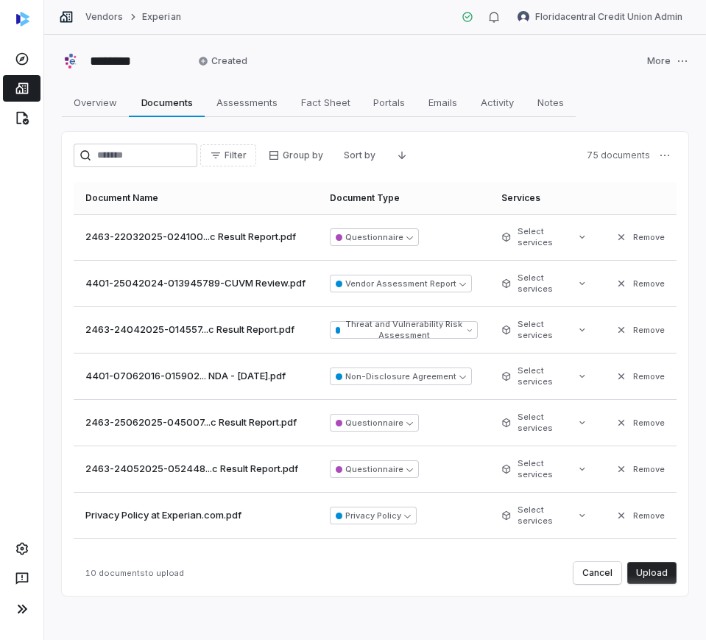
click at [617, 231] on button "Remove" at bounding box center [640, 237] width 58 height 27
click at [617, 270] on button "Remove" at bounding box center [640, 283] width 58 height 27
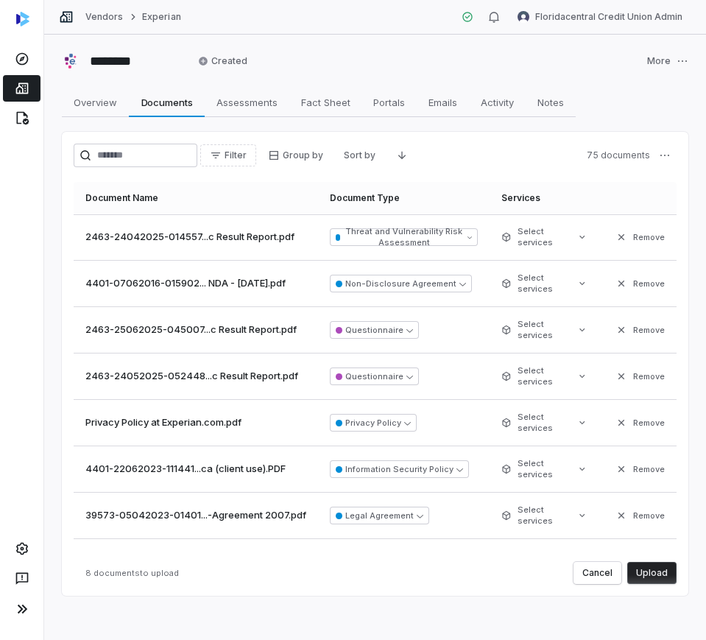
click at [617, 231] on button "Remove" at bounding box center [640, 237] width 58 height 27
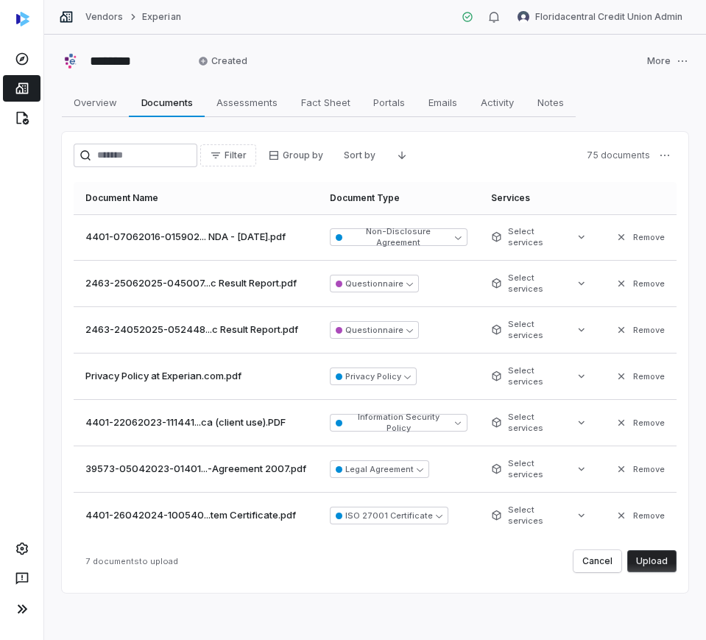
click at [617, 231] on icon "button" at bounding box center [621, 237] width 12 height 12
click at [617, 278] on icon "button" at bounding box center [621, 284] width 12 height 12
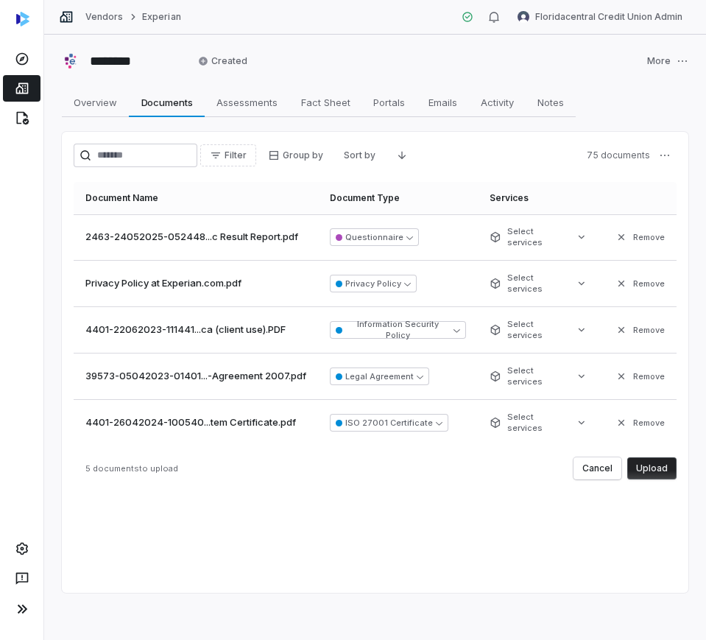
click at [617, 231] on icon "button" at bounding box center [621, 237] width 12 height 12
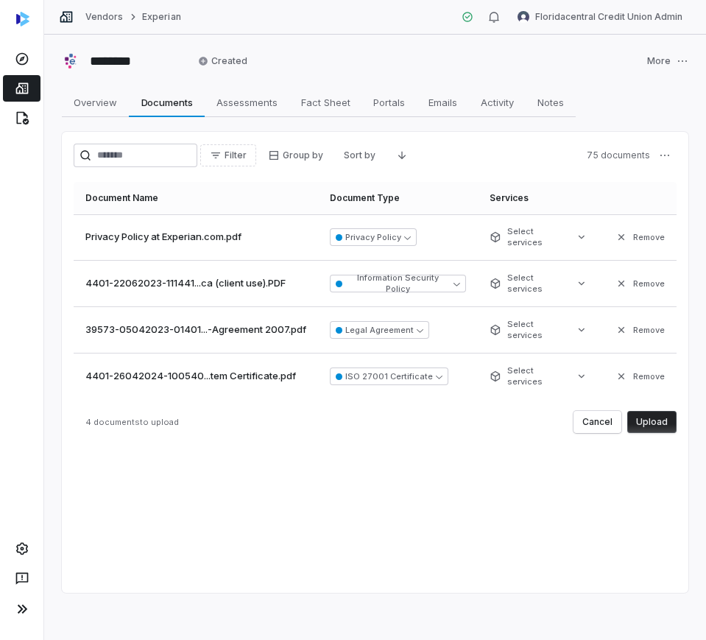
click at [617, 231] on icon "button" at bounding box center [621, 237] width 12 height 12
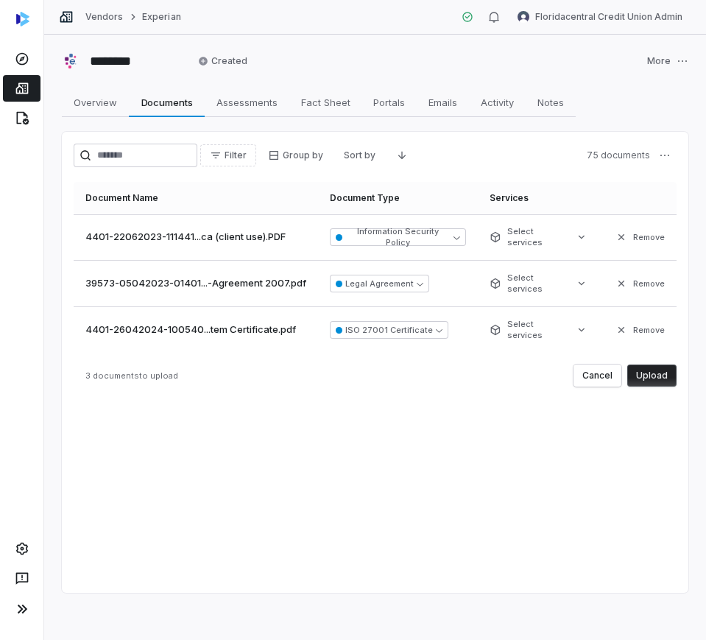
click at [617, 231] on icon "button" at bounding box center [621, 237] width 12 height 12
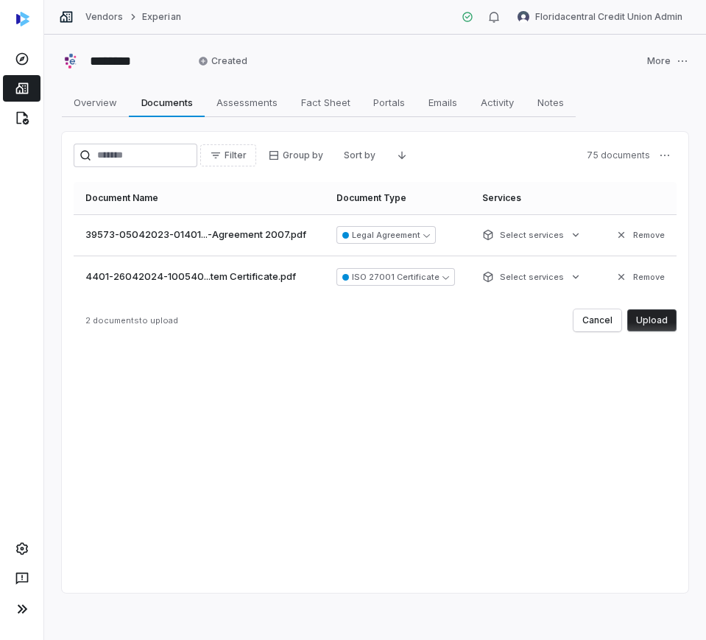
click at [617, 231] on icon "button" at bounding box center [621, 235] width 12 height 12
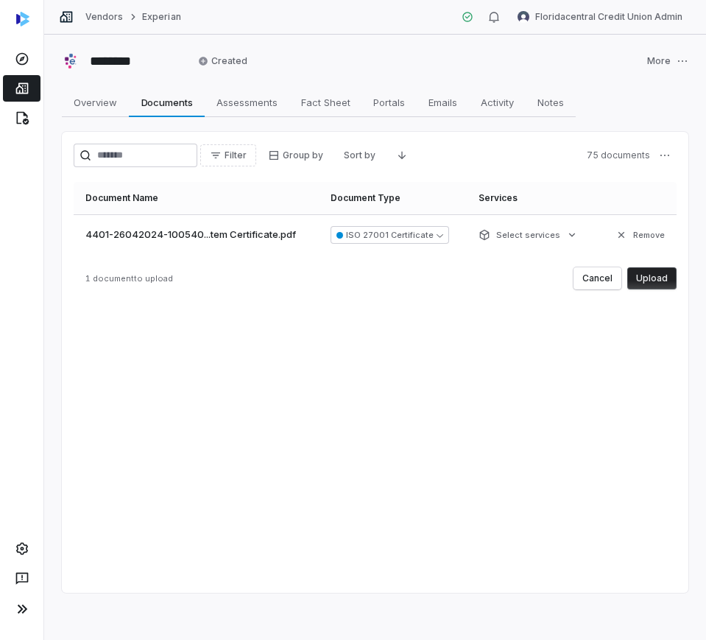
click at [617, 231] on icon "button" at bounding box center [621, 235] width 12 height 12
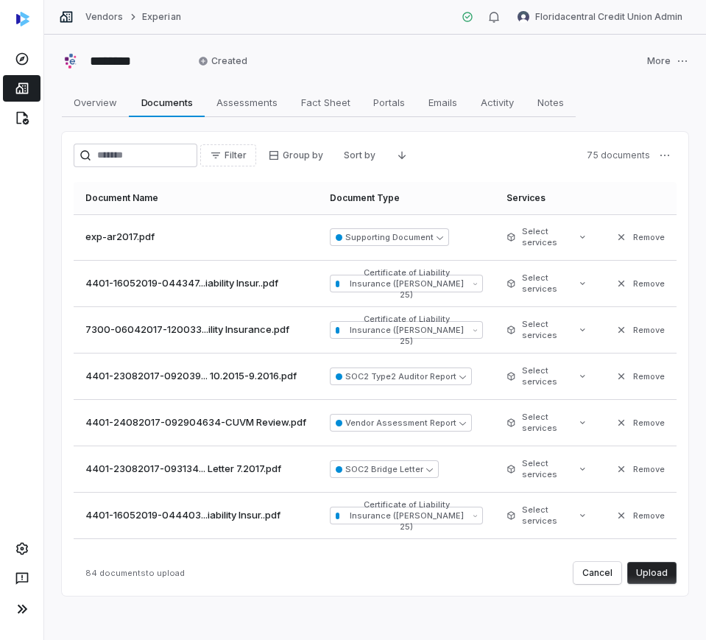
click at [653, 572] on button "Upload" at bounding box center [651, 573] width 49 height 22
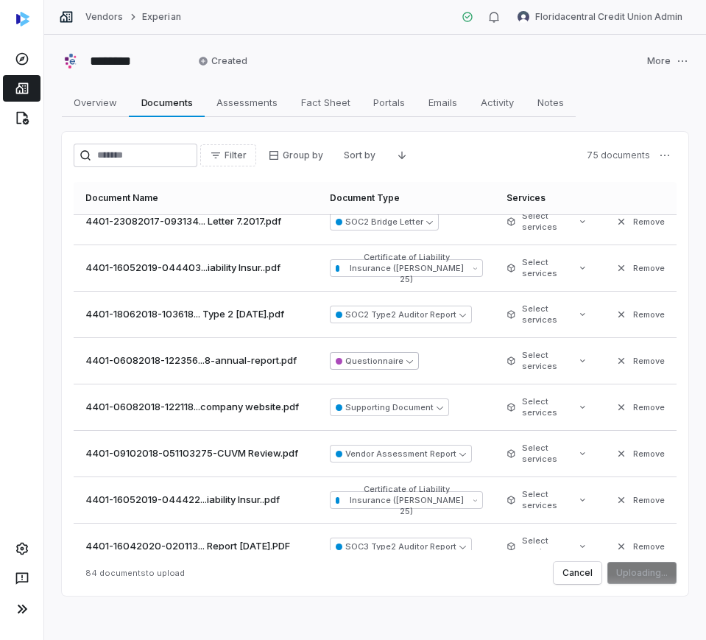
scroll to position [276, 0]
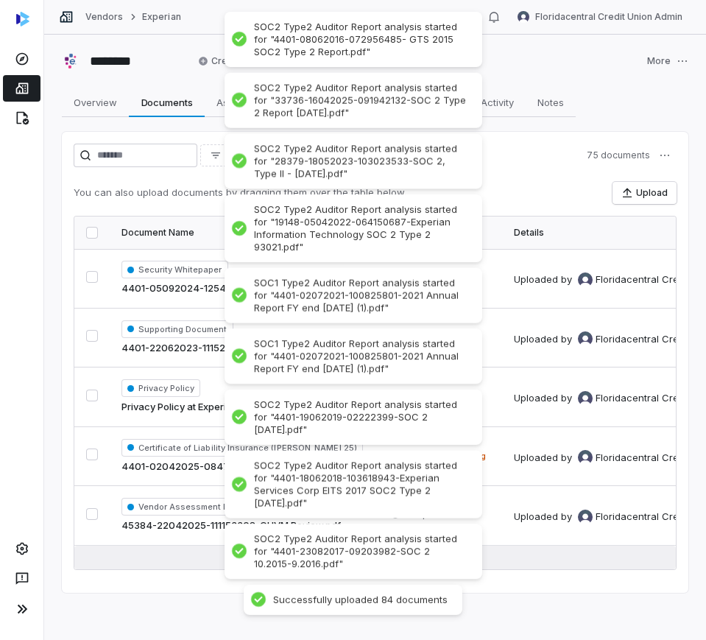
click at [596, 560] on button "1 - 5 of 75 • Show more documents" at bounding box center [375, 558] width 602 height 24
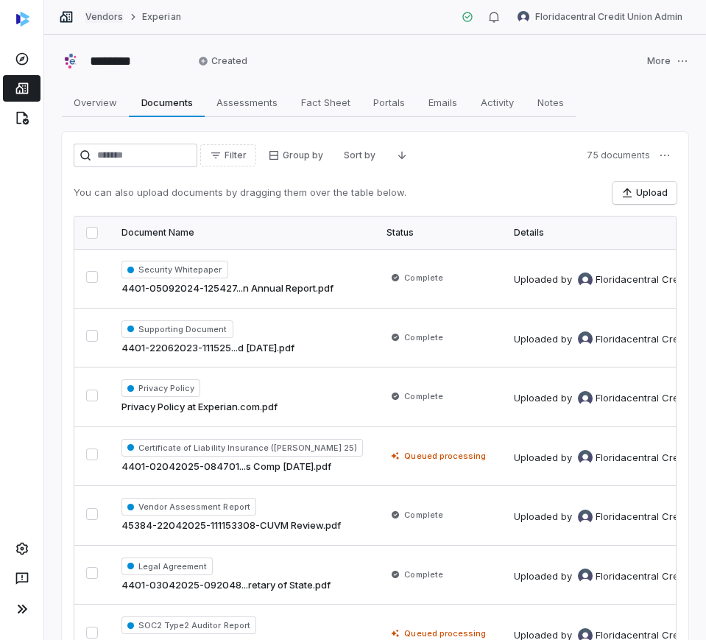
click at [88, 20] on link "Vendors" at bounding box center [104, 17] width 38 height 12
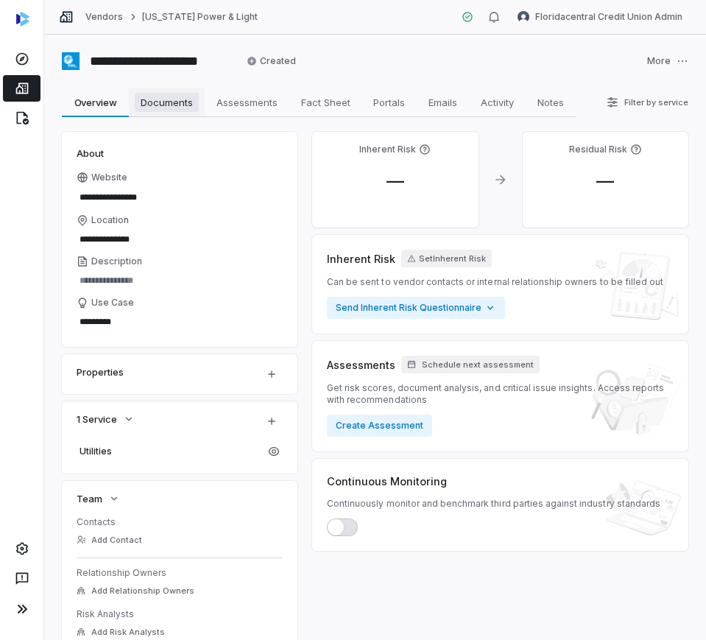
click at [183, 97] on span "Documents" at bounding box center [167, 102] width 64 height 19
type textarea "*"
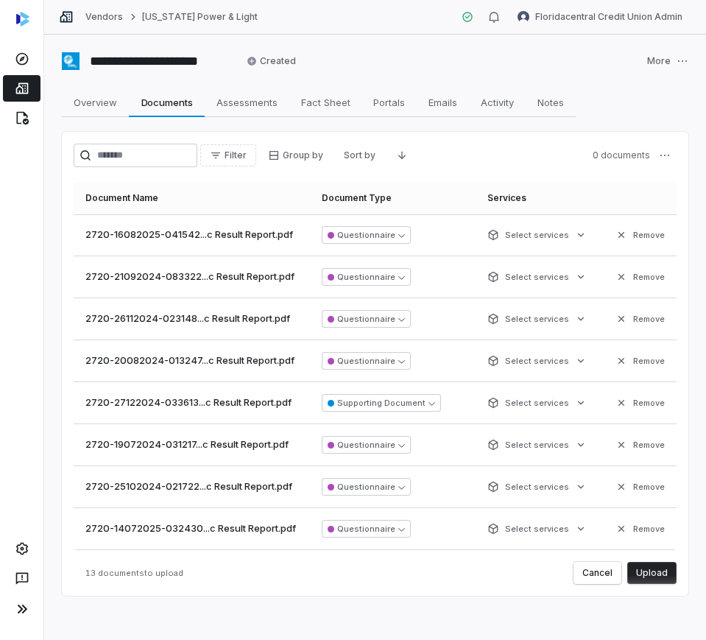
click at [640, 574] on button "Upload" at bounding box center [651, 573] width 49 height 22
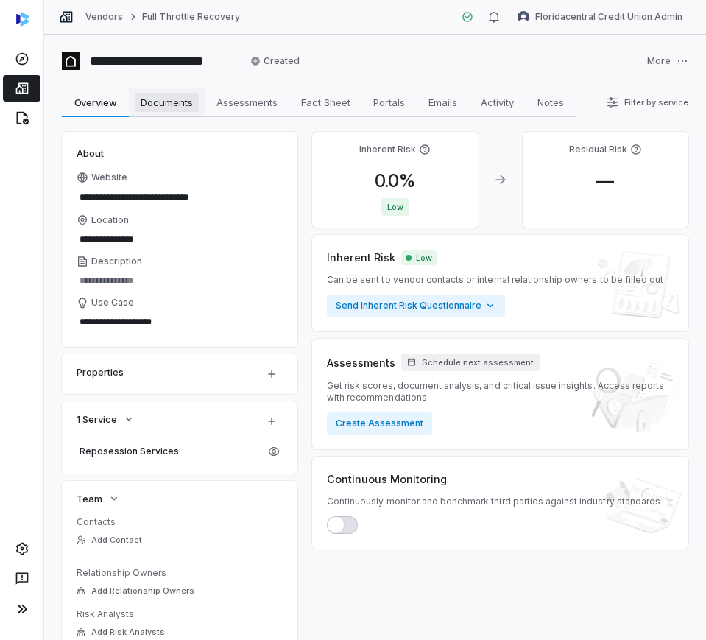
click at [181, 104] on span "Documents" at bounding box center [167, 102] width 64 height 19
type textarea "*"
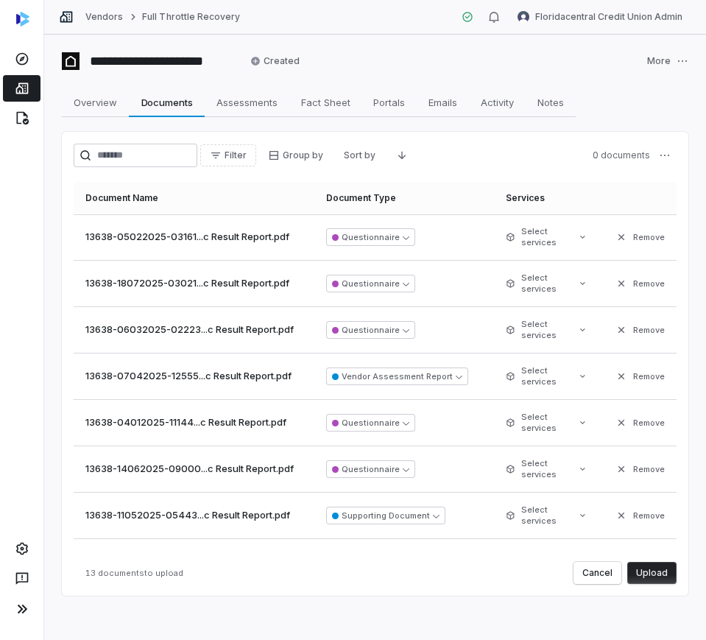
click at [646, 569] on button "Upload" at bounding box center [651, 573] width 49 height 22
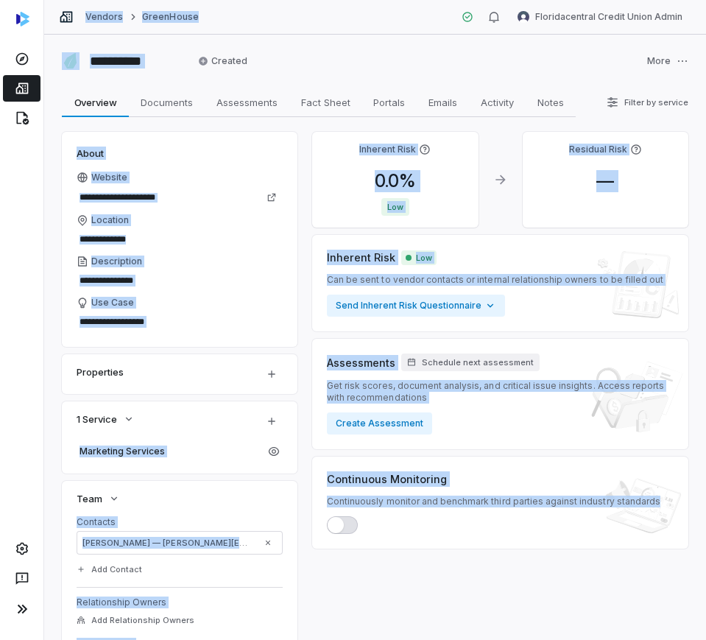
click at [196, 158] on div "**********" at bounding box center [180, 239] width 236 height 215
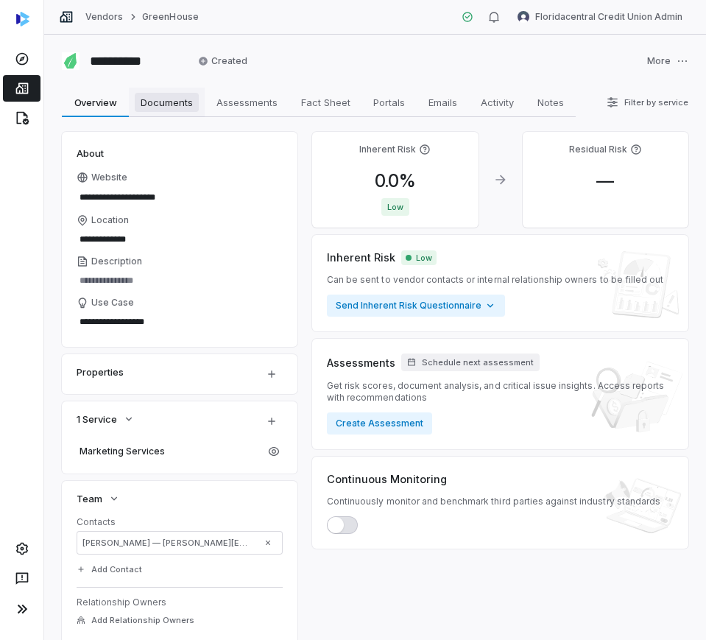
click at [186, 96] on span "Documents" at bounding box center [167, 102] width 64 height 19
type textarea "*"
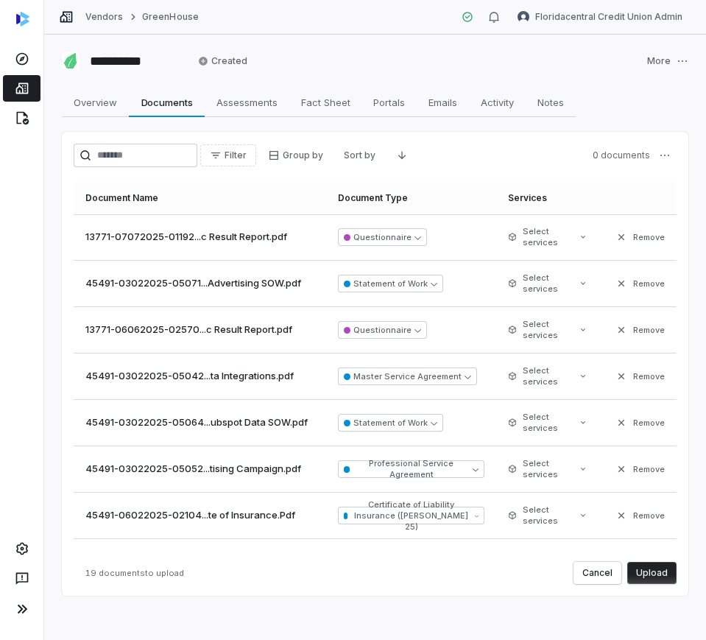
click at [641, 579] on button "Upload" at bounding box center [651, 573] width 49 height 22
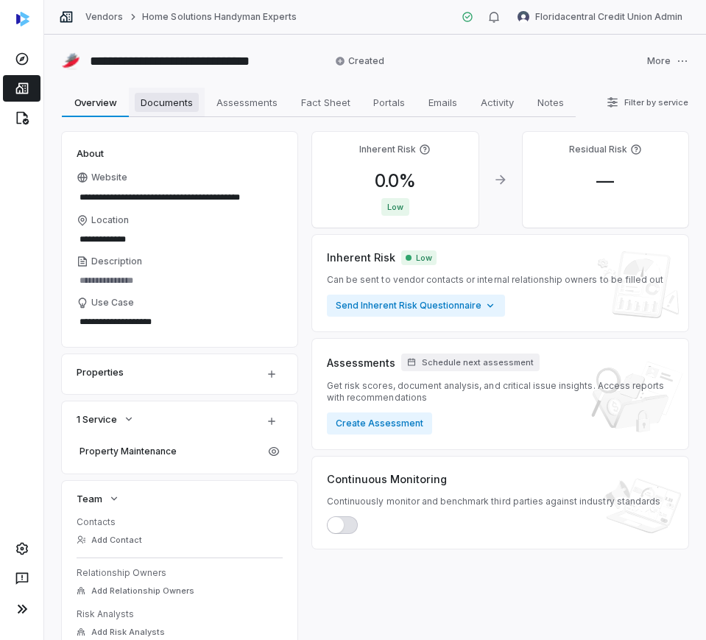
click at [179, 94] on span "Documents" at bounding box center [167, 102] width 64 height 19
type textarea "*"
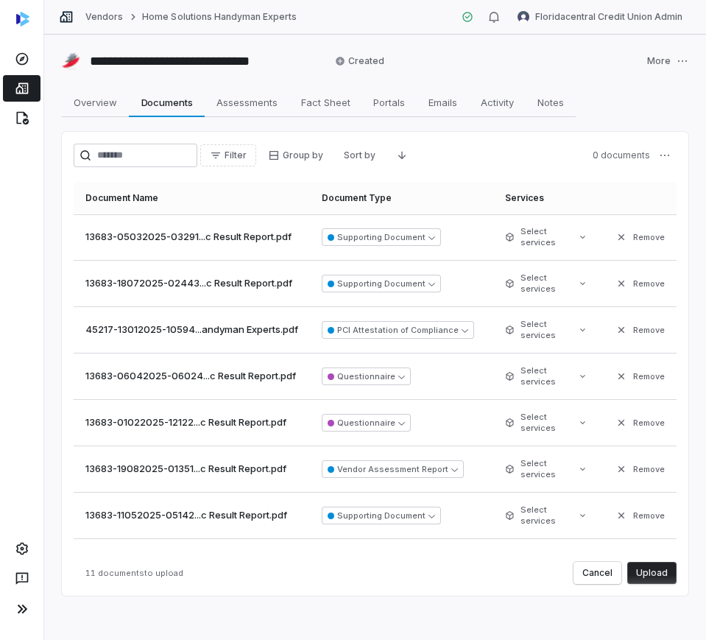
click at [659, 566] on button "Upload" at bounding box center [651, 573] width 49 height 22
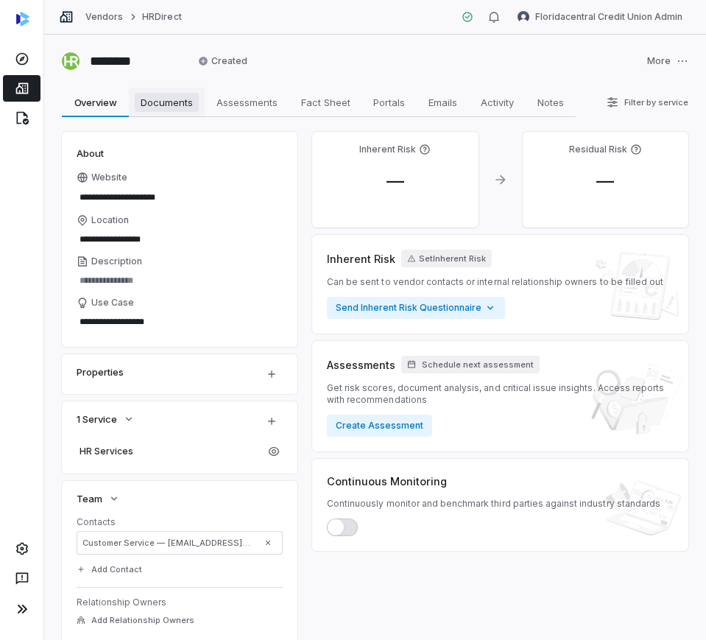
click at [152, 102] on span "Documents" at bounding box center [167, 102] width 64 height 19
type textarea "*"
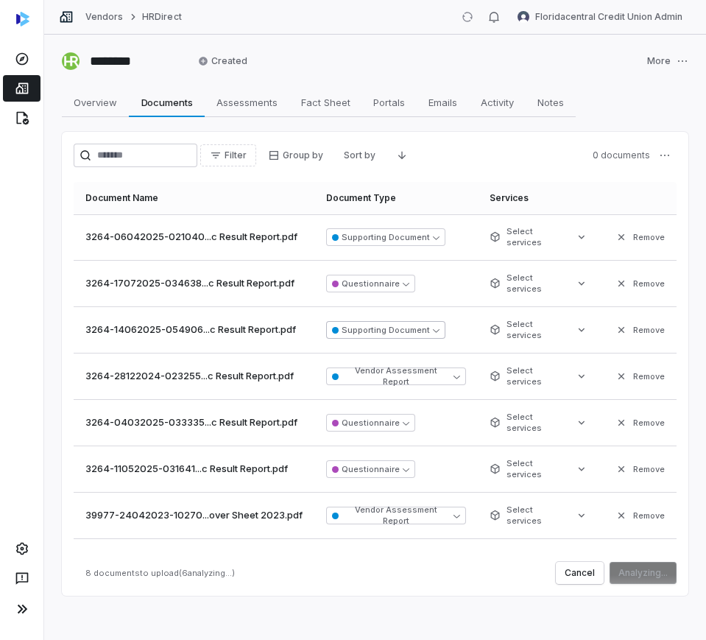
scroll to position [293, 0]
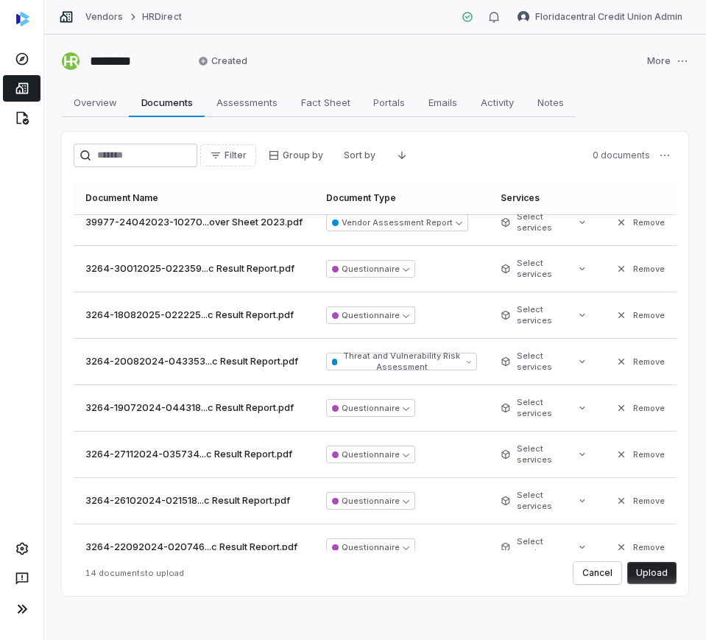
click at [649, 578] on button "Upload" at bounding box center [651, 573] width 49 height 22
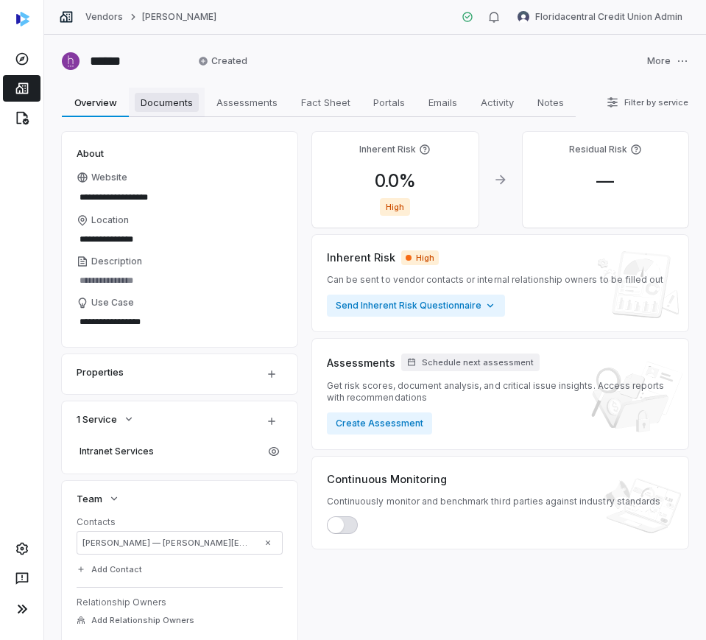
click at [160, 109] on span "Documents" at bounding box center [167, 102] width 64 height 19
type textarea "*"
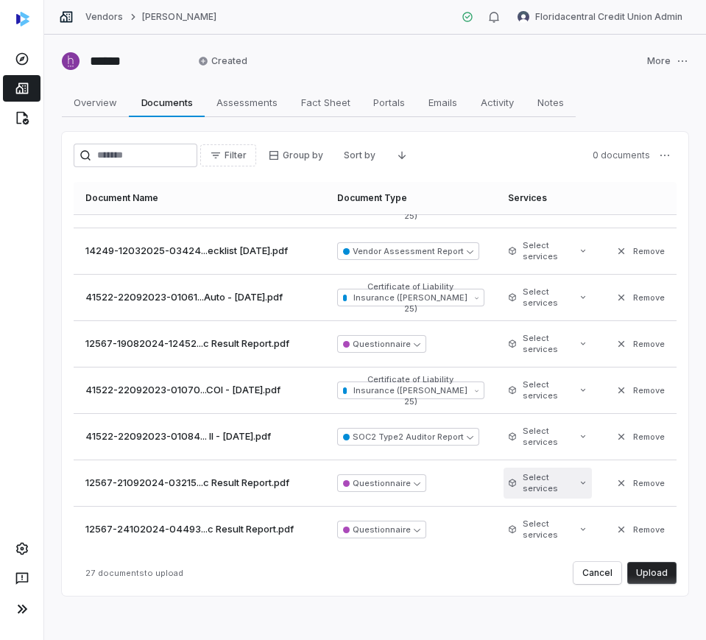
scroll to position [916, 0]
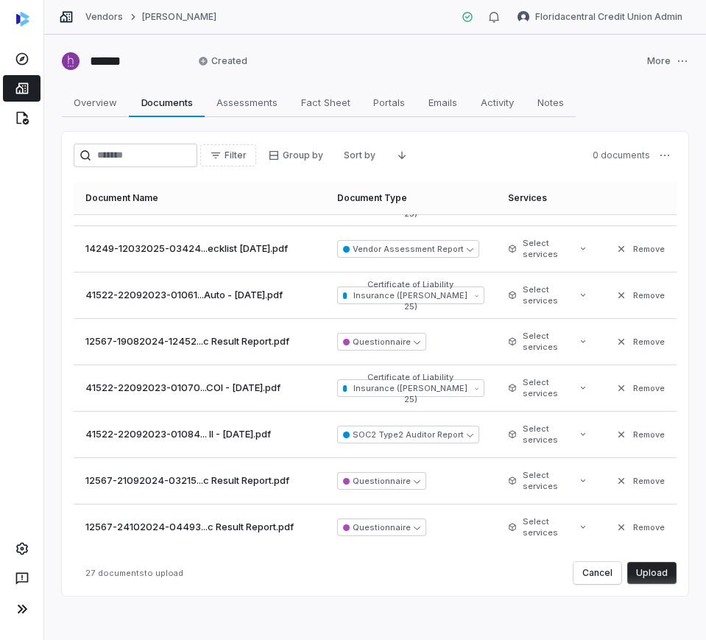
click at [660, 571] on button "Upload" at bounding box center [651, 573] width 49 height 22
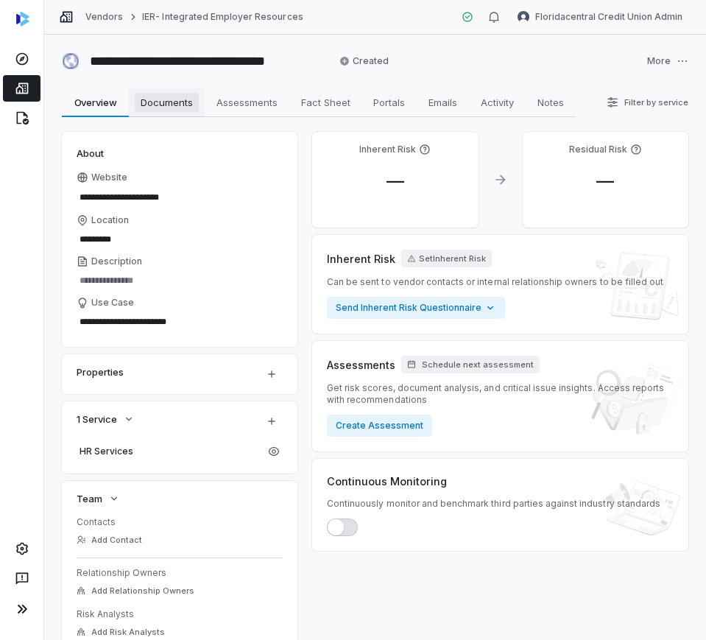
drag, startPoint x: 164, startPoint y: 91, endPoint x: 155, endPoint y: 91, distance: 9.6
click at [164, 91] on link "Documents Documents" at bounding box center [167, 102] width 76 height 29
type textarea "*"
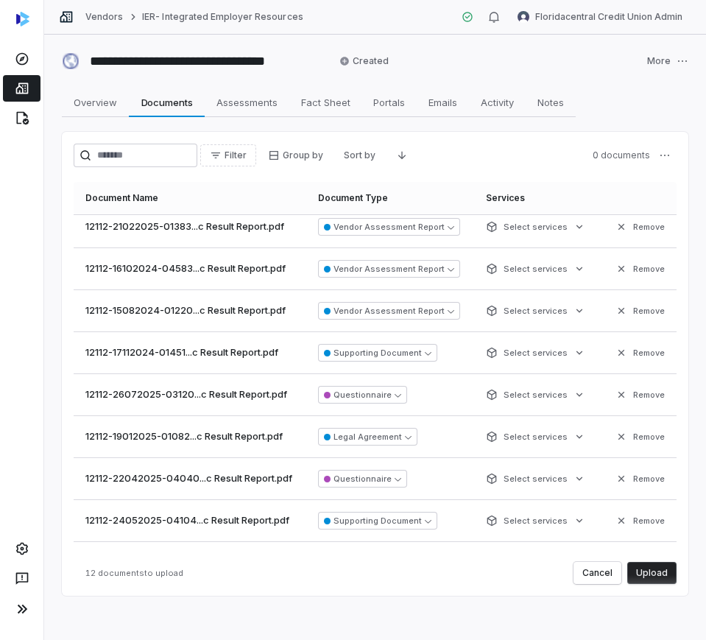
scroll to position [220, 0]
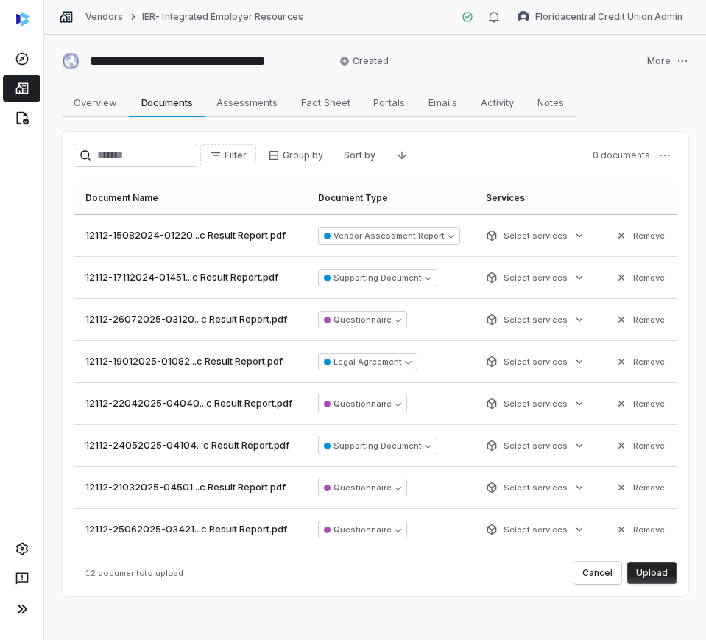
click at [639, 582] on button "Upload" at bounding box center [651, 573] width 49 height 22
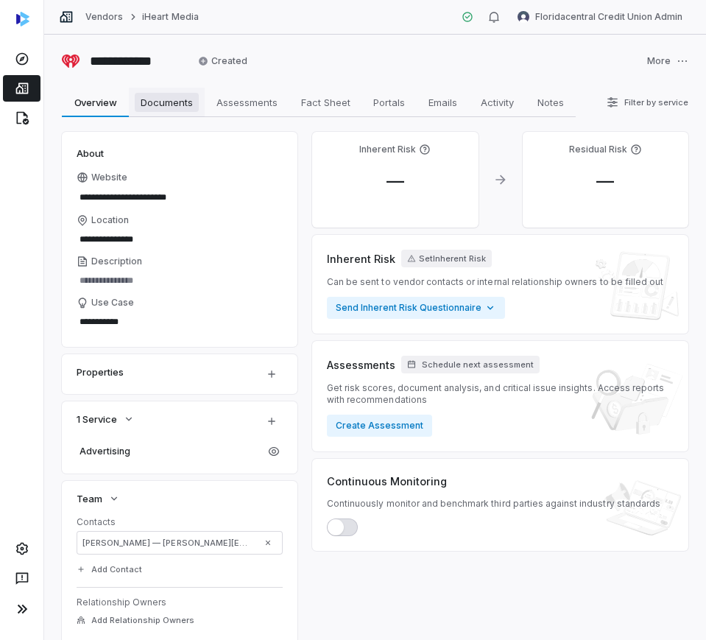
click at [191, 94] on span "Documents" at bounding box center [167, 102] width 64 height 19
type textarea "*"
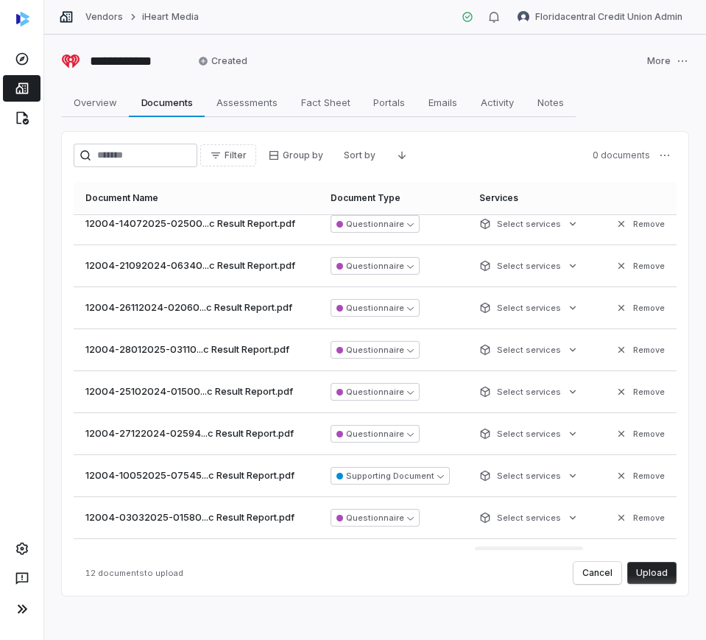
scroll to position [167, 0]
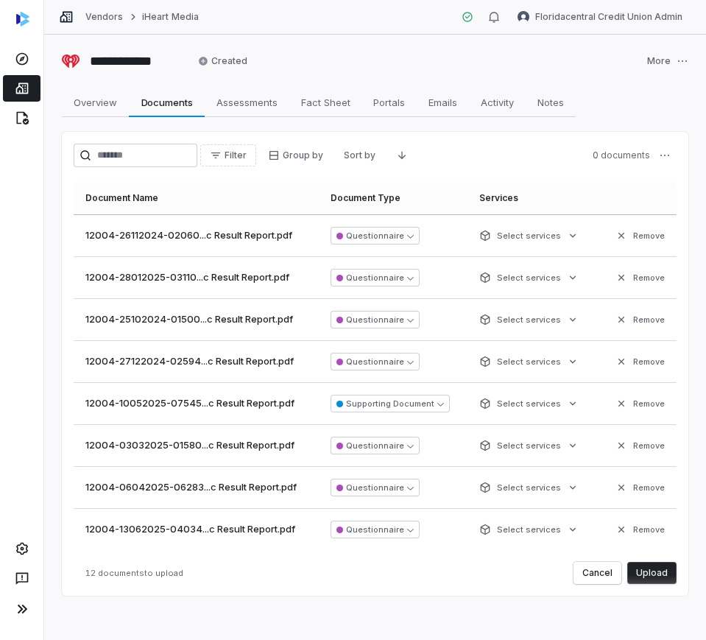
click at [640, 573] on button "Upload" at bounding box center [651, 573] width 49 height 22
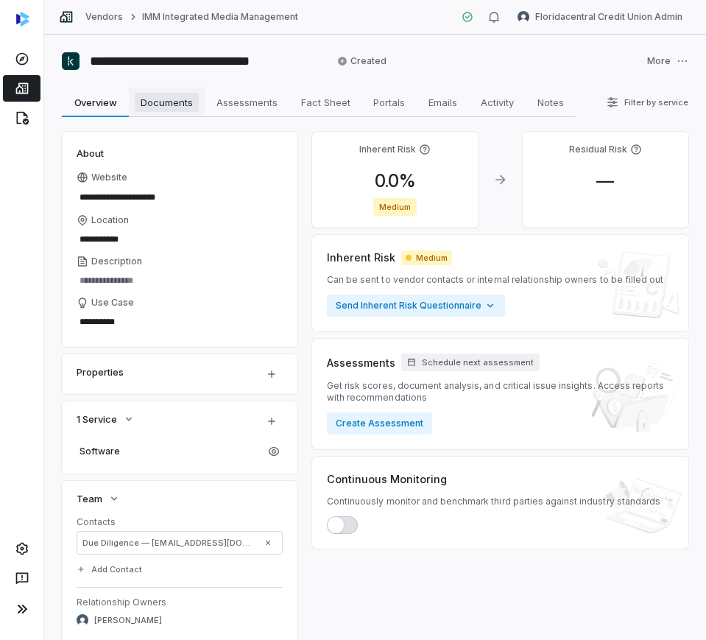
click at [154, 99] on span "Documents" at bounding box center [167, 102] width 64 height 19
type textarea "*"
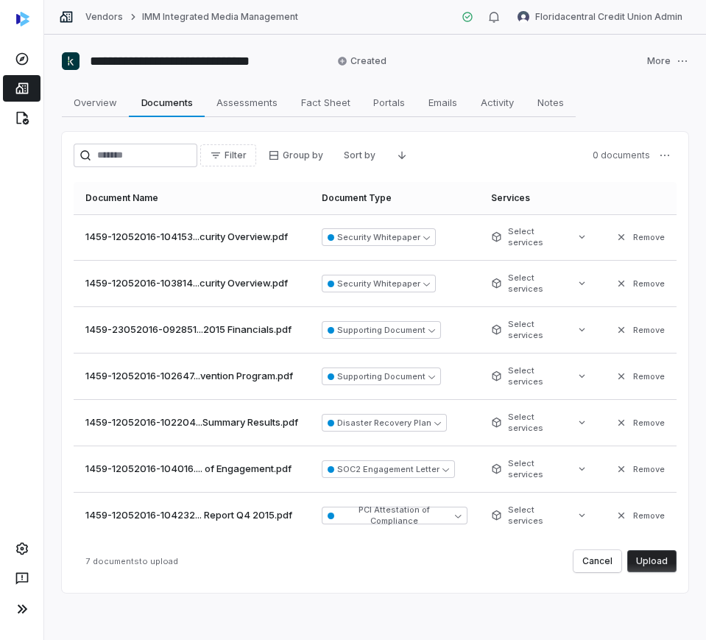
click at [666, 565] on button "Upload" at bounding box center [651, 561] width 49 height 22
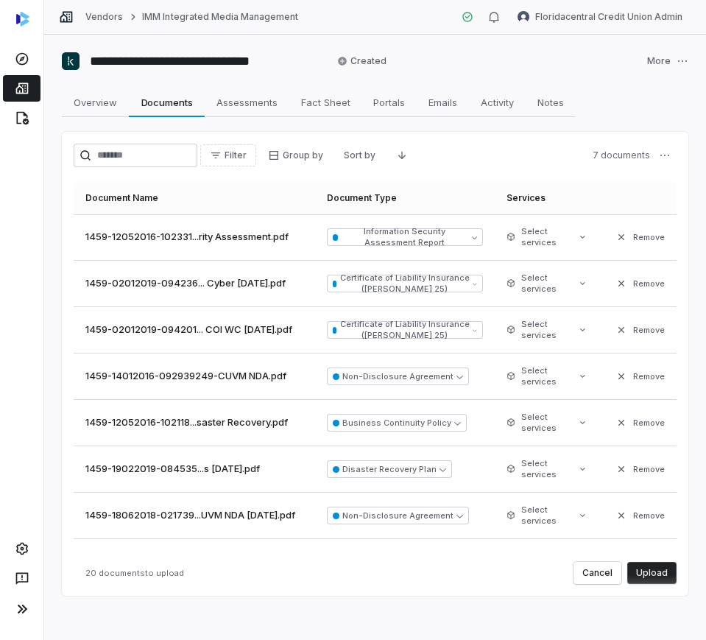
click at [644, 562] on button "Upload" at bounding box center [651, 573] width 49 height 22
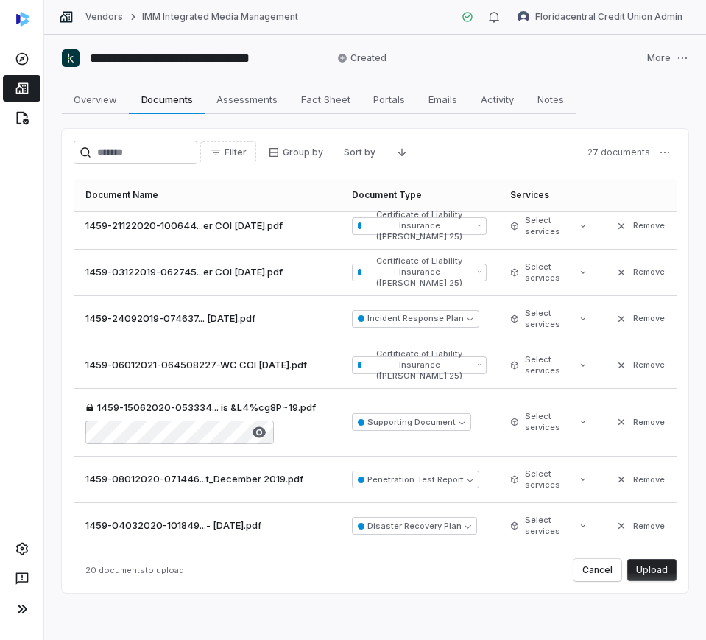
scroll to position [678, 0]
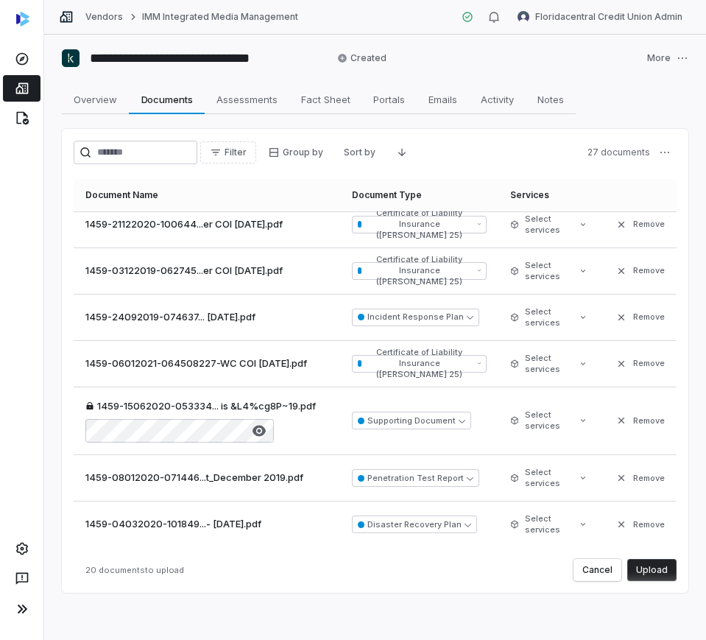
click at [658, 571] on button "Upload" at bounding box center [651, 570] width 49 height 22
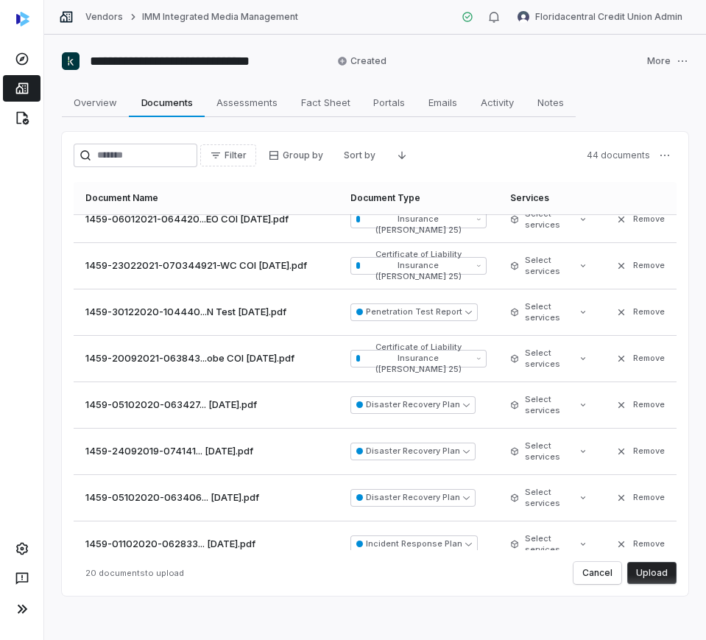
scroll to position [613, 0]
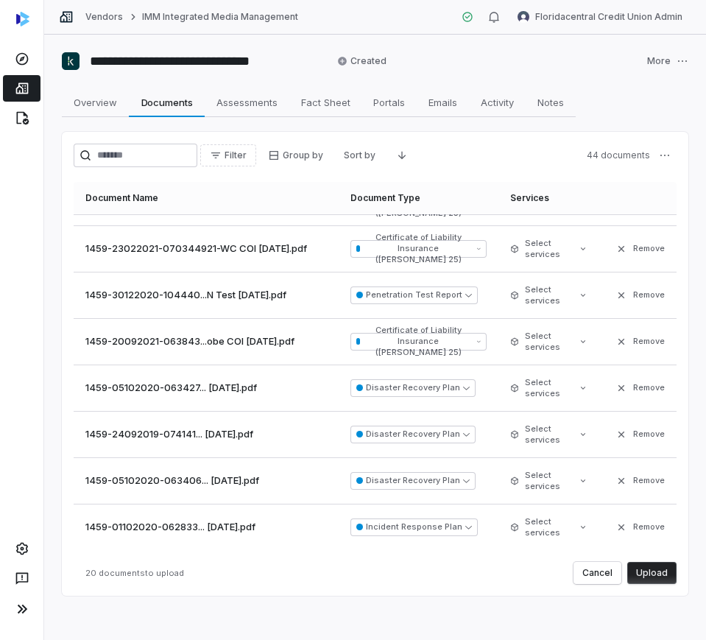
click at [657, 575] on button "Upload" at bounding box center [651, 573] width 49 height 22
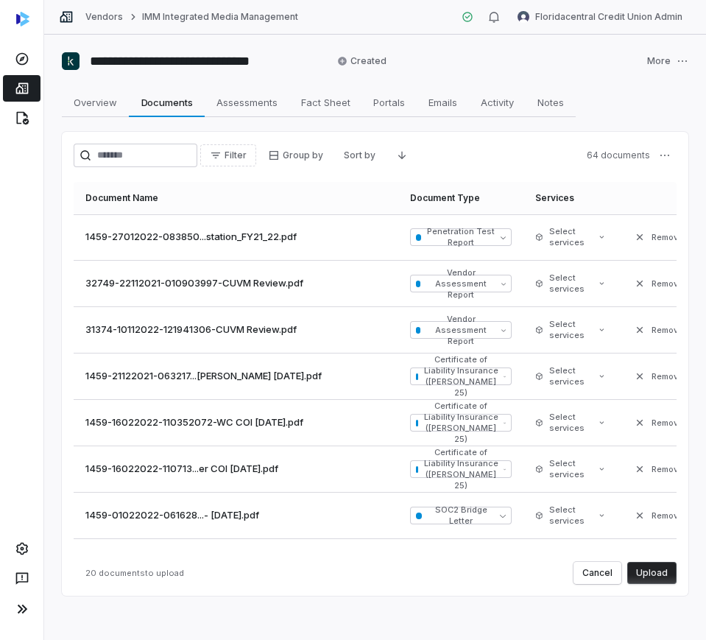
click at [638, 576] on button "Upload" at bounding box center [651, 573] width 49 height 22
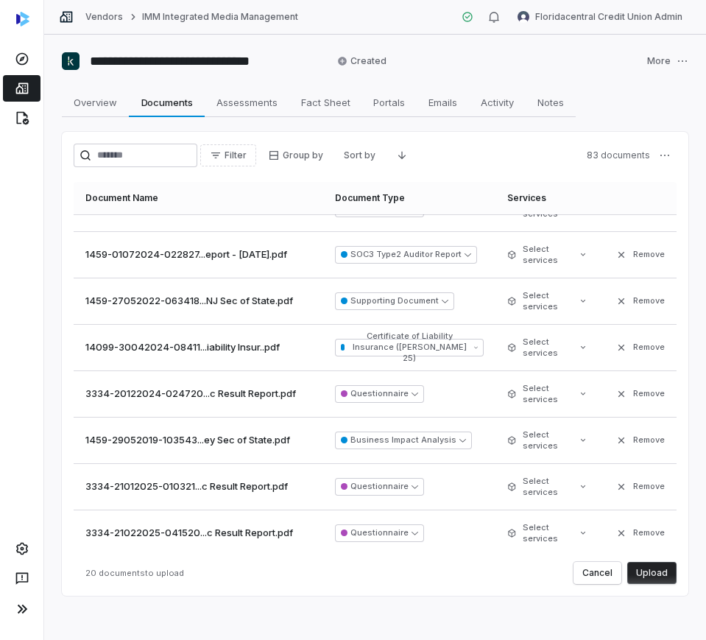
scroll to position [610, 0]
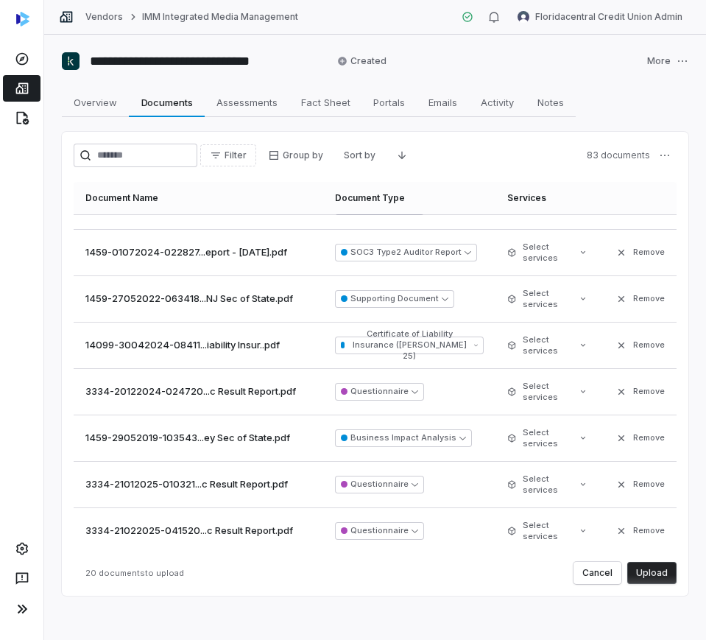
click at [646, 576] on button "Upload" at bounding box center [651, 573] width 49 height 22
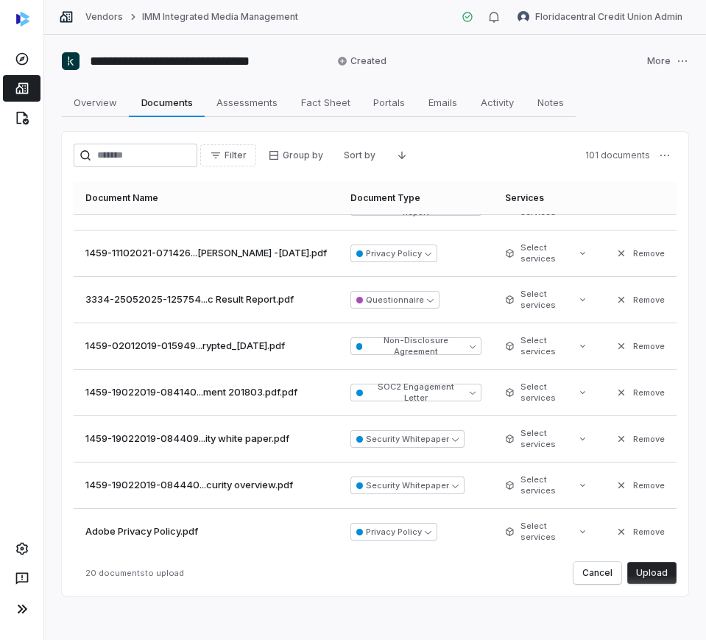
scroll to position [591, 0]
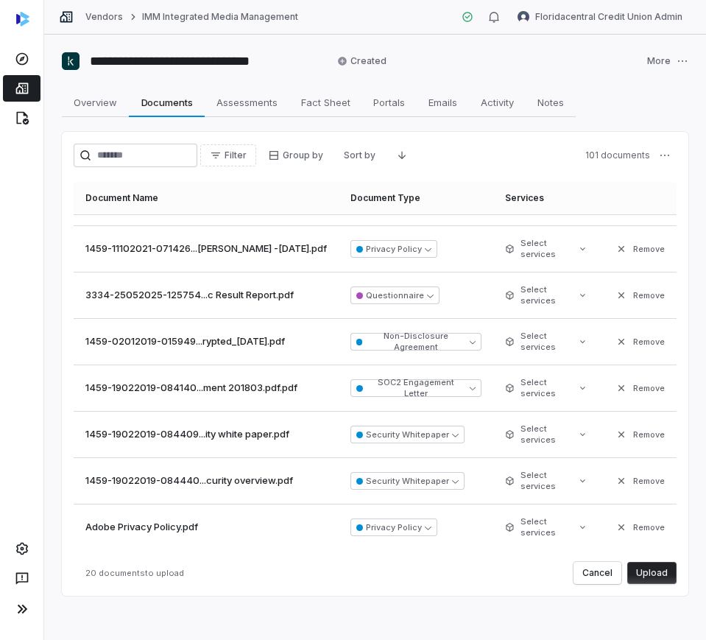
click at [637, 573] on button "Upload" at bounding box center [651, 573] width 49 height 22
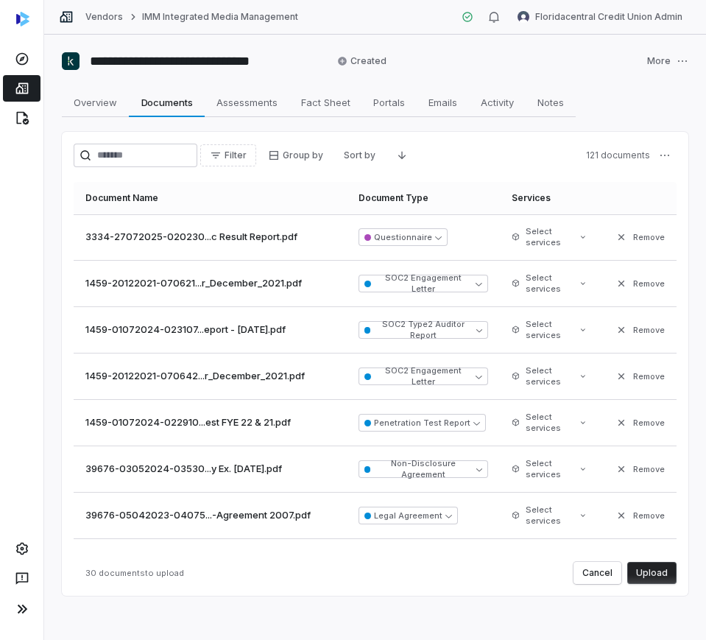
click at [627, 566] on button "Upload" at bounding box center [651, 573] width 49 height 22
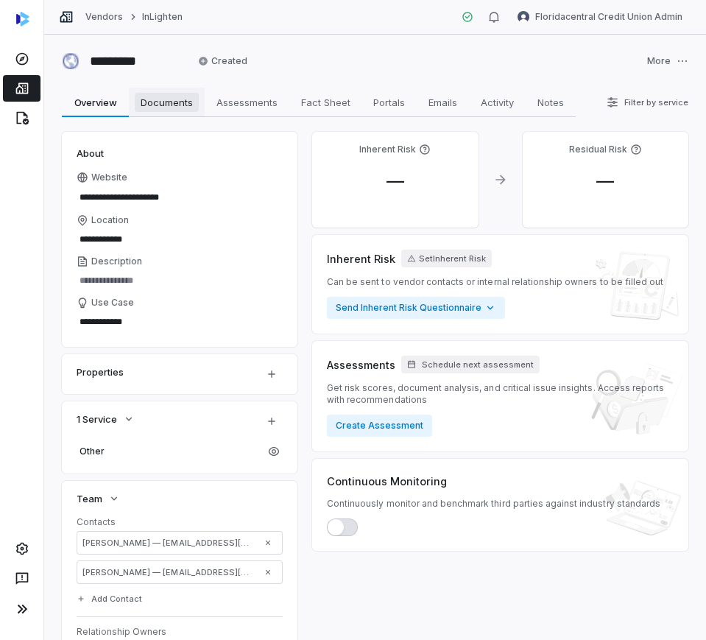
click at [172, 88] on link "Documents Documents" at bounding box center [167, 102] width 76 height 29
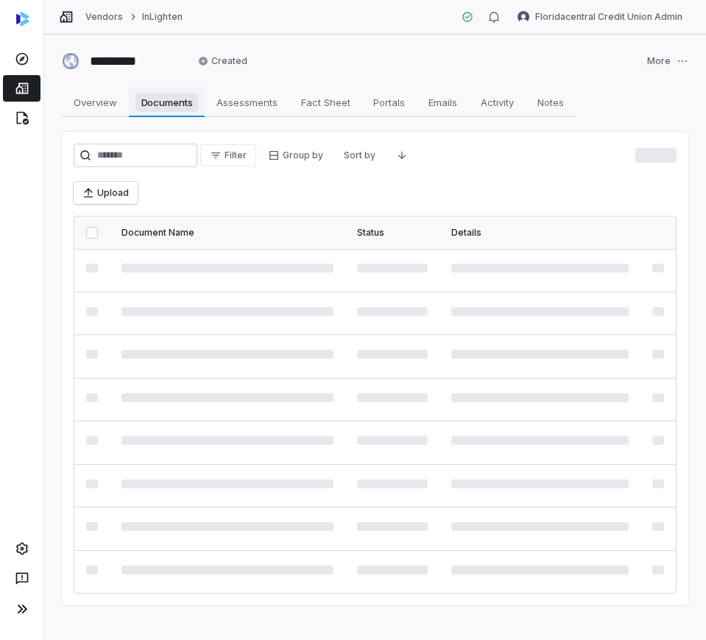
type textarea "*"
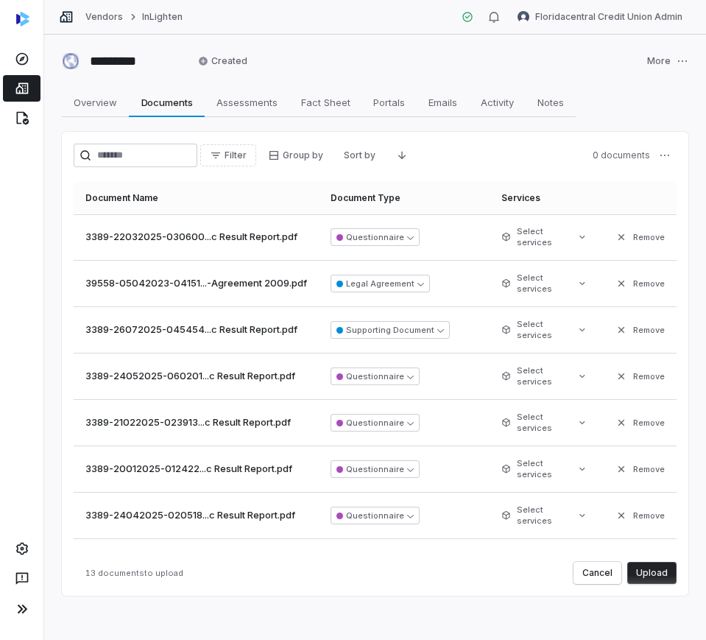
click at [647, 578] on button "Upload" at bounding box center [651, 573] width 49 height 22
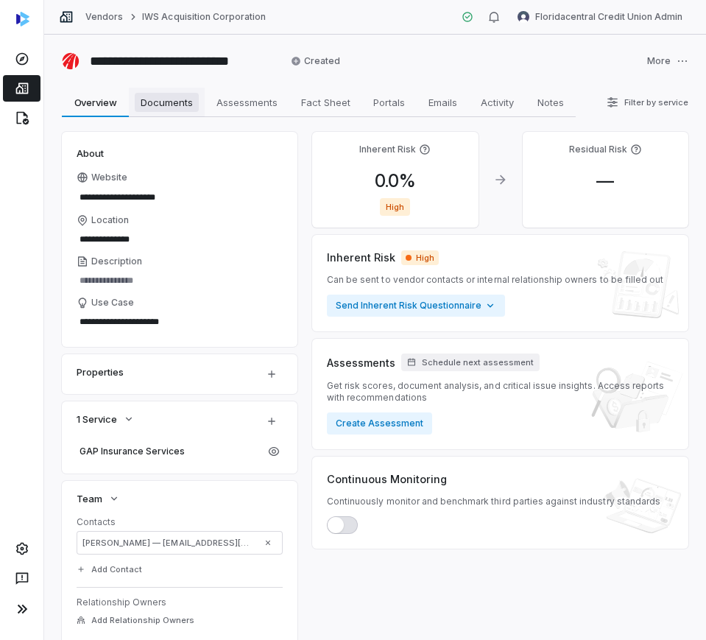
click at [142, 114] on link "Documents Documents" at bounding box center [167, 102] width 76 height 29
type textarea "*"
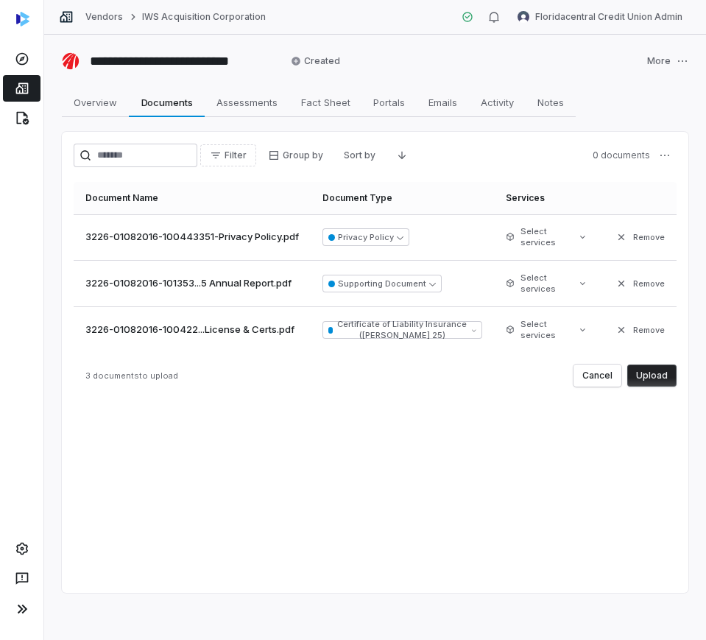
click at [652, 377] on button "Upload" at bounding box center [651, 375] width 49 height 22
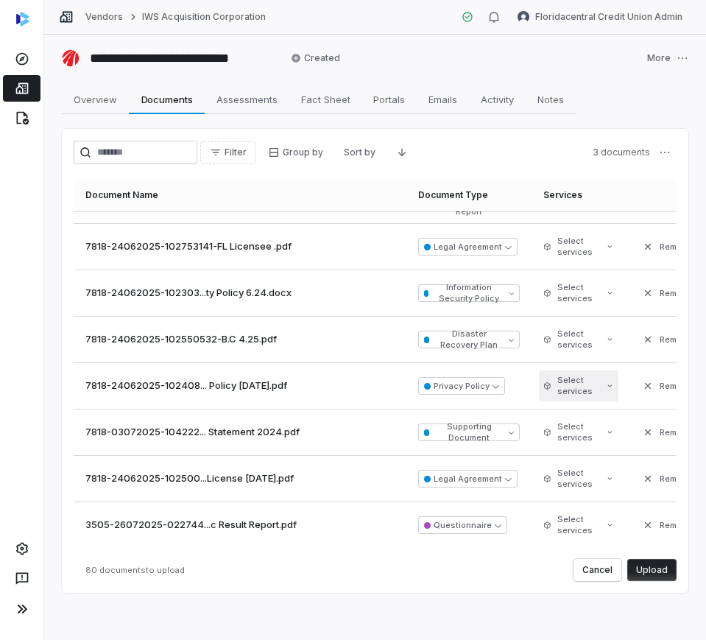
scroll to position [3374, 0]
click at [653, 570] on button "Upload" at bounding box center [651, 570] width 49 height 22
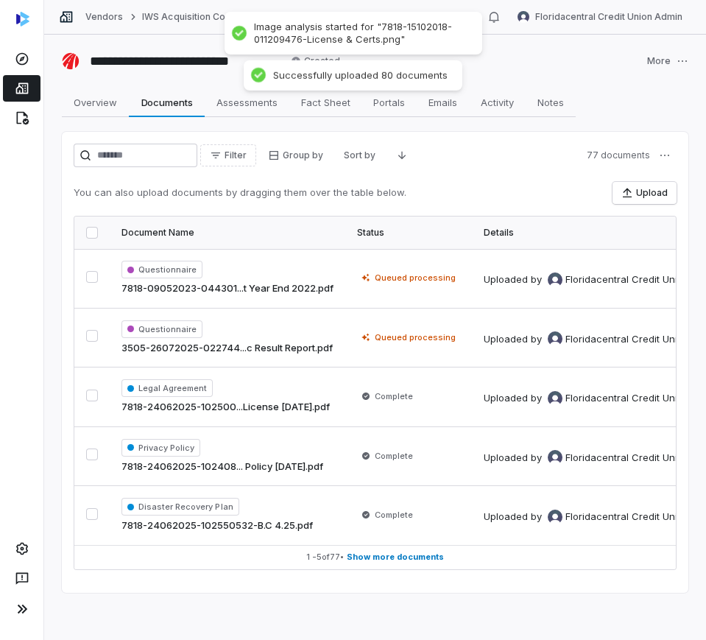
scroll to position [0, 0]
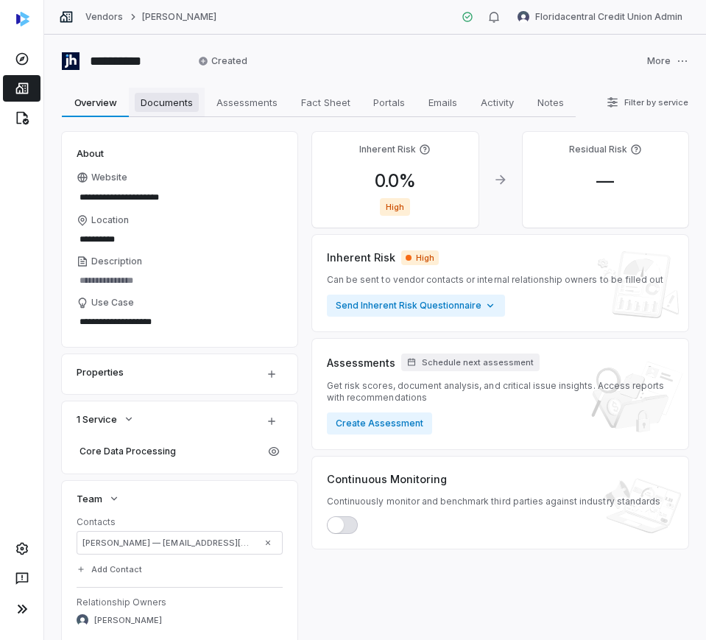
click at [172, 93] on span "Documents" at bounding box center [167, 102] width 64 height 19
type textarea "*"
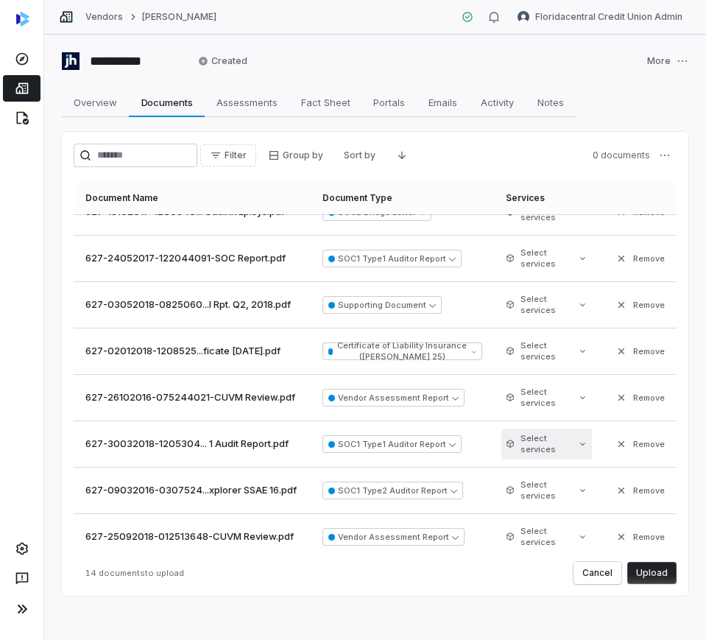
scroll to position [313, 0]
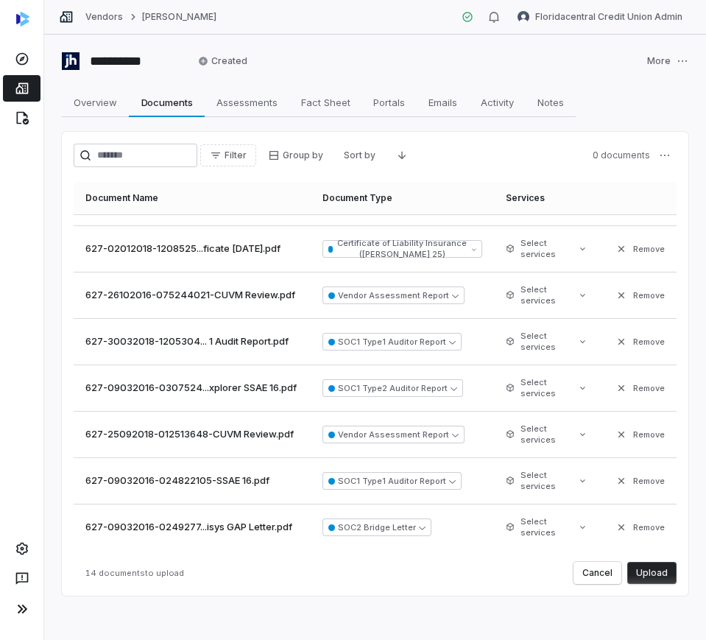
click at [652, 576] on button "Upload" at bounding box center [651, 573] width 49 height 22
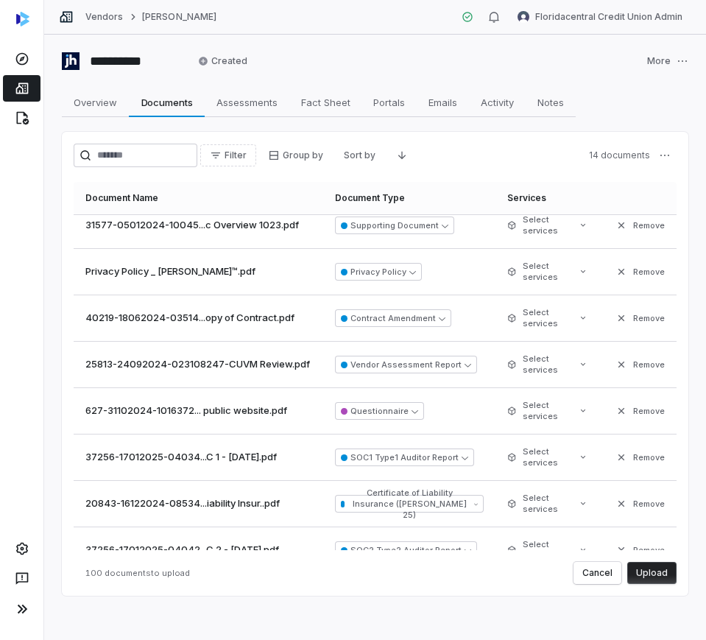
scroll to position [4302, 0]
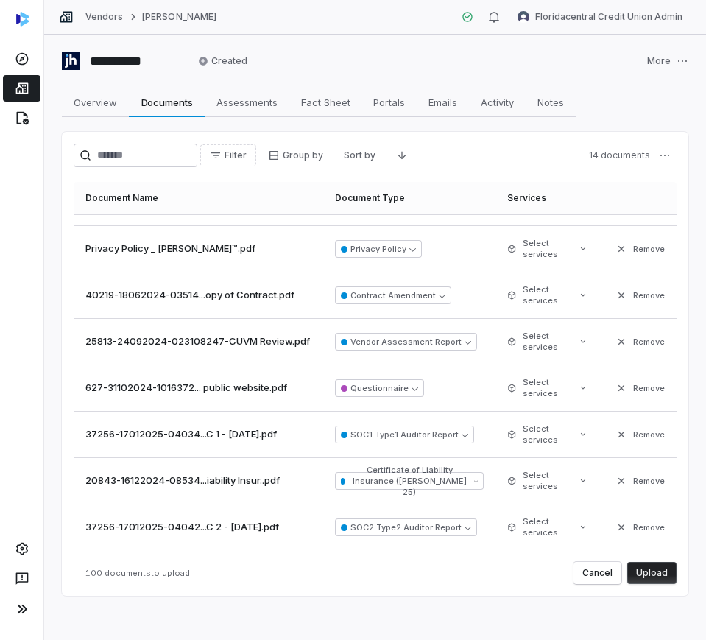
click at [655, 564] on button "Upload" at bounding box center [651, 573] width 49 height 22
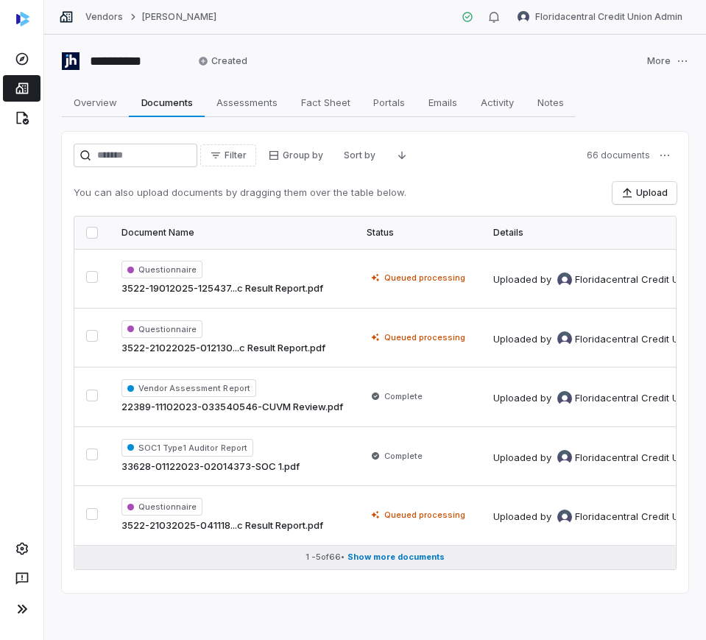
click at [389, 559] on span "Show more documents" at bounding box center [396, 556] width 97 height 11
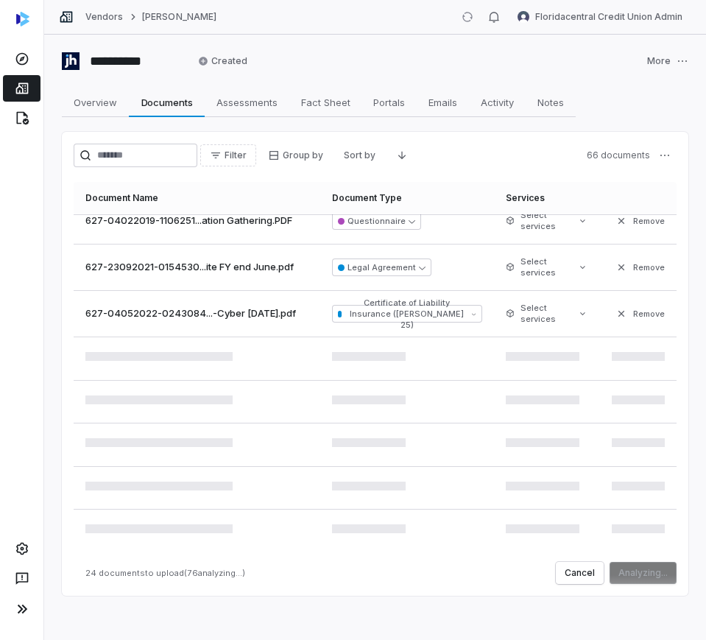
scroll to position [604, 0]
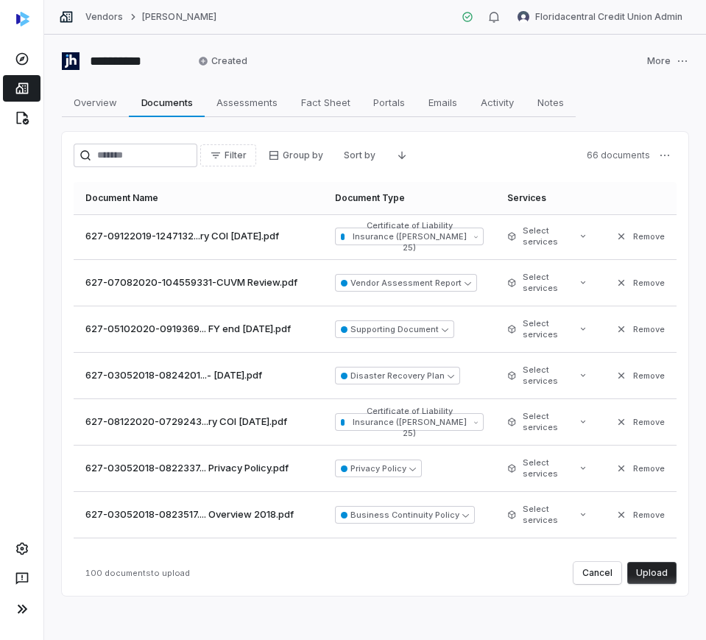
click at [642, 565] on button "Upload" at bounding box center [651, 573] width 49 height 22
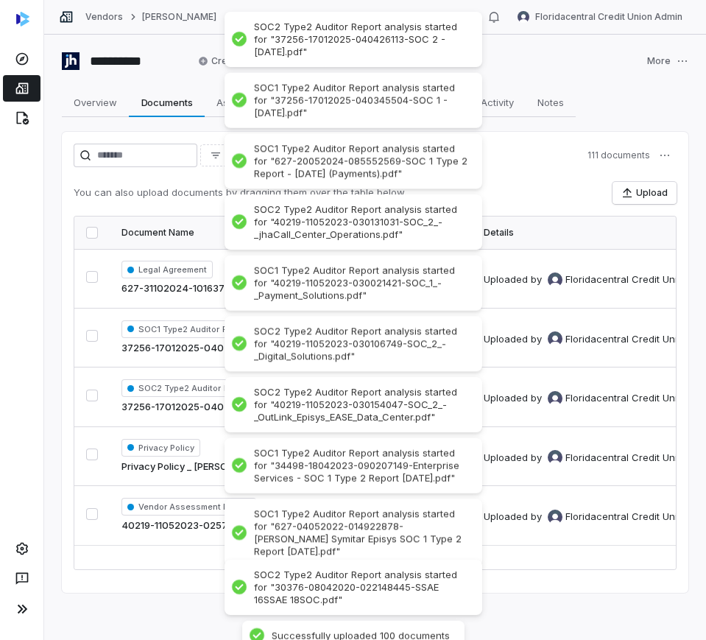
click at [563, 155] on div "Filter Group by Sort by 111 documents" at bounding box center [375, 156] width 603 height 24
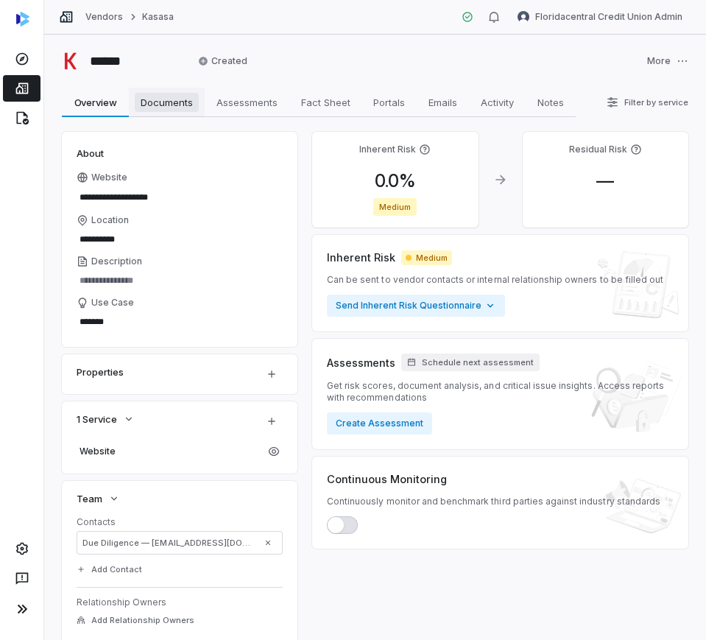
click at [181, 106] on span "Documents" at bounding box center [167, 102] width 64 height 19
type textarea "*"
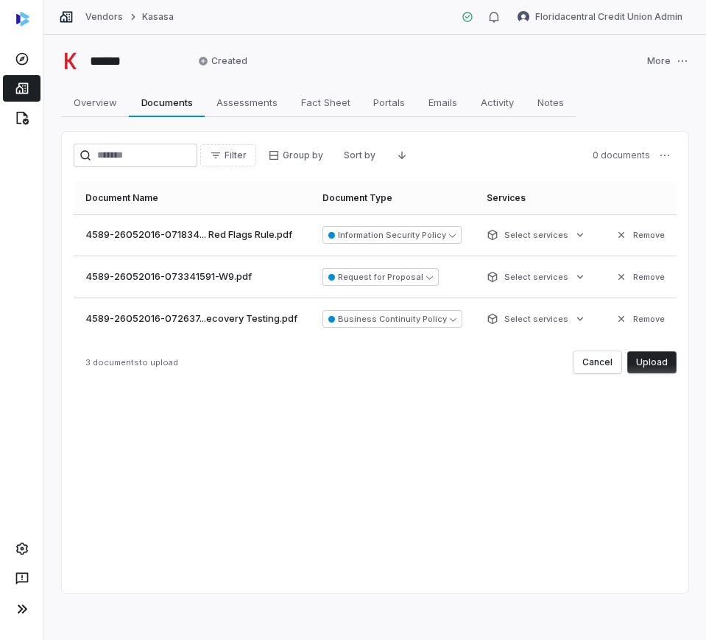
click at [662, 354] on button "Upload" at bounding box center [651, 362] width 49 height 22
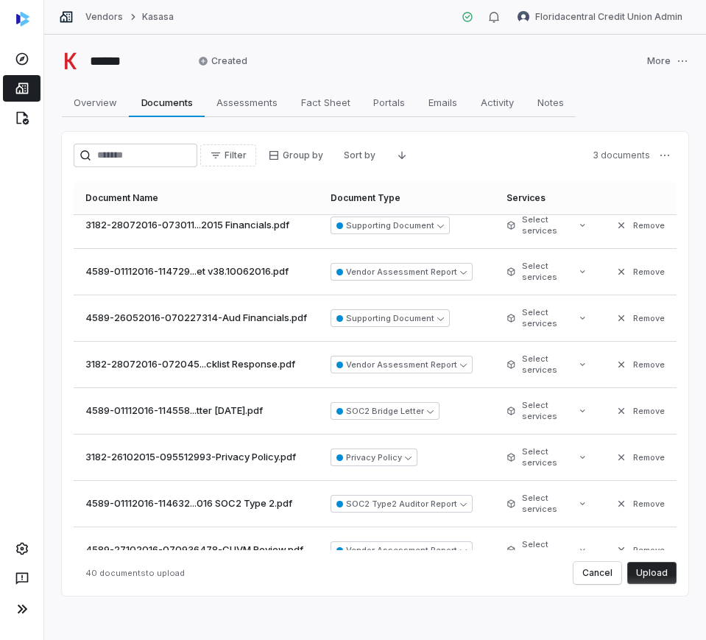
scroll to position [1519, 0]
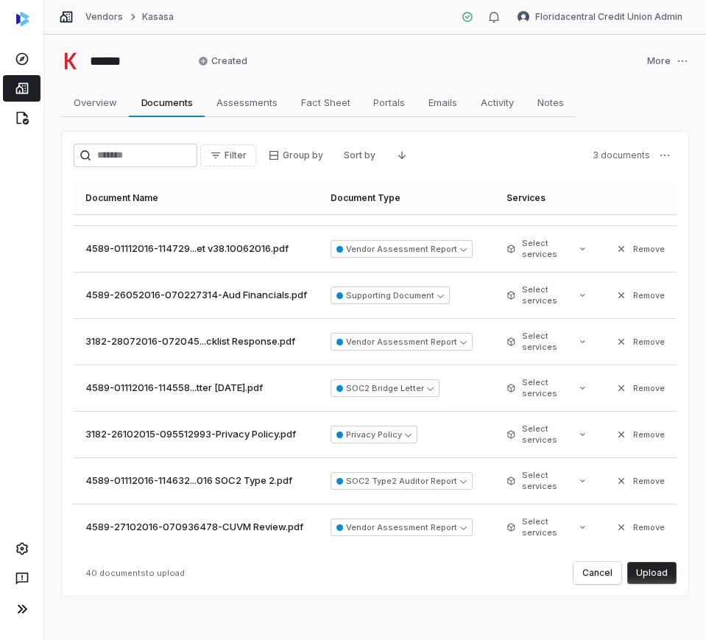
click at [642, 571] on button "Upload" at bounding box center [651, 573] width 49 height 22
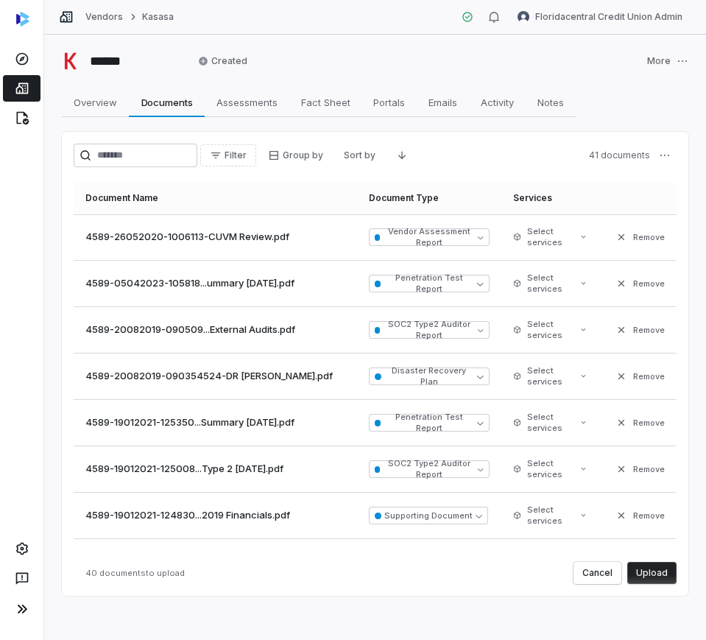
click at [649, 565] on button "Upload" at bounding box center [651, 573] width 49 height 22
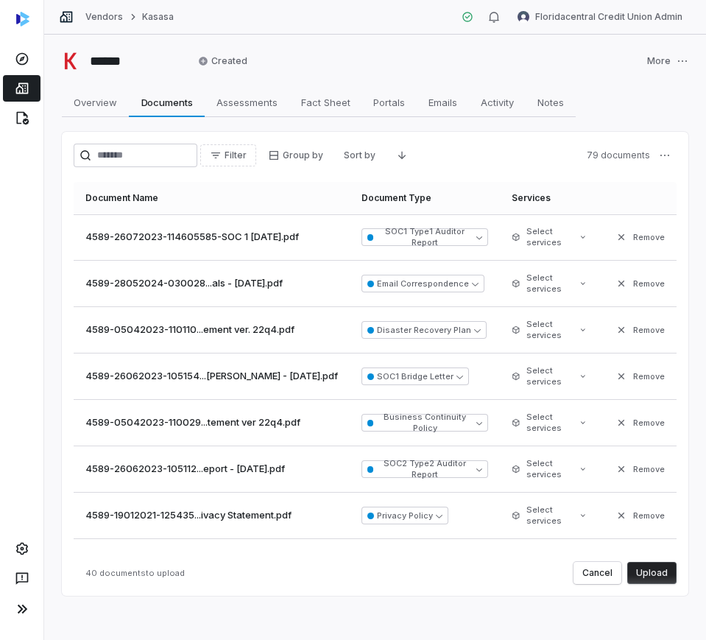
click at [643, 568] on button "Upload" at bounding box center [651, 573] width 49 height 22
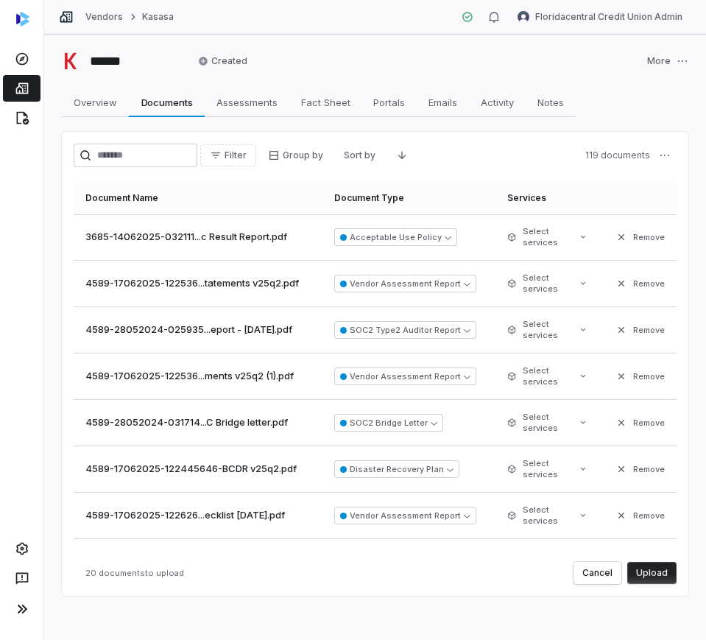
click at [629, 568] on button "Upload" at bounding box center [651, 573] width 49 height 22
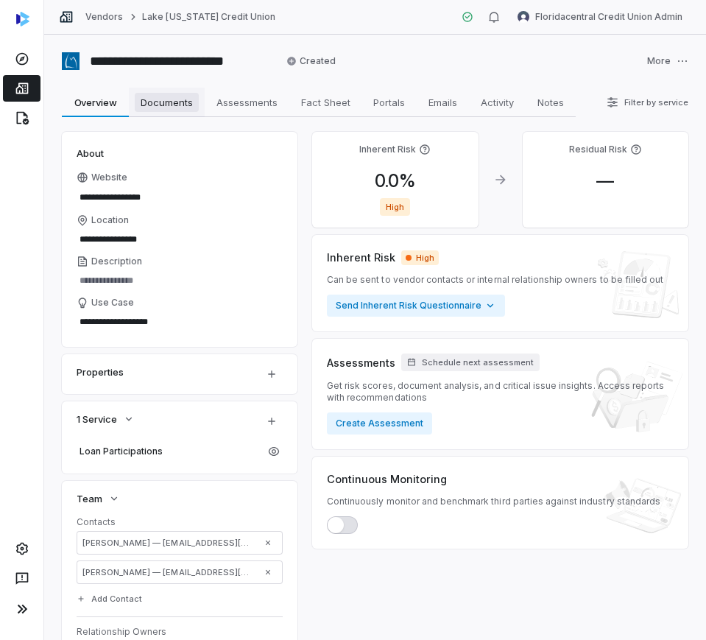
click at [169, 109] on span "Documents" at bounding box center [167, 102] width 64 height 19
type textarea "*"
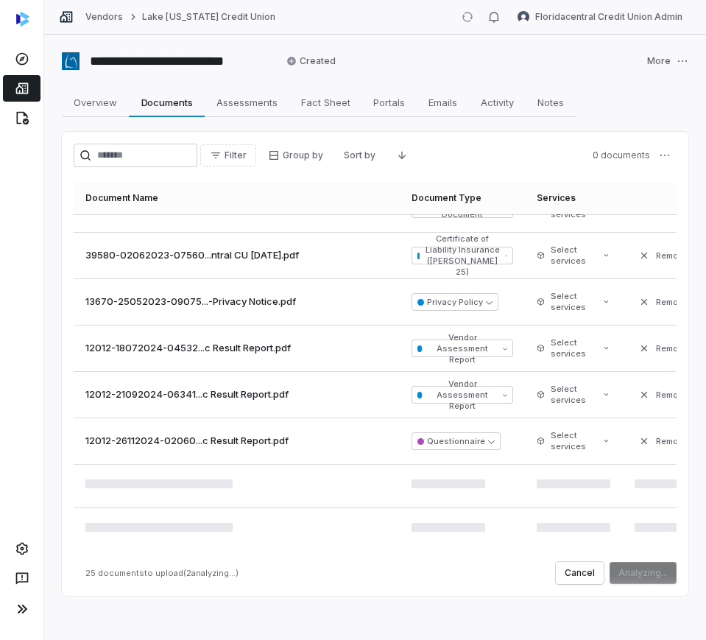
scroll to position [913, 0]
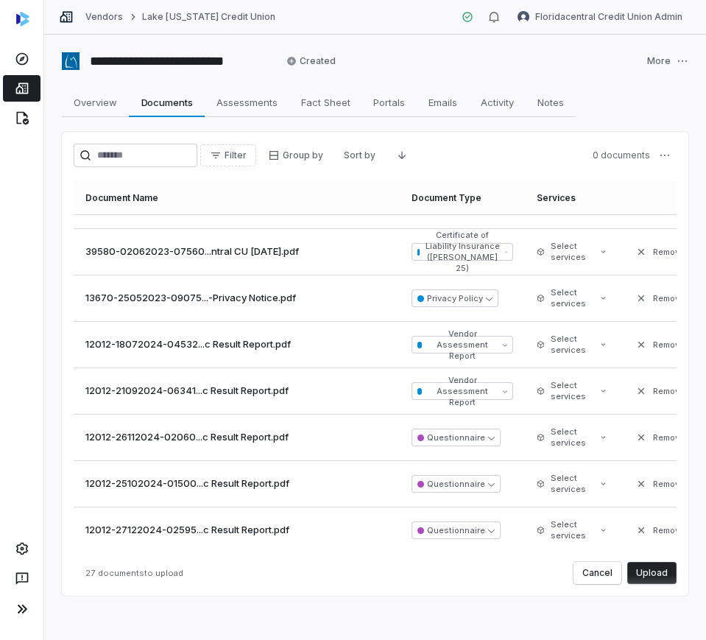
click at [646, 579] on button "Upload" at bounding box center [651, 573] width 49 height 22
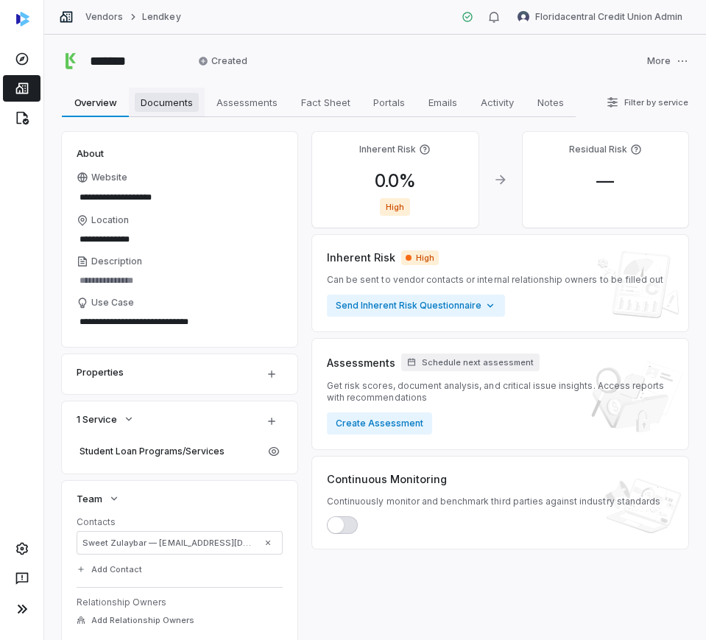
click at [183, 102] on span "Documents" at bounding box center [167, 102] width 64 height 19
type textarea "*"
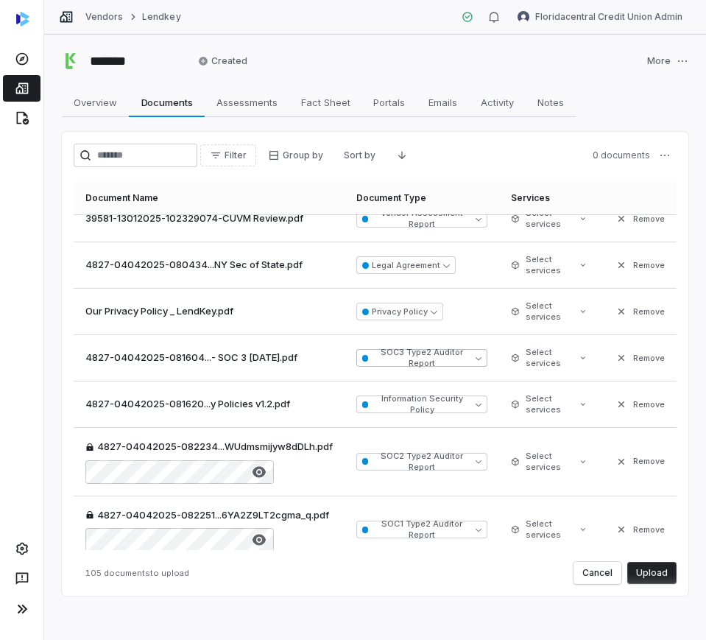
scroll to position [4838, 0]
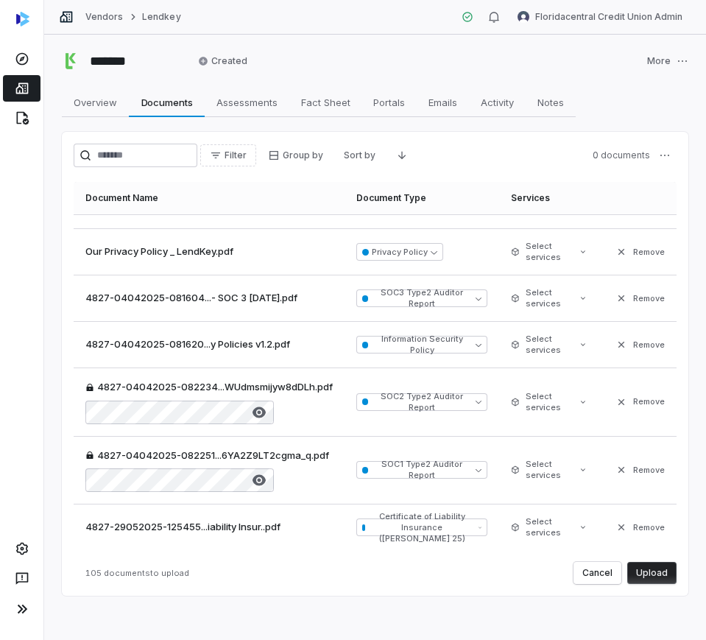
click at [646, 566] on button "Upload" at bounding box center [651, 573] width 49 height 22
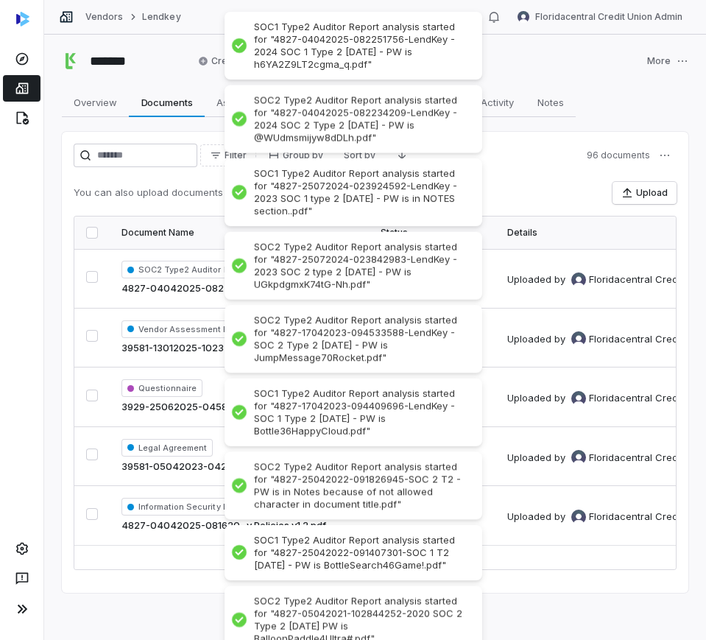
click at [533, 172] on div "Filter Group by Sort by 96 documents You can also upload documents by dragging …" at bounding box center [375, 357] width 603 height 426
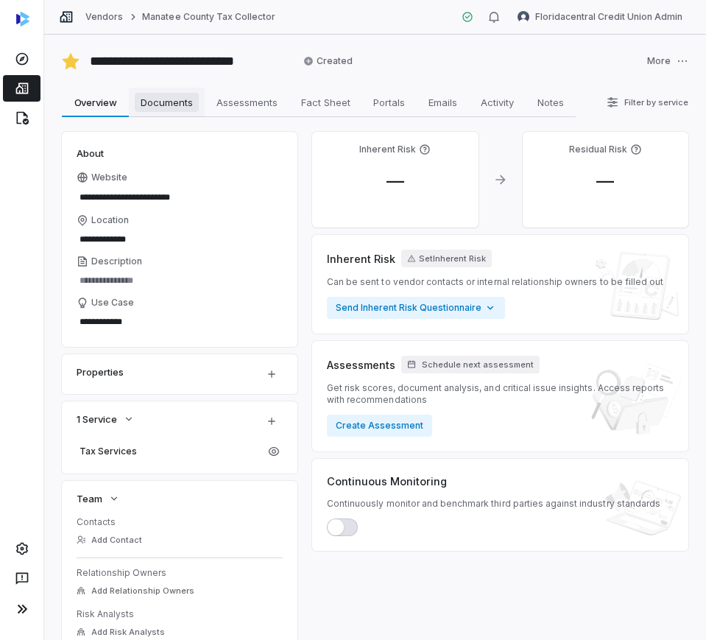
click at [166, 99] on span "Documents" at bounding box center [167, 102] width 64 height 19
type textarea "*"
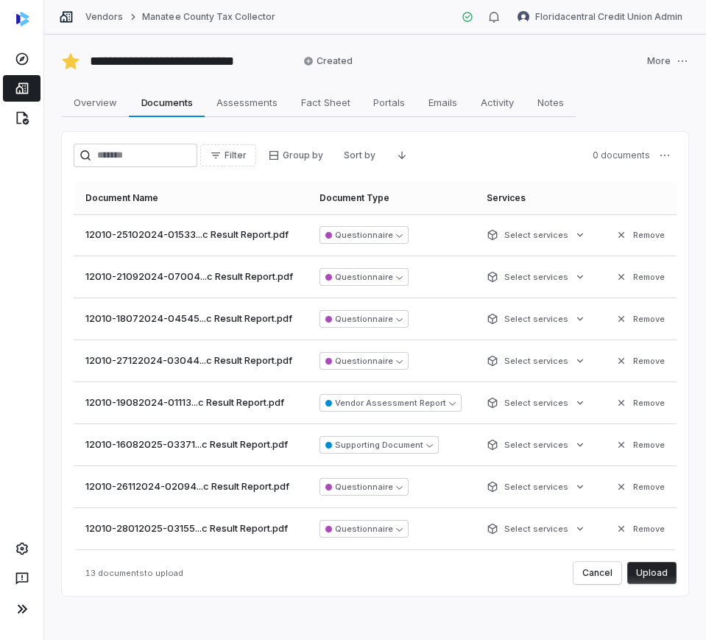
click at [650, 568] on button "Upload" at bounding box center [651, 573] width 49 height 22
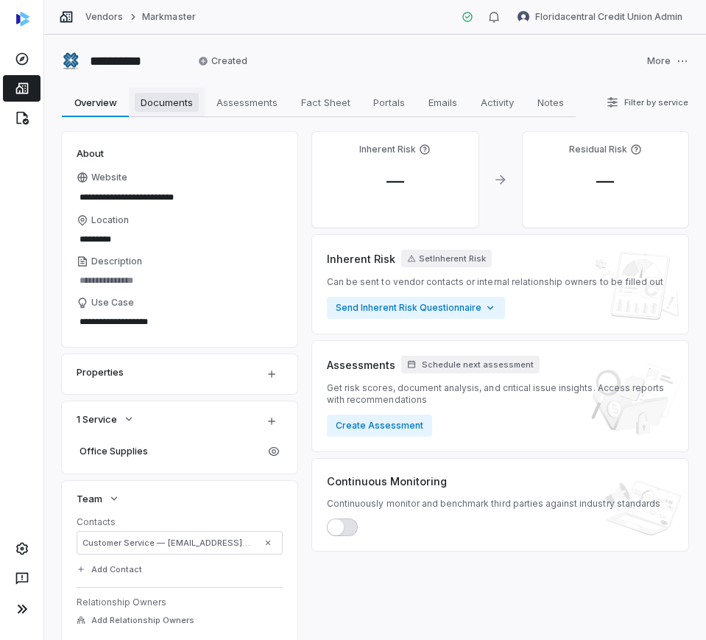
click at [169, 104] on span "Documents" at bounding box center [167, 102] width 64 height 19
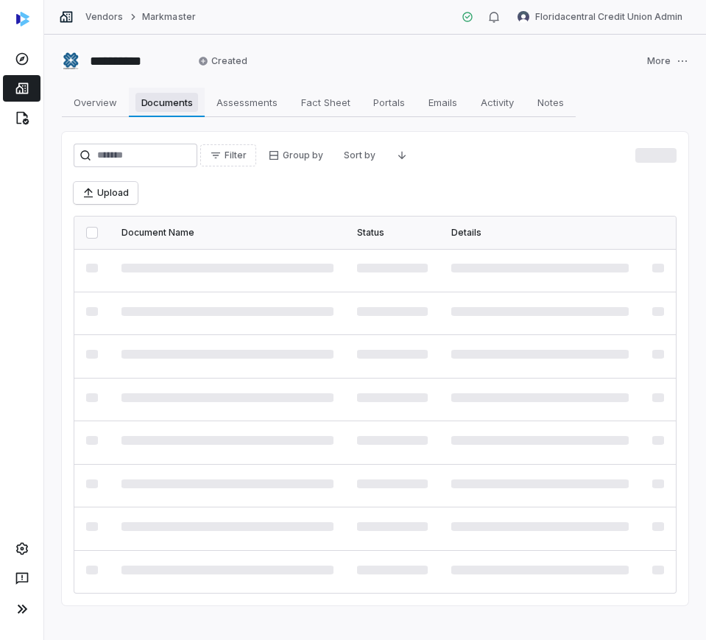
type textarea "*"
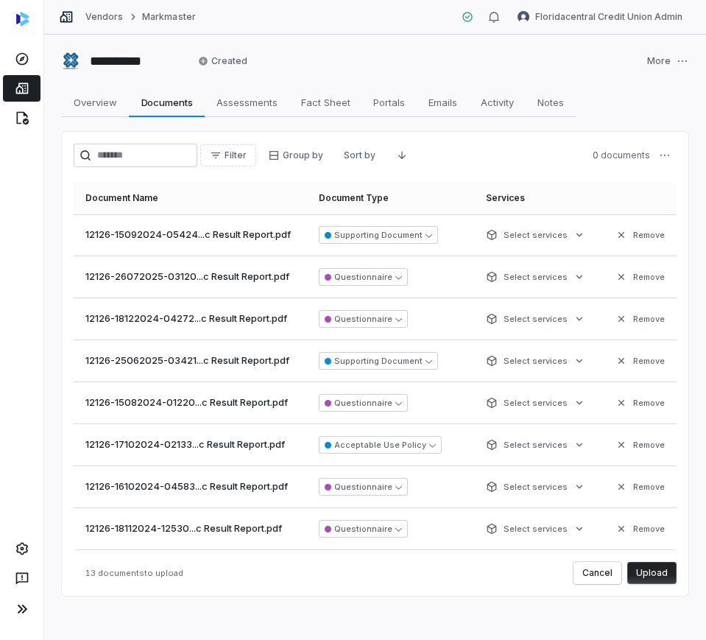
click at [655, 573] on button "Upload" at bounding box center [651, 573] width 49 height 22
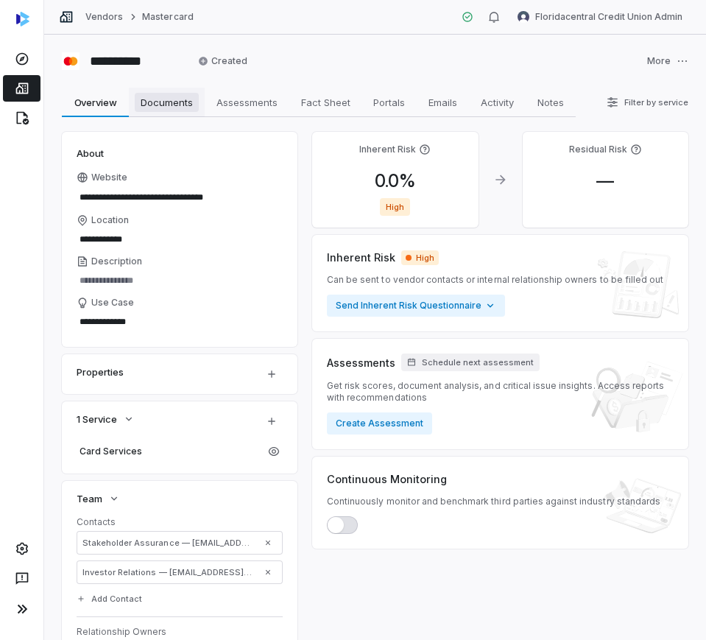
click at [200, 99] on link "Documents Documents" at bounding box center [167, 102] width 76 height 29
type textarea "*"
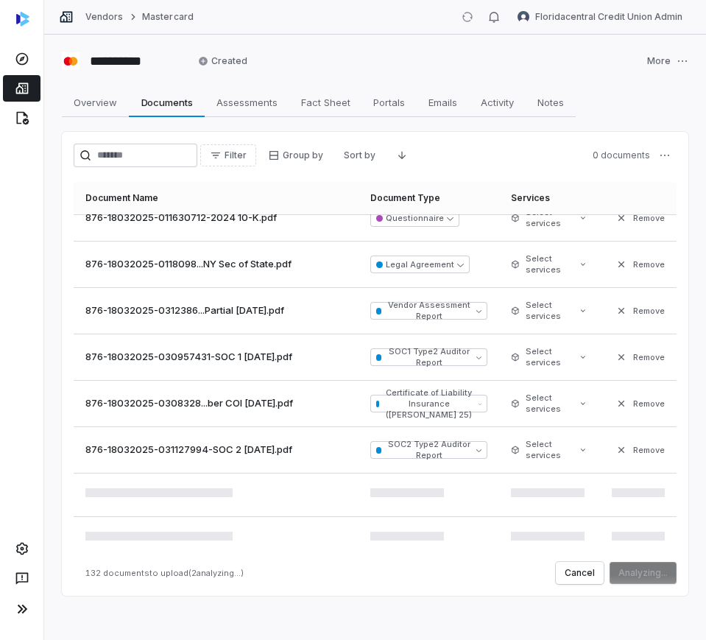
scroll to position [5872, 0]
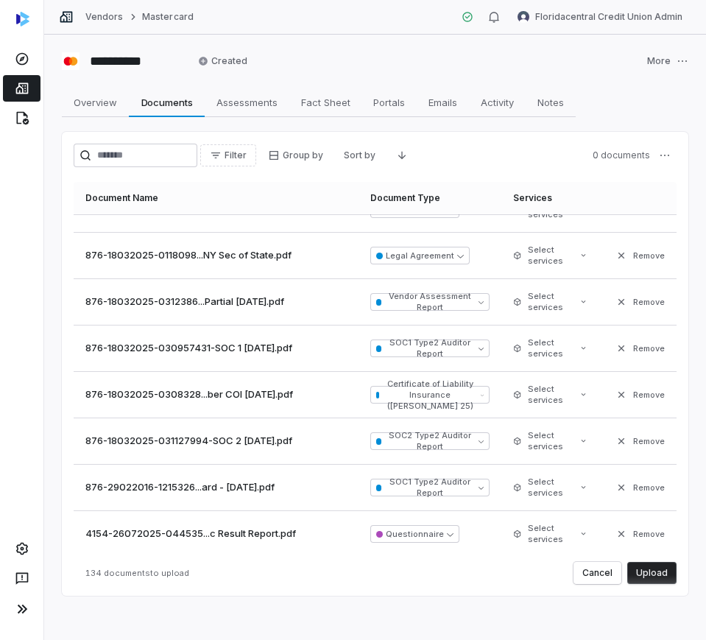
click at [639, 571] on button "Upload" at bounding box center [651, 573] width 49 height 22
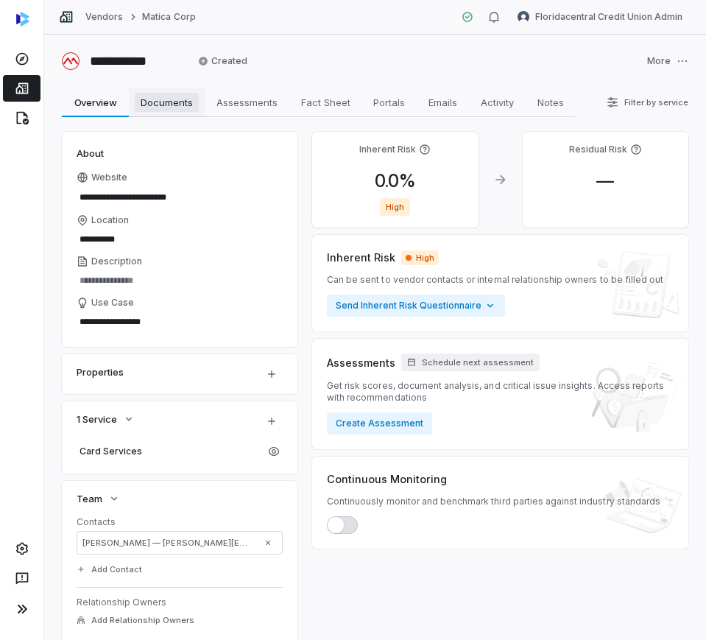
drag, startPoint x: 174, startPoint y: 107, endPoint x: 159, endPoint y: 107, distance: 14.7
click at [174, 107] on span "Documents" at bounding box center [167, 102] width 64 height 19
type textarea "*"
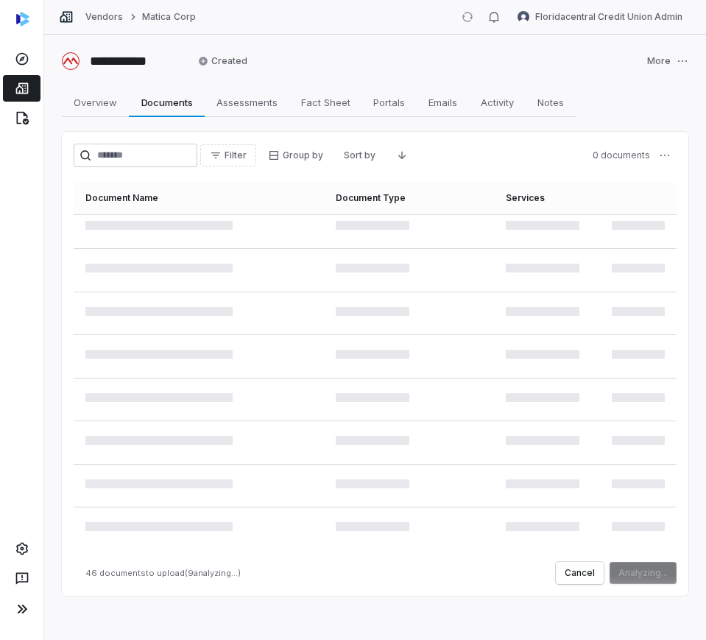
scroll to position [2192, 0]
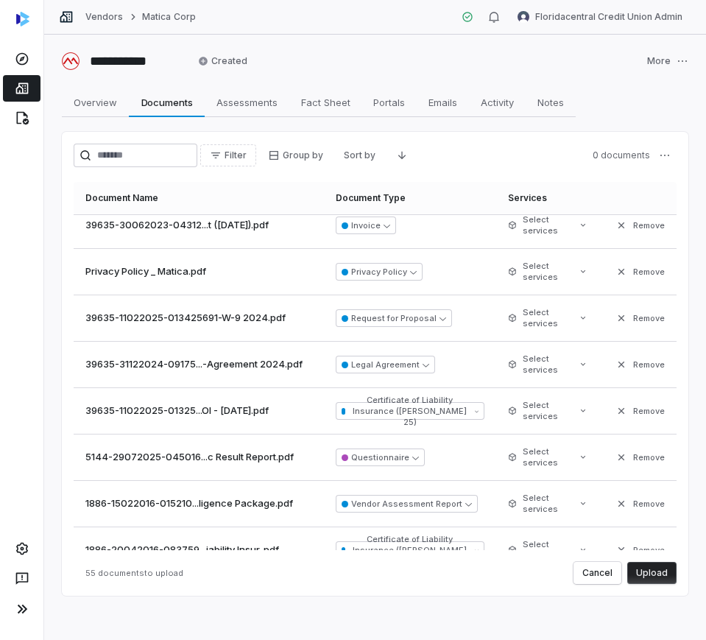
click at [631, 572] on button "Upload" at bounding box center [651, 573] width 49 height 22
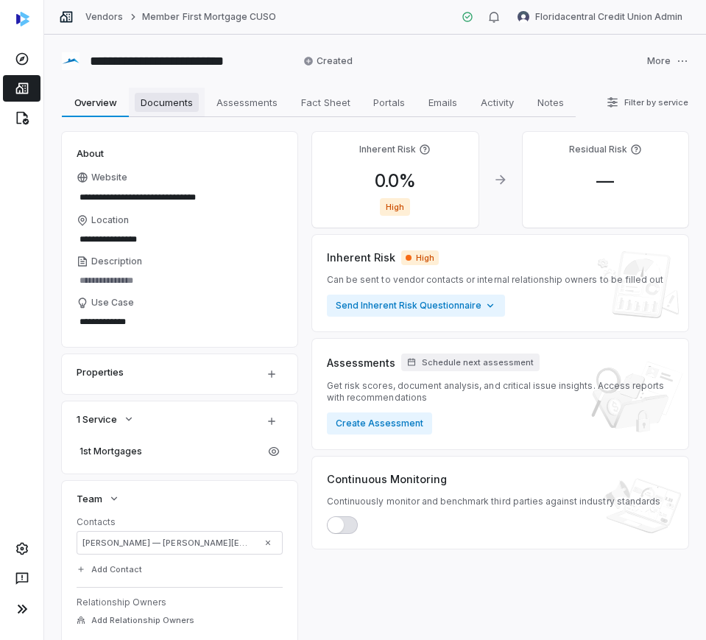
click at [177, 98] on span "Documents" at bounding box center [167, 102] width 64 height 19
type textarea "*"
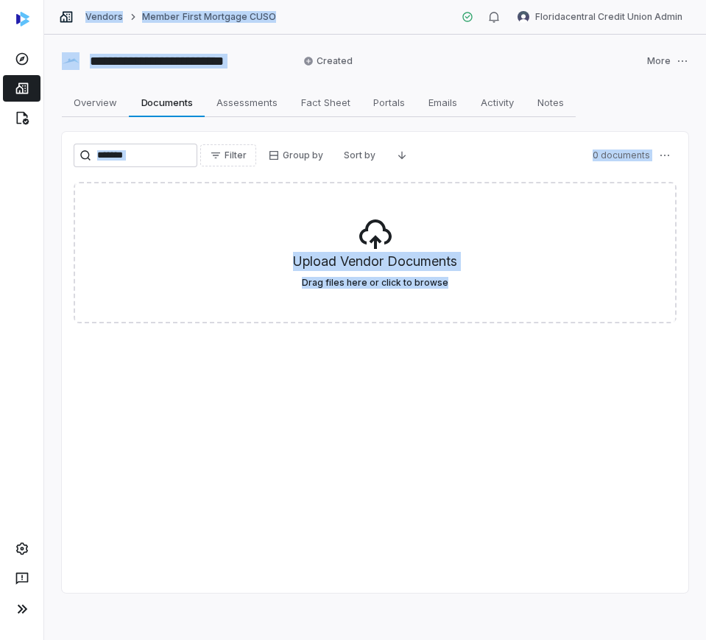
click at [206, 384] on div "Filter Group by Sort by 0 documents Upload Vendor Documents Drag files here or …" at bounding box center [375, 362] width 627 height 461
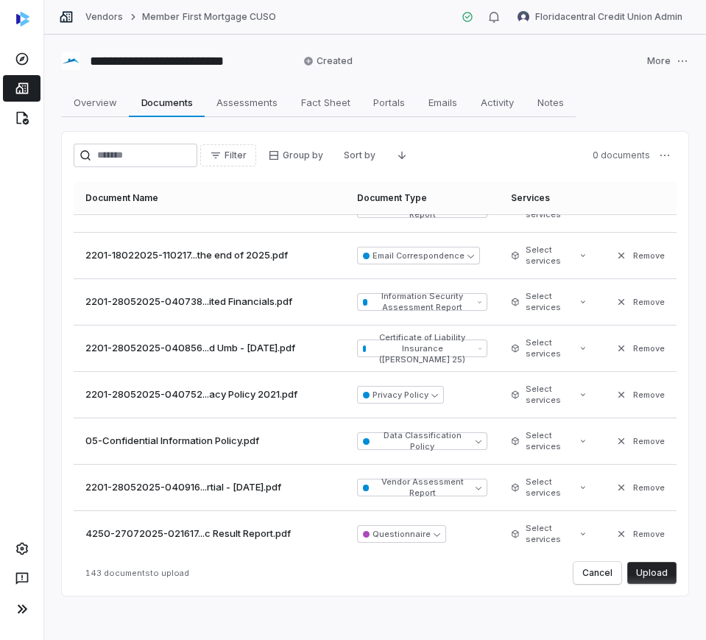
scroll to position [6293, 0]
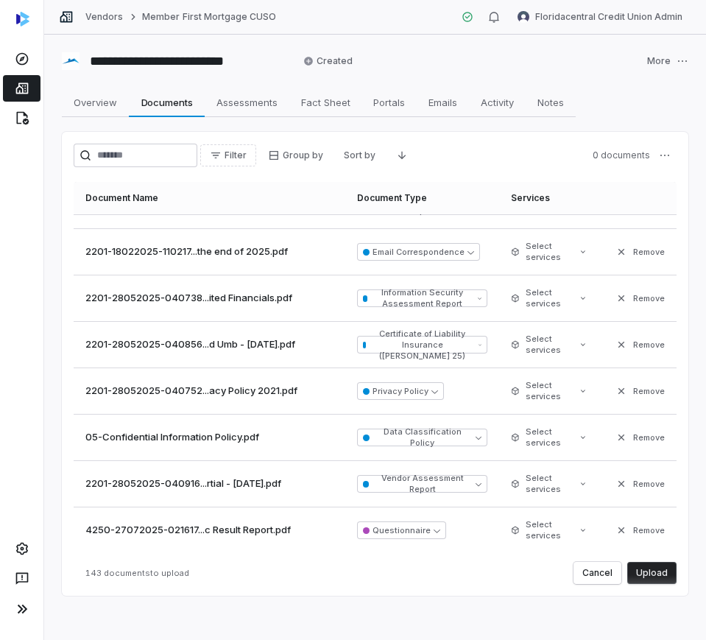
click at [643, 572] on button "Upload" at bounding box center [651, 573] width 49 height 22
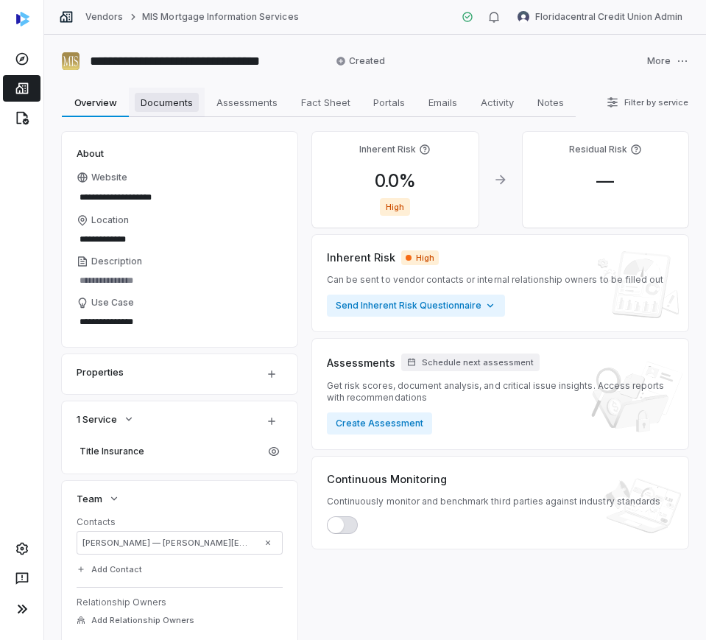
click at [174, 96] on span "Documents" at bounding box center [167, 102] width 64 height 19
type textarea "*"
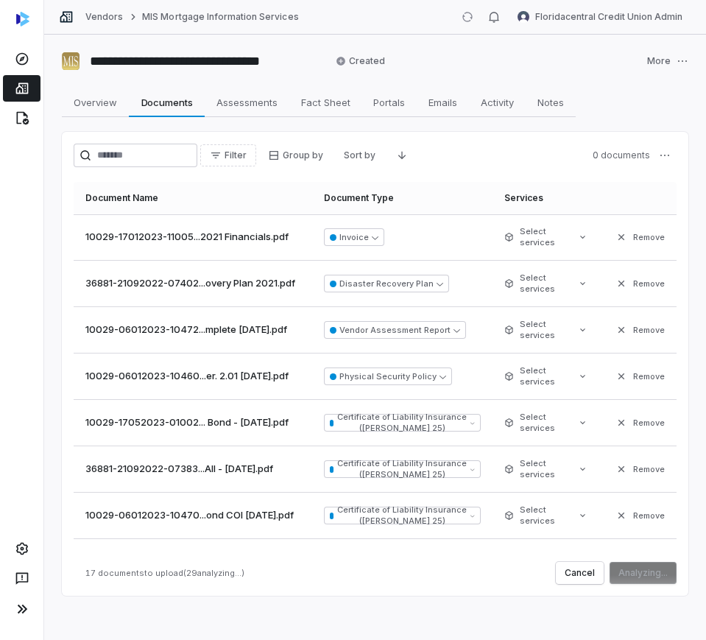
click at [350, 247] on td "Invoice" at bounding box center [402, 237] width 180 height 46
click at [348, 244] on button "Invoice" at bounding box center [354, 237] width 60 height 18
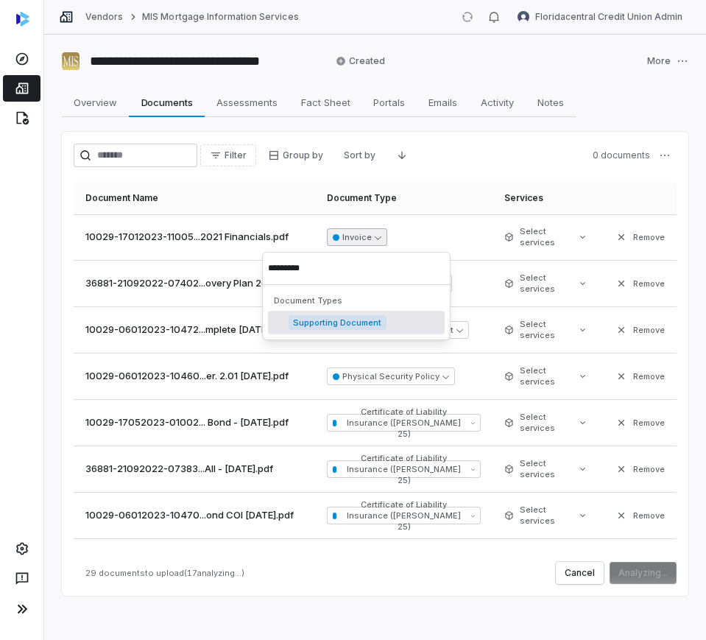
type input "**********"
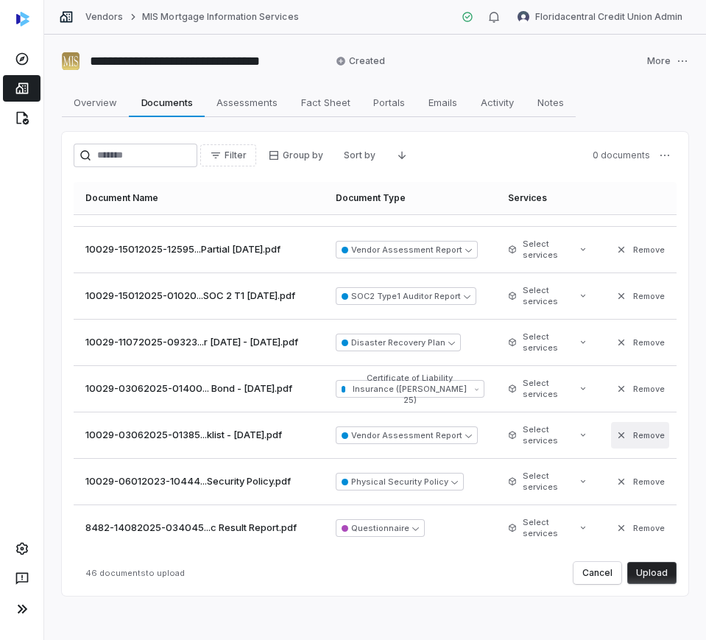
scroll to position [1797, 0]
click at [652, 573] on button "Upload" at bounding box center [651, 573] width 49 height 22
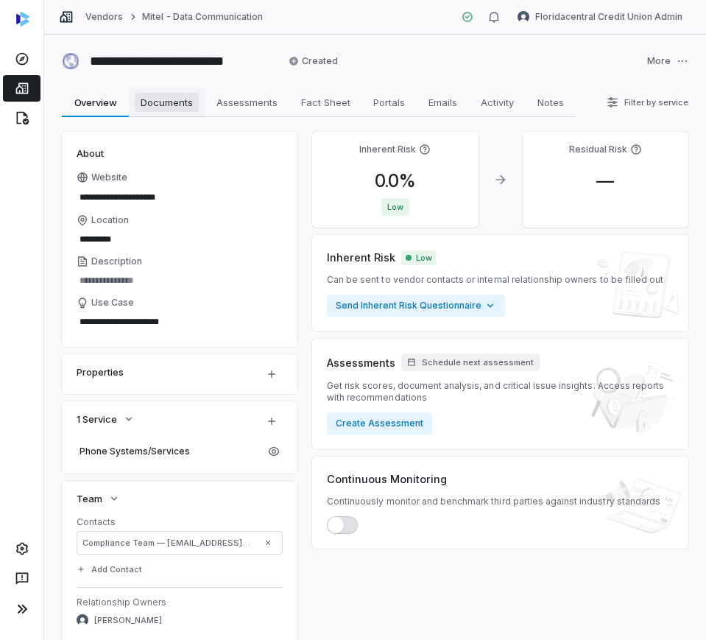
click at [180, 108] on span "Documents" at bounding box center [167, 102] width 64 height 19
type textarea "*"
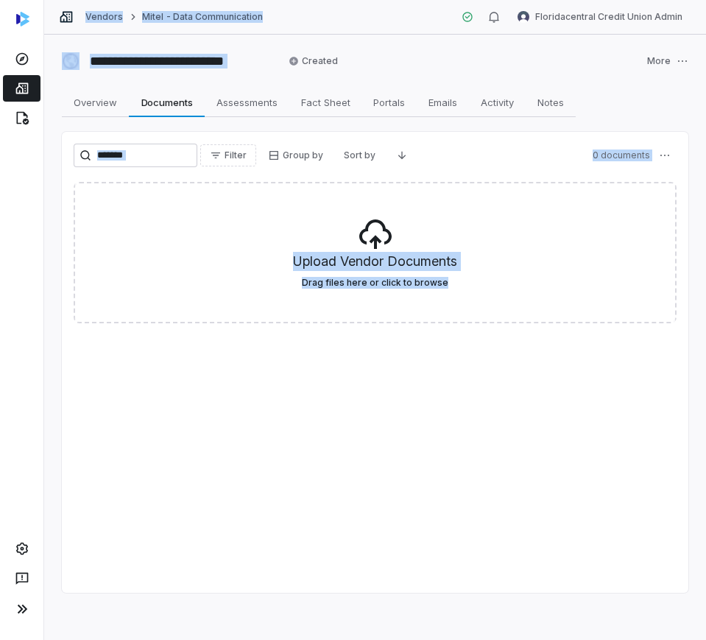
click at [207, 414] on div "Filter Group by Sort by 0 documents Upload Vendor Documents Drag files here or …" at bounding box center [375, 362] width 627 height 461
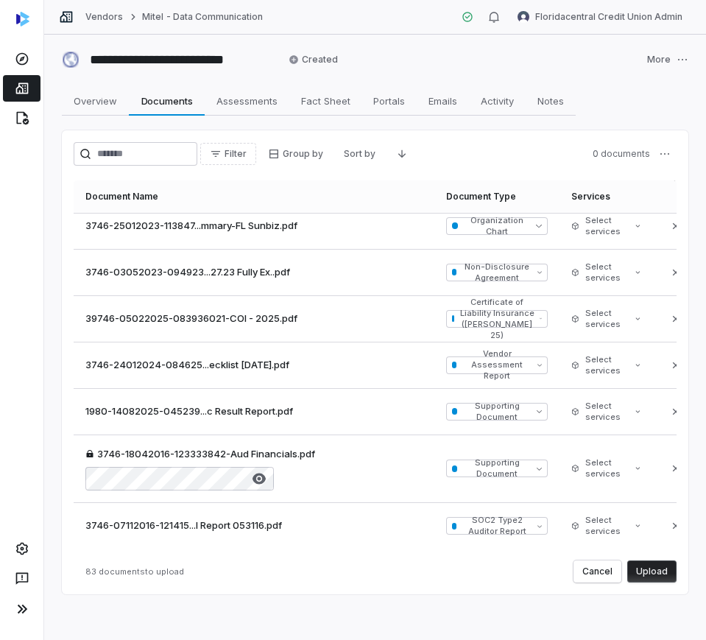
scroll to position [3, 0]
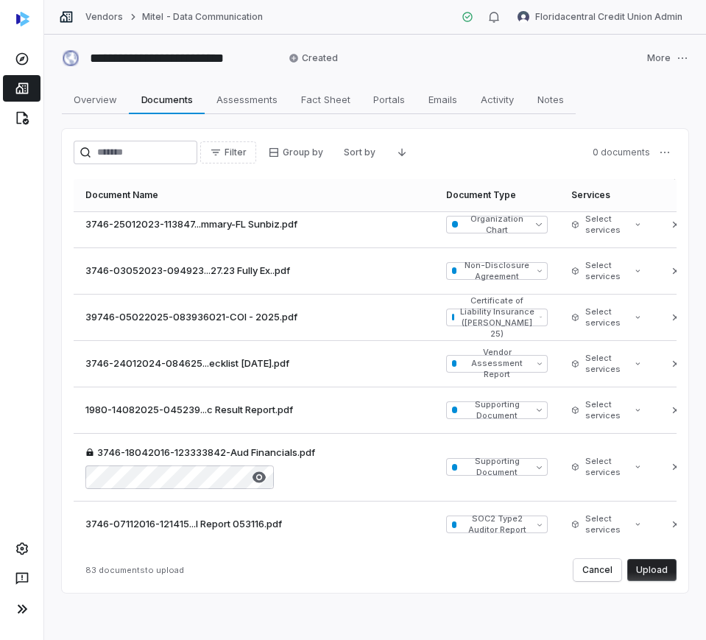
click at [640, 569] on button "Upload" at bounding box center [651, 570] width 49 height 22
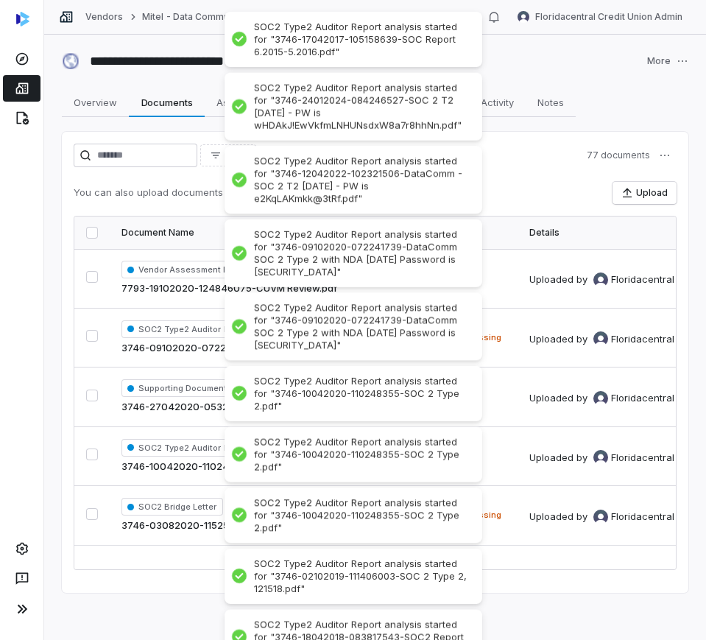
scroll to position [0, 0]
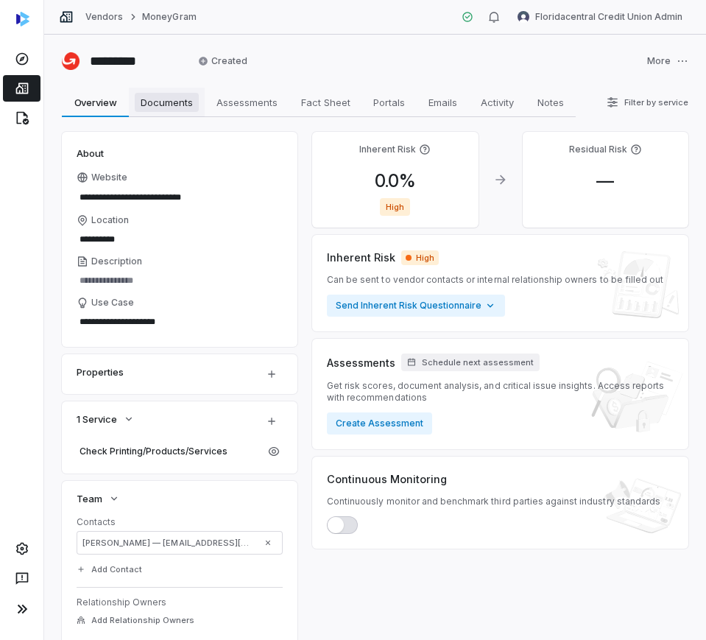
click at [192, 105] on span "Documents" at bounding box center [167, 102] width 64 height 19
type textarea "*"
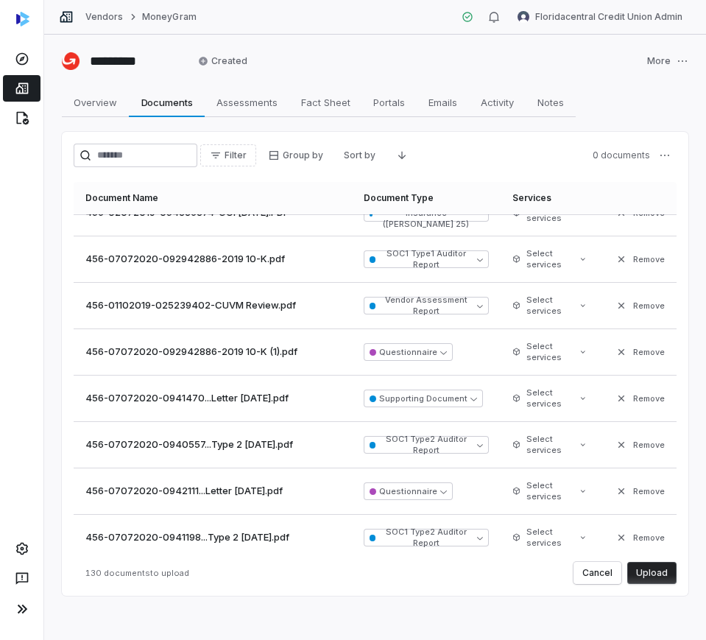
scroll to position [1657, 0]
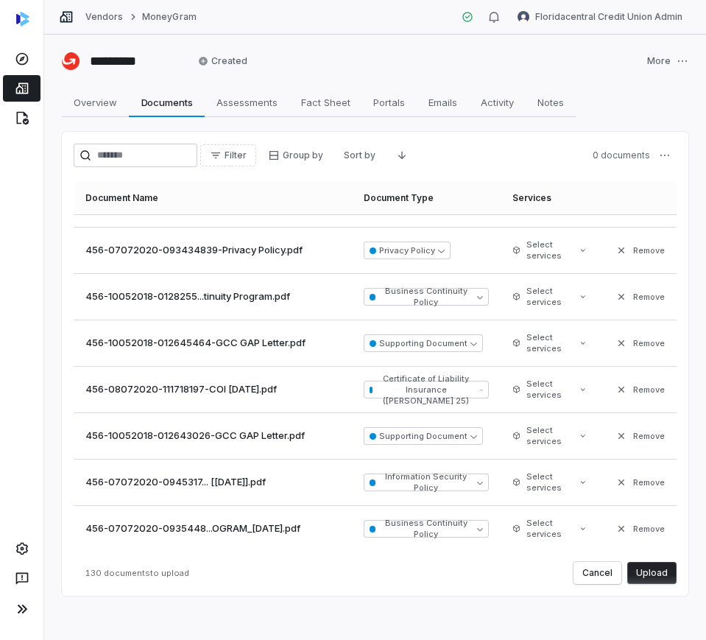
click at [650, 569] on button "Upload" at bounding box center [651, 573] width 49 height 22
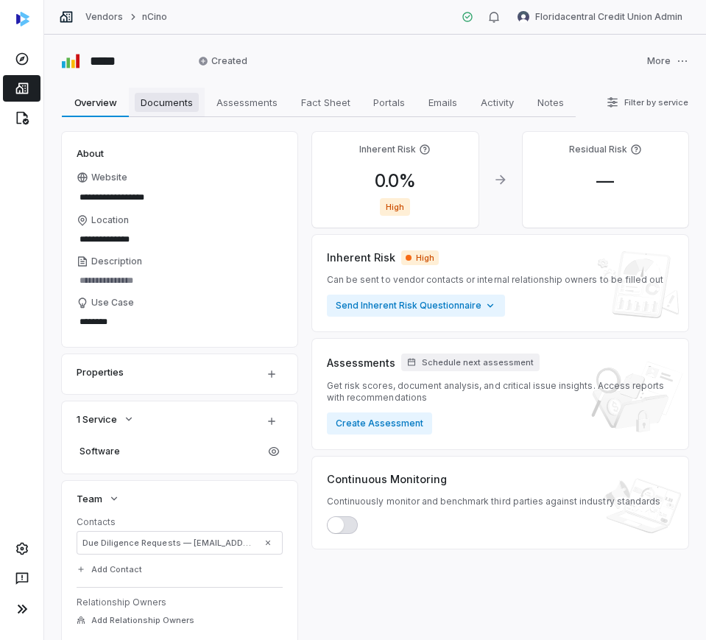
click at [166, 97] on span "Documents" at bounding box center [167, 102] width 64 height 19
type textarea "*"
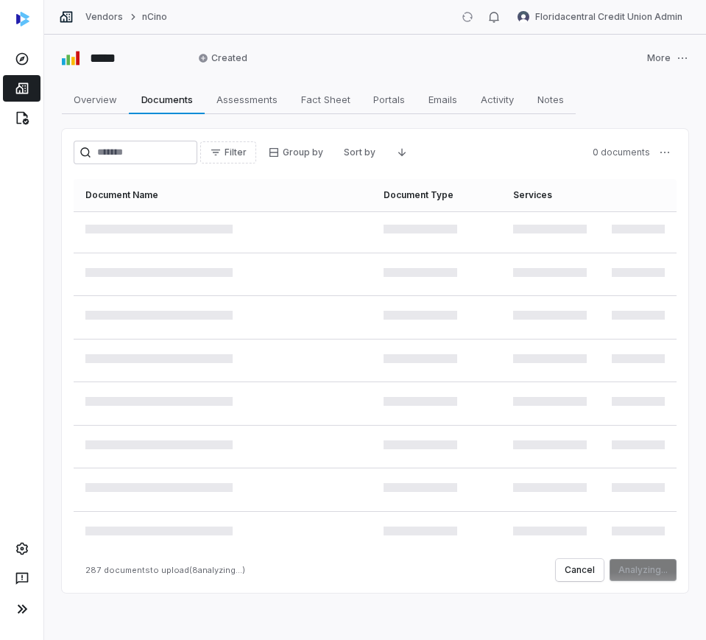
scroll to position [13320, 0]
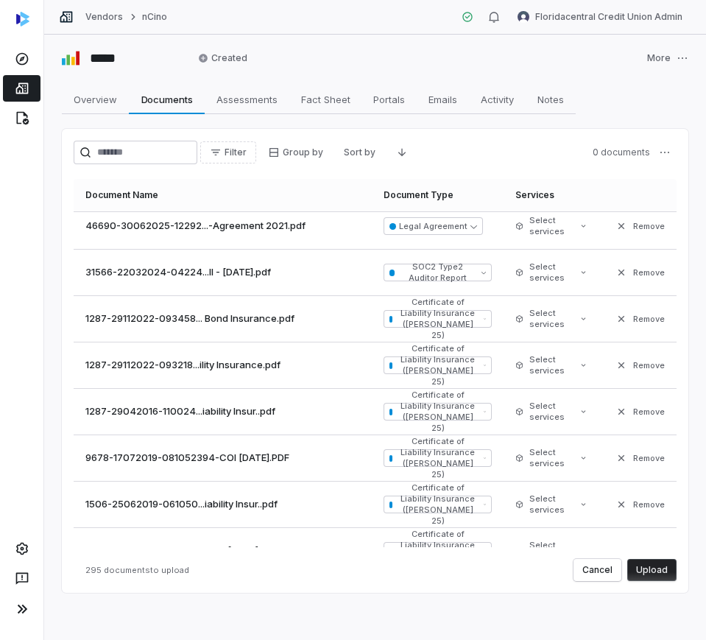
click at [642, 562] on button "Upload" at bounding box center [651, 570] width 49 height 22
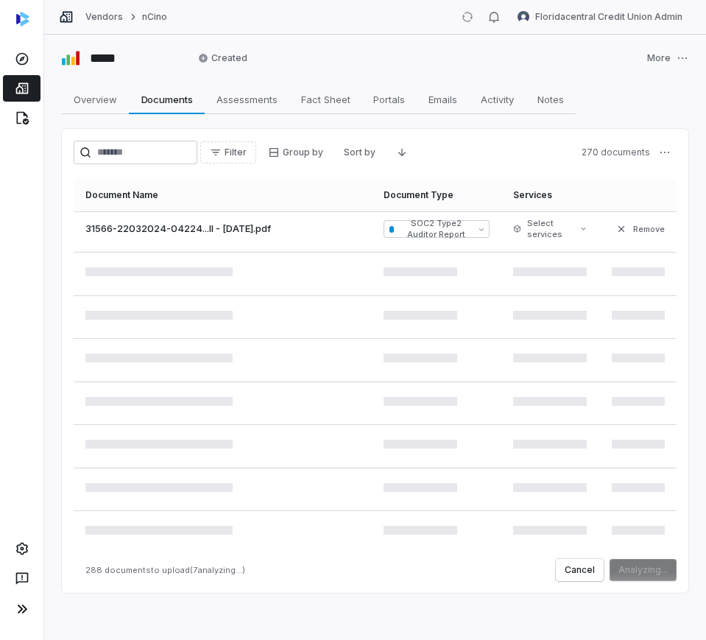
scroll to position [13324, 0]
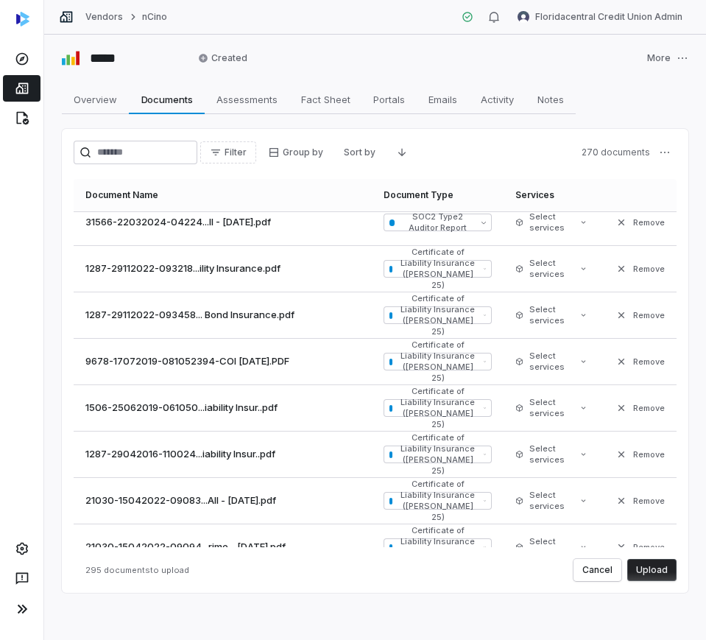
click at [657, 560] on button "Upload" at bounding box center [651, 570] width 49 height 22
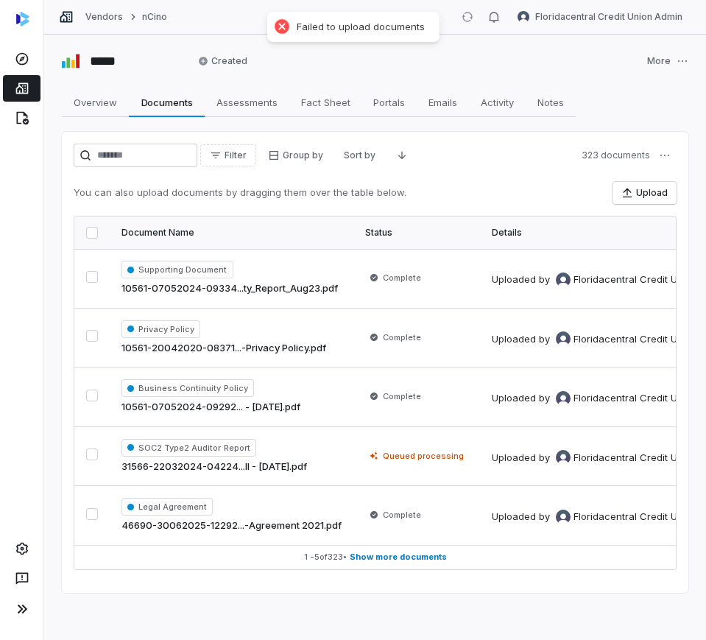
scroll to position [0, 0]
click at [663, 156] on html "Vendors nCino Floridacentral Credit Union Admin ***** Created More Overview Ove…" at bounding box center [353, 320] width 706 height 640
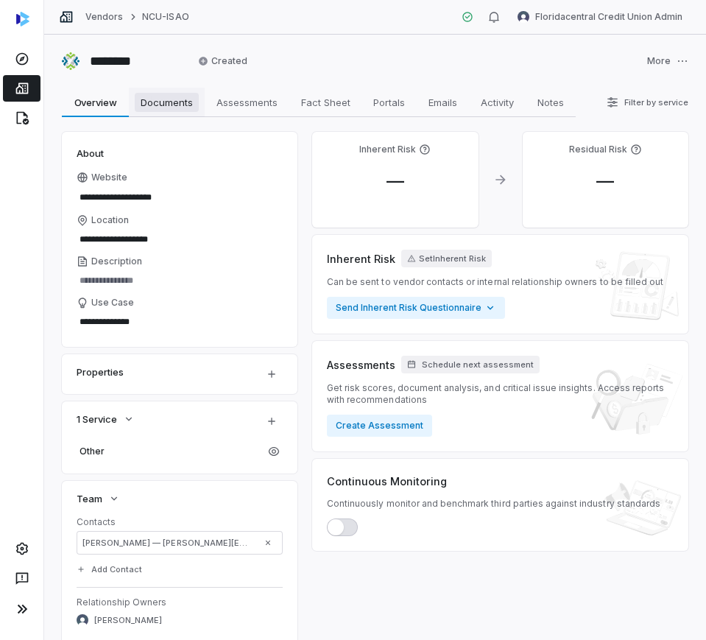
click at [172, 102] on span "Documents" at bounding box center [167, 102] width 64 height 19
type textarea "*"
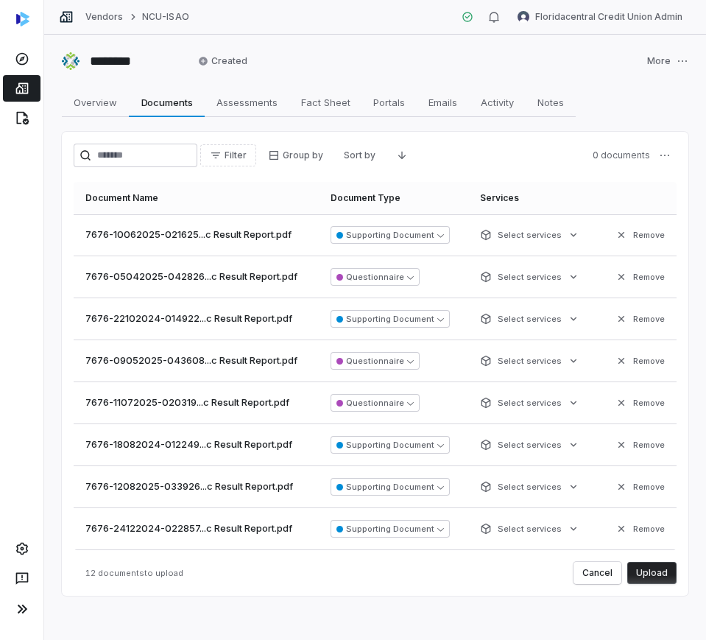
click at [635, 566] on button "Upload" at bounding box center [651, 573] width 49 height 22
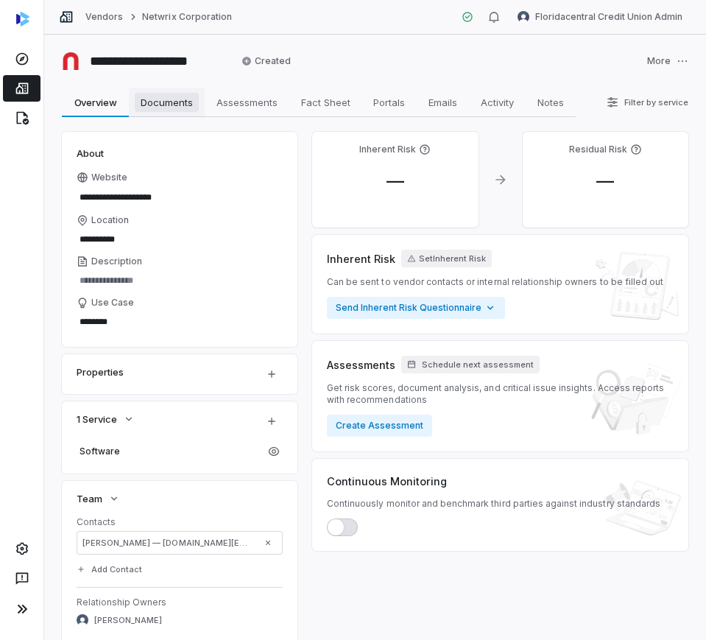
click at [180, 101] on span "Documents" at bounding box center [167, 102] width 64 height 19
type textarea "*"
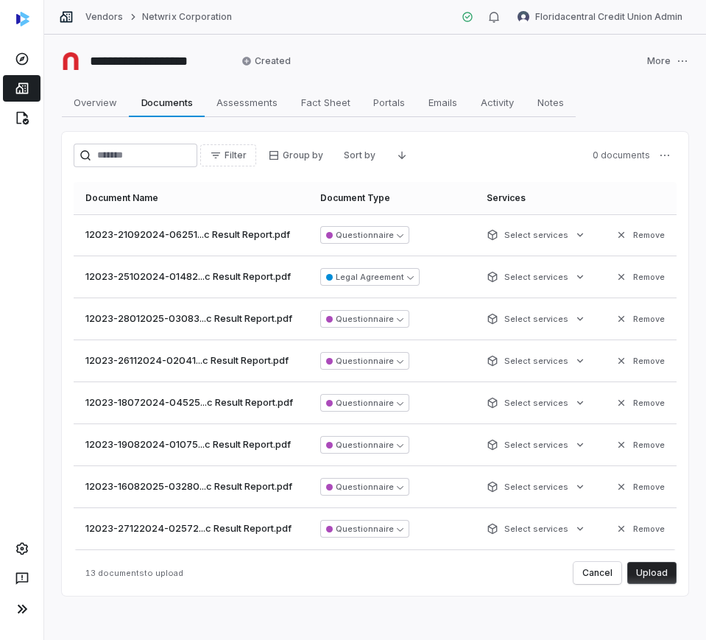
drag, startPoint x: 639, startPoint y: 566, endPoint x: 631, endPoint y: 568, distance: 8.4
click at [631, 568] on button "Upload" at bounding box center [651, 573] width 49 height 22
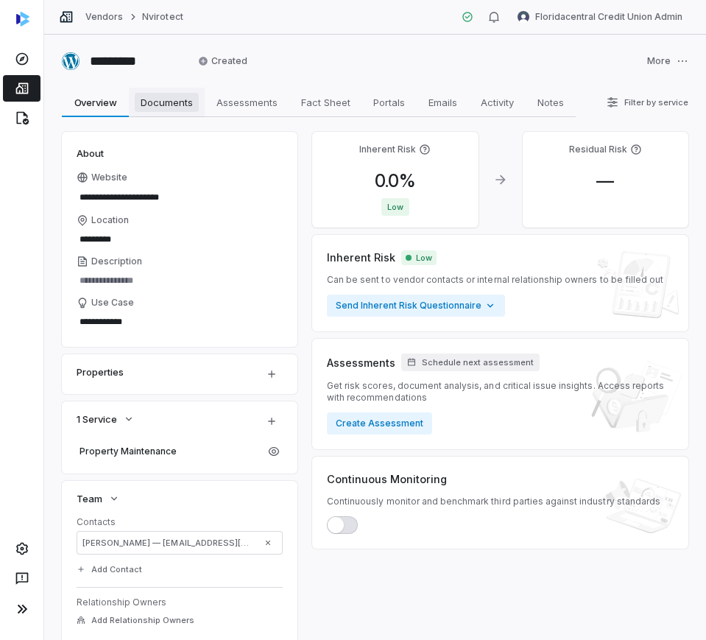
click at [174, 112] on link "Documents Documents" at bounding box center [167, 102] width 76 height 29
type textarea "*"
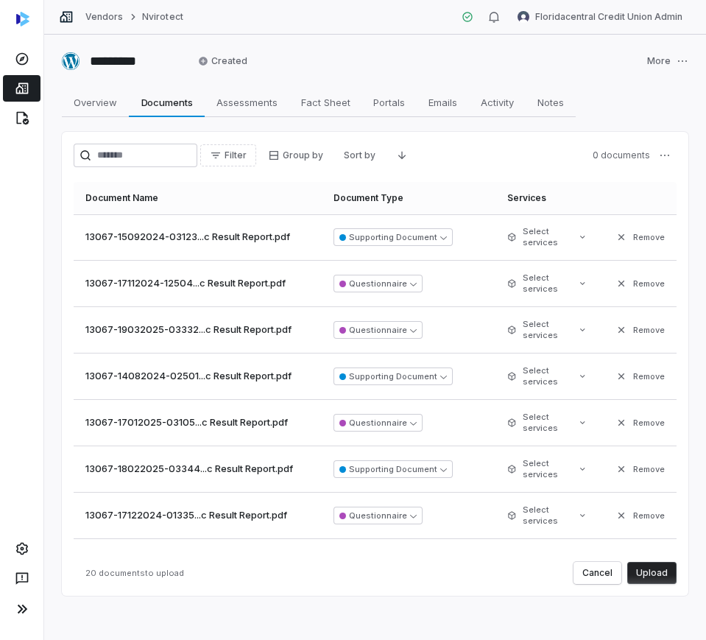
click at [635, 582] on button "Upload" at bounding box center [651, 573] width 49 height 22
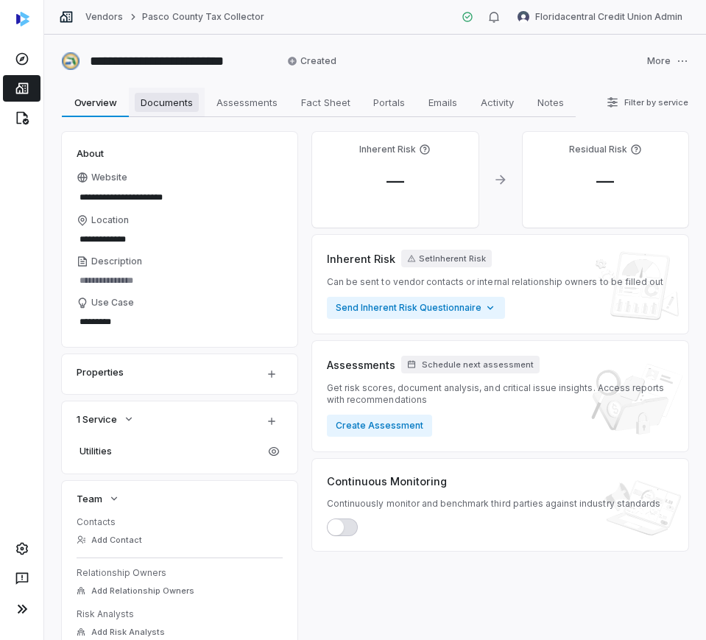
click at [170, 103] on span "Documents" at bounding box center [167, 102] width 64 height 19
type textarea "*"
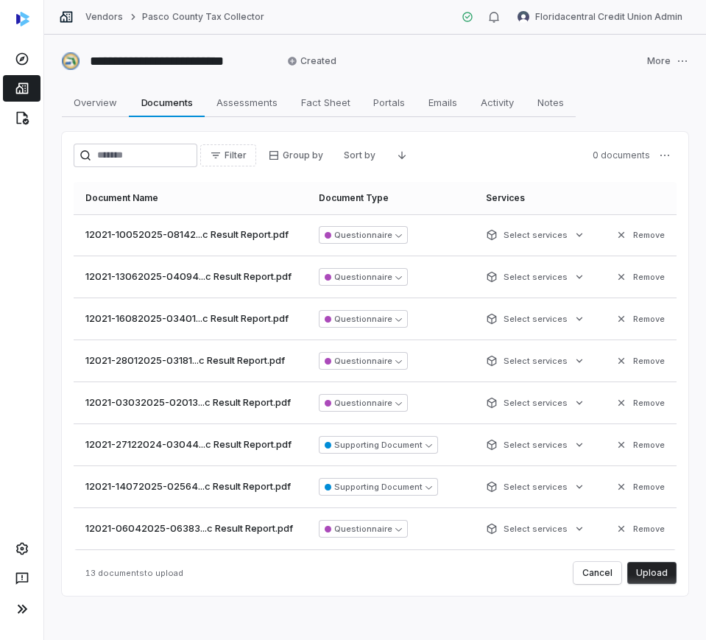
click at [655, 571] on button "Upload" at bounding box center [651, 573] width 49 height 22
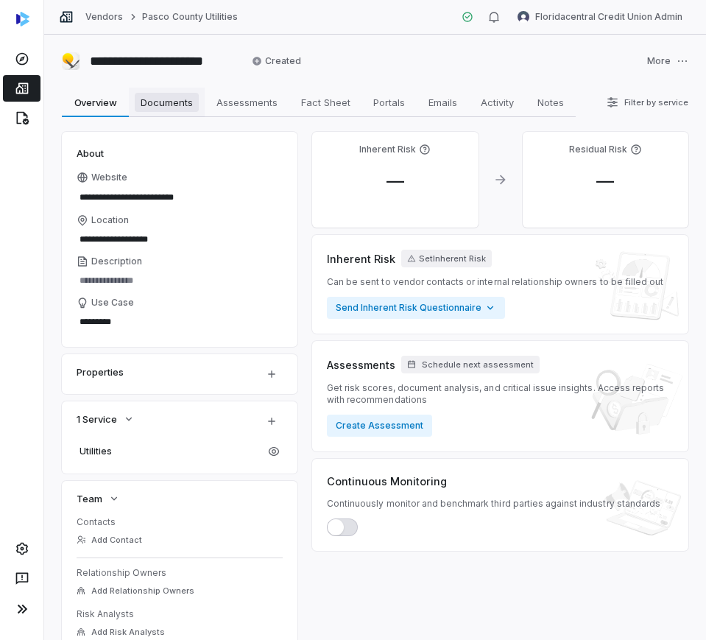
click at [166, 94] on span "Documents" at bounding box center [167, 102] width 64 height 19
type textarea "*"
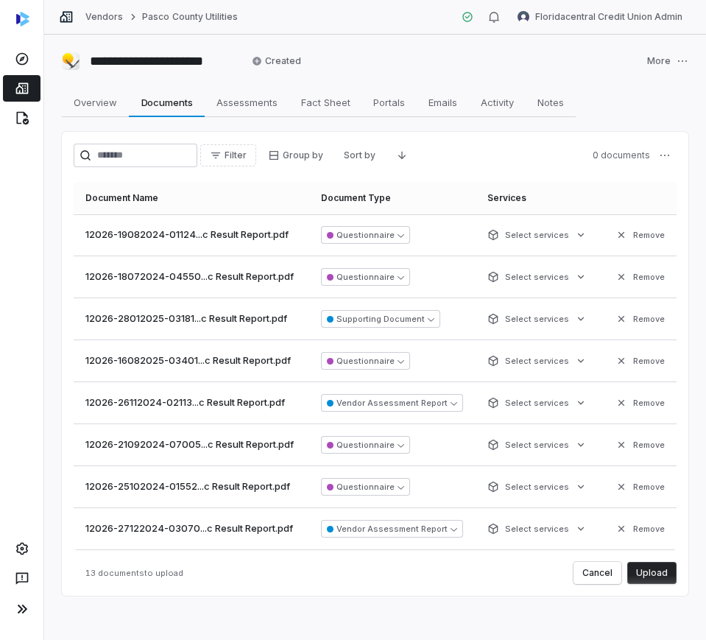
click at [654, 571] on button "Upload" at bounding box center [651, 573] width 49 height 22
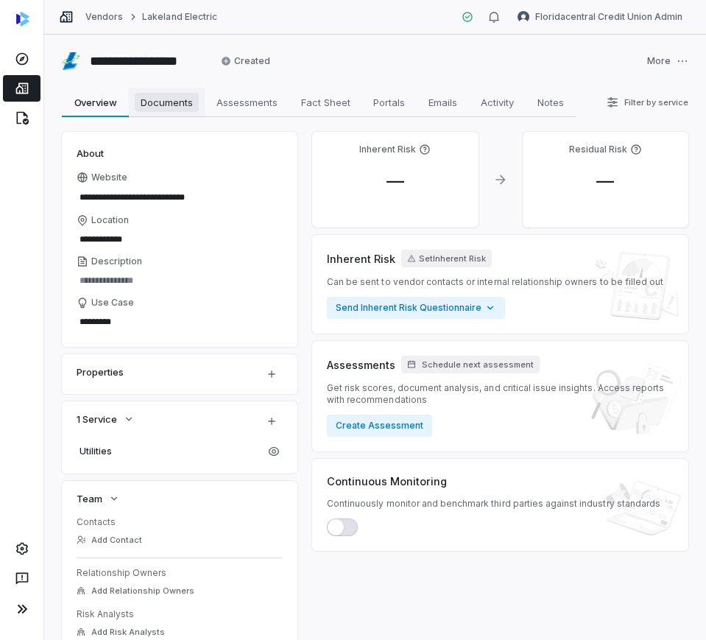
click at [163, 95] on span "Documents" at bounding box center [167, 102] width 64 height 19
type textarea "*"
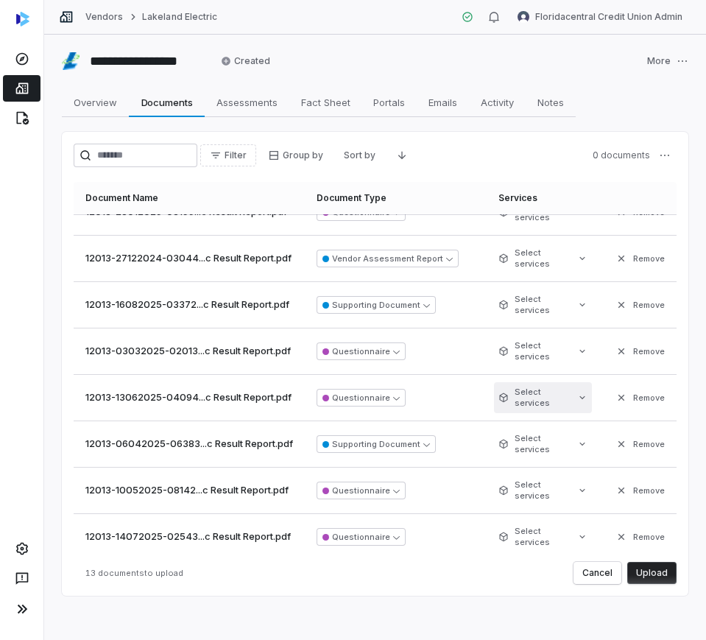
scroll to position [267, 0]
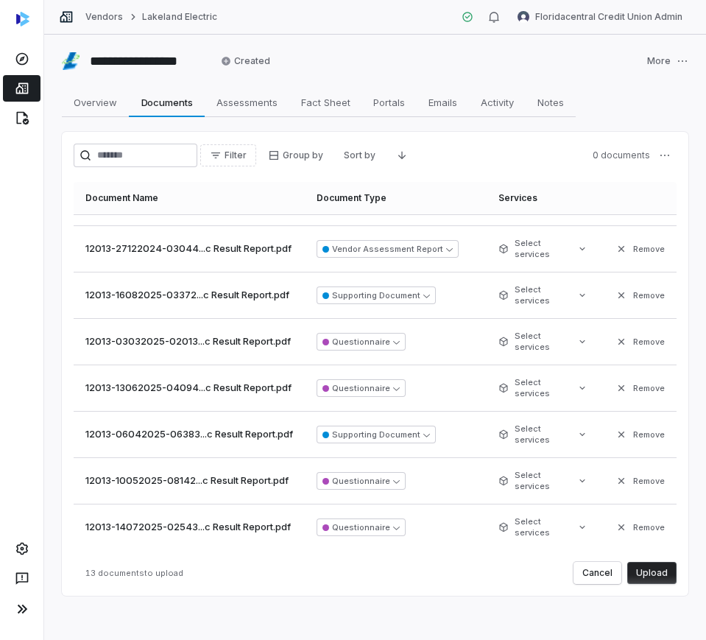
click at [655, 568] on button "Upload" at bounding box center [651, 573] width 49 height 22
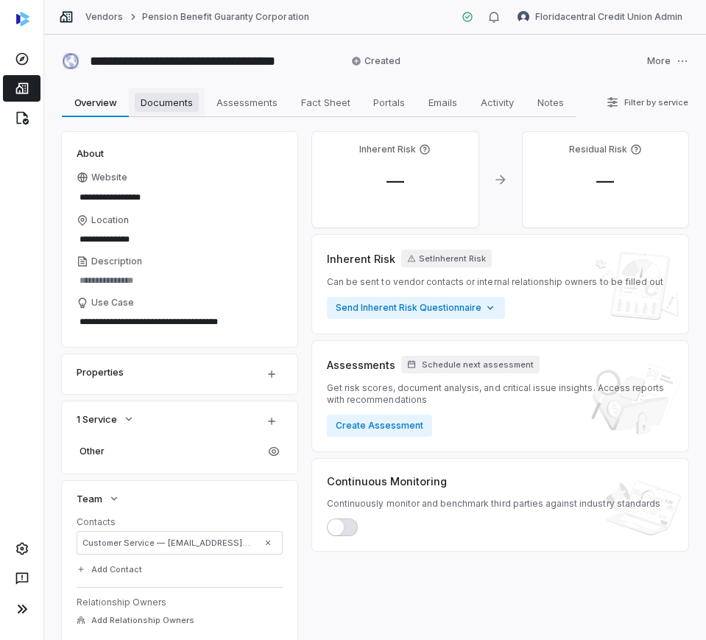
click at [186, 104] on span "Documents" at bounding box center [167, 102] width 64 height 19
type textarea "*"
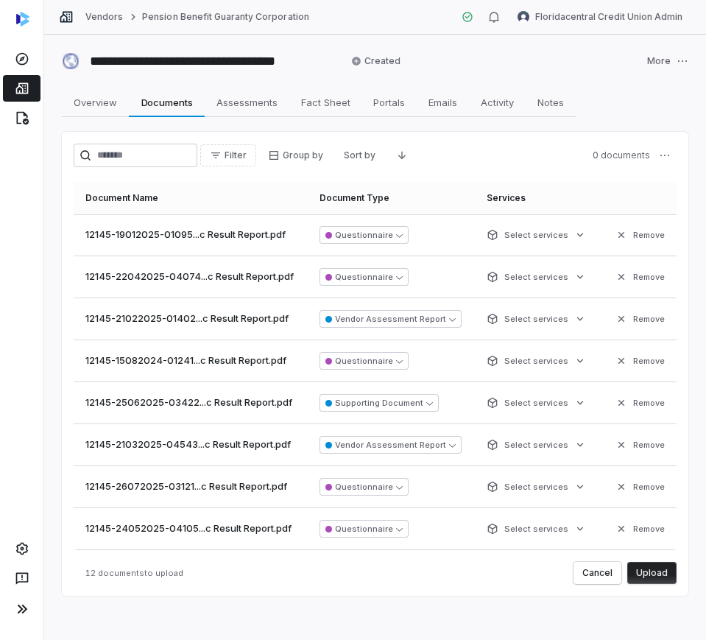
click at [640, 575] on button "Upload" at bounding box center [651, 573] width 49 height 22
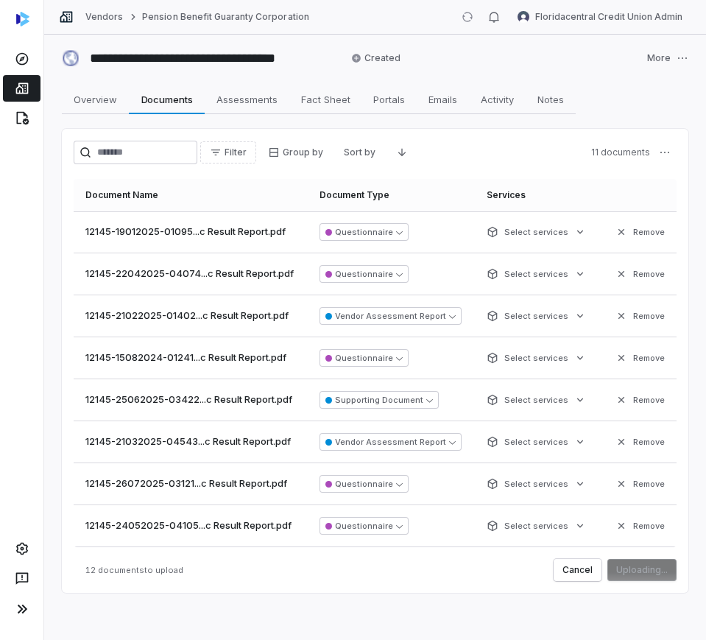
click at [293, 570] on div "12 documents to upload Cancel Uploading..." at bounding box center [375, 570] width 603 height 22
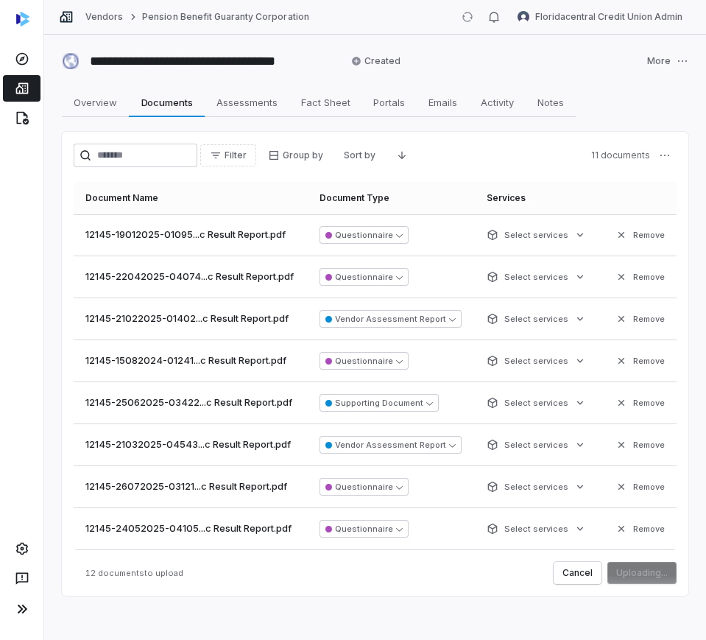
click at [503, 142] on div "Filter Group by Sort by 11 documents Document Name Document Type Services 12145…" at bounding box center [375, 364] width 627 height 464
click at [476, 145] on div "Filter Group by Sort by 11 documents" at bounding box center [375, 156] width 603 height 24
click at [408, 155] on icon "Descending" at bounding box center [402, 155] width 12 height 12
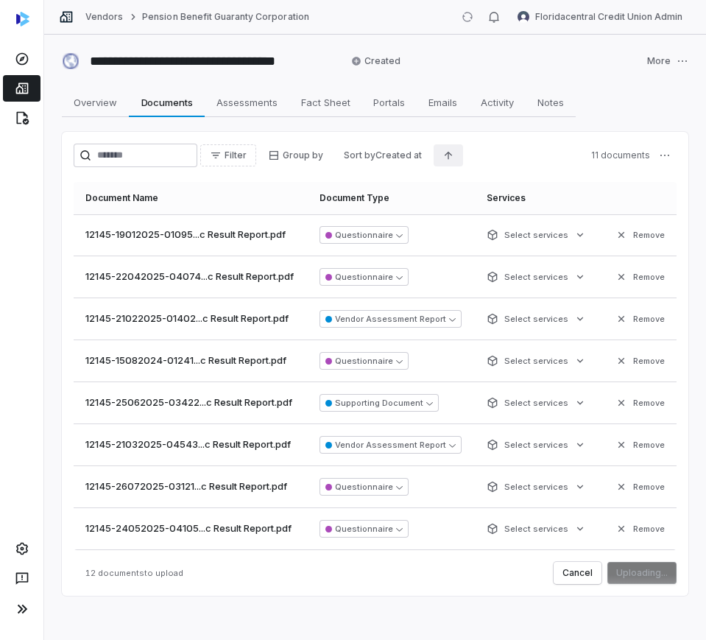
click at [434, 155] on html "**********" at bounding box center [353, 320] width 706 height 640
click at [505, 141] on html "**********" at bounding box center [353, 320] width 706 height 640
click at [139, 107] on span "Documents" at bounding box center [166, 102] width 63 height 19
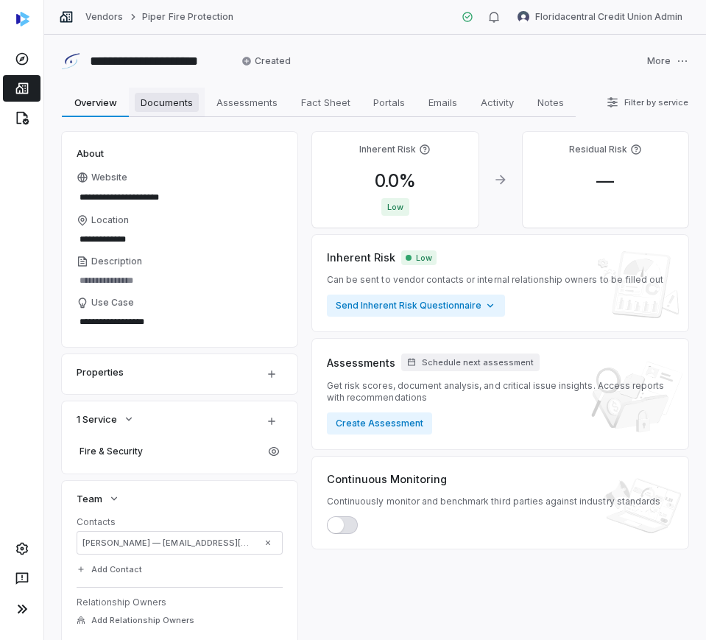
click at [192, 107] on span "Documents" at bounding box center [167, 102] width 64 height 19
type textarea "*"
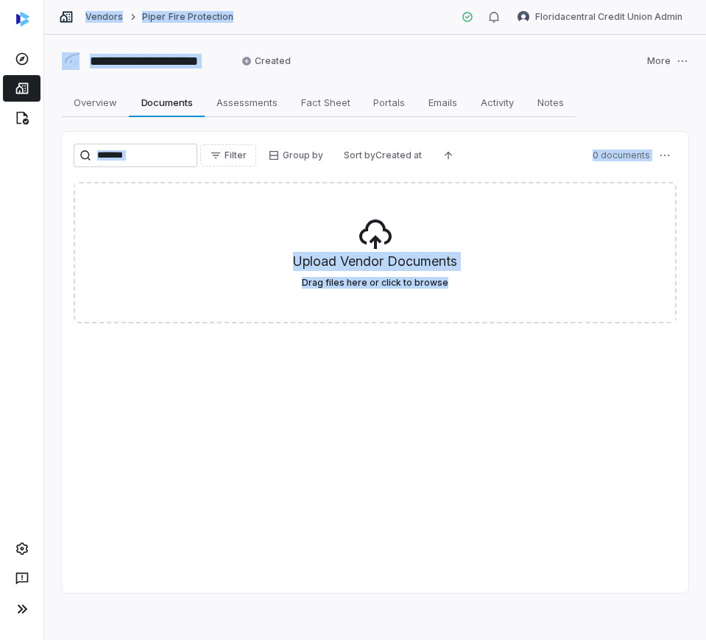
click at [194, 484] on div "Filter Group by Sort by Created at 0 documents Upload Vendor Documents Drag fil…" at bounding box center [375, 362] width 627 height 461
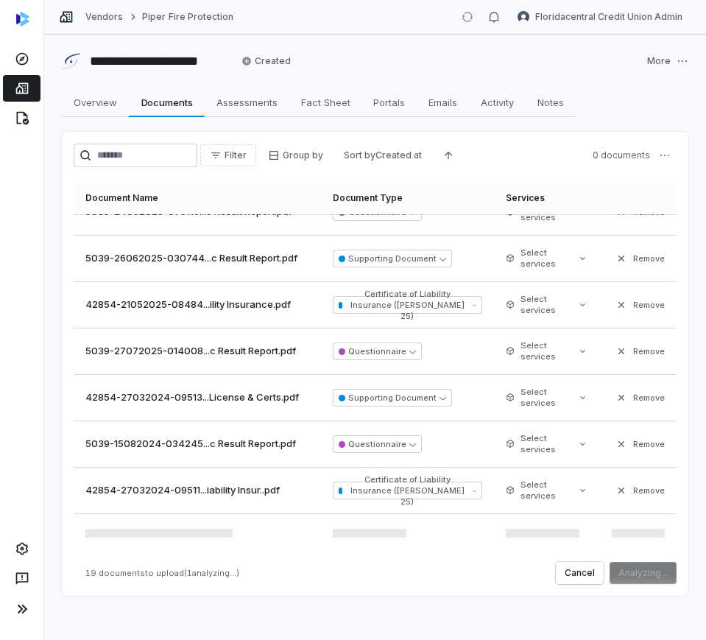
scroll to position [588, 0]
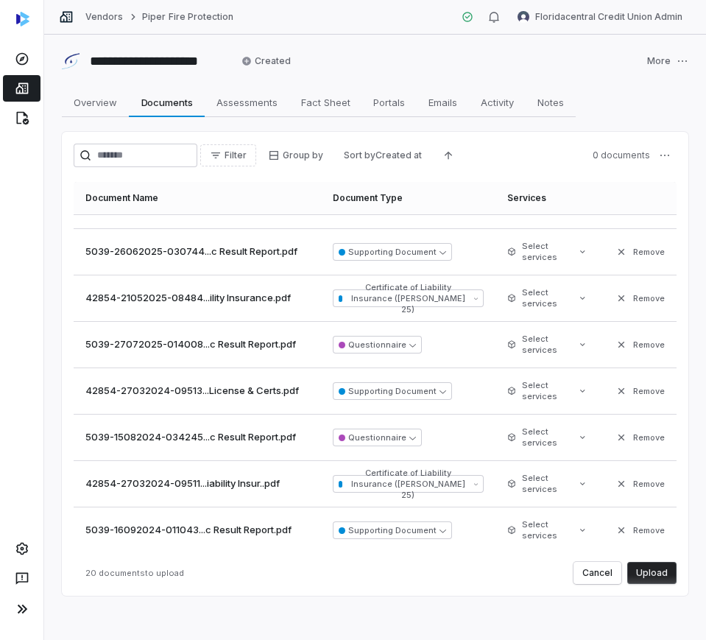
click at [629, 574] on button "Upload" at bounding box center [651, 573] width 49 height 22
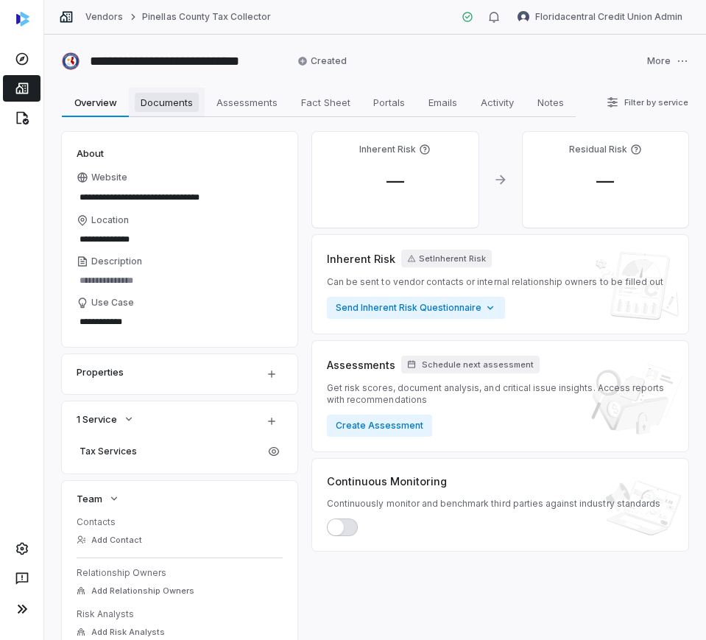
click at [169, 110] on span "Documents" at bounding box center [167, 102] width 64 height 19
type textarea "*"
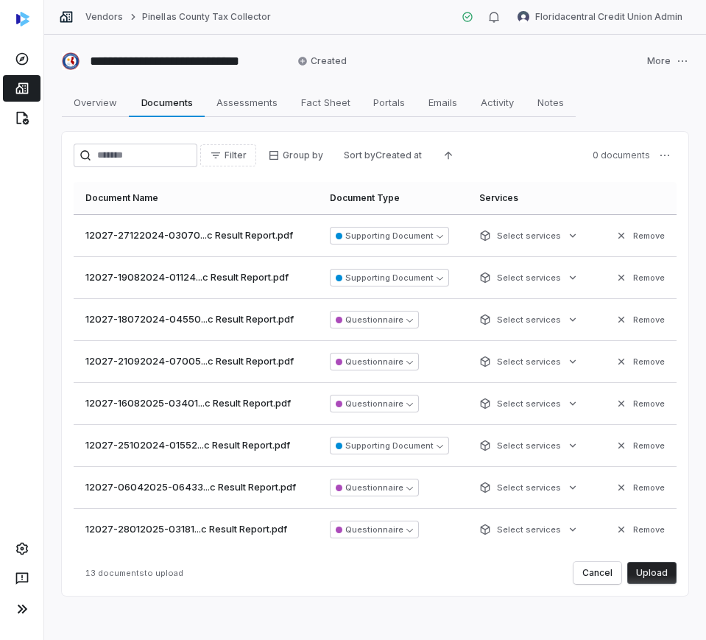
scroll to position [209, 0]
click at [641, 575] on button "Upload" at bounding box center [651, 573] width 49 height 22
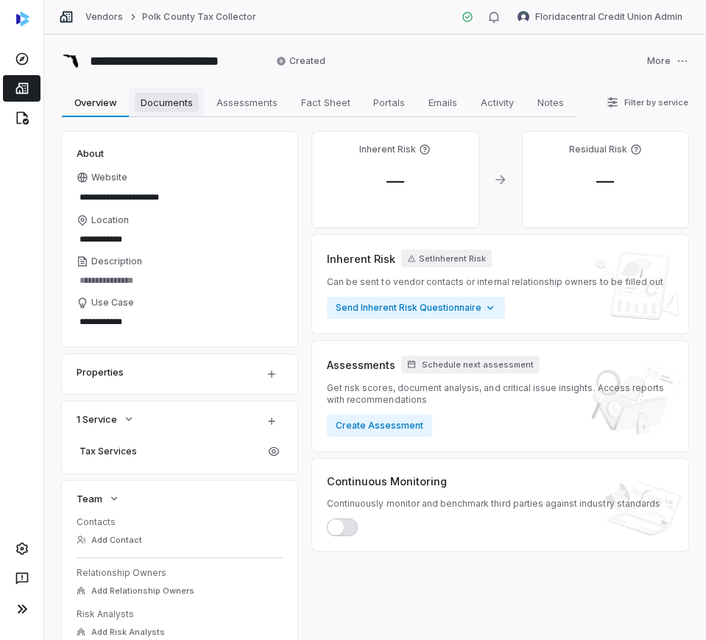
click at [163, 91] on link "Documents Documents" at bounding box center [167, 102] width 76 height 29
type textarea "*"
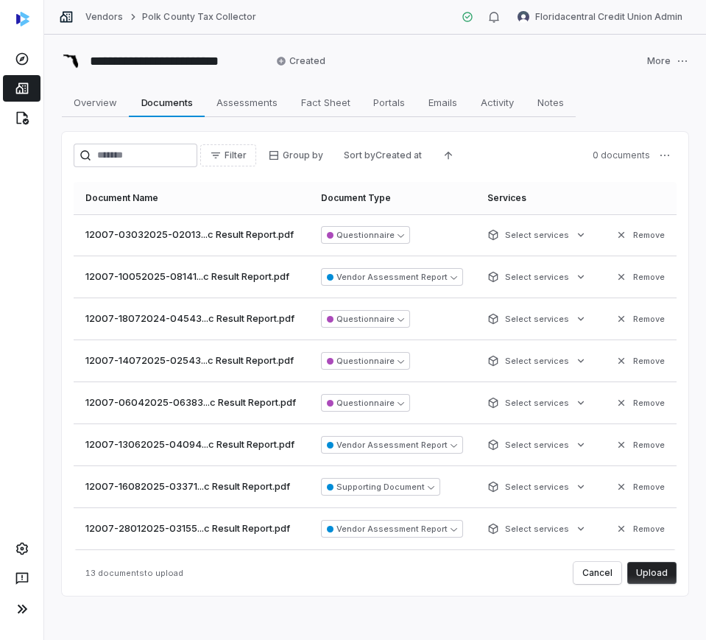
click at [641, 577] on button "Upload" at bounding box center [651, 573] width 49 height 22
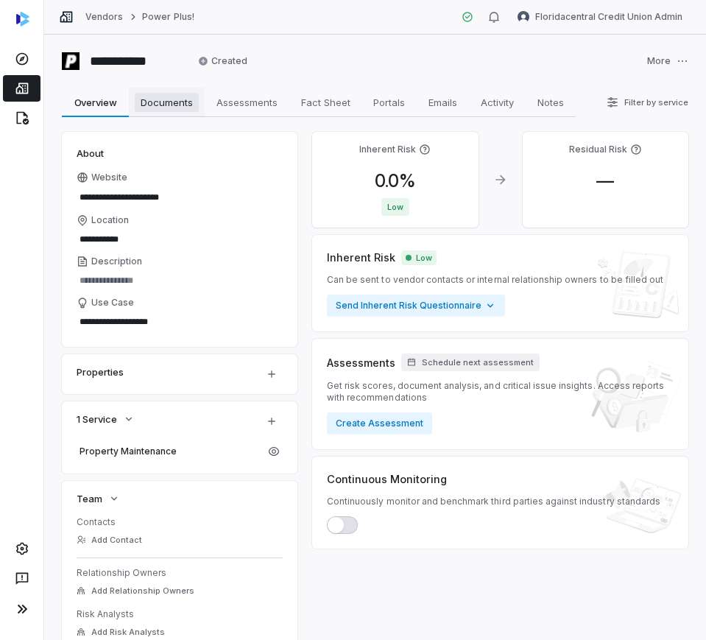
click at [193, 91] on link "Documents Documents" at bounding box center [167, 102] width 76 height 29
type textarea "*"
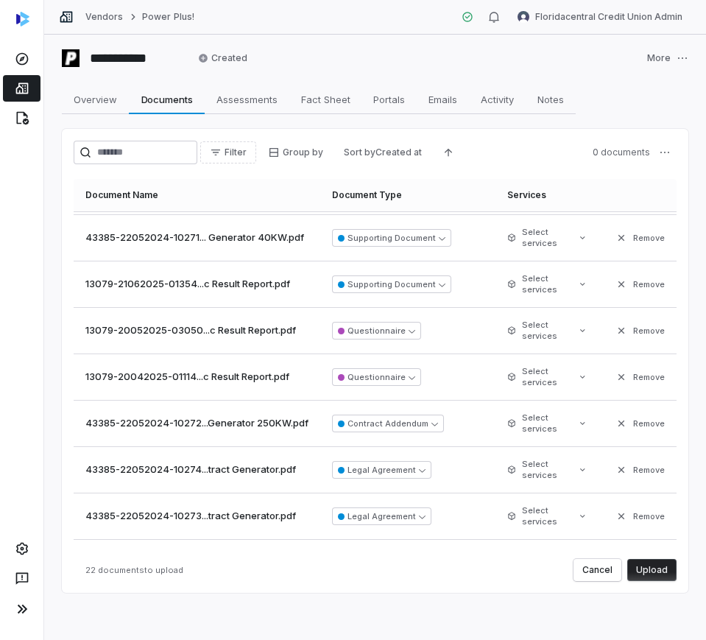
scroll to position [684, 0]
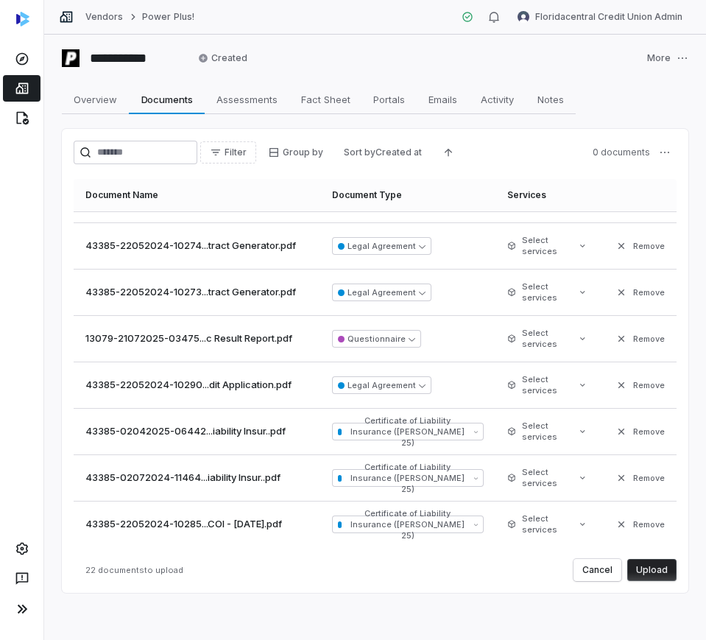
click at [662, 575] on button "Upload" at bounding box center [651, 570] width 49 height 22
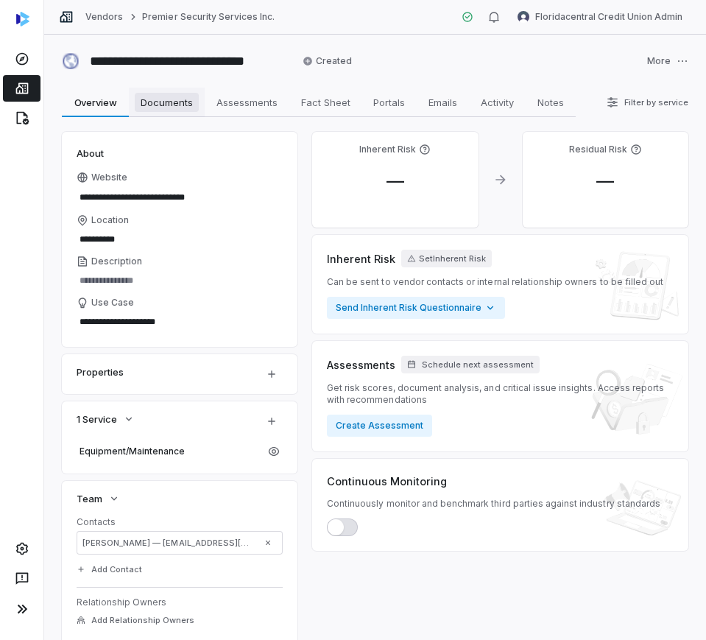
click at [184, 102] on span "Documents" at bounding box center [167, 102] width 64 height 19
type textarea "*"
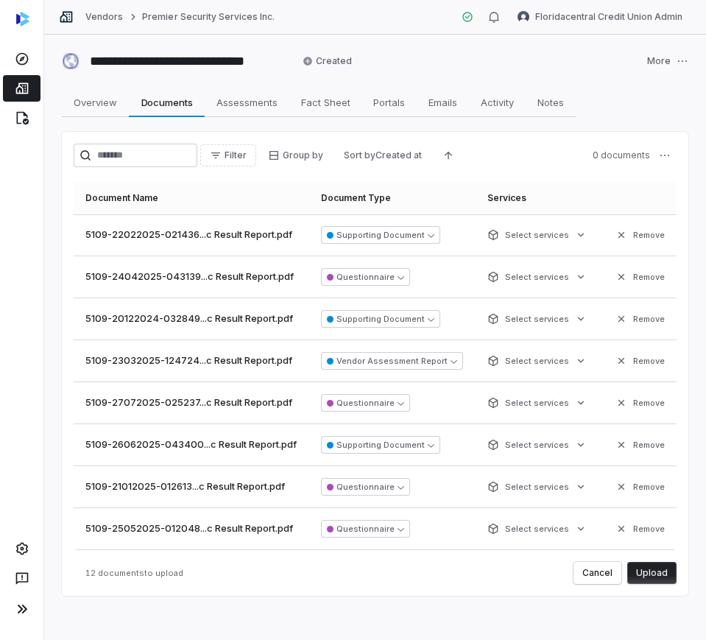
click at [642, 575] on button "Upload" at bounding box center [651, 573] width 49 height 22
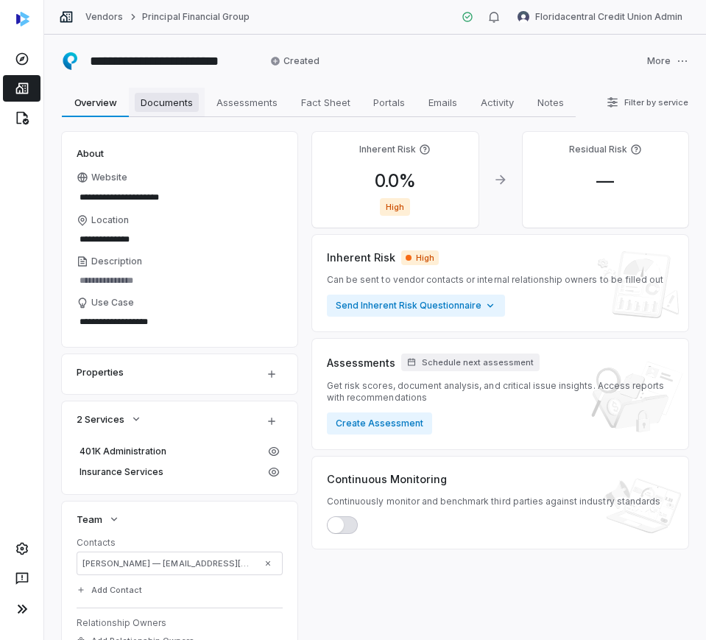
click at [153, 110] on span "Documents" at bounding box center [167, 102] width 64 height 19
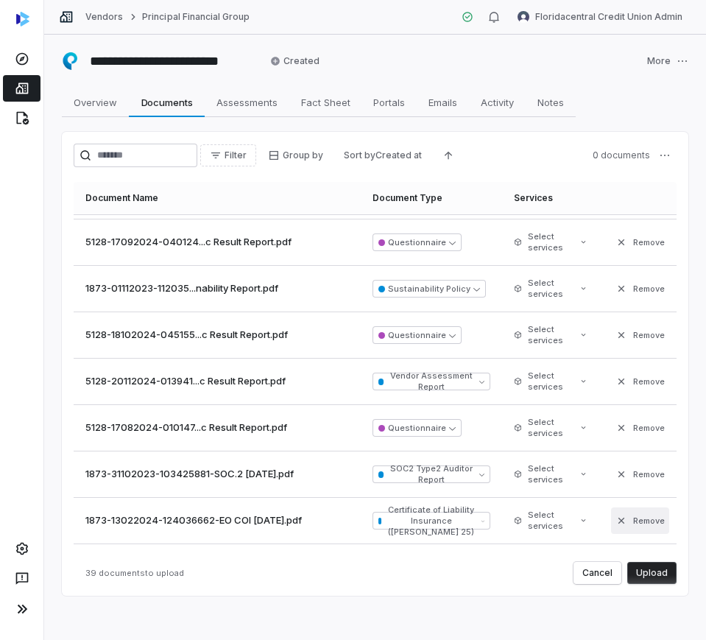
scroll to position [460, 0]
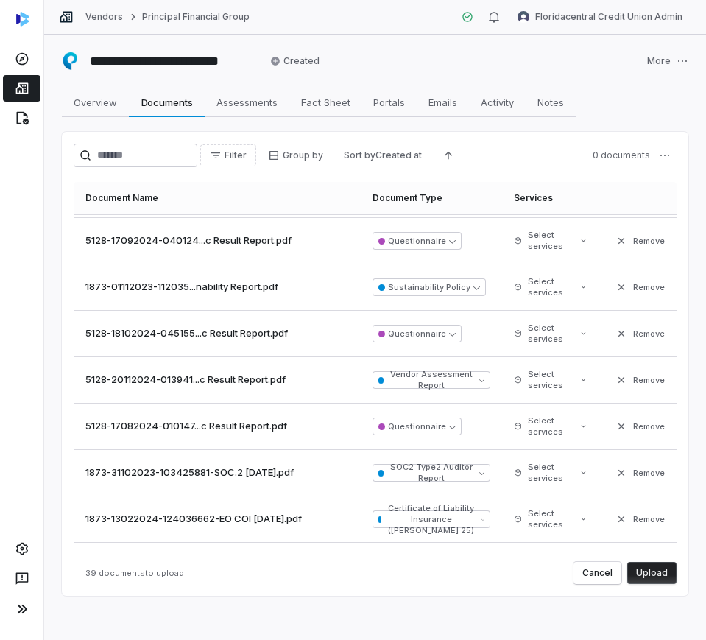
click at [644, 571] on button "Upload" at bounding box center [651, 573] width 49 height 22
click at [186, 112] on link "Documents Documents" at bounding box center [167, 102] width 76 height 29
click at [184, 104] on span "Documents" at bounding box center [166, 102] width 63 height 19
click at [116, 107] on span "Overview" at bounding box center [95, 102] width 55 height 19
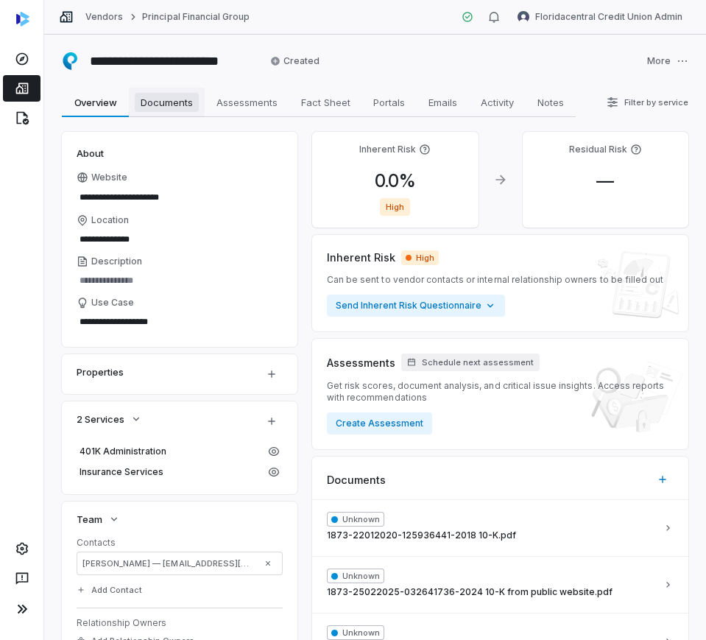
click at [147, 102] on span "Documents" at bounding box center [167, 102] width 64 height 19
type textarea "*"
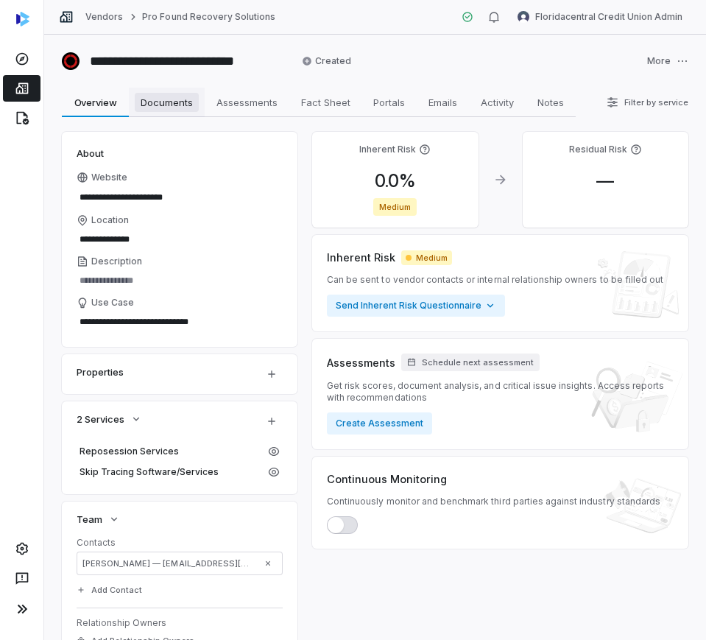
click at [140, 107] on span "Documents" at bounding box center [167, 102] width 64 height 19
type textarea "*"
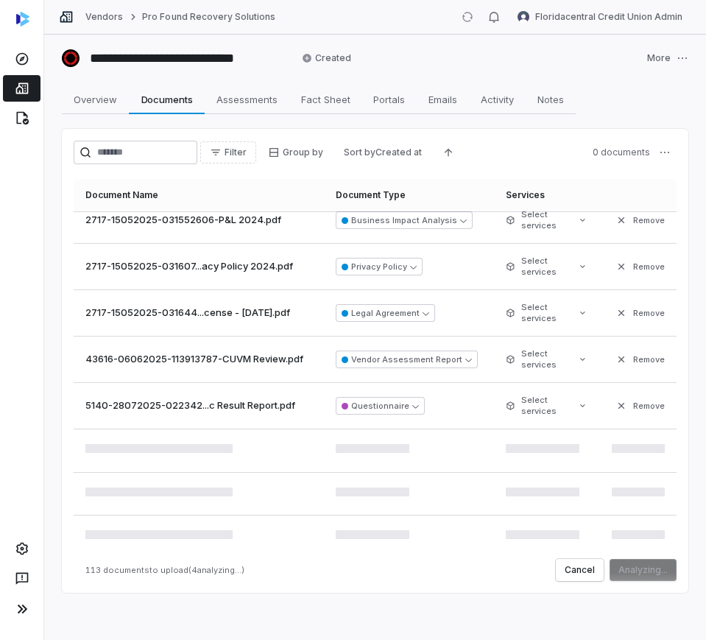
scroll to position [5077, 0]
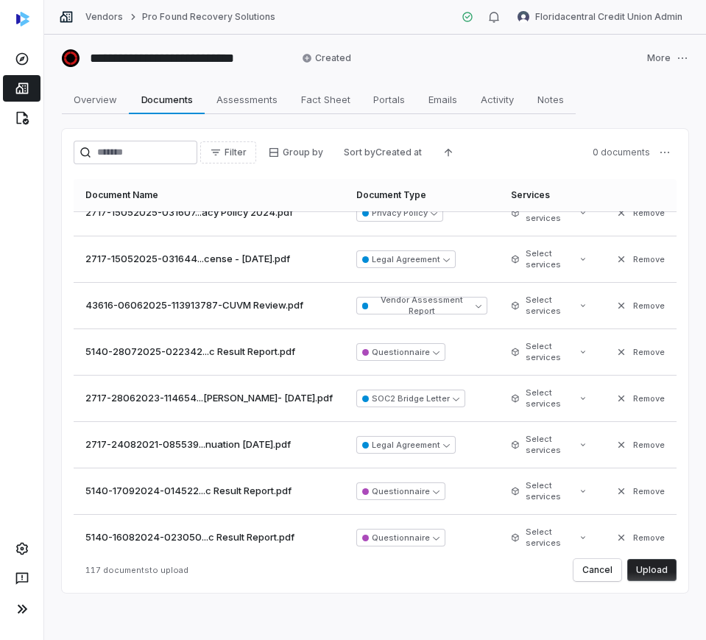
click at [652, 570] on button "Upload" at bounding box center [651, 570] width 49 height 22
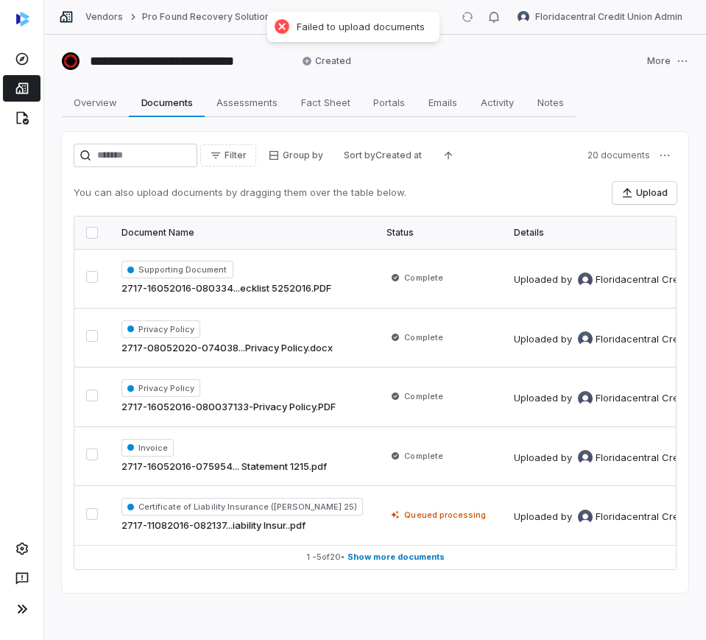
scroll to position [0, 0]
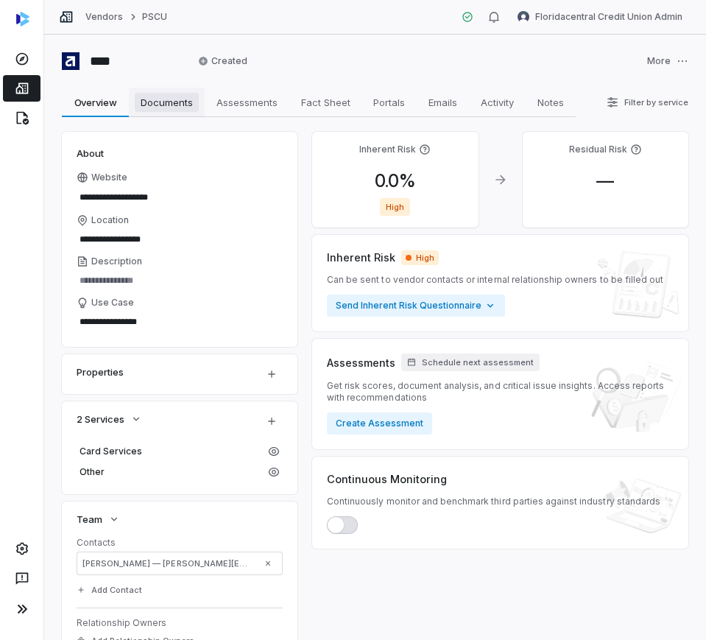
click at [174, 95] on span "Documents" at bounding box center [167, 102] width 64 height 19
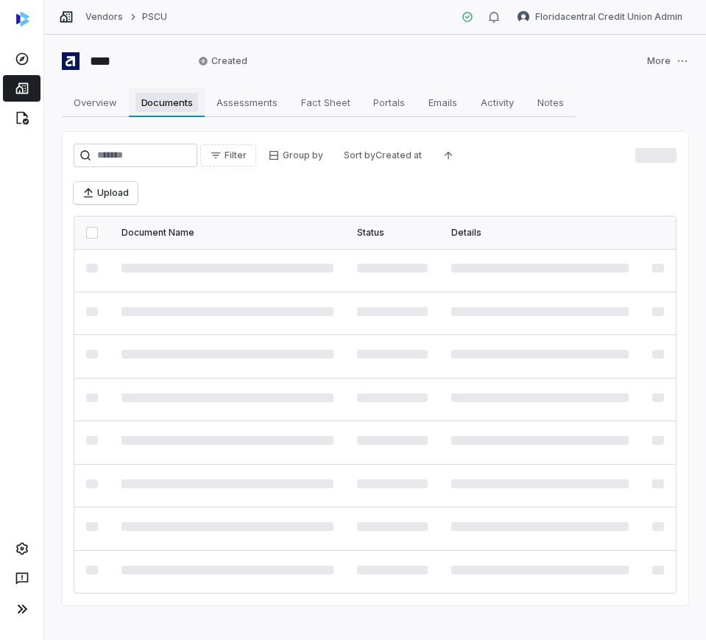
type textarea "*"
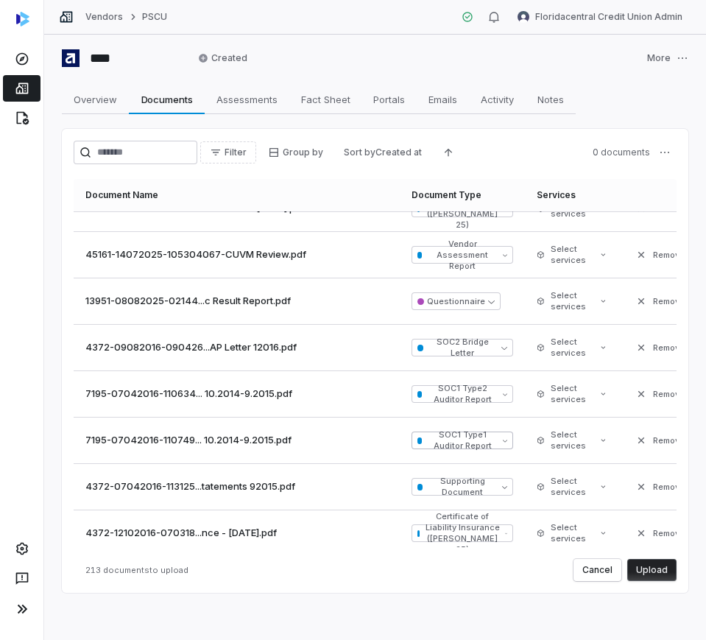
scroll to position [9543, 0]
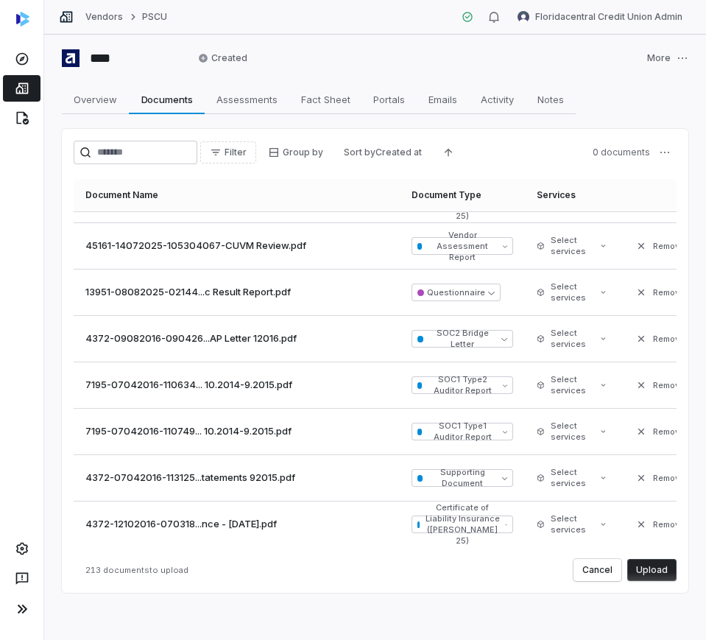
click at [638, 565] on button "Upload" at bounding box center [651, 570] width 49 height 22
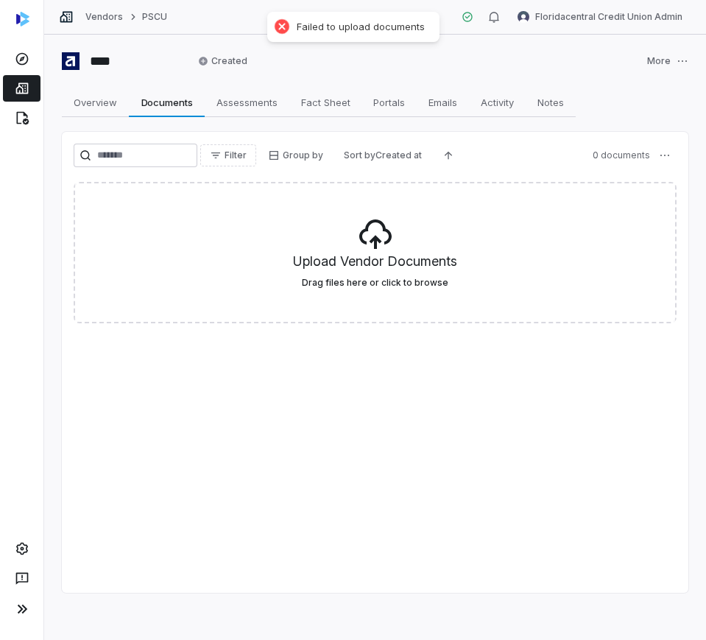
scroll to position [0, 0]
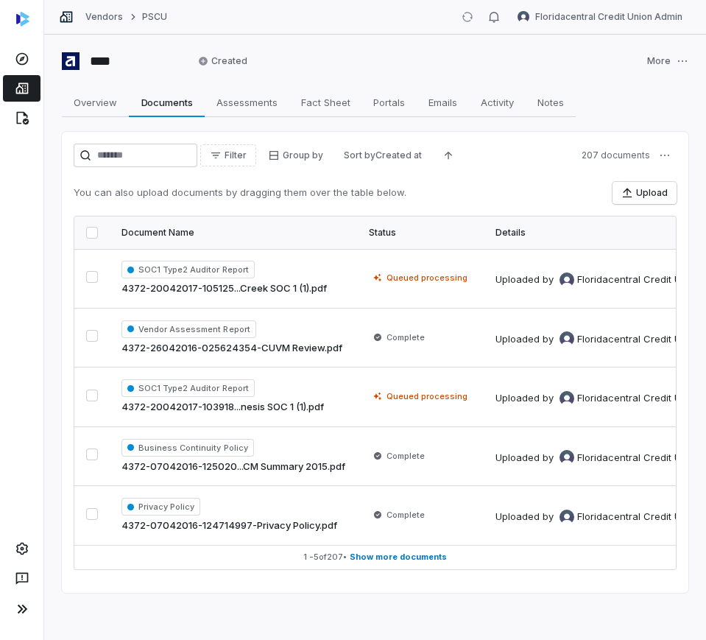
click at [606, 74] on div "**** Created More Overview Overview Documents Documents Assessments Assessments…" at bounding box center [375, 337] width 662 height 605
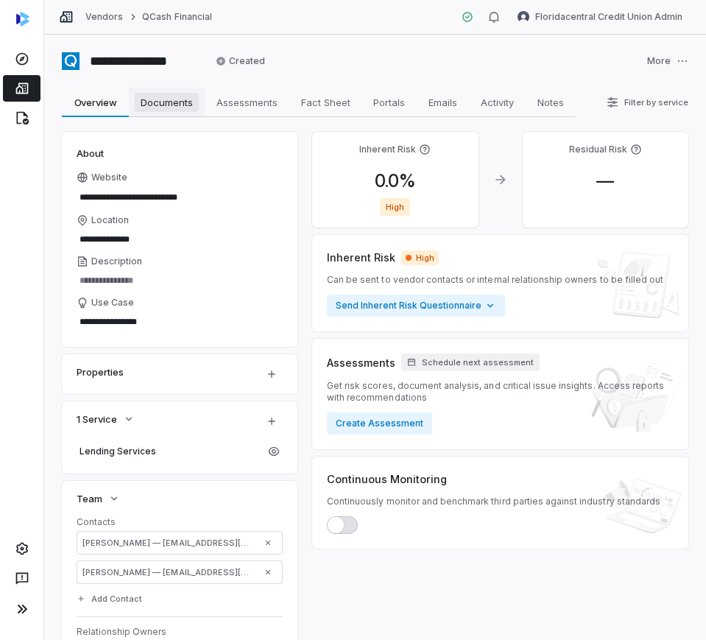
click at [177, 103] on span "Documents" at bounding box center [167, 102] width 64 height 19
type textarea "*"
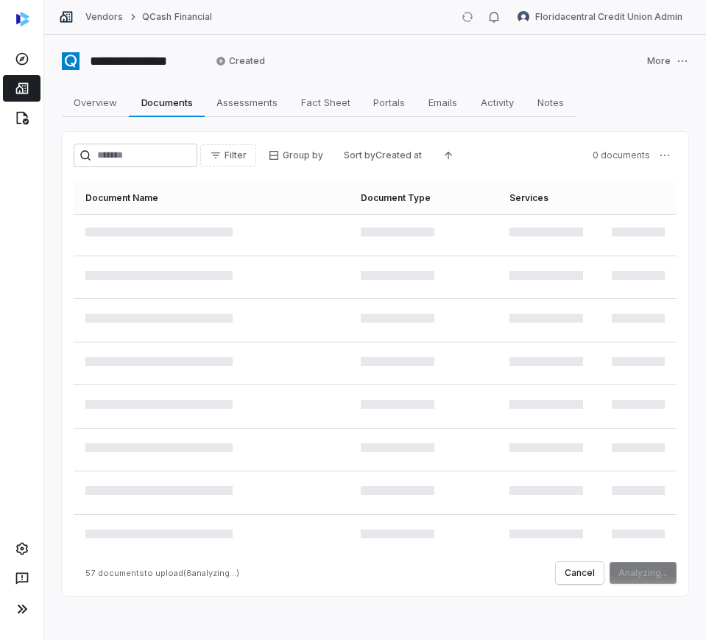
scroll to position [2659, 0]
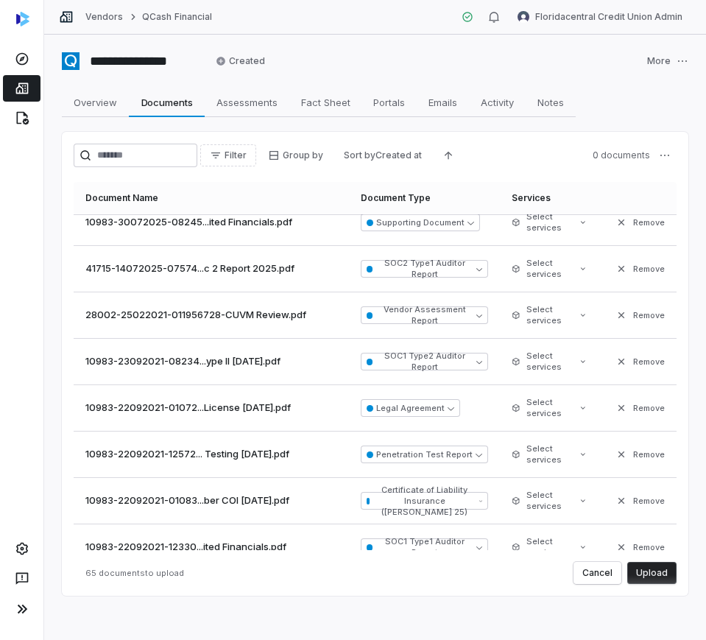
click at [640, 570] on button "Upload" at bounding box center [651, 573] width 49 height 22
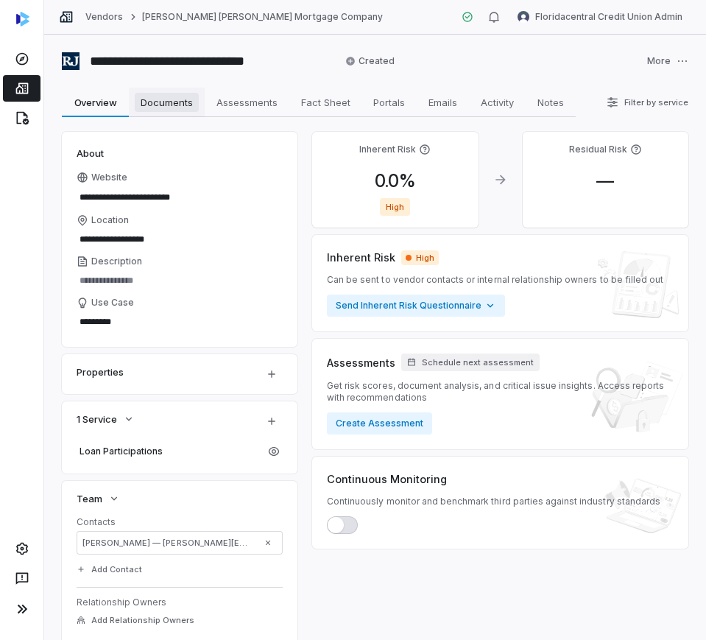
click at [179, 107] on span "Documents" at bounding box center [167, 102] width 64 height 19
type textarea "*"
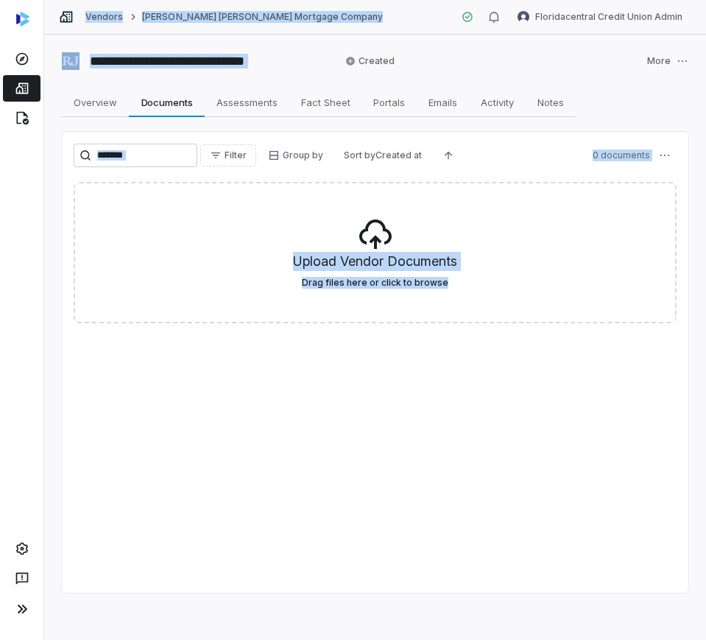
click at [212, 356] on div "Filter Group by Sort by Created at 0 documents Upload Vendor Documents Drag fil…" at bounding box center [375, 362] width 627 height 461
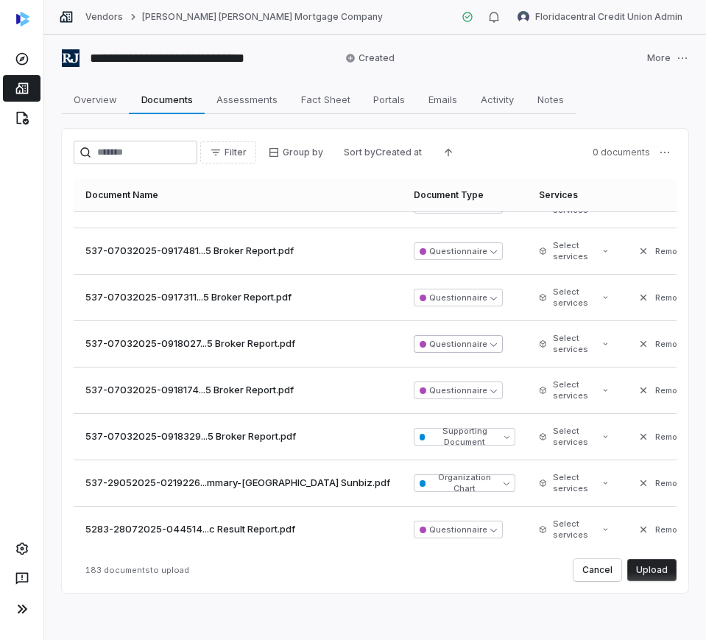
scroll to position [8152, 0]
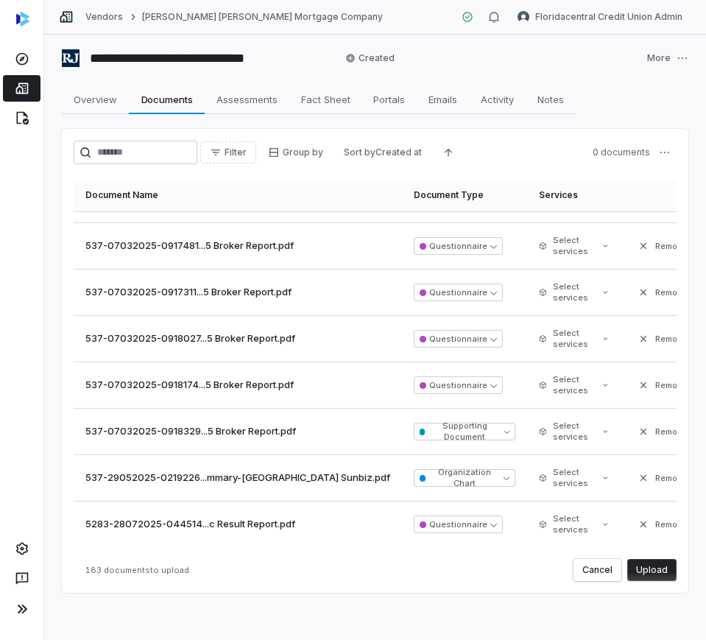
click at [638, 570] on button "Upload" at bounding box center [651, 570] width 49 height 22
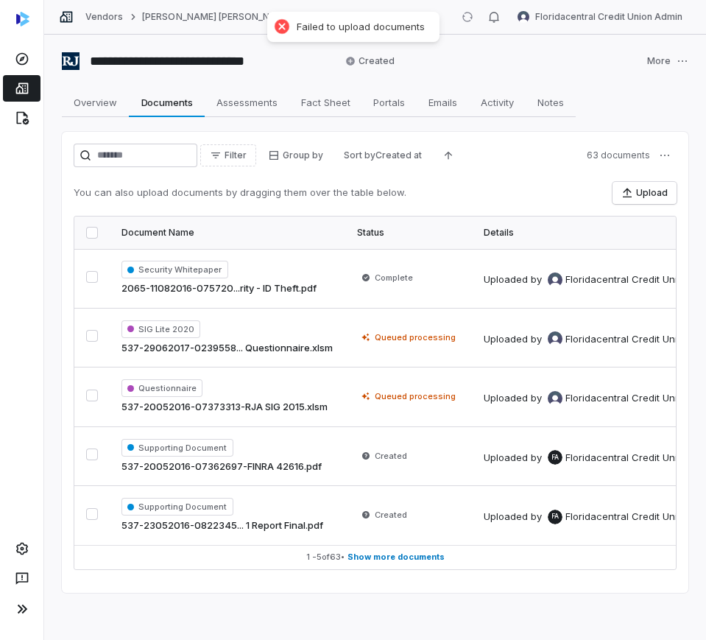
scroll to position [0, 0]
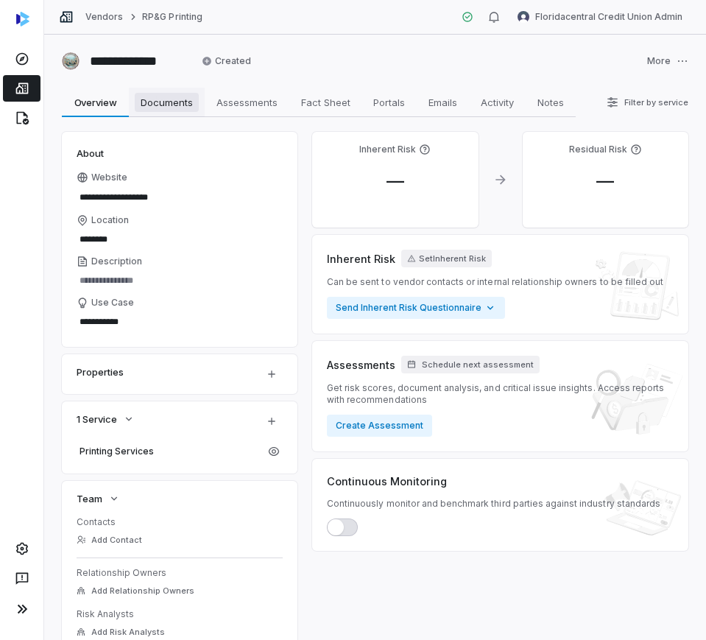
click at [171, 100] on span "Documents" at bounding box center [167, 102] width 64 height 19
type textarea "*"
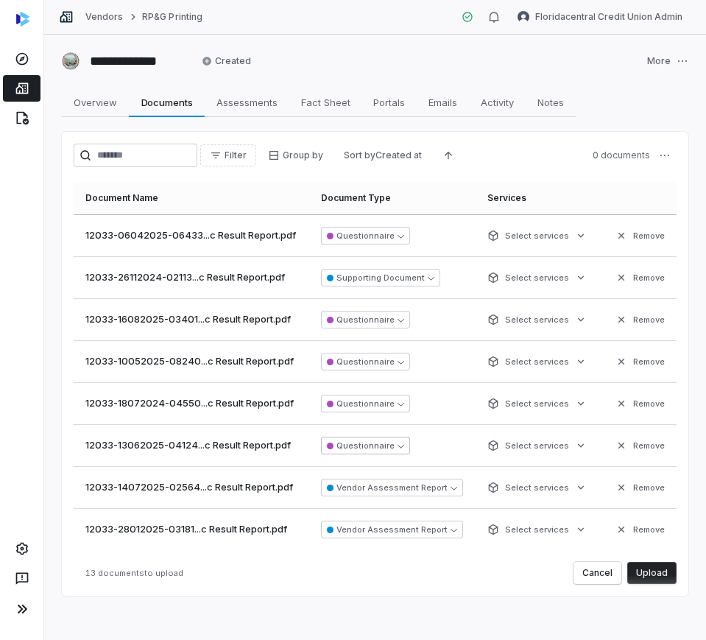
scroll to position [267, 0]
click at [661, 572] on button "Upload" at bounding box center [651, 573] width 49 height 22
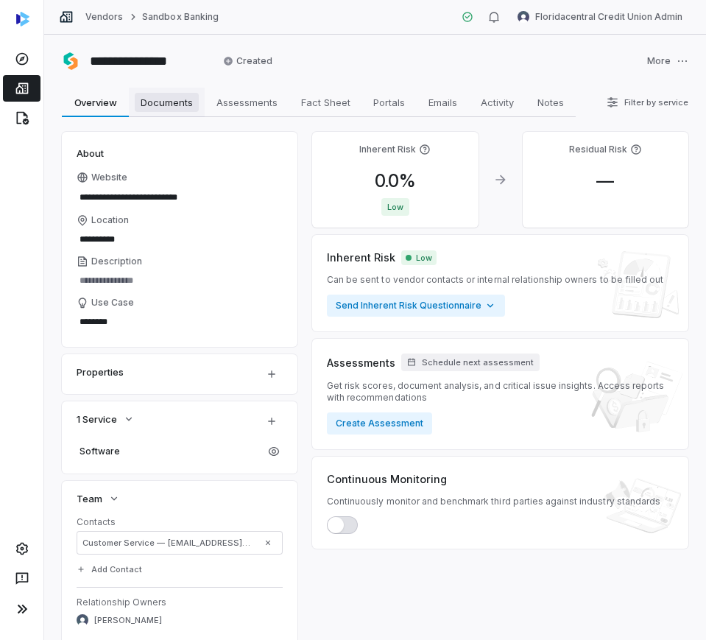
click at [148, 104] on span "Documents" at bounding box center [167, 102] width 64 height 19
type textarea "*"
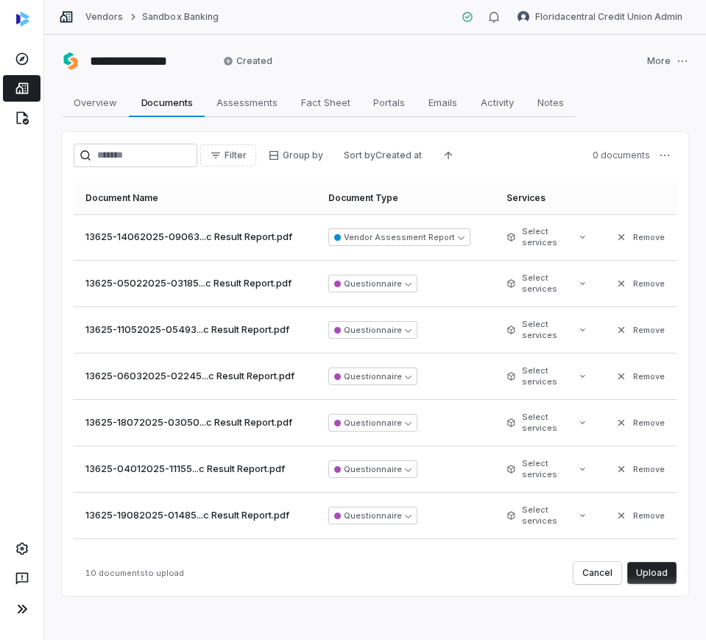
scroll to position [127, 0]
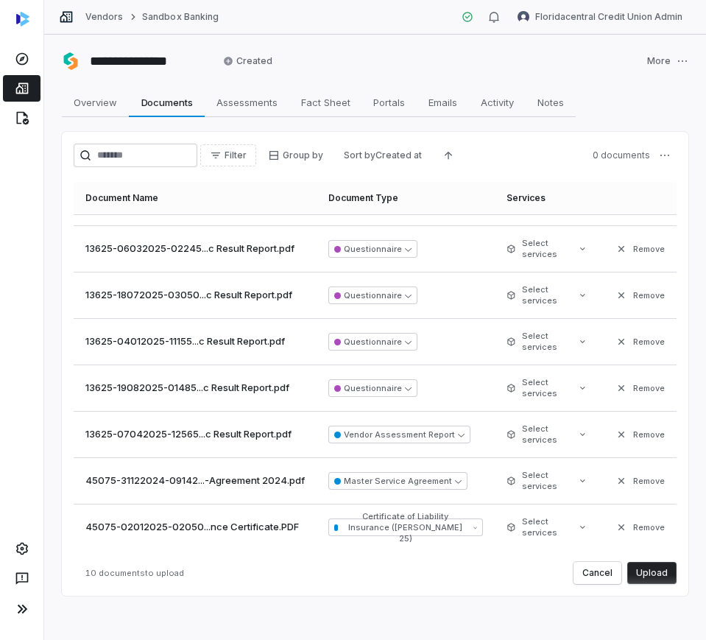
click at [642, 576] on button "Upload" at bounding box center [651, 573] width 49 height 22
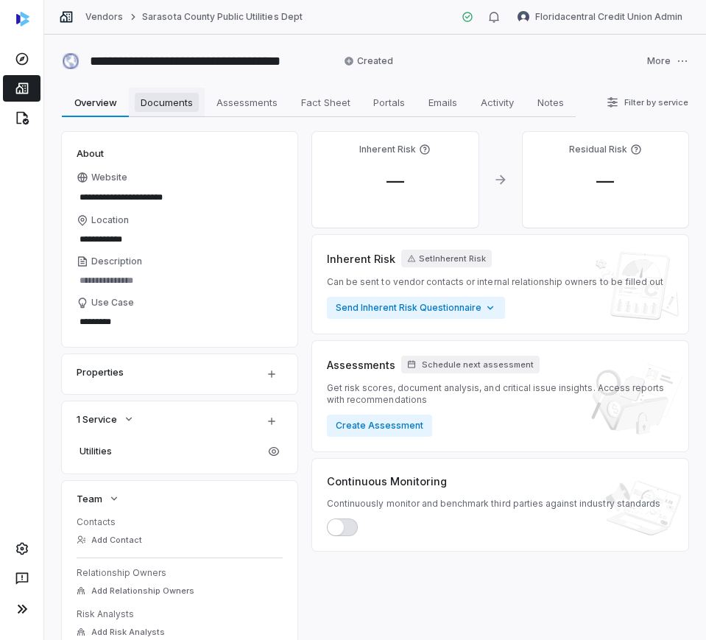
click at [179, 105] on span "Documents" at bounding box center [167, 102] width 64 height 19
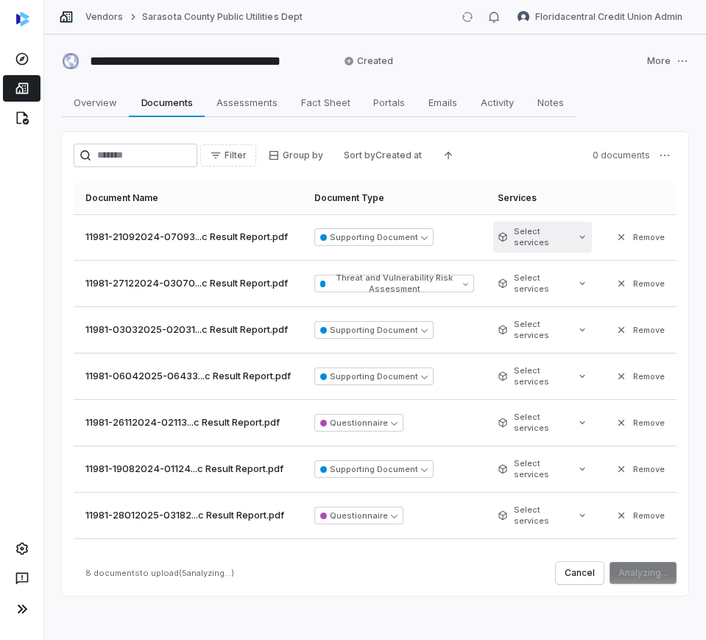
click at [494, 246] on html "**********" at bounding box center [353, 320] width 706 height 640
click at [515, 241] on html "**********" at bounding box center [353, 320] width 706 height 640
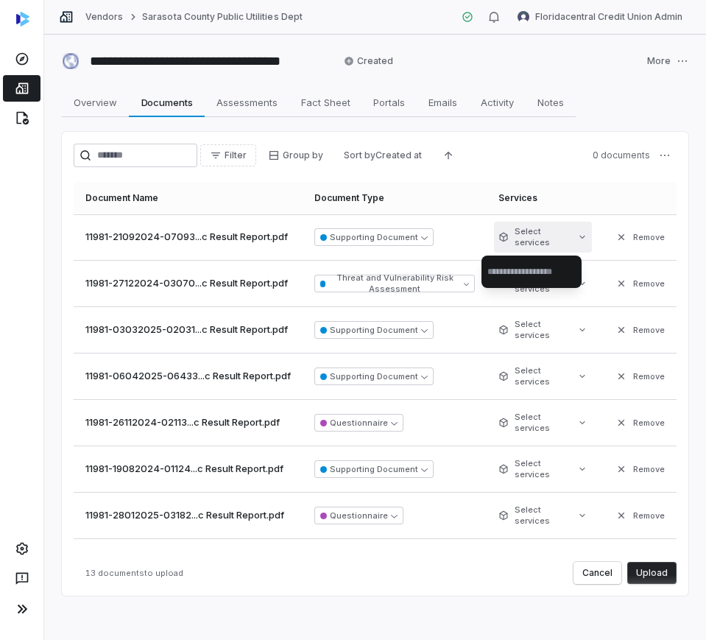
click at [515, 241] on html "**********" at bounding box center [353, 320] width 706 height 640
click at [516, 262] on input "text" at bounding box center [531, 271] width 88 height 32
click at [498, 238] on html "**********" at bounding box center [353, 320] width 706 height 640
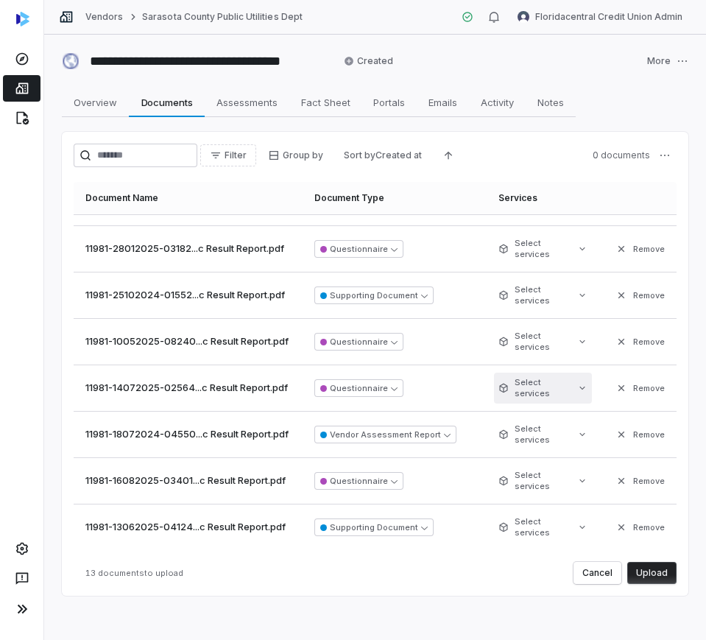
scroll to position [3, 0]
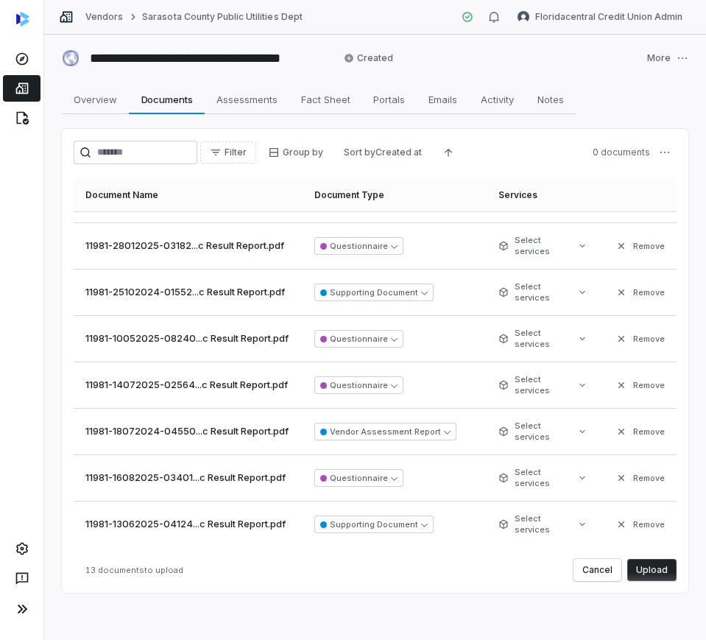
click at [660, 563] on button "Upload" at bounding box center [651, 570] width 49 height 22
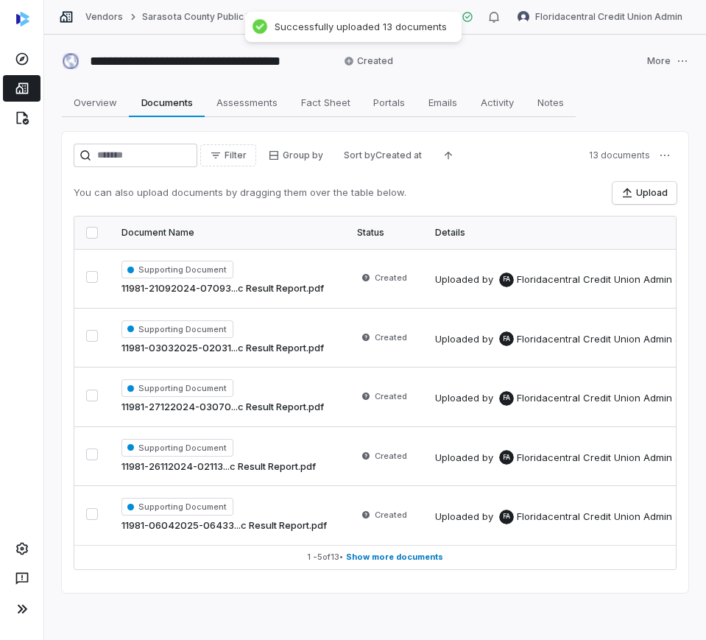
scroll to position [0, 0]
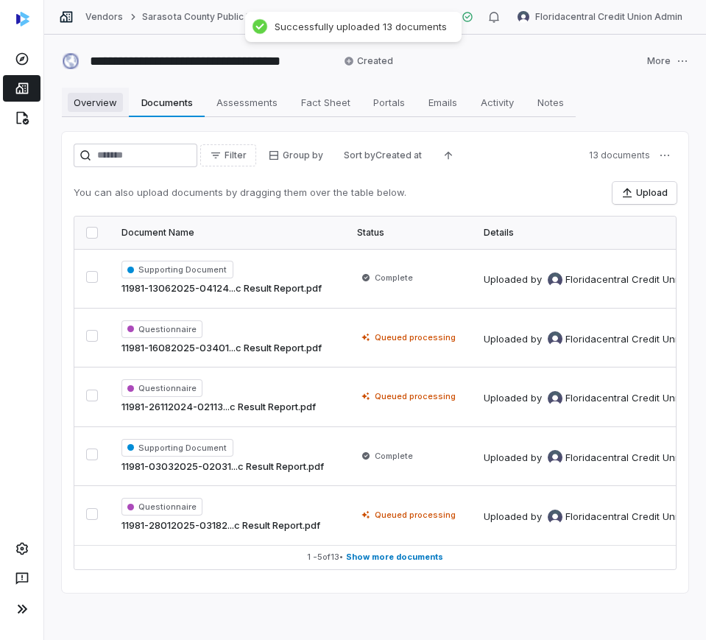
click at [148, 108] on span "Documents" at bounding box center [166, 102] width 63 height 19
click at [113, 105] on span "Overview" at bounding box center [95, 102] width 55 height 19
type textarea "*"
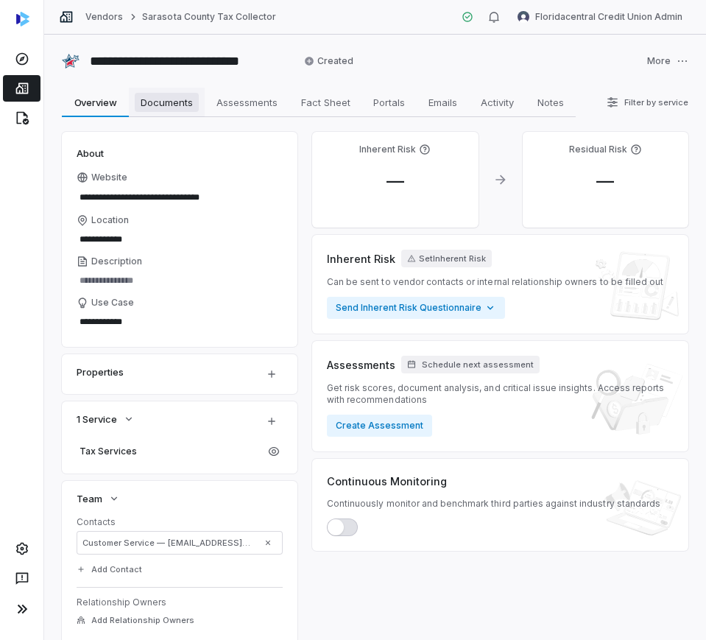
click at [188, 109] on span "Documents" at bounding box center [167, 102] width 64 height 19
type textarea "*"
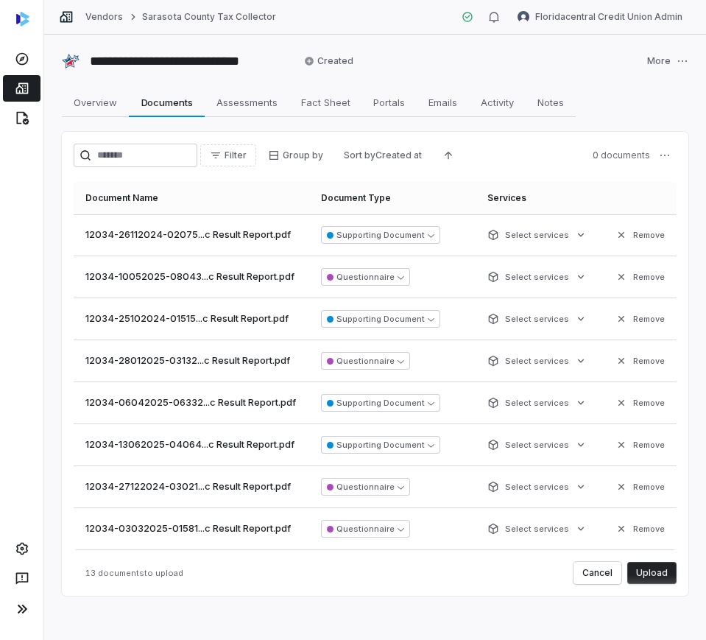
click at [659, 577] on button "Upload" at bounding box center [651, 573] width 49 height 22
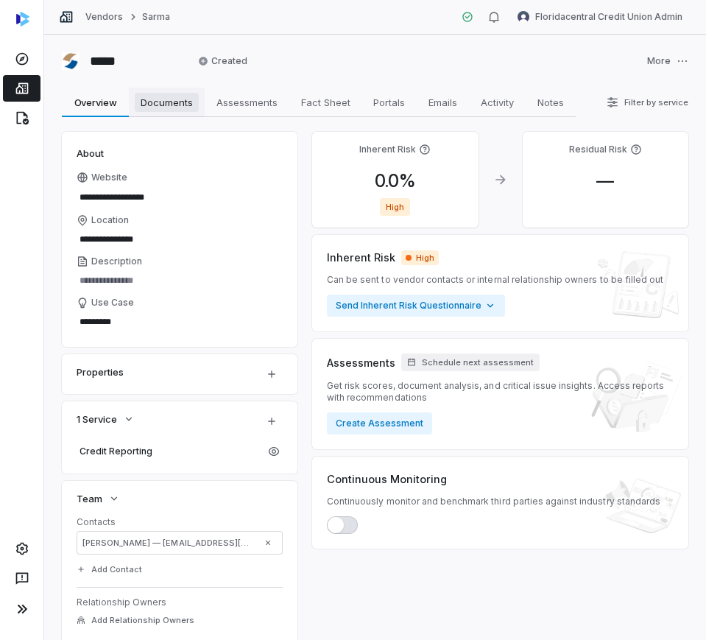
click at [149, 91] on link "Documents Documents" at bounding box center [167, 102] width 76 height 29
type textarea "*"
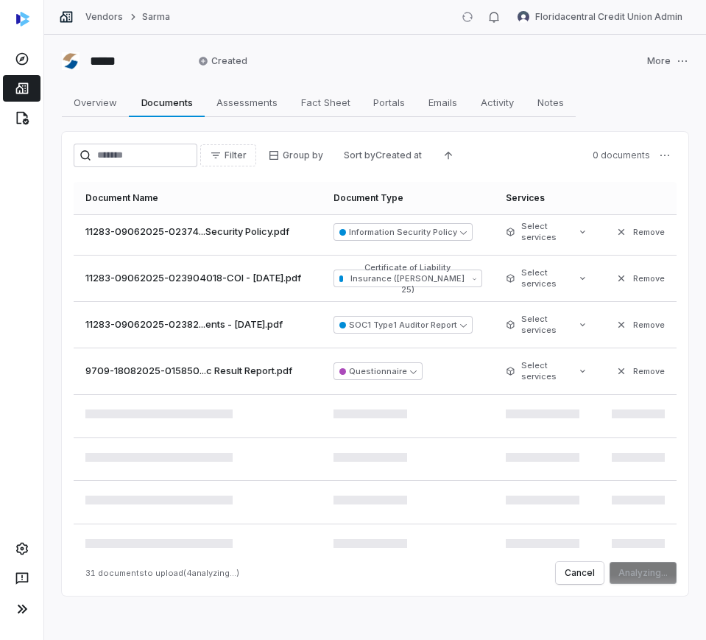
scroll to position [1267, 0]
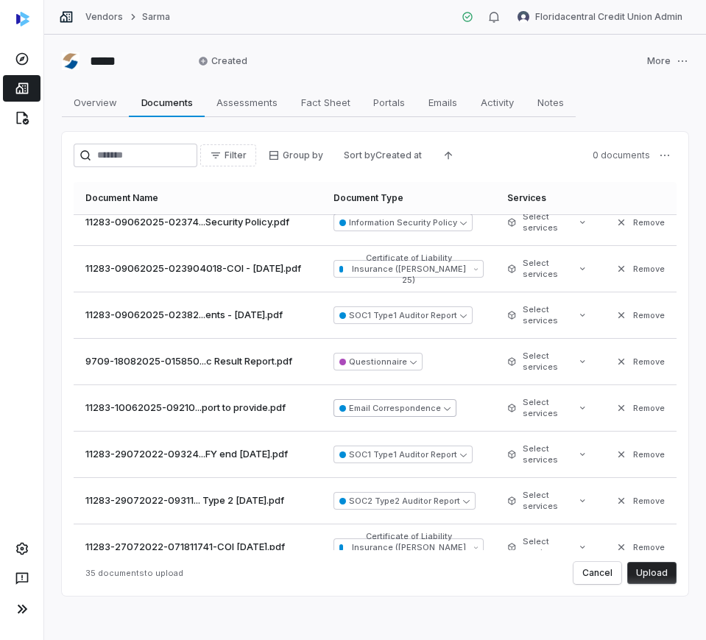
click at [405, 401] on button "Email Correspondence" at bounding box center [395, 408] width 123 height 18
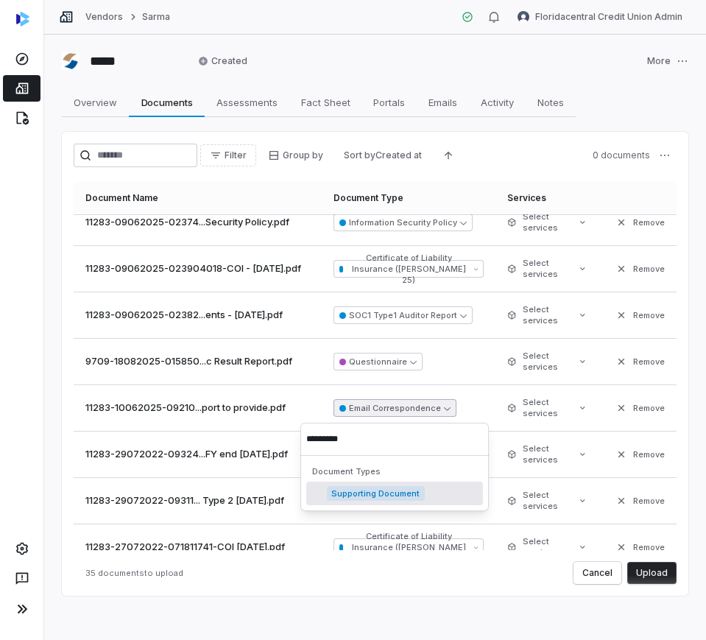
type input "**********"
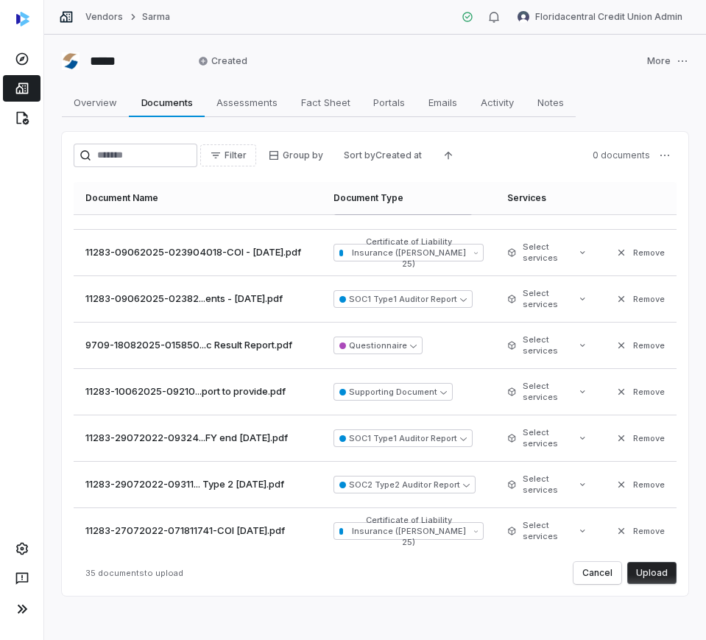
scroll to position [1287, 0]
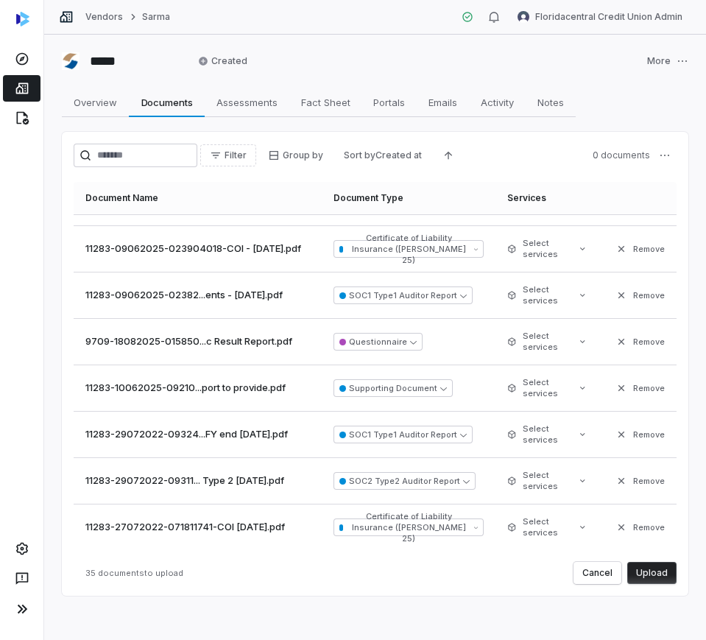
click at [634, 579] on button "Upload" at bounding box center [651, 573] width 49 height 22
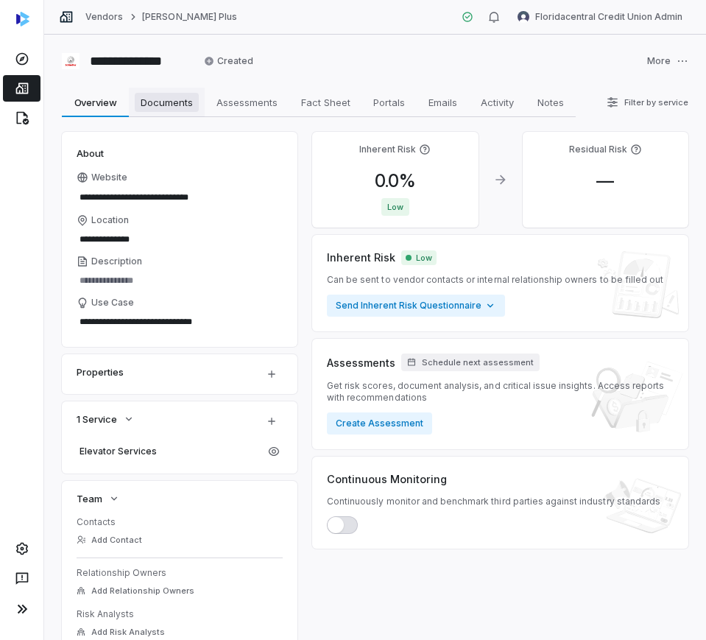
click at [187, 101] on span "Documents" at bounding box center [167, 102] width 64 height 19
type textarea "*"
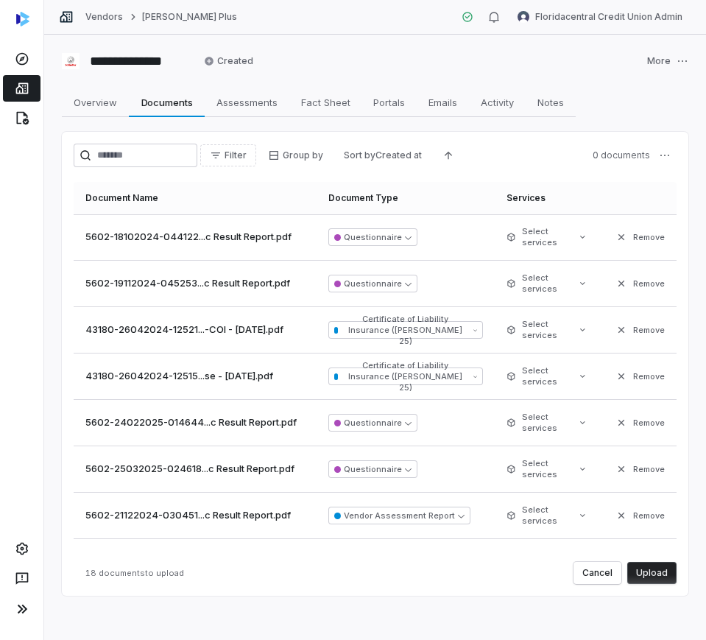
click at [638, 574] on button "Upload" at bounding box center [651, 573] width 49 height 22
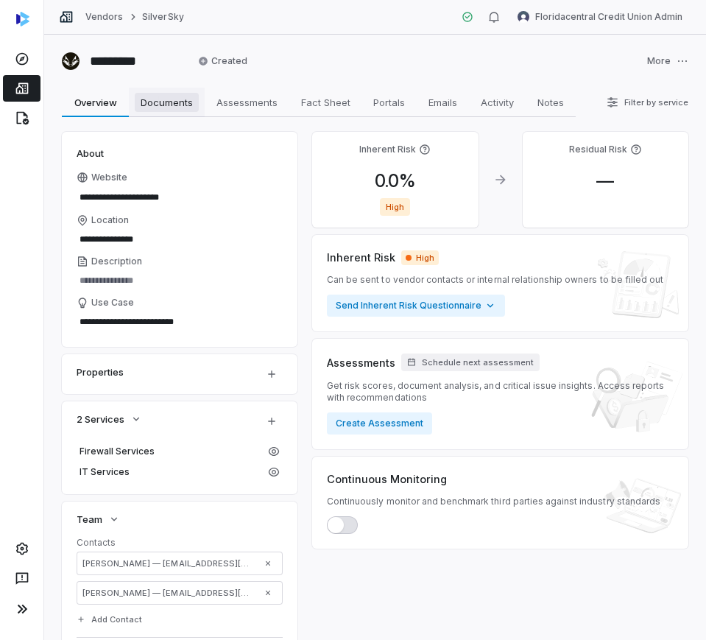
click at [175, 96] on span "Documents" at bounding box center [167, 102] width 64 height 19
type textarea "*"
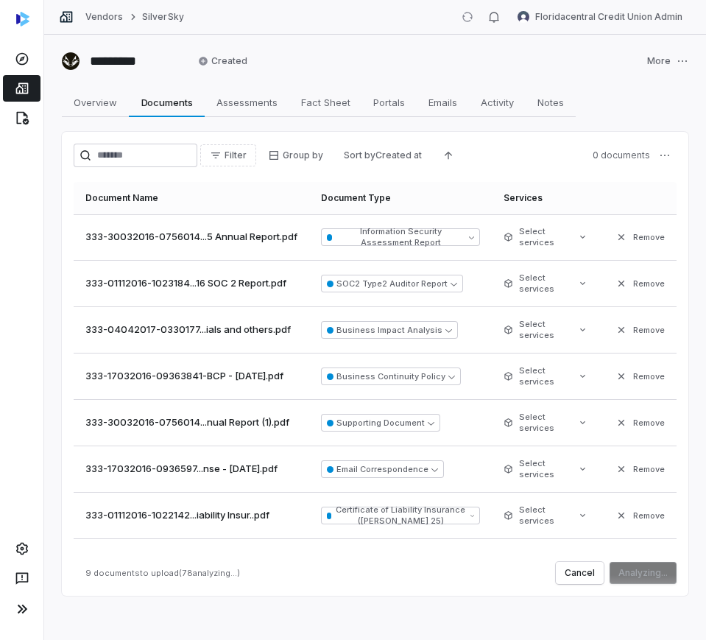
click at [371, 479] on td "Email Correspondence" at bounding box center [400, 469] width 183 height 46
drag, startPoint x: 358, startPoint y: 449, endPoint x: 362, endPoint y: 462, distance: 14.0
click at [358, 448] on td "Email Correspondence" at bounding box center [403, 469] width 180 height 46
click at [371, 472] on button "Email Correspondence" at bounding box center [386, 469] width 123 height 18
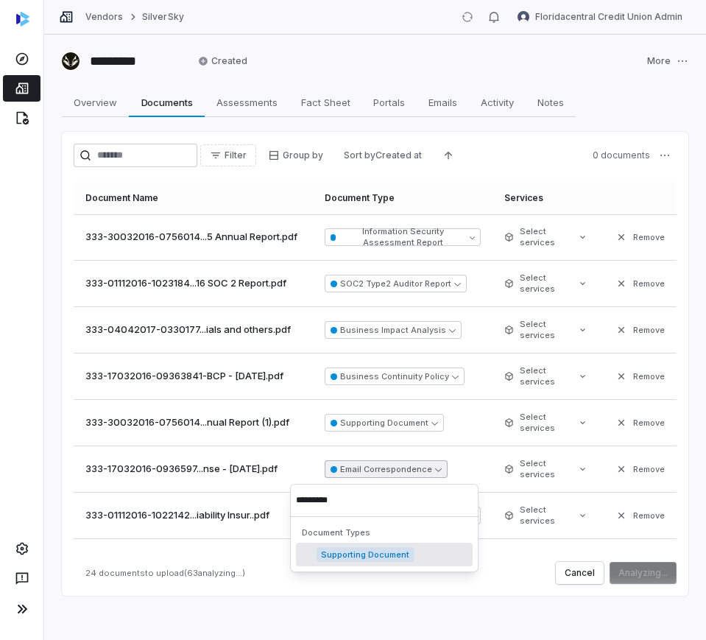
type input "**********"
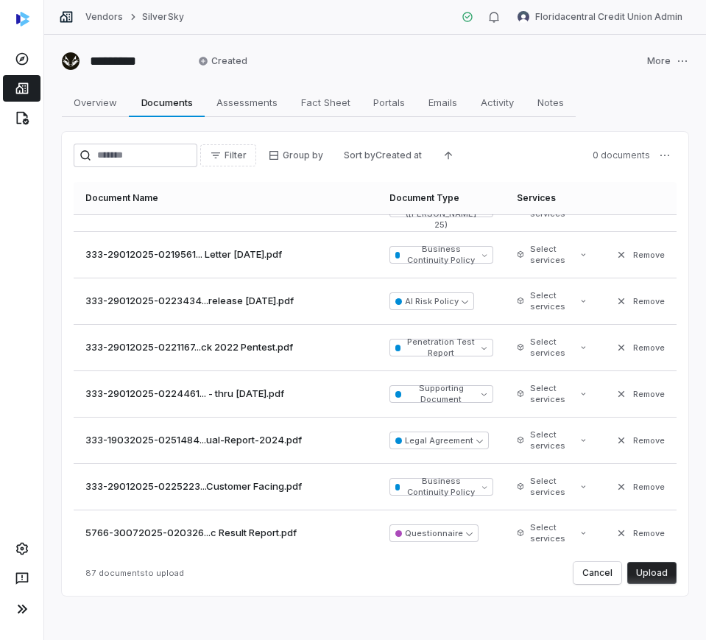
scroll to position [3699, 0]
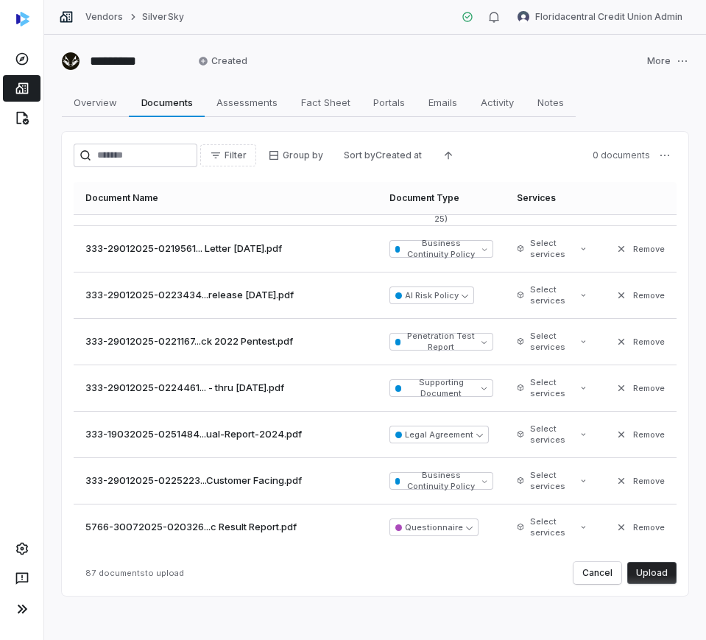
click at [647, 583] on button "Upload" at bounding box center [651, 573] width 49 height 22
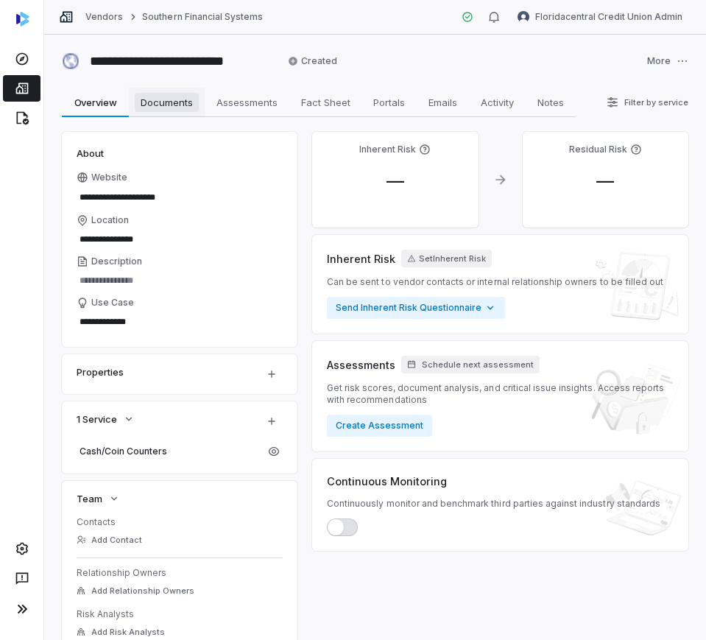
click at [159, 106] on span "Documents" at bounding box center [167, 102] width 64 height 19
type textarea "*"
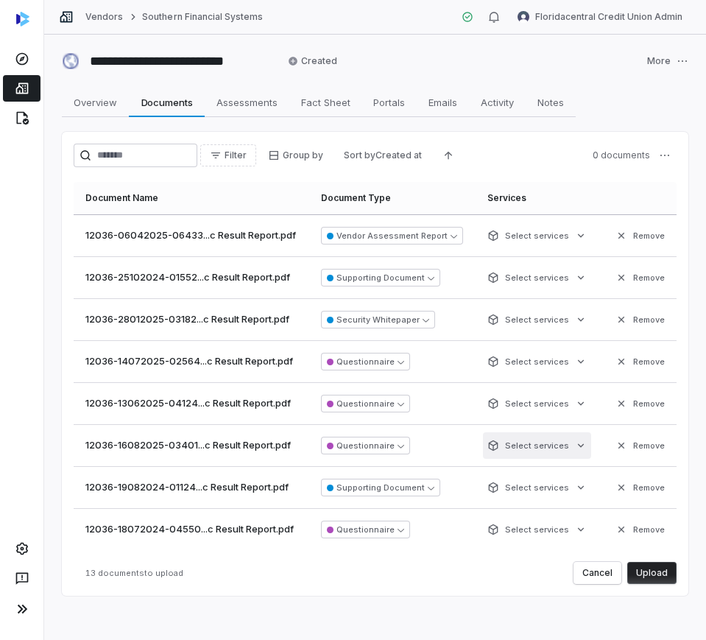
scroll to position [3, 0]
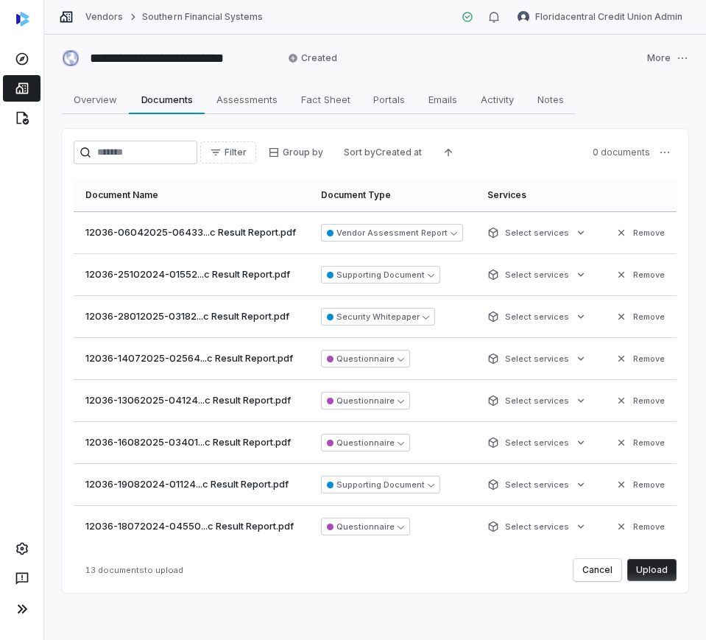
click at [652, 563] on button "Upload" at bounding box center [651, 570] width 49 height 22
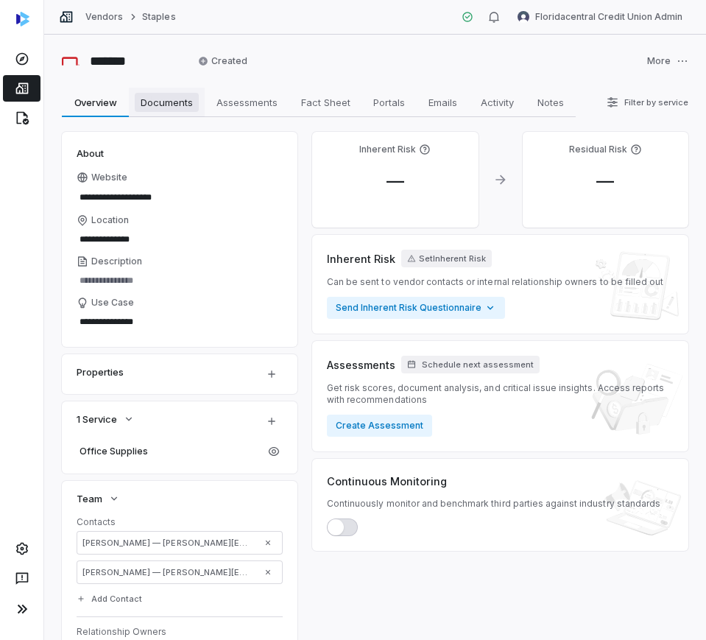
click at [182, 94] on span "Documents" at bounding box center [167, 102] width 64 height 19
type textarea "*"
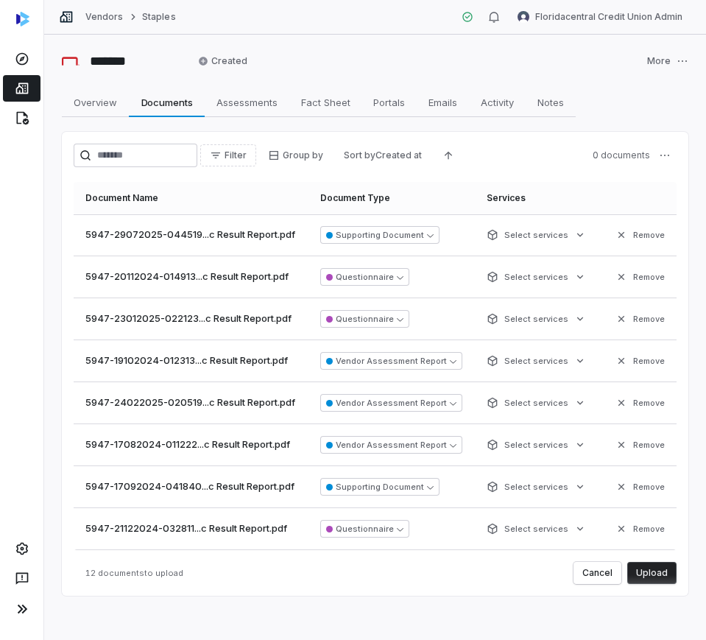
click at [647, 577] on button "Upload" at bounding box center [651, 573] width 49 height 22
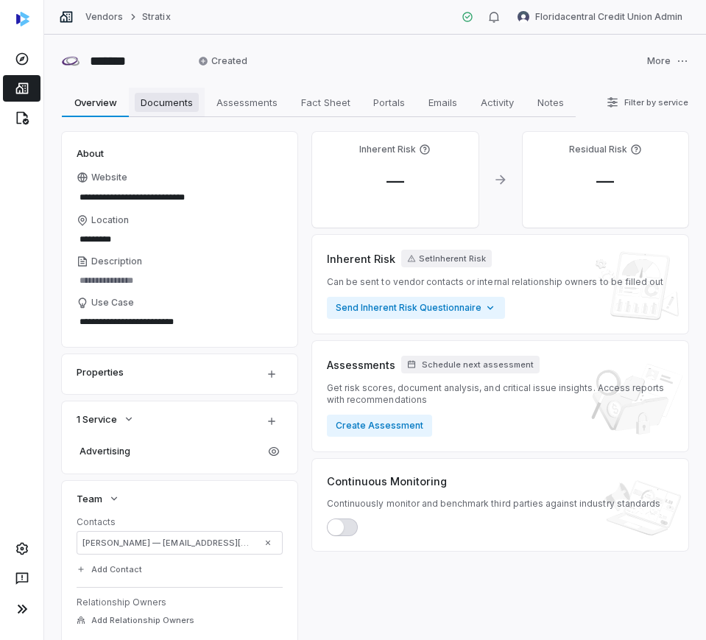
click at [174, 95] on span "Documents" at bounding box center [167, 102] width 64 height 19
type textarea "*"
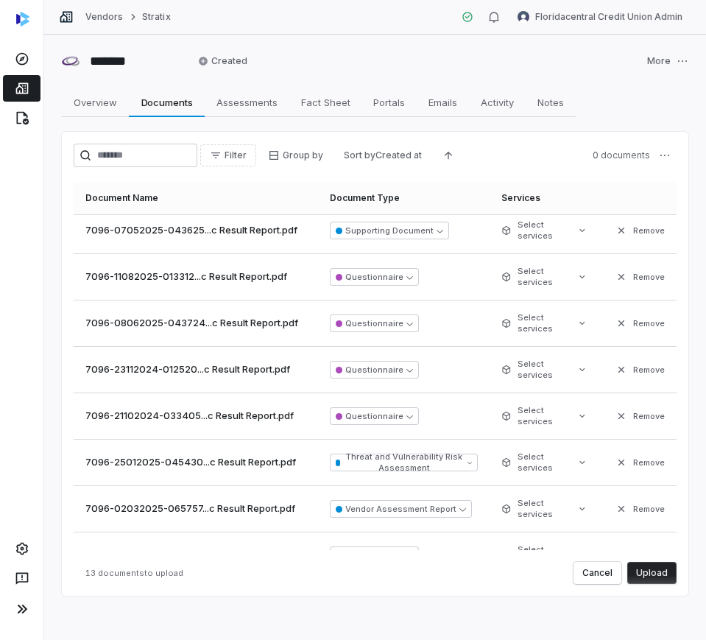
scroll to position [267, 0]
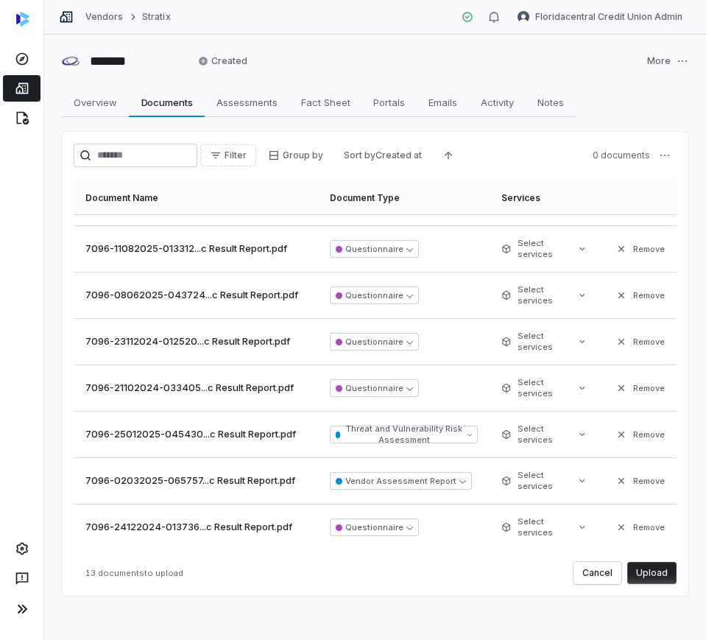
click at [655, 573] on button "Upload" at bounding box center [651, 573] width 49 height 22
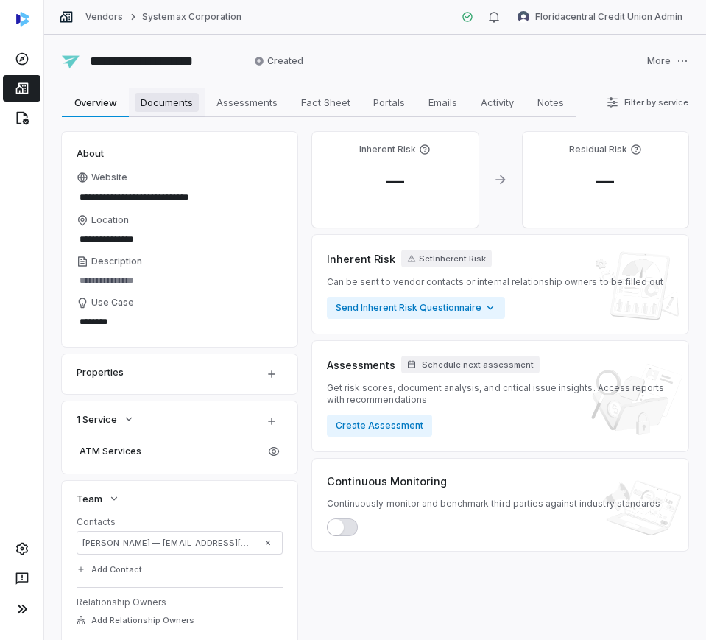
click at [173, 94] on span "Documents" at bounding box center [167, 102] width 64 height 19
type textarea "*"
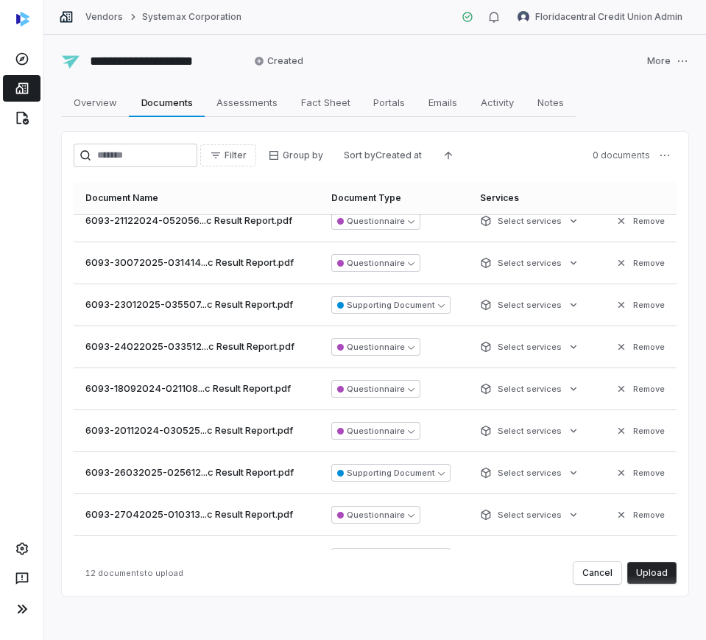
scroll to position [167, 0]
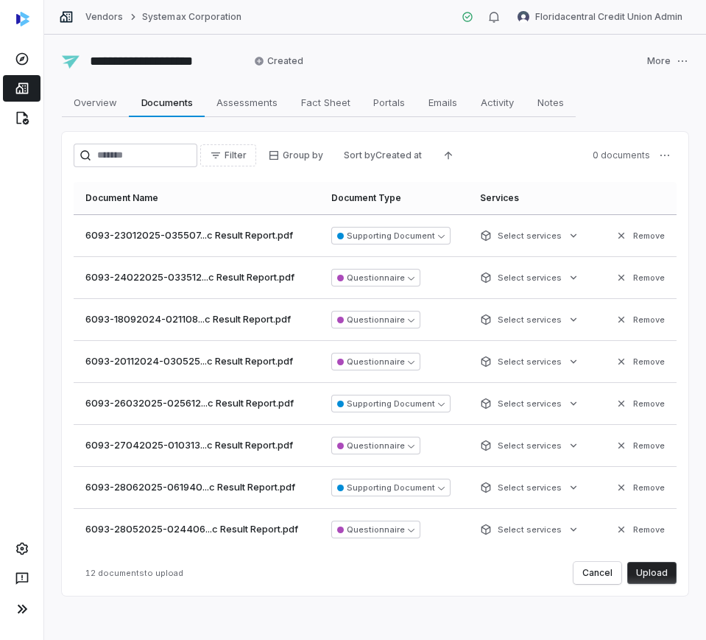
click at [643, 566] on button "Upload" at bounding box center [651, 573] width 49 height 22
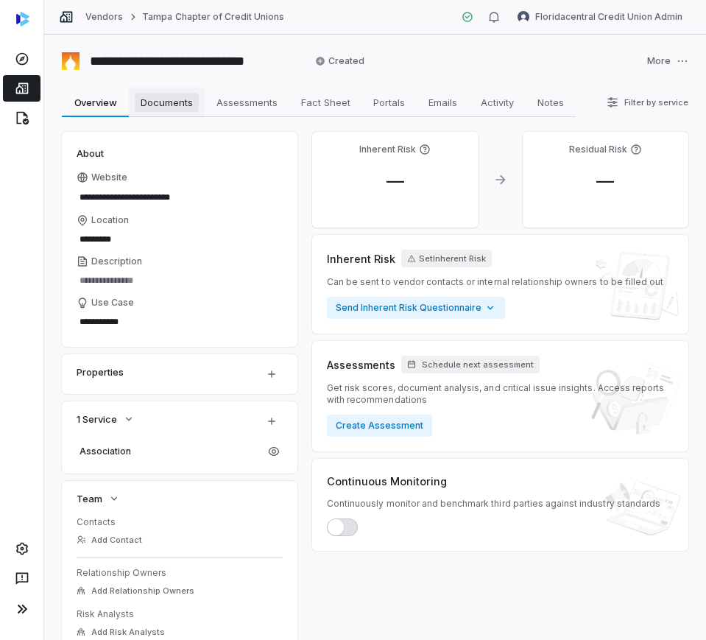
click at [149, 97] on span "Documents" at bounding box center [167, 102] width 64 height 19
type textarea "*"
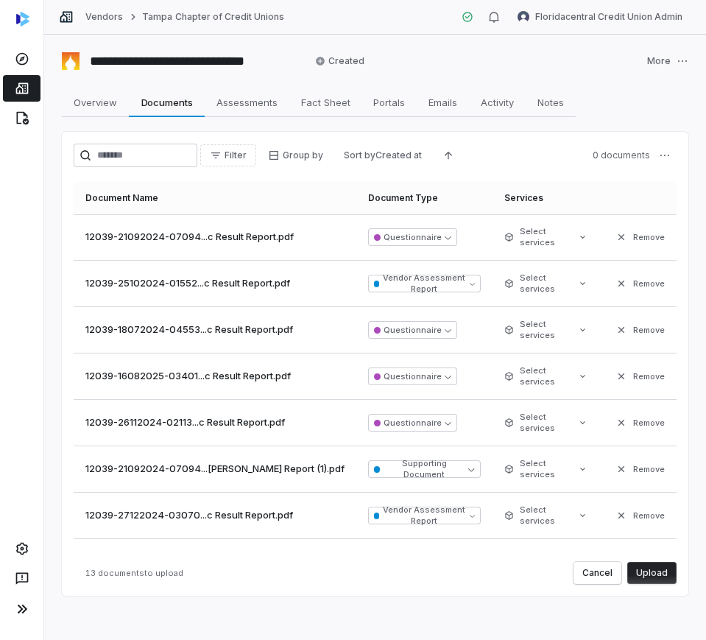
click at [648, 568] on button "Upload" at bounding box center [651, 573] width 49 height 22
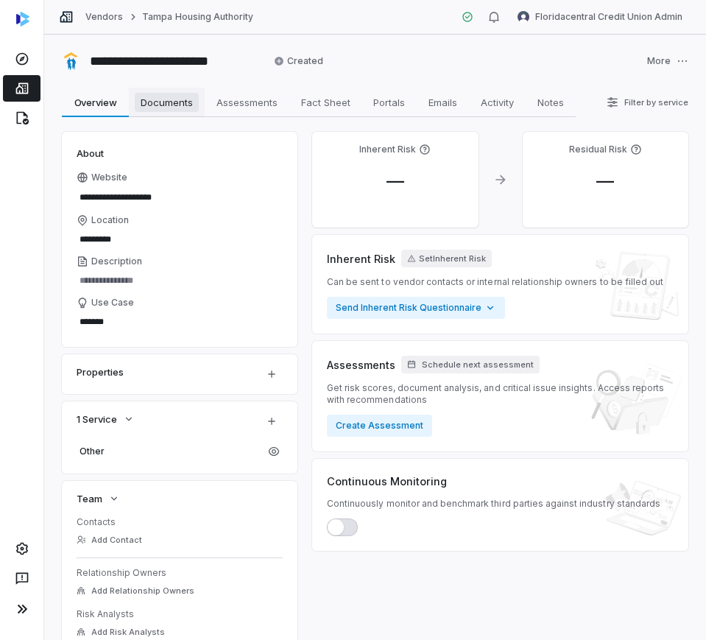
click at [171, 113] on link "Documents Documents" at bounding box center [167, 102] width 76 height 29
type textarea "*"
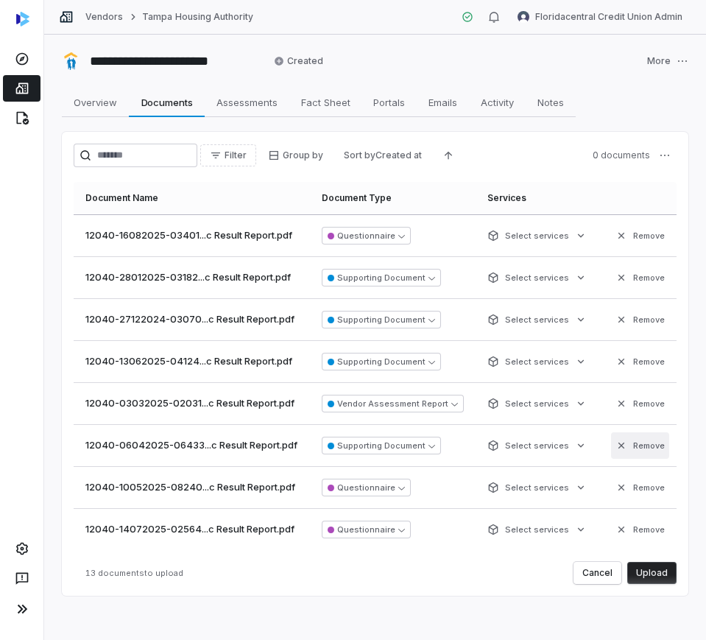
scroll to position [264, 0]
click at [647, 578] on button "Upload" at bounding box center [651, 573] width 49 height 22
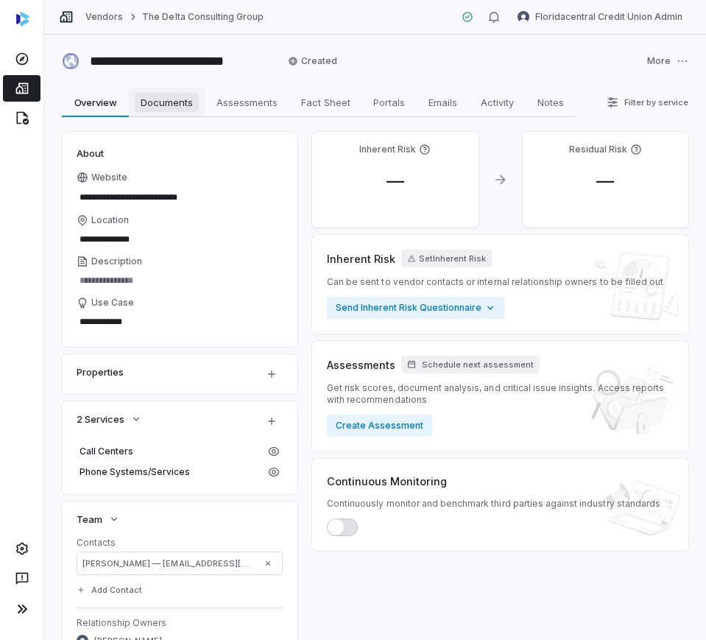
click at [139, 109] on span "Documents" at bounding box center [167, 102] width 64 height 19
type textarea "*"
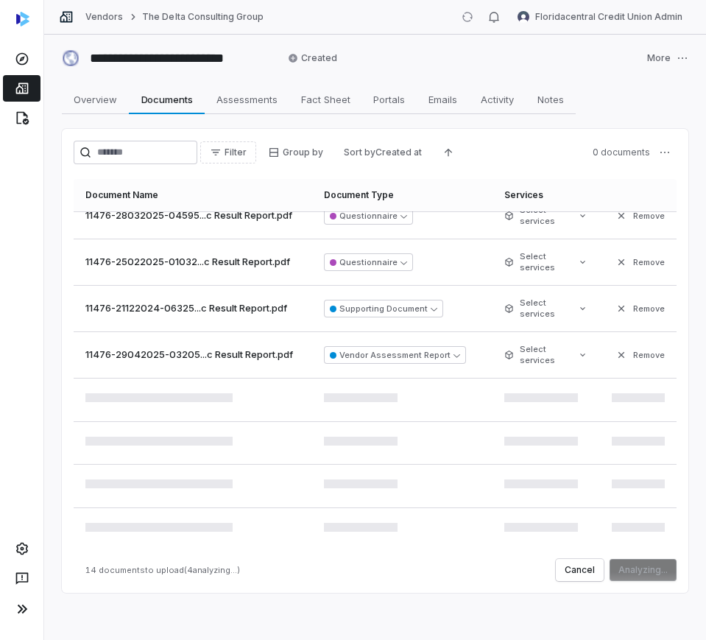
scroll to position [492, 0]
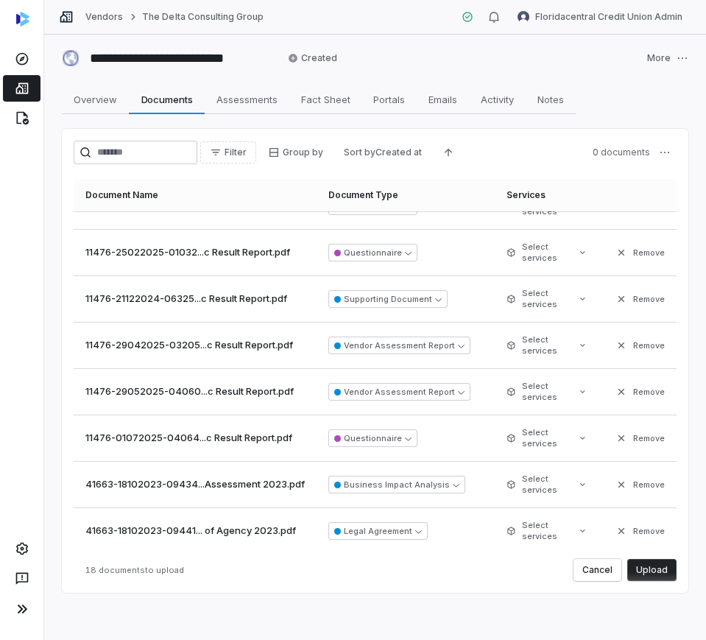
click at [636, 567] on button "Upload" at bounding box center [651, 570] width 49 height 22
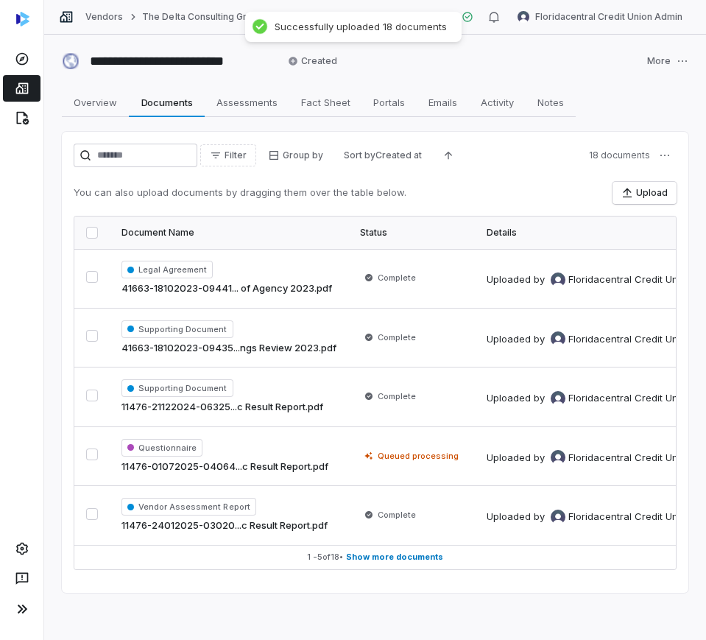
scroll to position [0, 0]
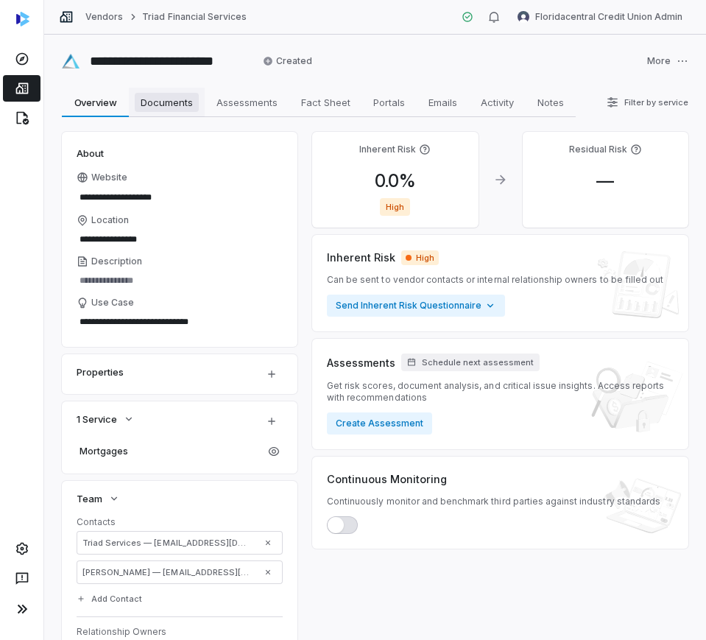
click at [167, 99] on span "Documents" at bounding box center [167, 102] width 64 height 19
type textarea "*"
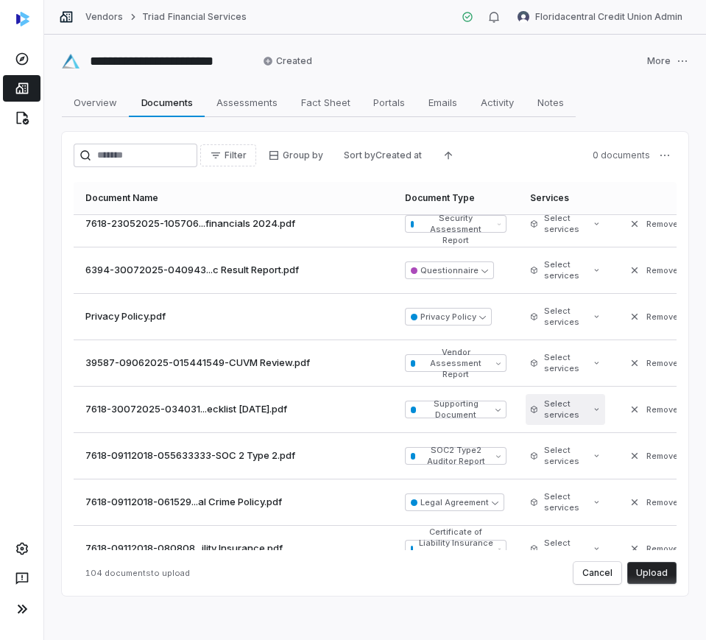
scroll to position [4487, 0]
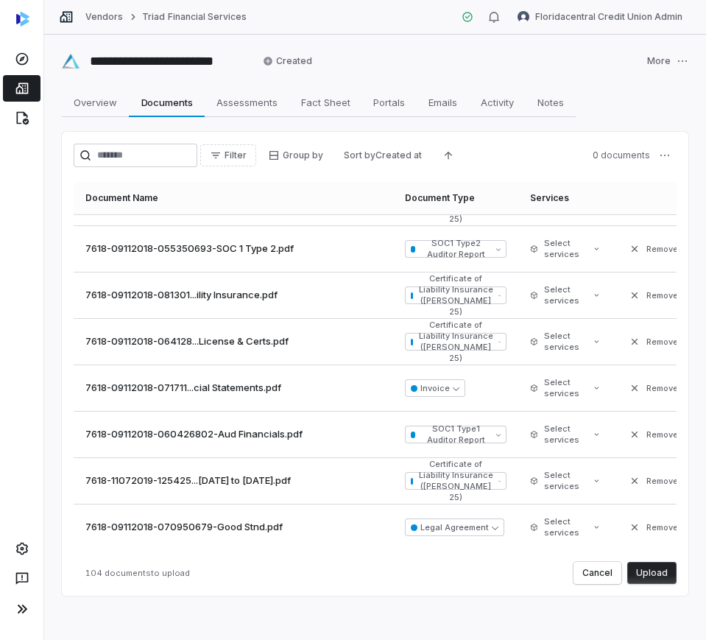
click at [639, 579] on button "Upload" at bounding box center [651, 573] width 49 height 22
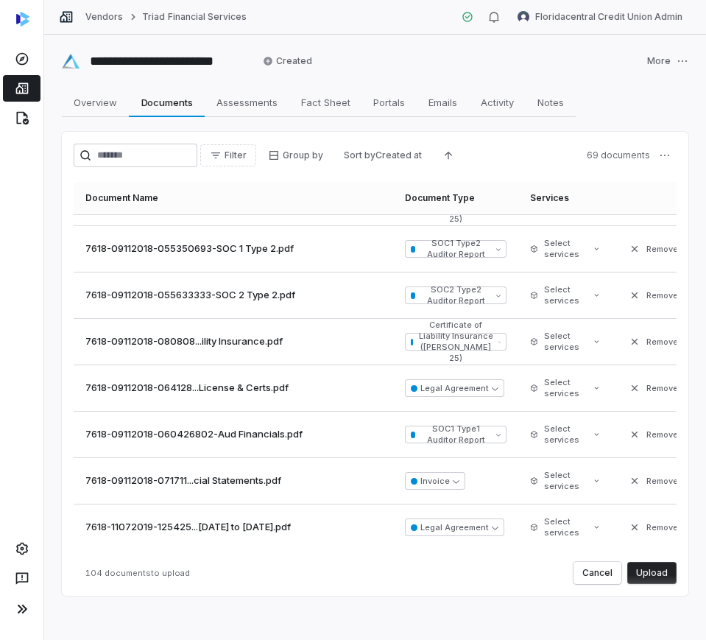
click at [644, 567] on button "Upload" at bounding box center [651, 573] width 49 height 22
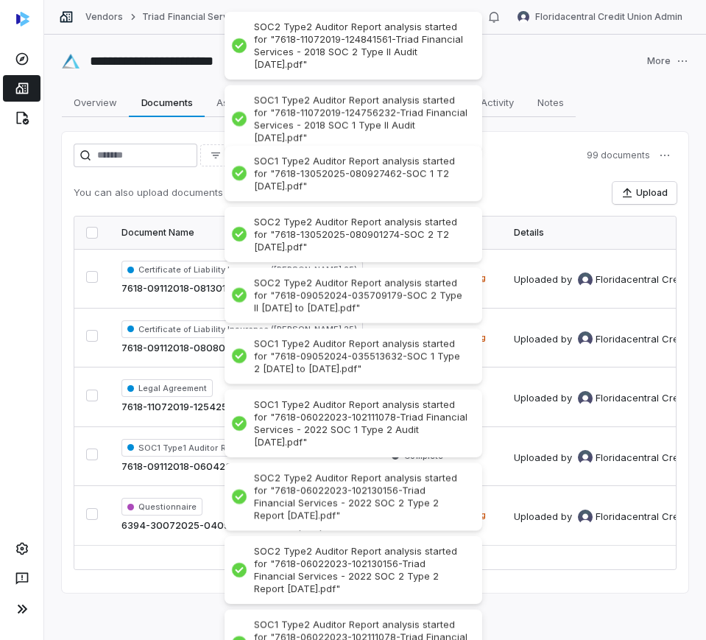
click at [543, 179] on div "Filter Group by Sort by Created at 99 documents You can also upload documents b…" at bounding box center [375, 357] width 603 height 426
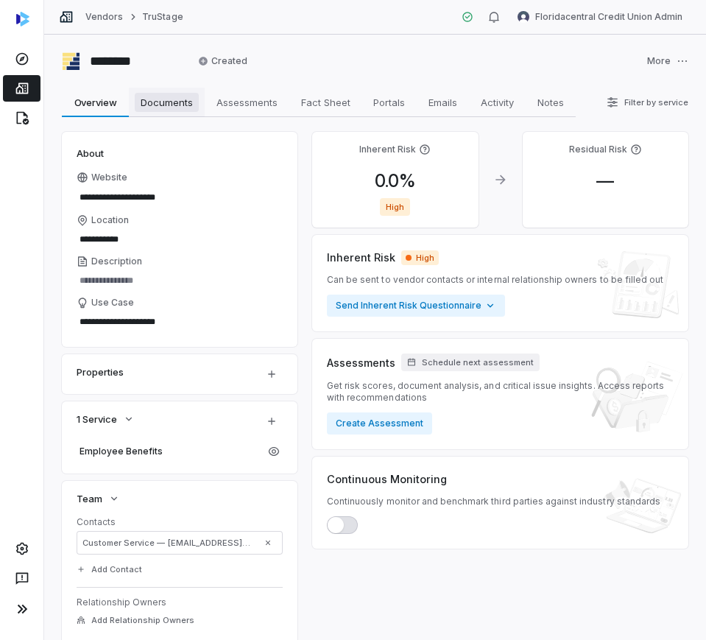
click at [183, 89] on link "Documents Documents" at bounding box center [167, 102] width 76 height 29
type textarea "*"
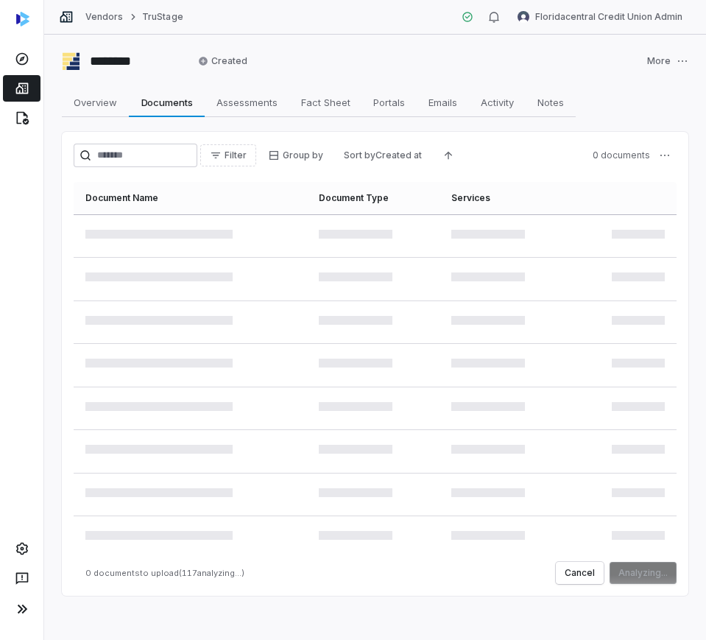
scroll to position [2209, 0]
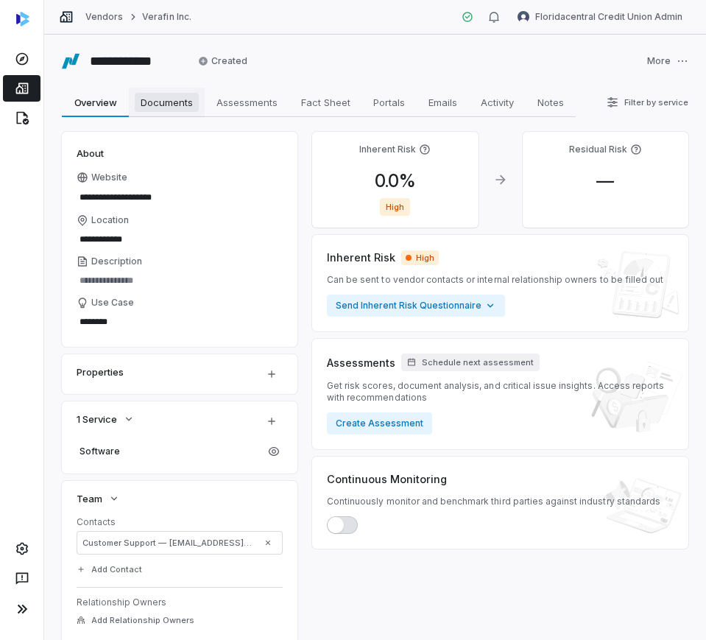
click at [194, 99] on span "Documents" at bounding box center [167, 102] width 64 height 19
type textarea "*"
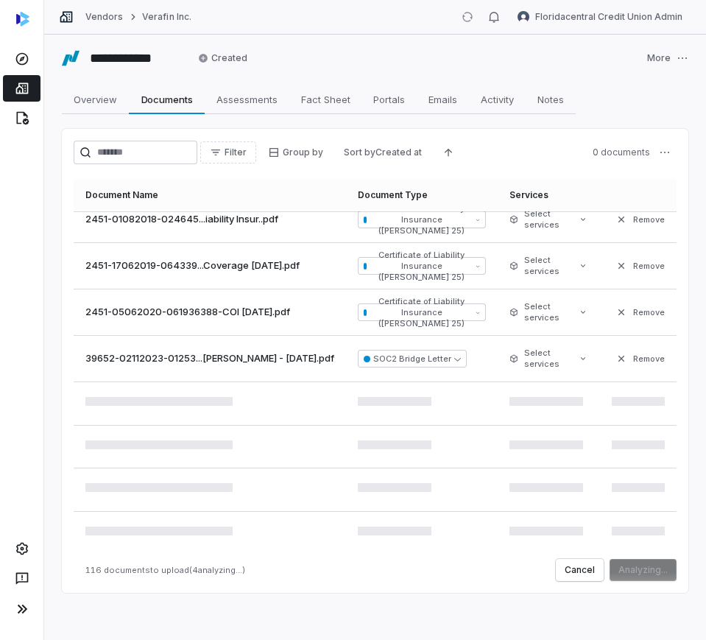
scroll to position [5383, 0]
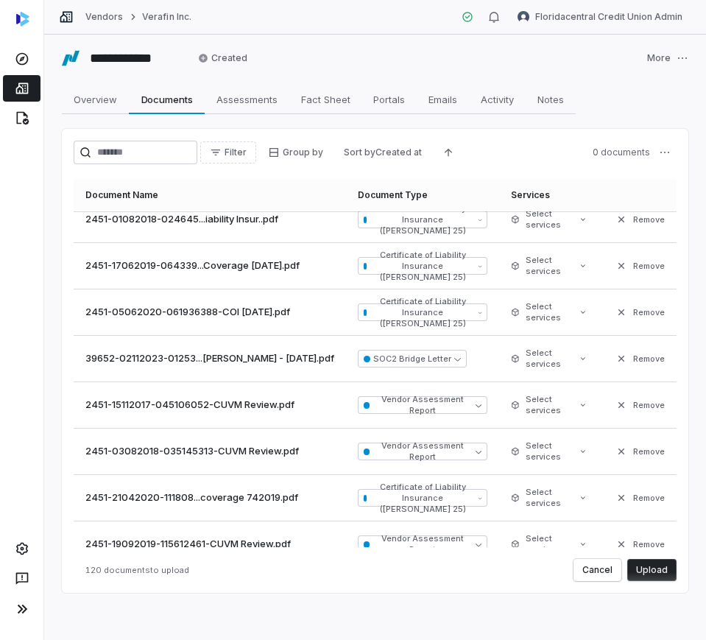
click at [646, 574] on button "Upload" at bounding box center [651, 570] width 49 height 22
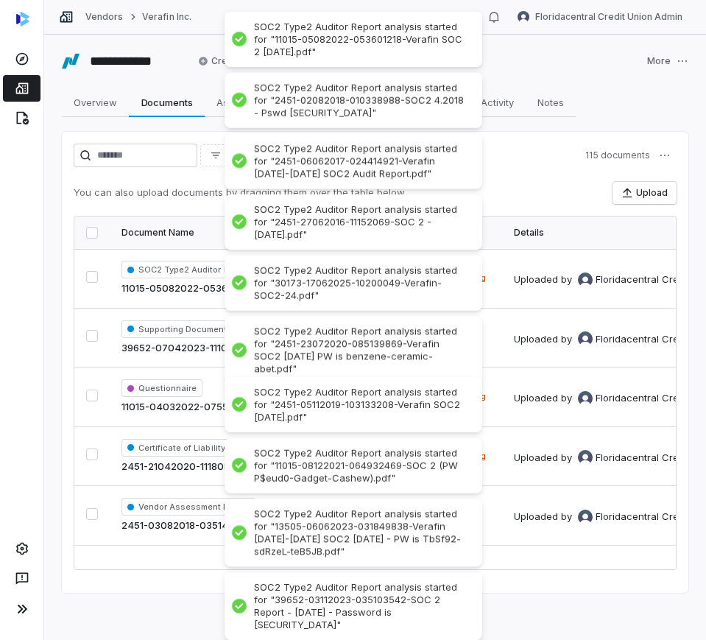
scroll to position [0, 0]
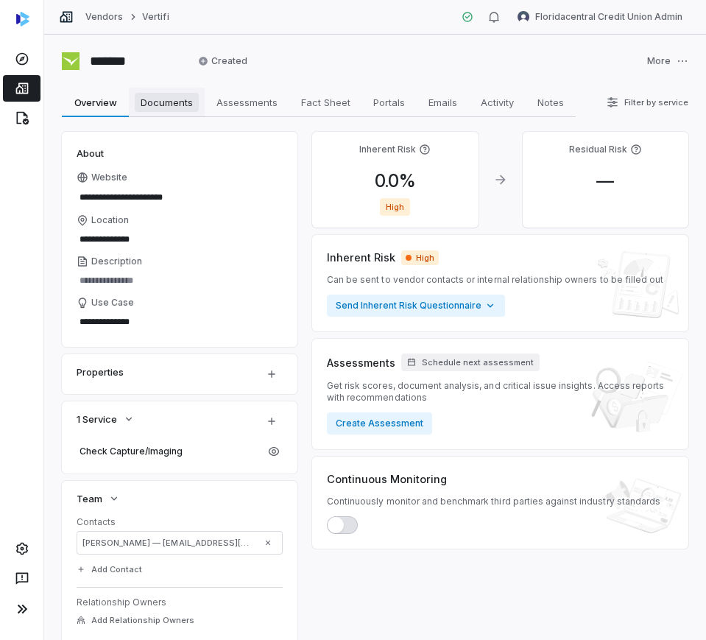
click at [152, 93] on span "Documents" at bounding box center [167, 102] width 64 height 19
type textarea "*"
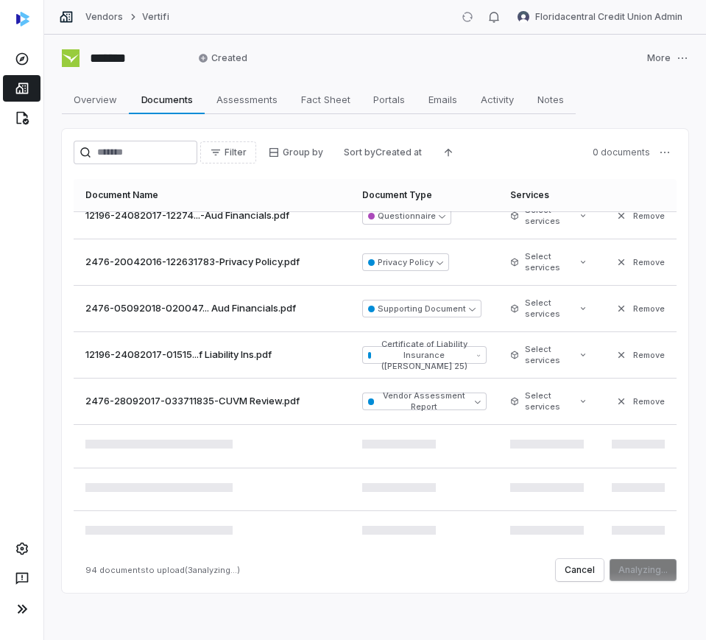
scroll to position [4153, 0]
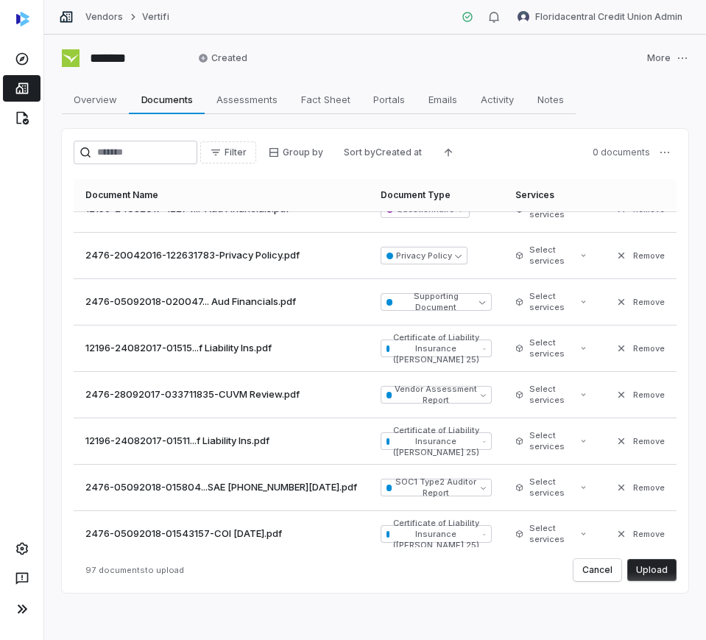
click at [659, 566] on button "Upload" at bounding box center [651, 570] width 49 height 22
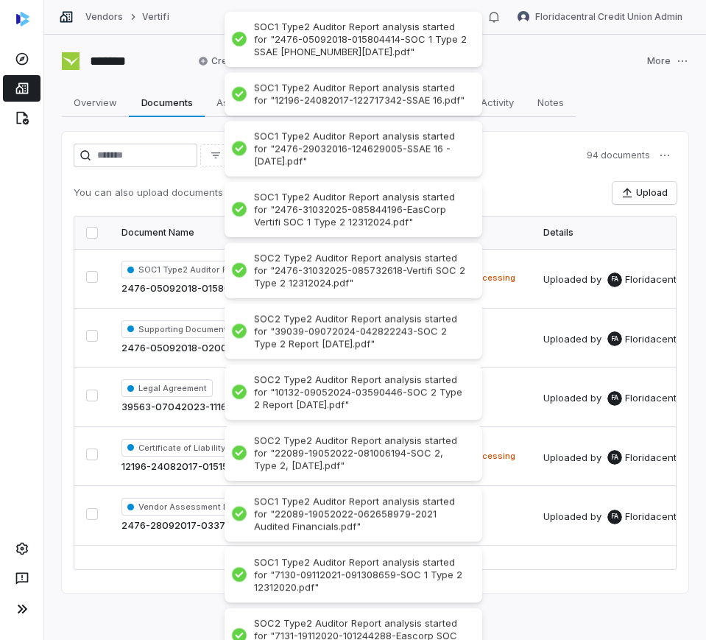
scroll to position [0, 0]
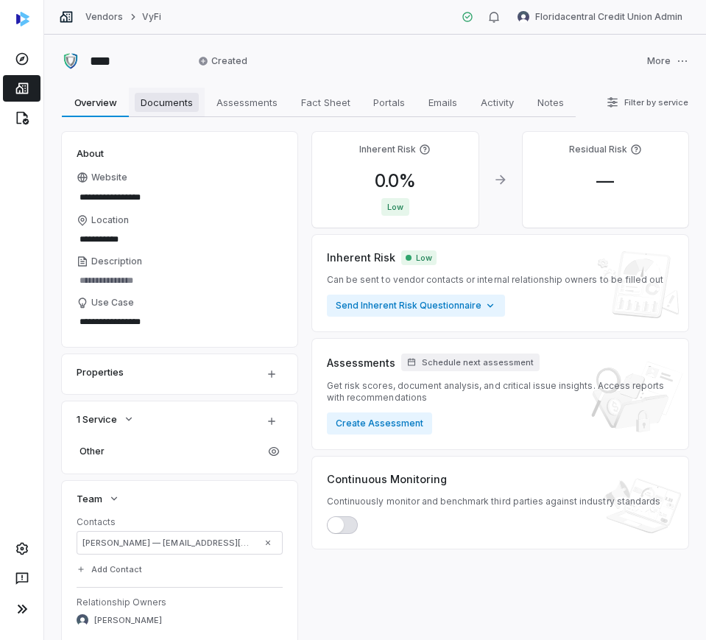
click at [152, 107] on span "Documents" at bounding box center [167, 102] width 64 height 19
type textarea "*"
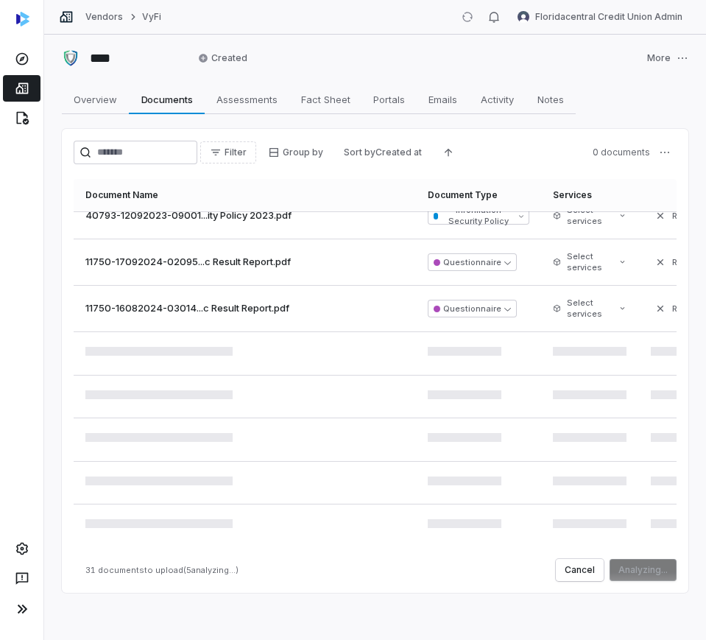
scroll to position [1320, 0]
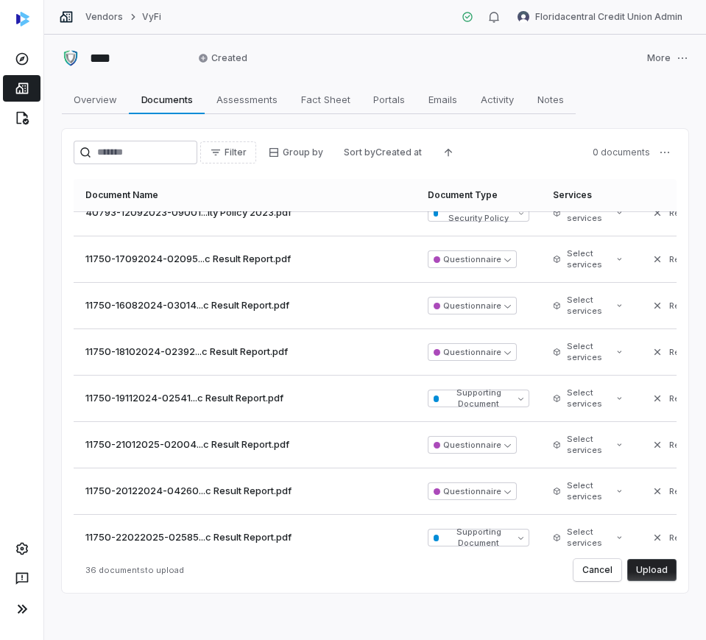
click at [655, 571] on button "Upload" at bounding box center [651, 570] width 49 height 22
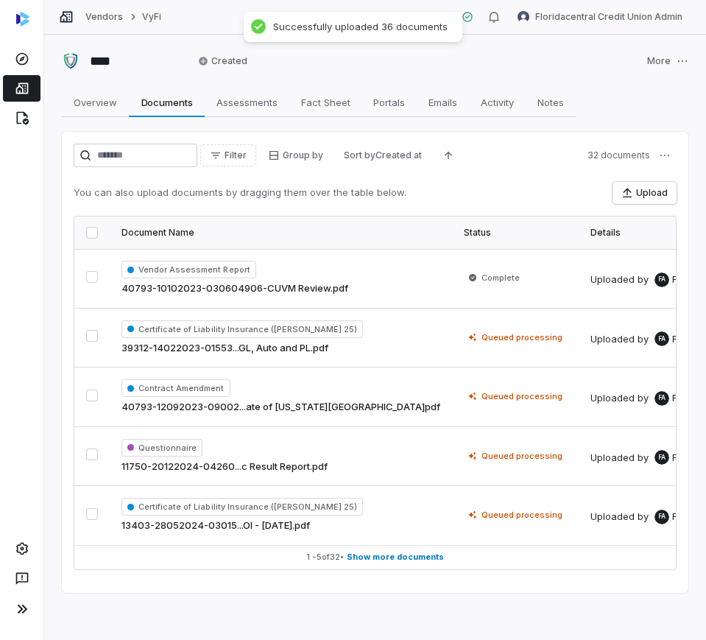
scroll to position [0, 0]
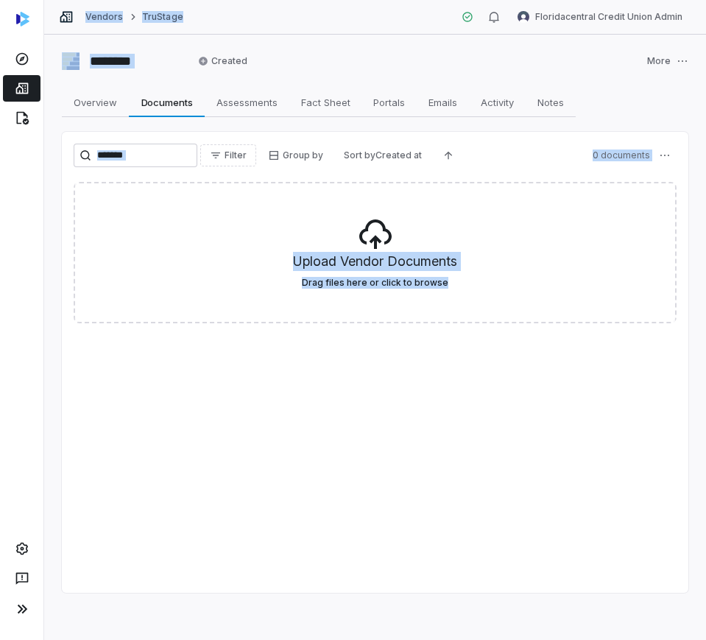
click at [599, 591] on div "Filter Group by Sort by Created at 0 documents Upload Vendor Documents Drag fil…" at bounding box center [375, 362] width 627 height 461
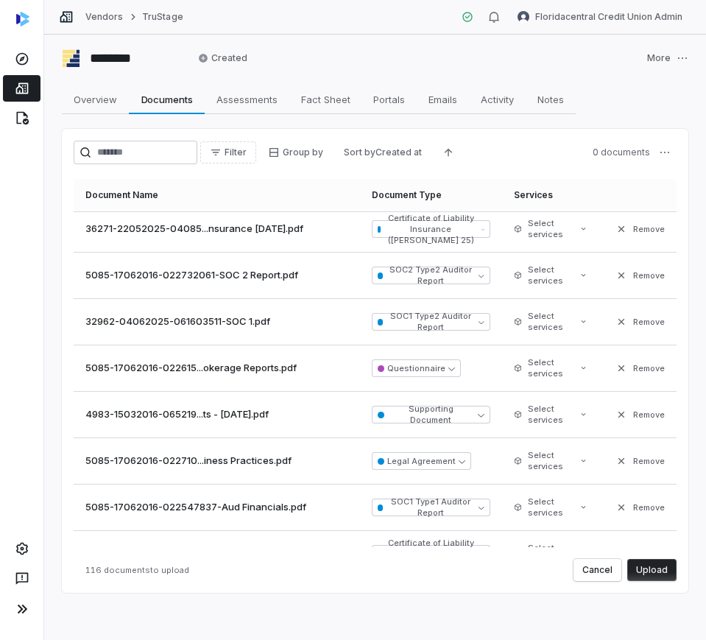
scroll to position [5044, 0]
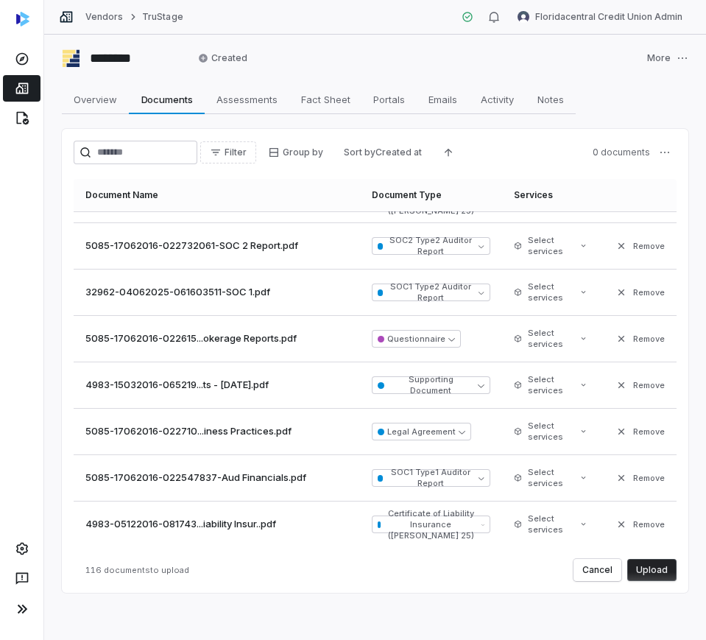
click at [656, 562] on button "Upload" at bounding box center [651, 570] width 49 height 22
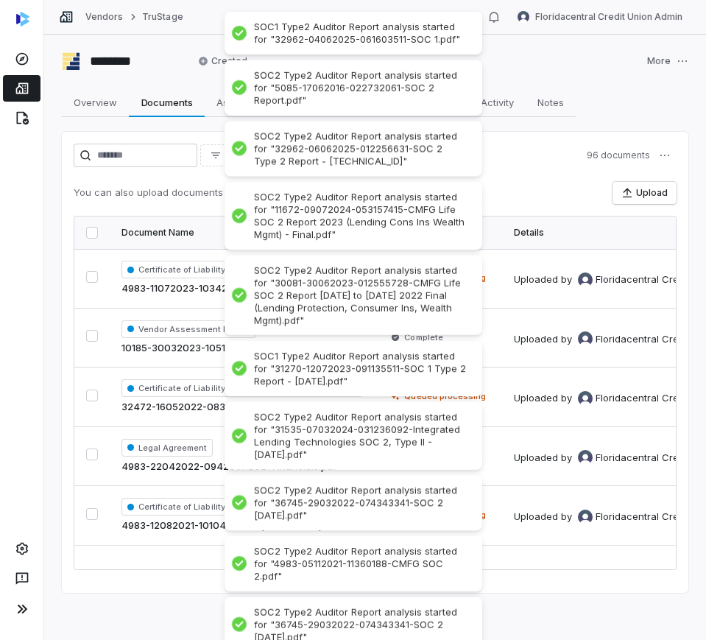
scroll to position [0, 0]
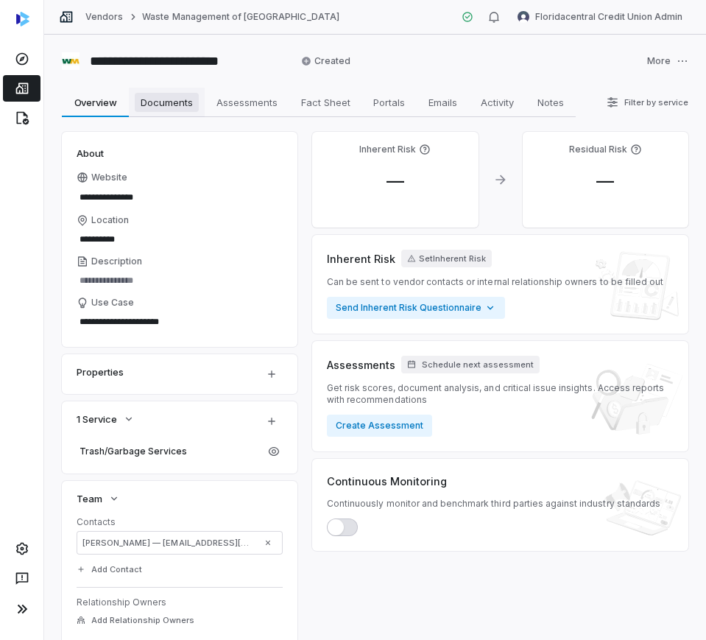
click at [174, 107] on span "Documents" at bounding box center [167, 102] width 64 height 19
type textarea "*"
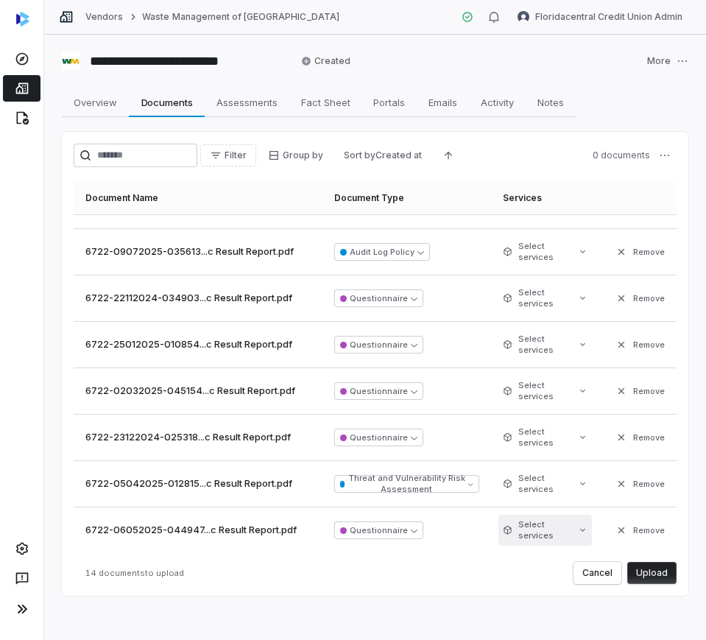
scroll to position [313, 0]
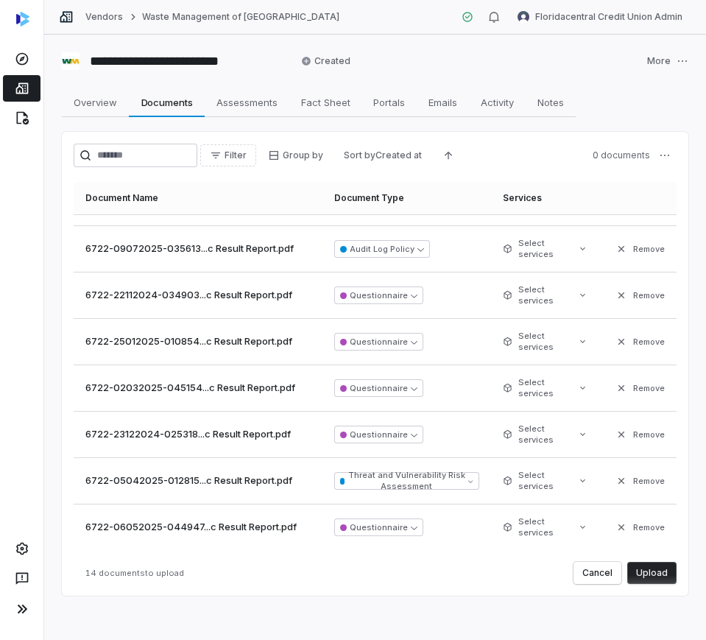
click at [643, 576] on button "Upload" at bounding box center [651, 573] width 49 height 22
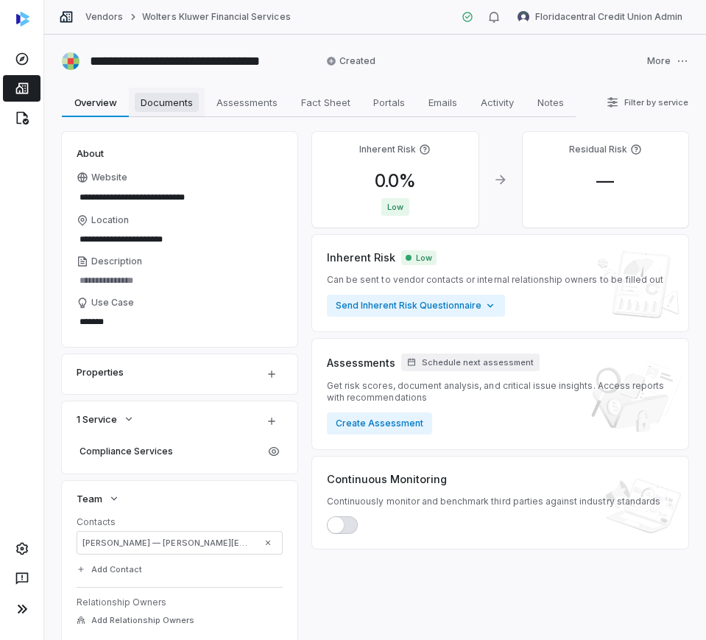
click at [175, 116] on link "Documents Documents" at bounding box center [167, 102] width 76 height 29
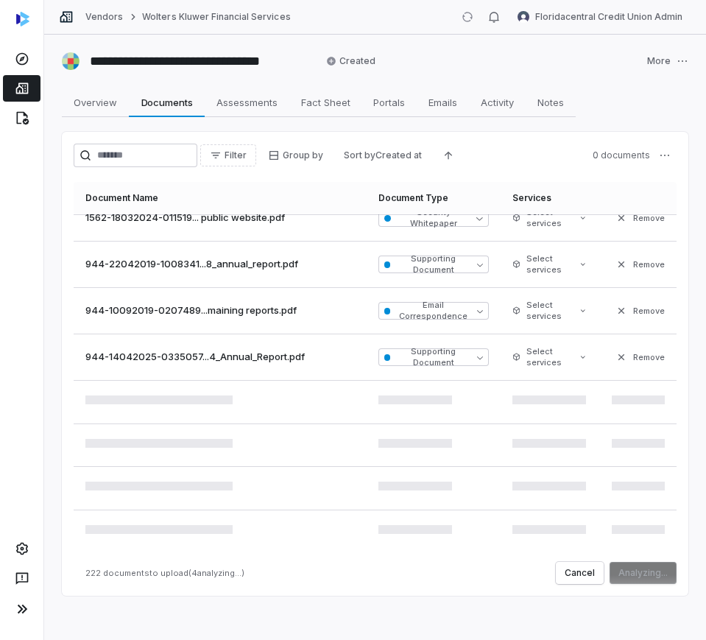
scroll to position [10133, 0]
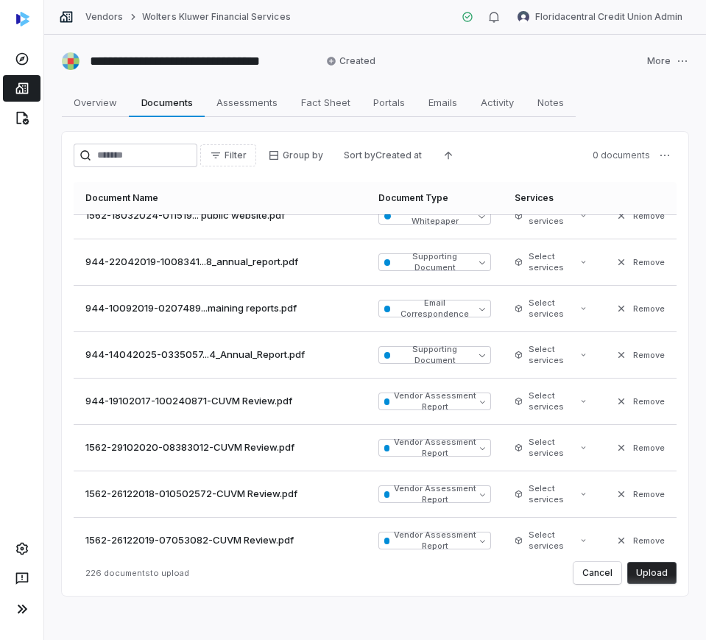
click at [638, 578] on button "Upload" at bounding box center [651, 573] width 49 height 22
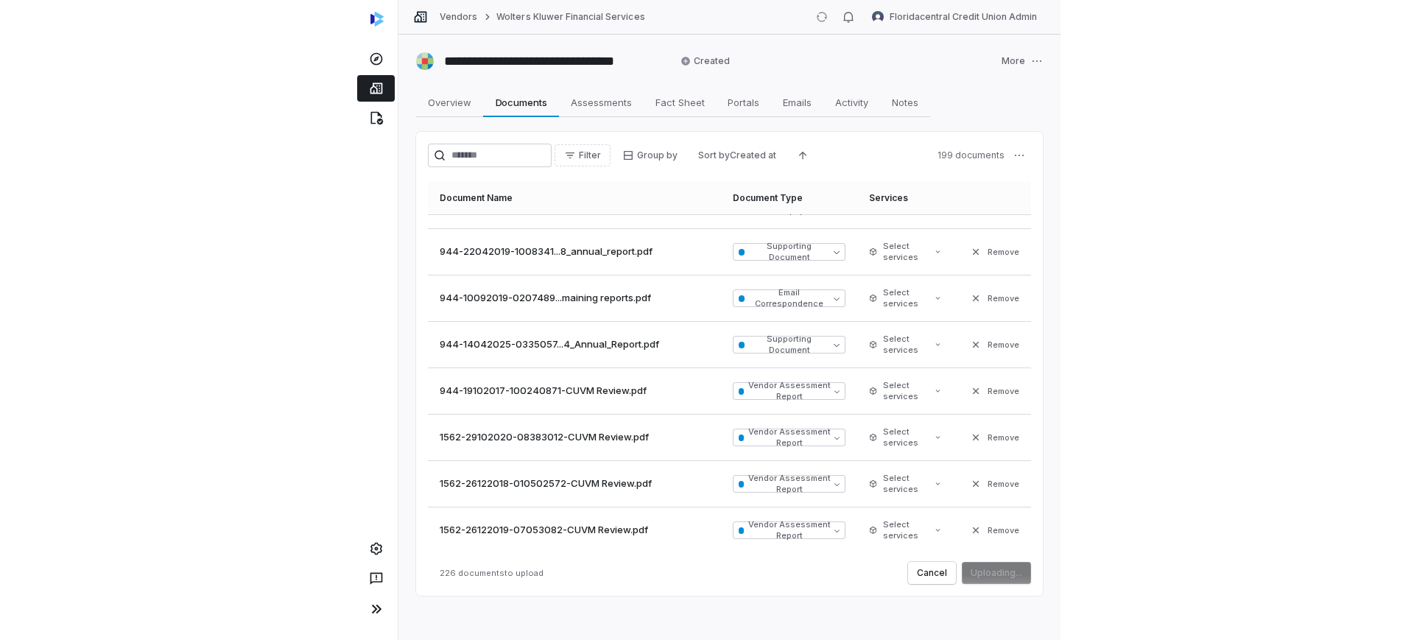
scroll to position [10146, 0]
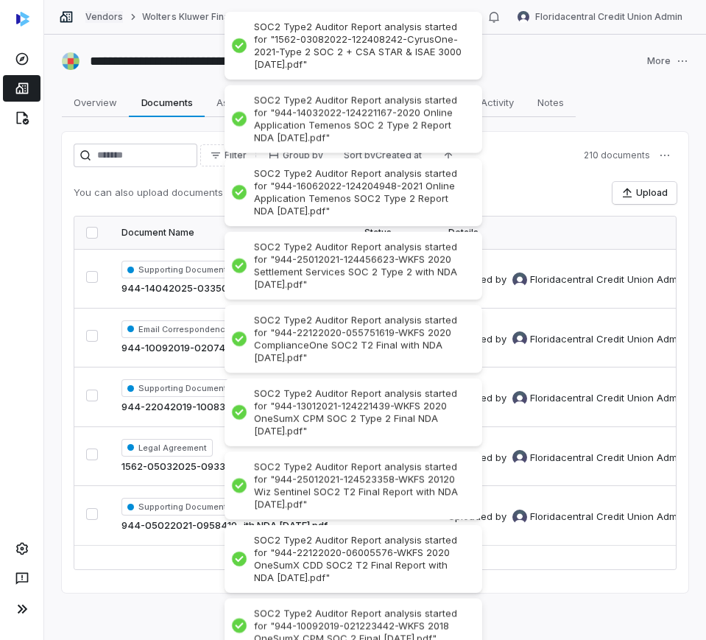
click at [94, 13] on link "Vendors" at bounding box center [104, 17] width 38 height 12
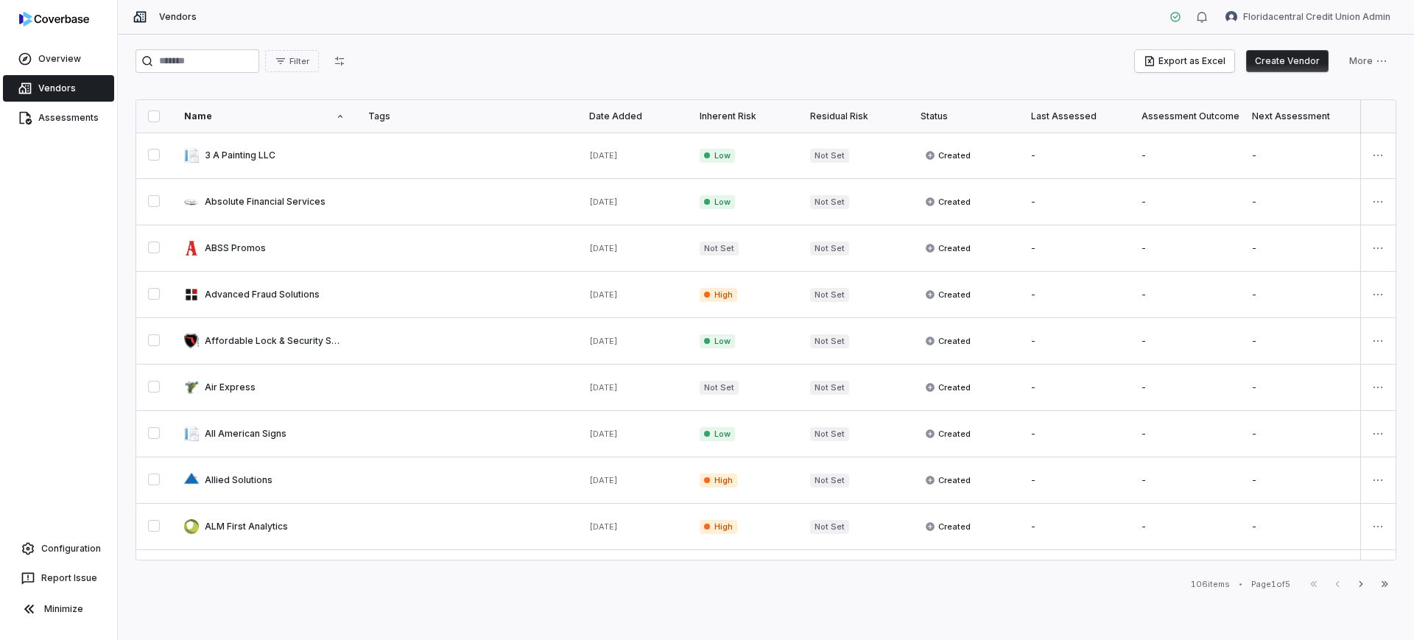
click at [705, 580] on div "First Page Previous Next Last Page" at bounding box center [1349, 584] width 94 height 18
click at [705, 583] on div "First Page Previous Next Last Page" at bounding box center [1349, 584] width 94 height 18
click at [238, 166] on link at bounding box center [264, 156] width 184 height 46
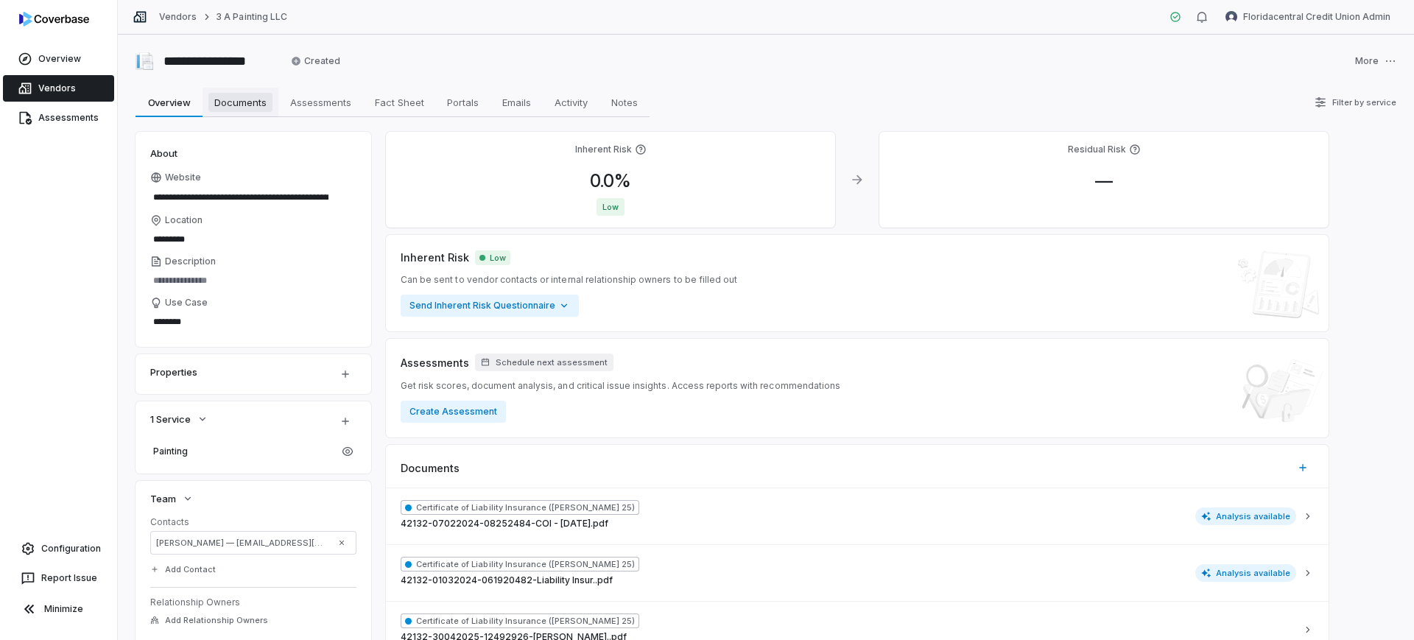
click at [267, 99] on span "Documents" at bounding box center [240, 102] width 64 height 19
type textarea "*"
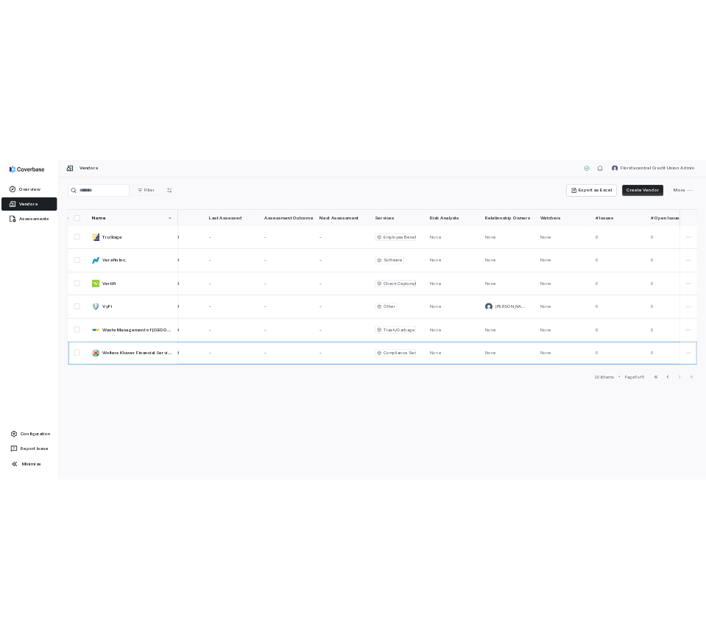
scroll to position [0, 653]
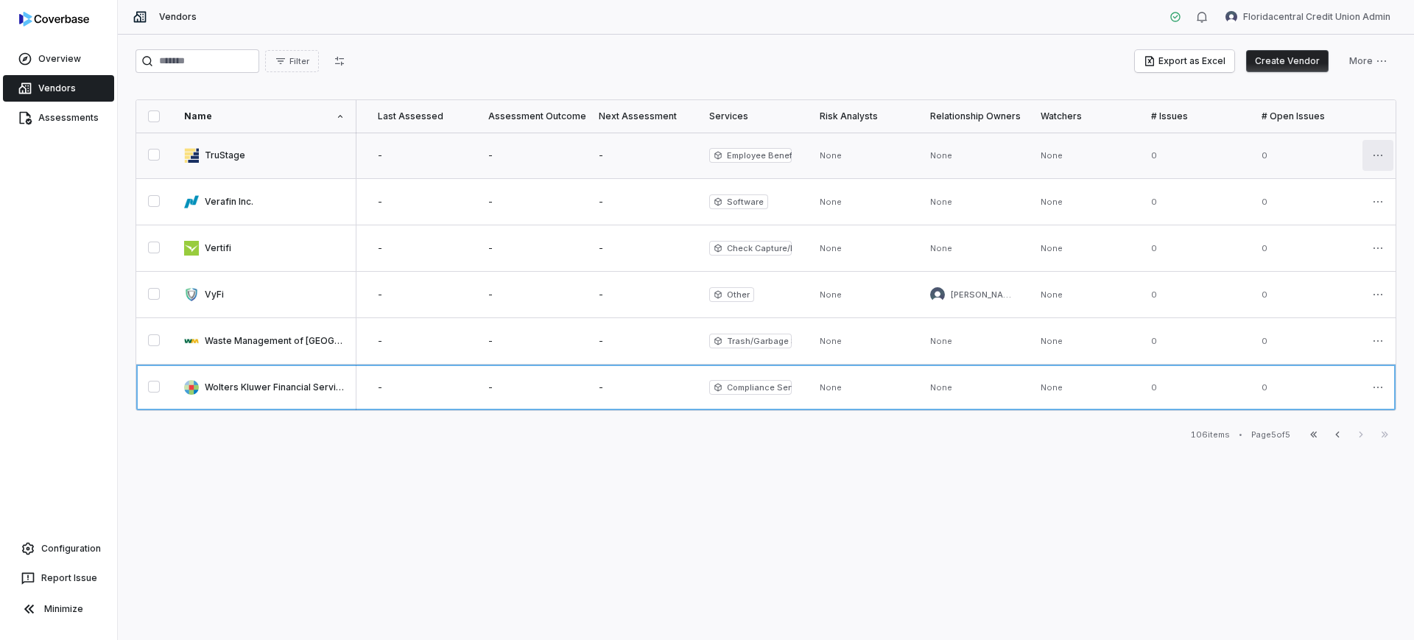
click at [705, 153] on html "Overview Vendors Assessments Configuration Report Issue Minimize Vendors Florid…" at bounding box center [707, 320] width 1414 height 640
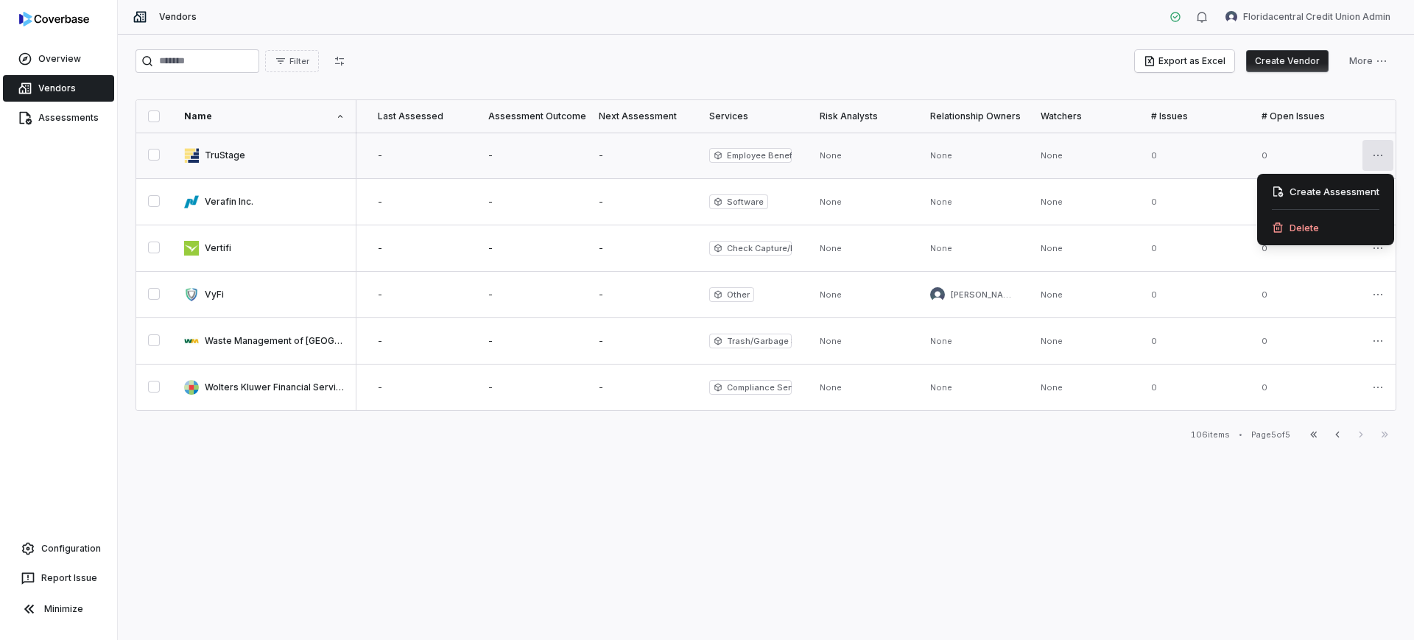
click at [705, 151] on html "Overview Vendors Assessments Configuration Report Issue Minimize Vendors Florid…" at bounding box center [707, 320] width 1414 height 640
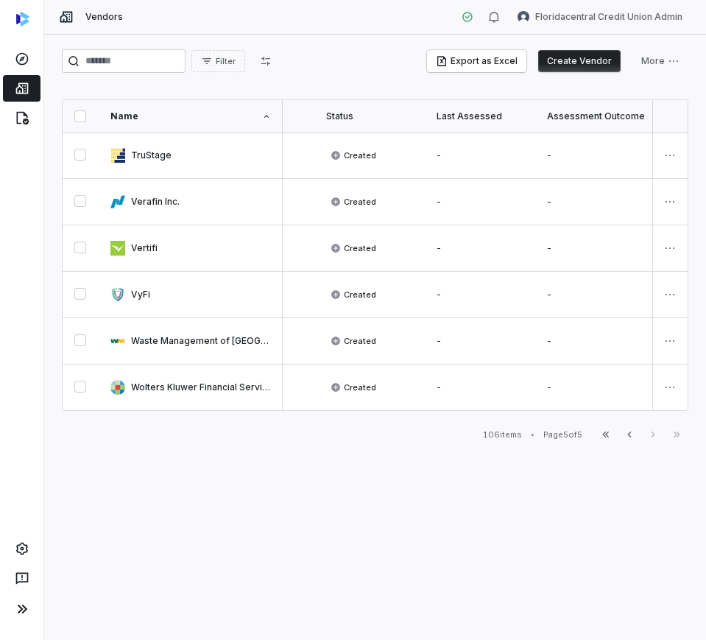
scroll to position [0, 77]
